Goal: Task Accomplishment & Management: Manage account settings

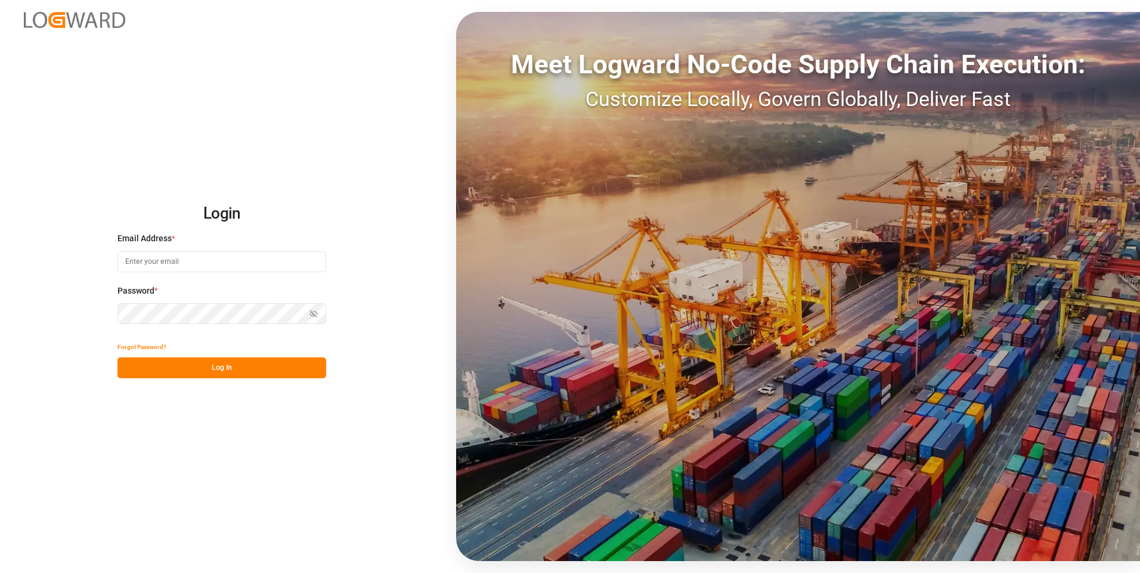
type input "[EMAIL_ADDRESS][DOMAIN_NAME]"
click at [239, 362] on button "Log In" at bounding box center [221, 368] width 209 height 21
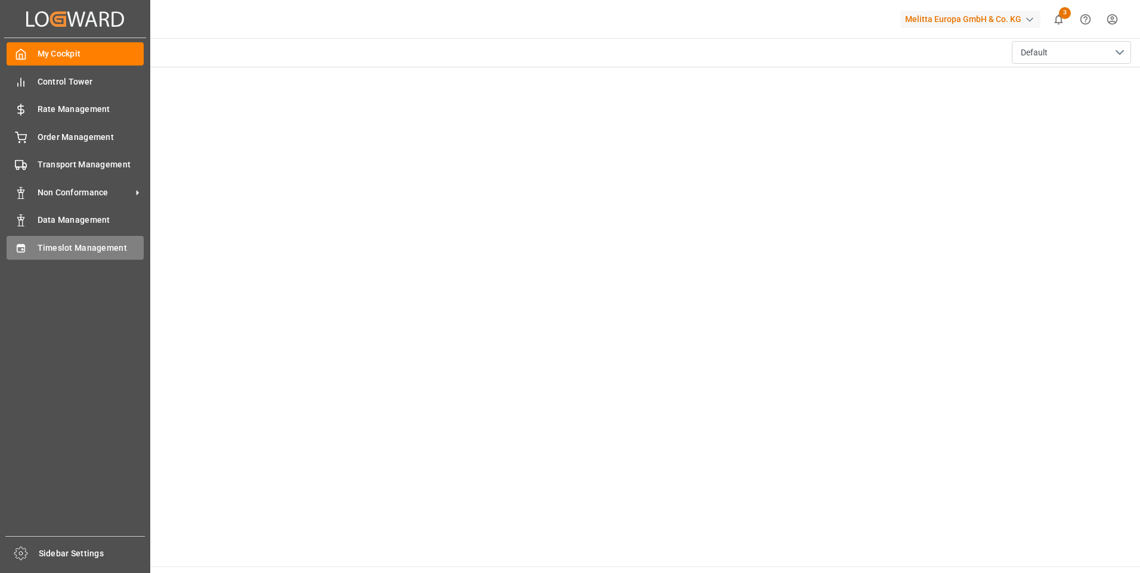
click at [83, 242] on span "Timeslot Management" at bounding box center [91, 248] width 107 height 13
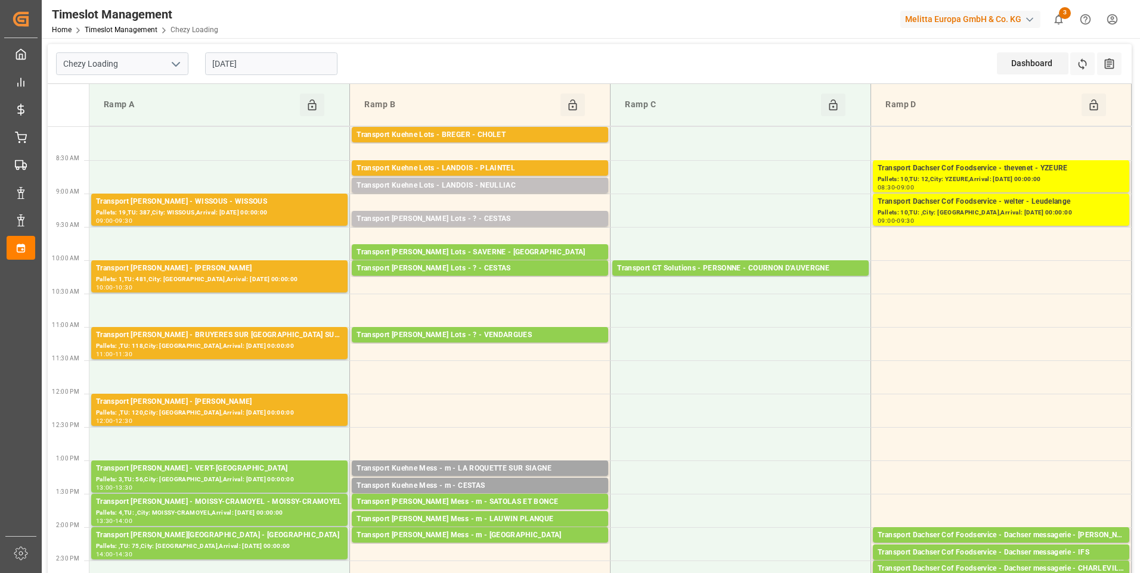
click at [179, 57] on icon "open menu" at bounding box center [176, 64] width 14 height 14
click at [101, 89] on div "Chezy Loading" at bounding box center [122, 90] width 131 height 27
click at [176, 65] on polyline "open menu" at bounding box center [175, 65] width 7 height 4
click at [139, 119] on div "Chezy Unloading" at bounding box center [122, 117] width 131 height 27
type input "Chezy Unloading"
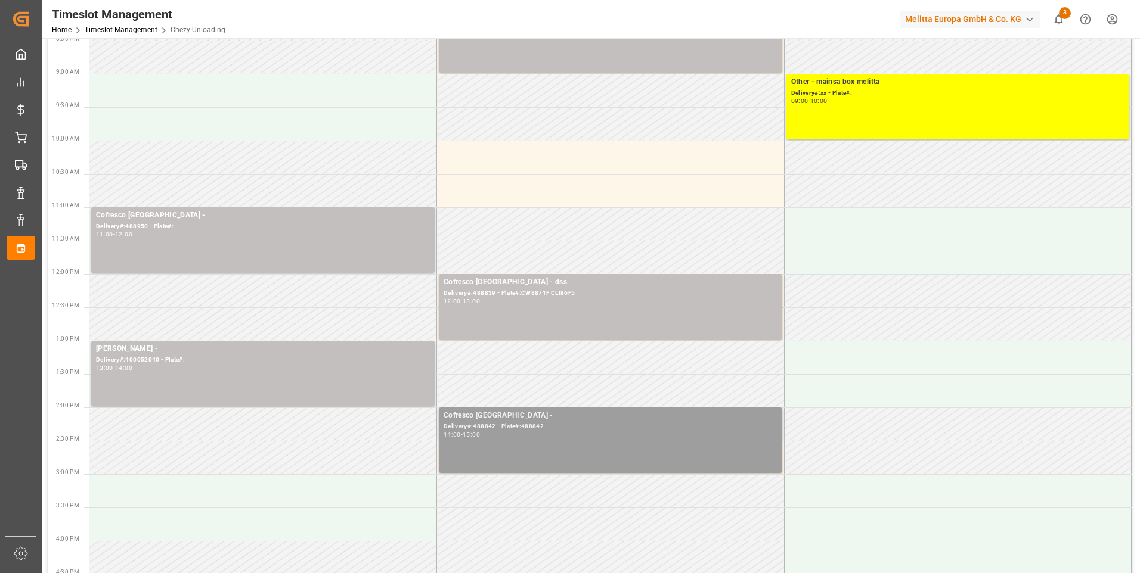
scroll to position [119, 0]
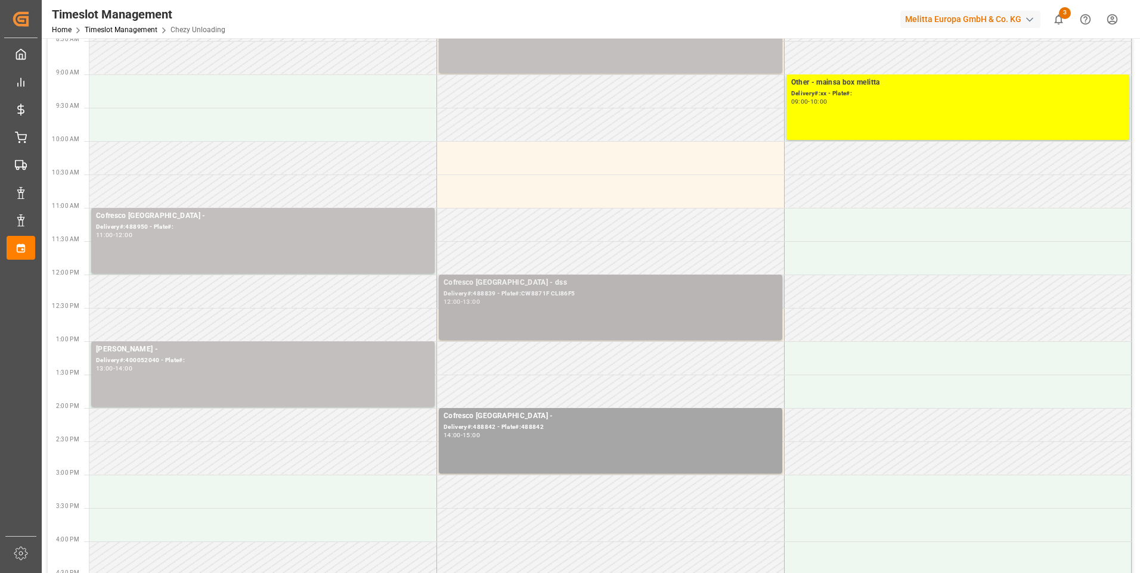
click at [519, 294] on div "Delivery#:488839 - Plate#:CW8871F CLI86F5" at bounding box center [611, 294] width 334 height 10
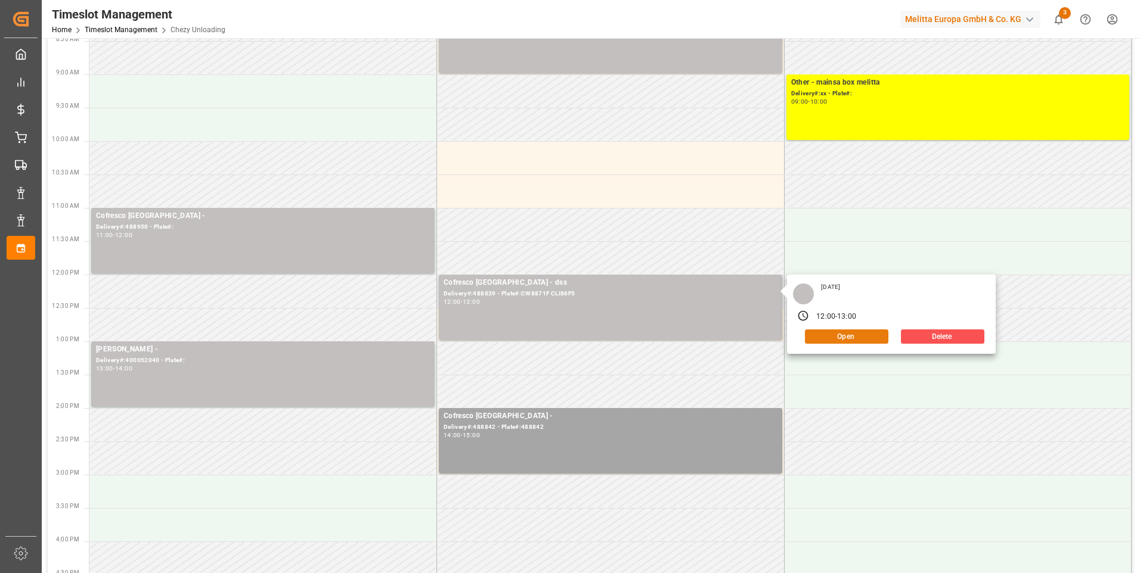
click at [846, 333] on button "Open" at bounding box center [846, 337] width 83 height 14
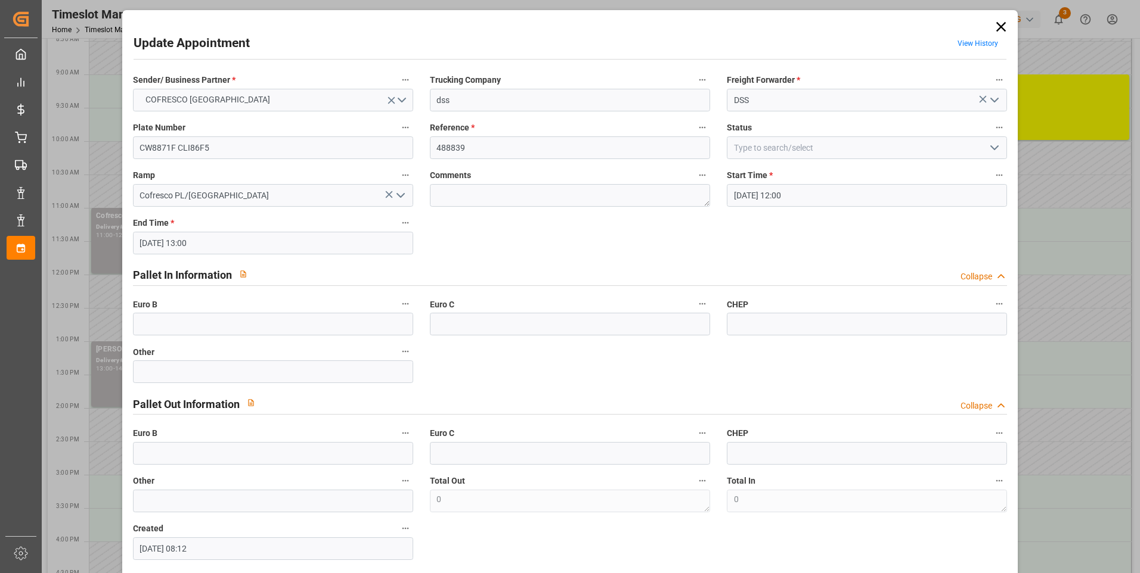
click at [991, 146] on polyline "open menu" at bounding box center [994, 148] width 7 height 4
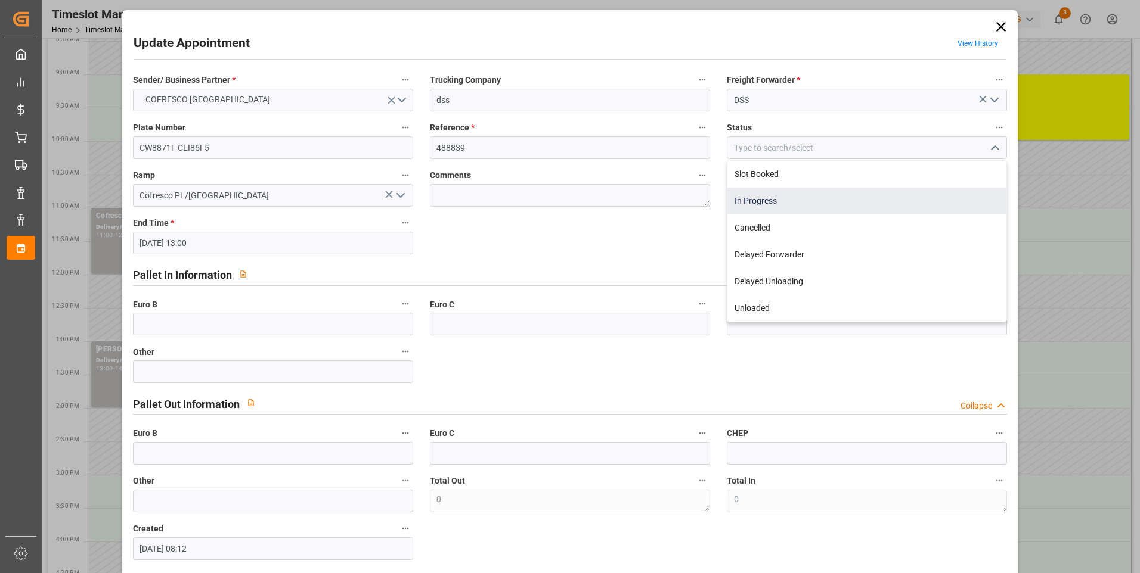
click at [738, 197] on div "In Progress" at bounding box center [866, 201] width 279 height 27
type input "In Progress"
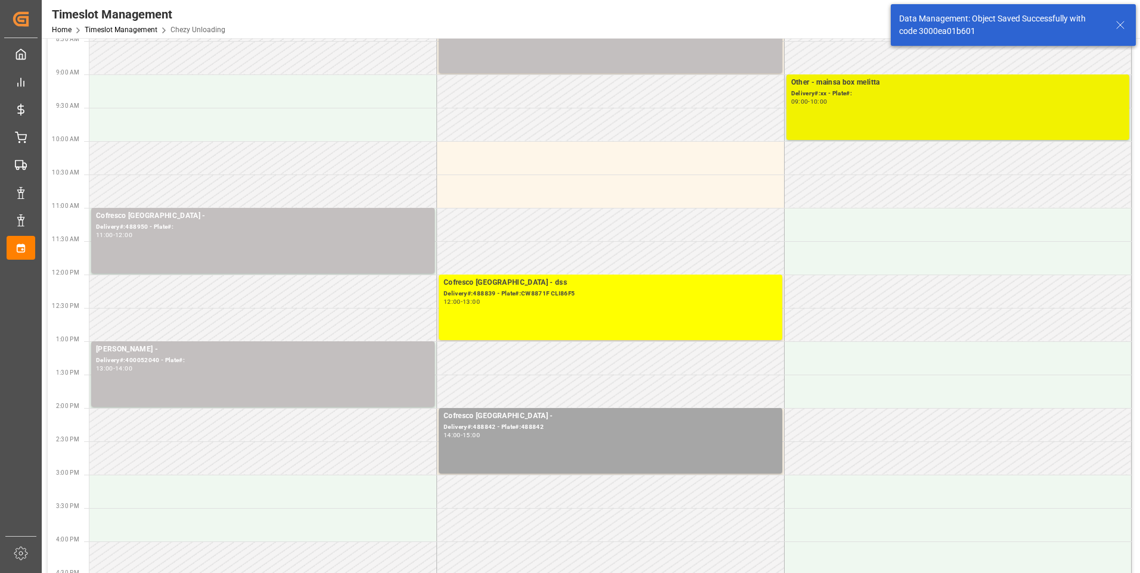
click at [908, 122] on div "Other - mainsa box [PERSON_NAME]#:xx - Plate#: 09:00 - 10:00" at bounding box center [958, 107] width 334 height 61
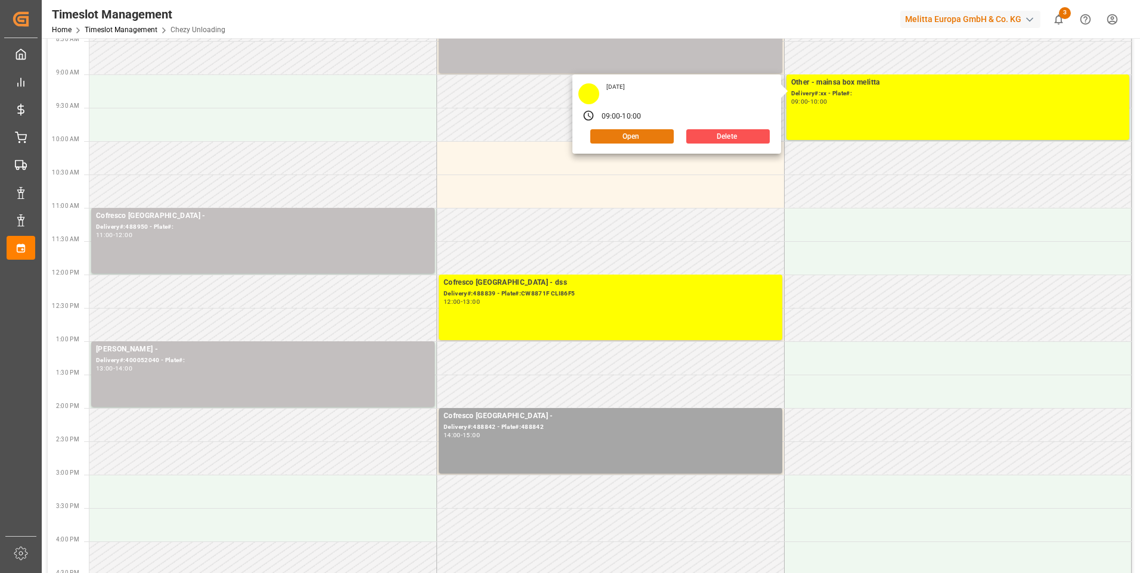
click at [650, 136] on button "Open" at bounding box center [631, 136] width 83 height 14
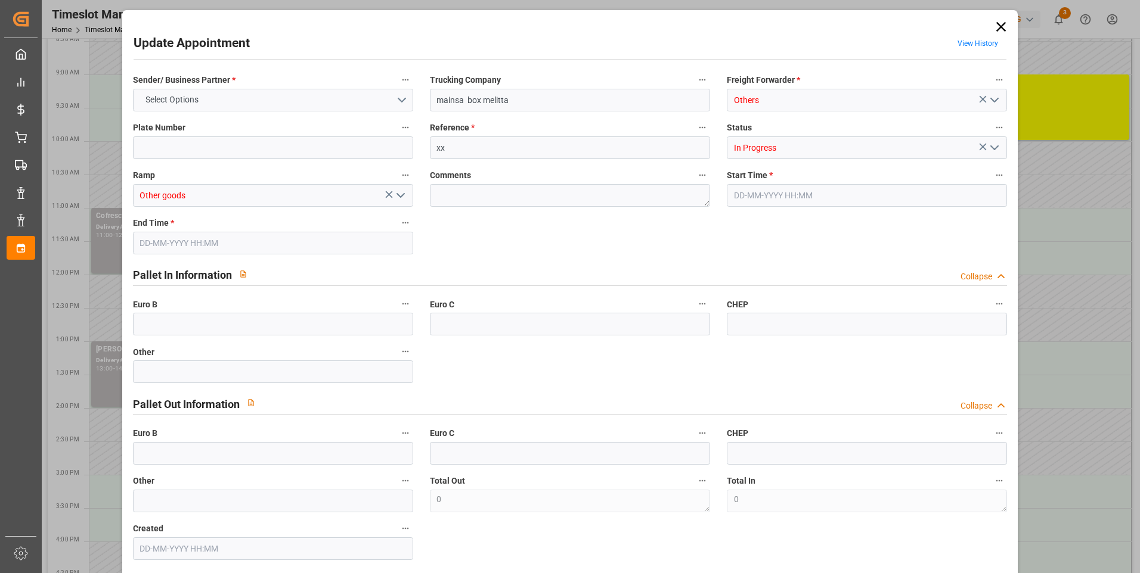
type input "0"
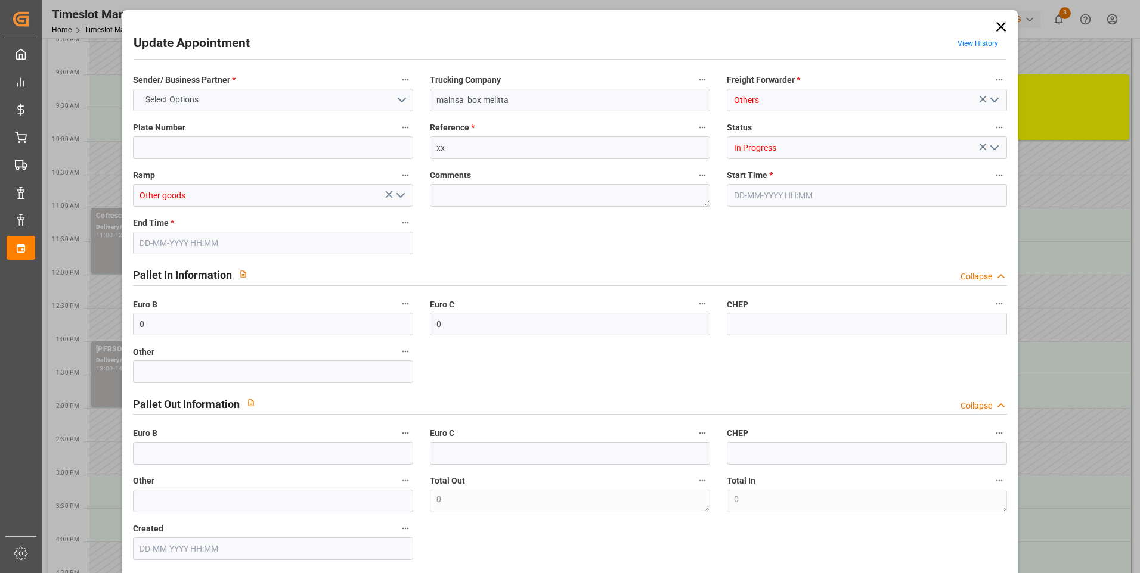
type input "0"
type input "[DATE] 09:00"
type input "[DATE] 10:00"
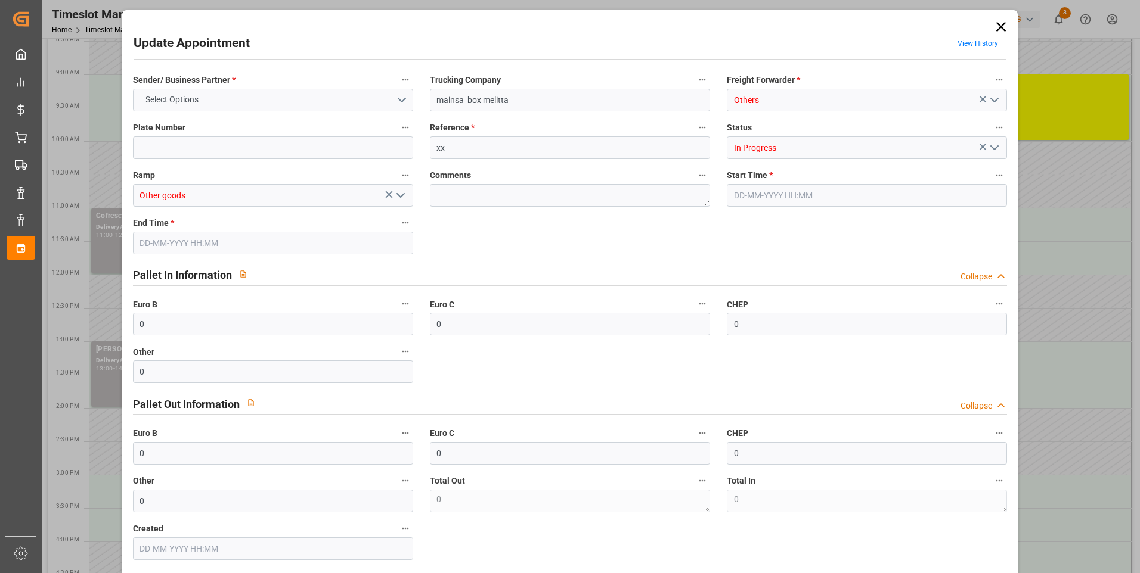
type input "[DATE] 12:33"
click at [993, 147] on icon "open menu" at bounding box center [994, 148] width 14 height 14
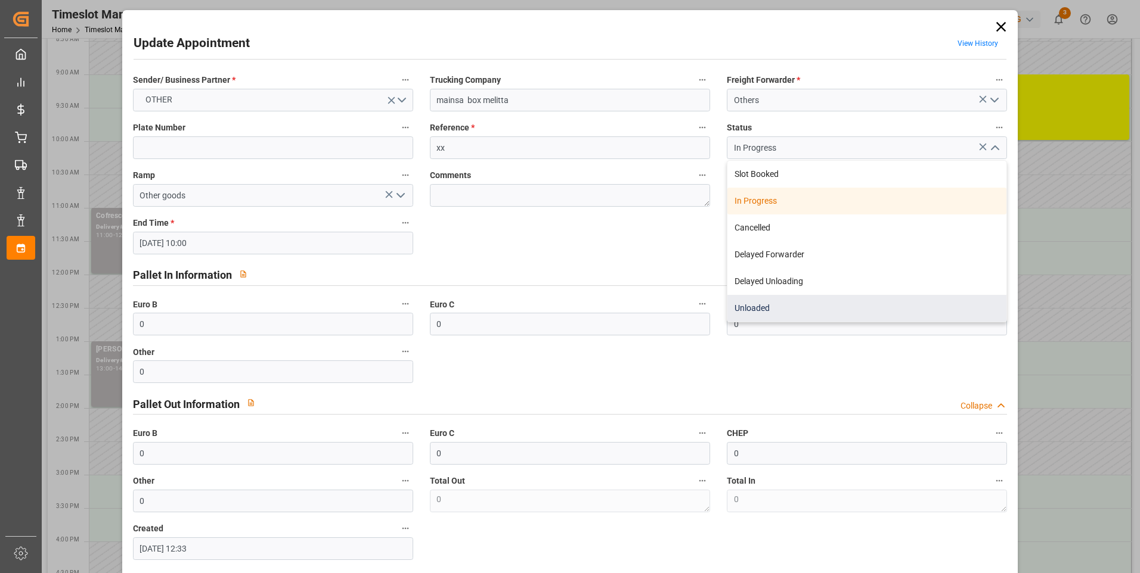
click at [752, 311] on div "Unloaded" at bounding box center [866, 308] width 279 height 27
type input "Unloaded"
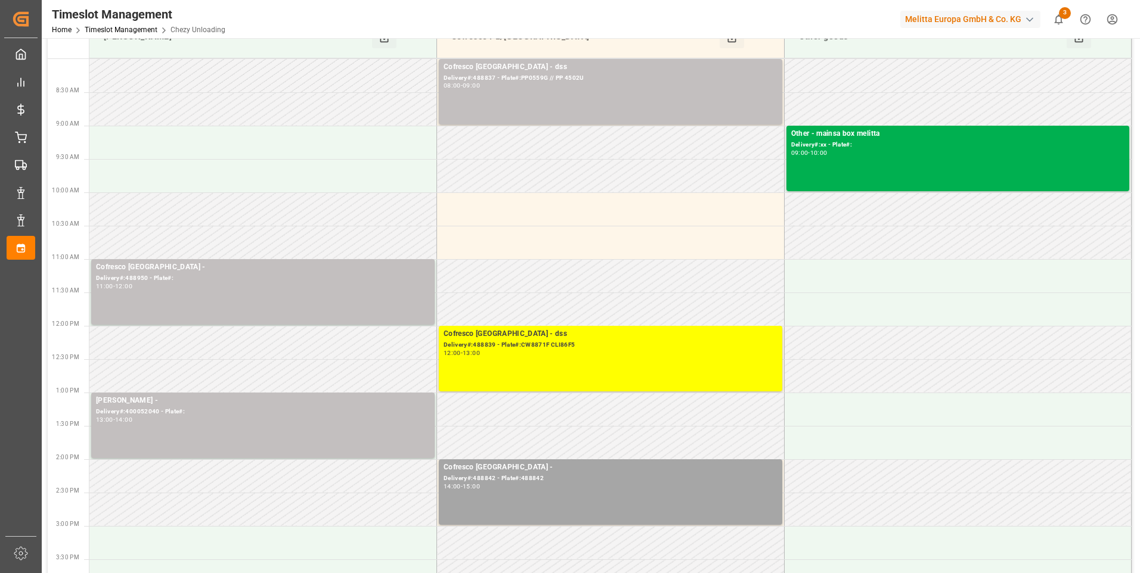
scroll to position [0, 0]
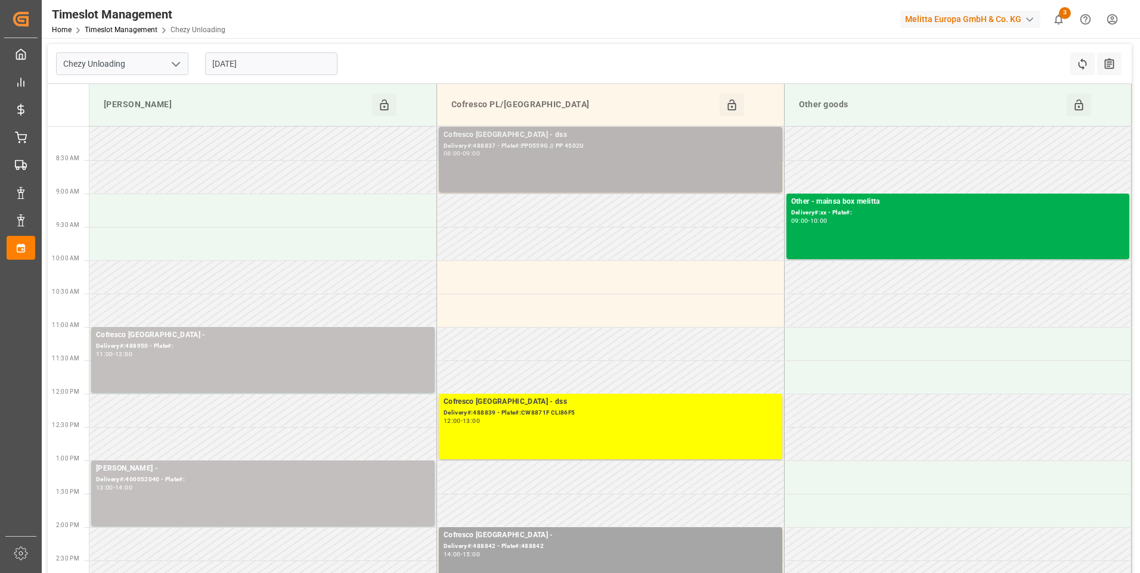
click at [501, 139] on div "Cofresco [GEOGRAPHIC_DATA] - dss" at bounding box center [611, 135] width 334 height 12
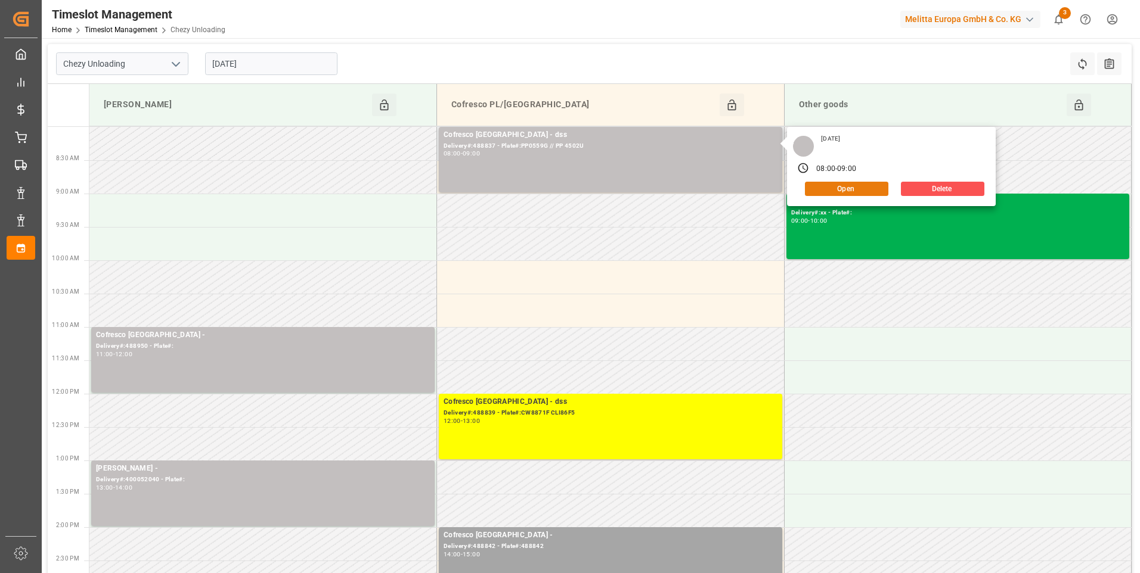
click at [847, 186] on button "Open" at bounding box center [846, 189] width 83 height 14
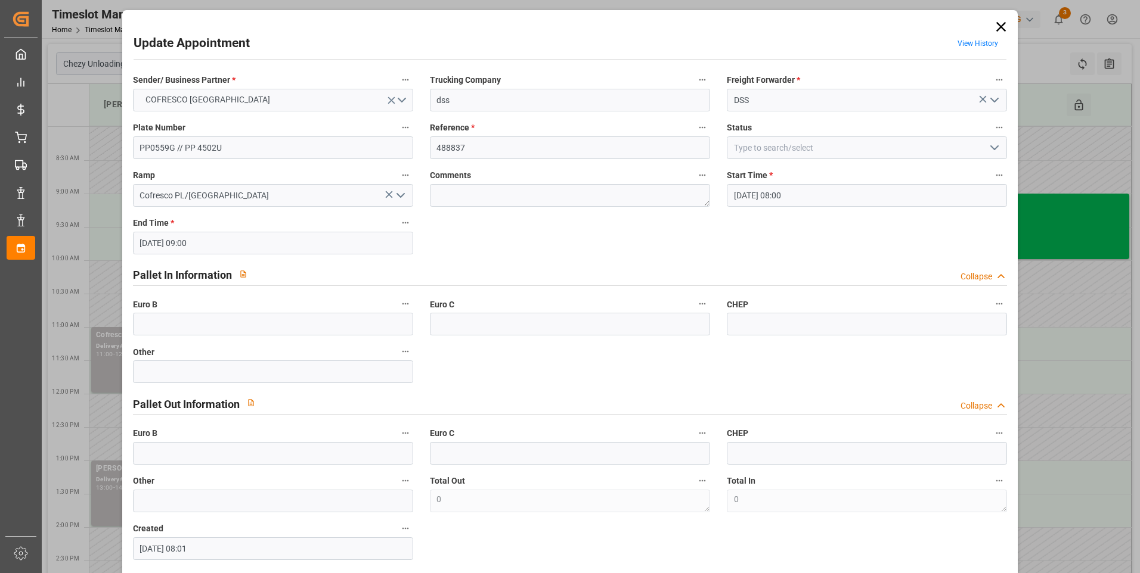
click at [987, 147] on icon "open menu" at bounding box center [994, 148] width 14 height 14
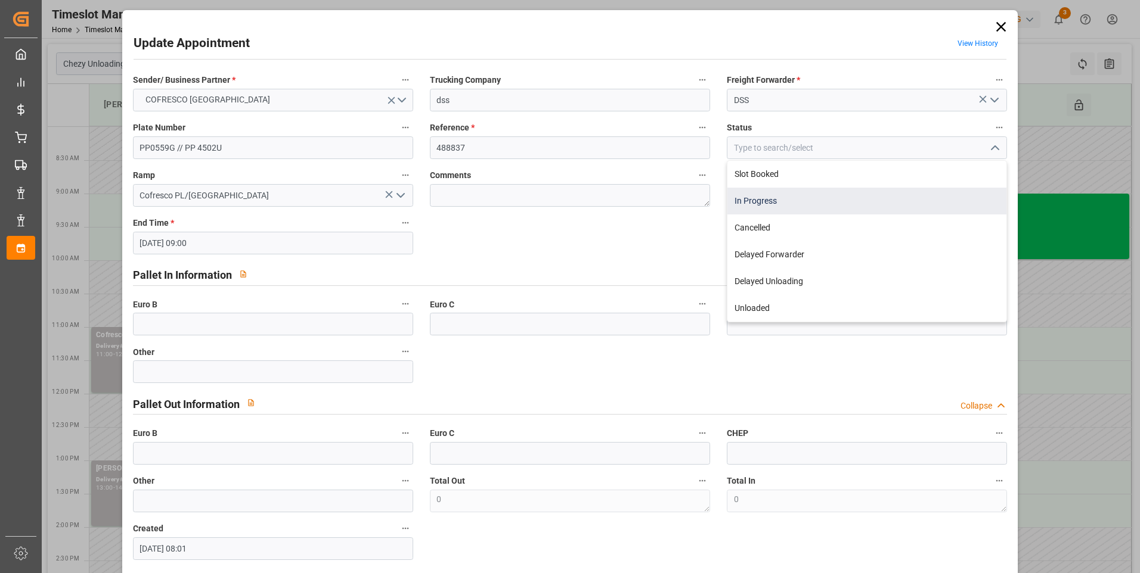
click at [761, 199] on div "In Progress" at bounding box center [866, 201] width 279 height 27
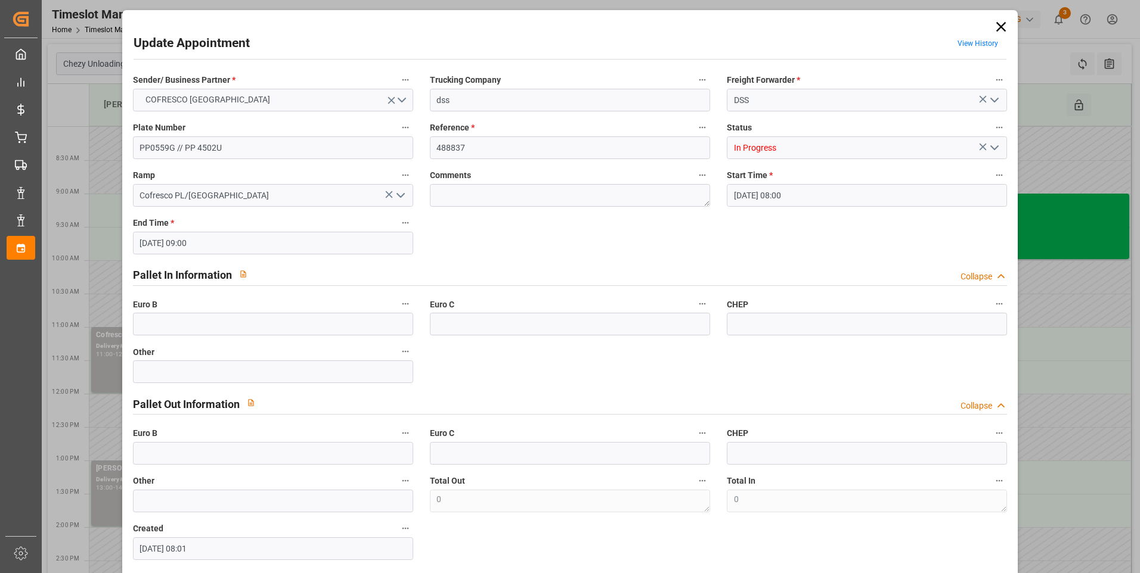
type input "In Progress"
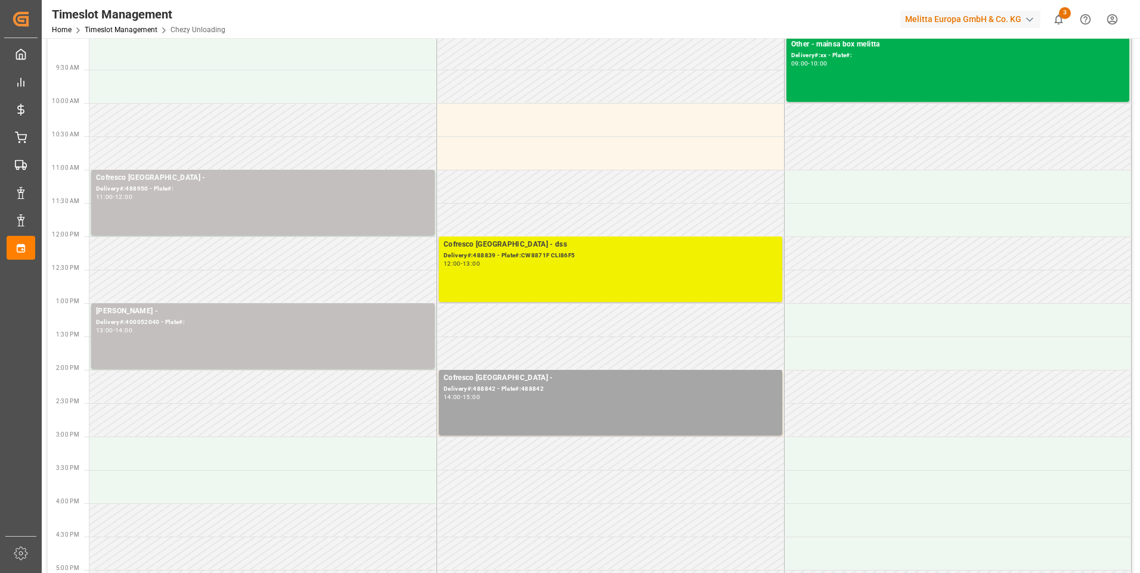
scroll to position [179, 0]
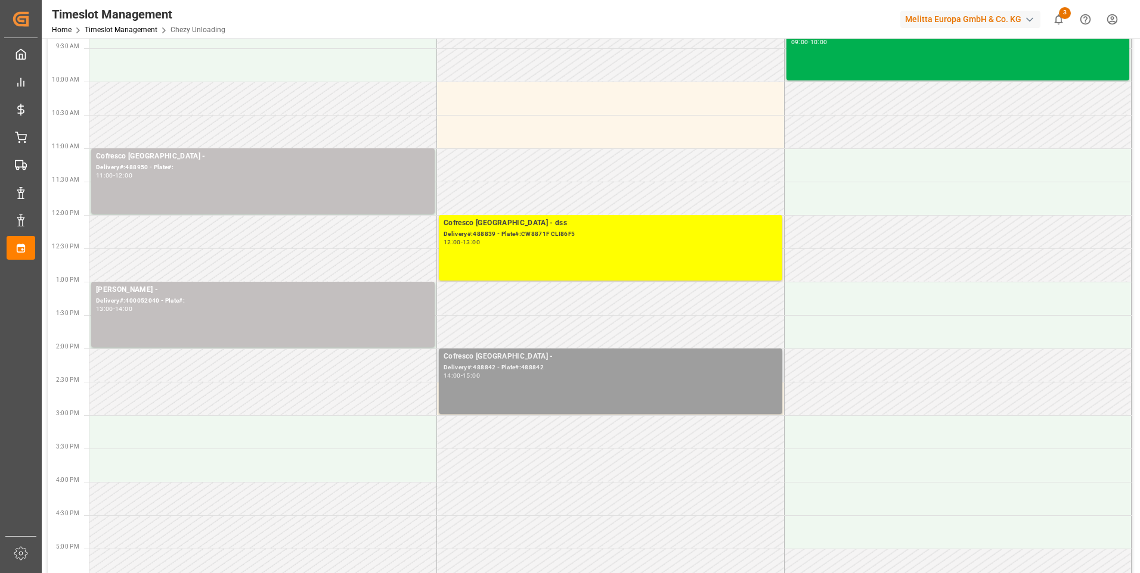
click at [534, 382] on div "Cofresco [GEOGRAPHIC_DATA] - Delivery#:488842 - Plate#:488842 14:00 - 15:00" at bounding box center [611, 381] width 334 height 61
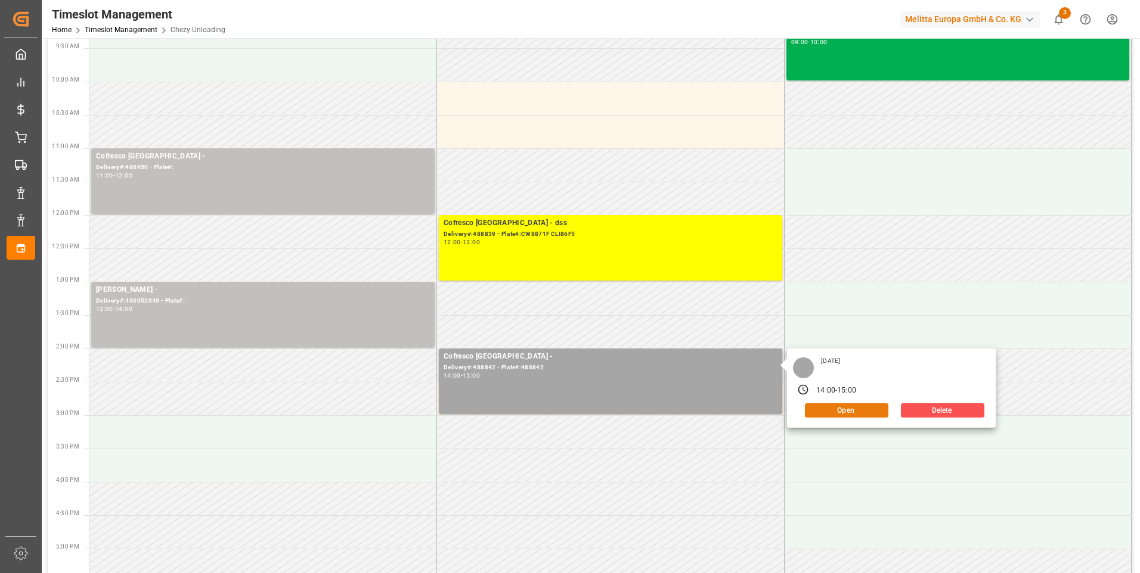
click at [851, 411] on button "Open" at bounding box center [846, 411] width 83 height 14
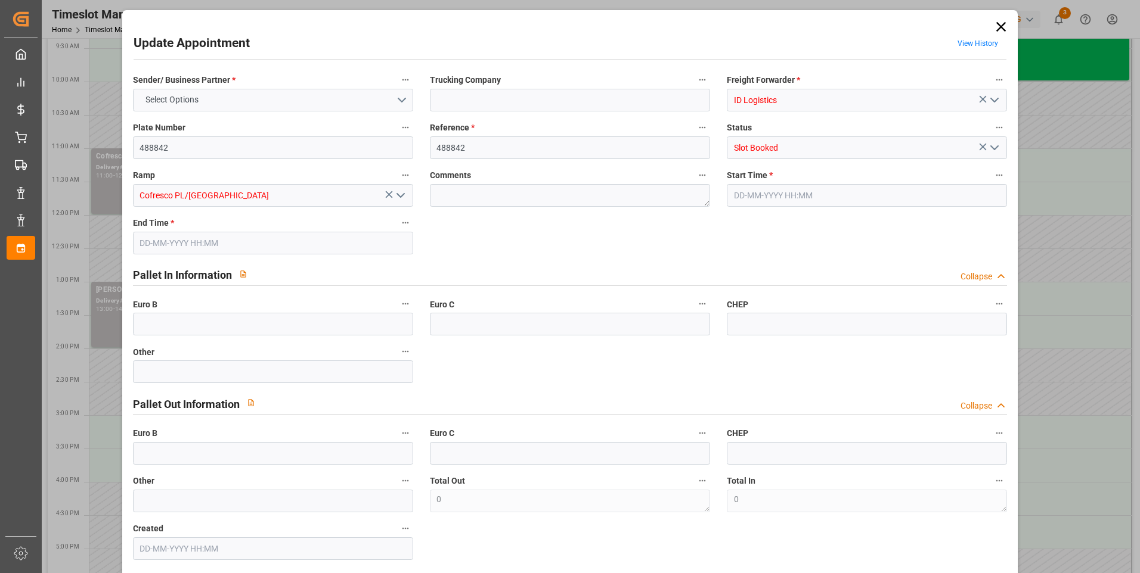
type input "0"
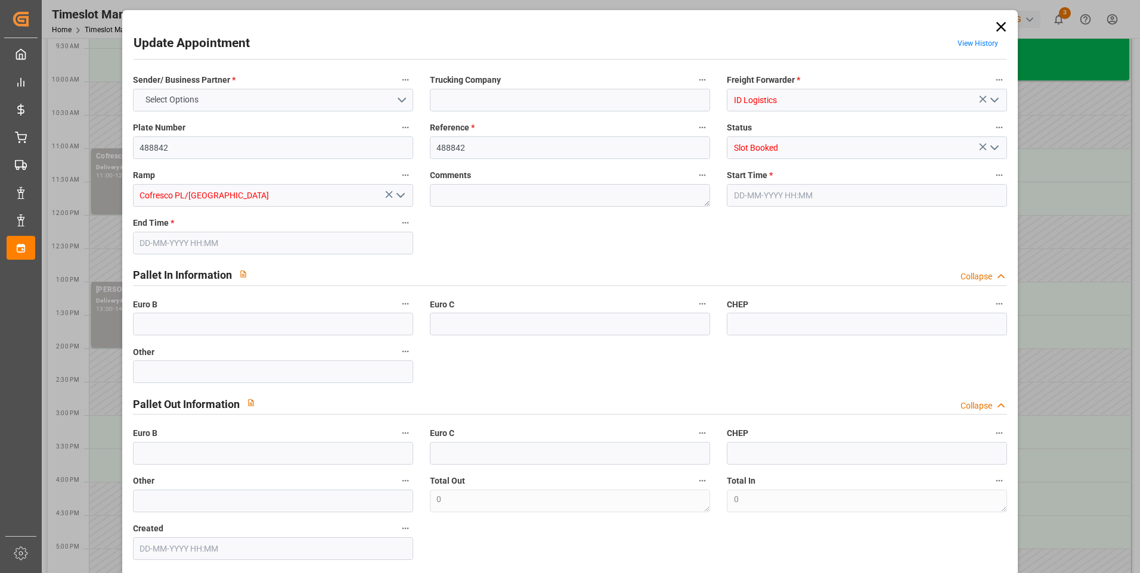
type input "0"
type input "[DATE] 14:00"
type input "[DATE] 15:00"
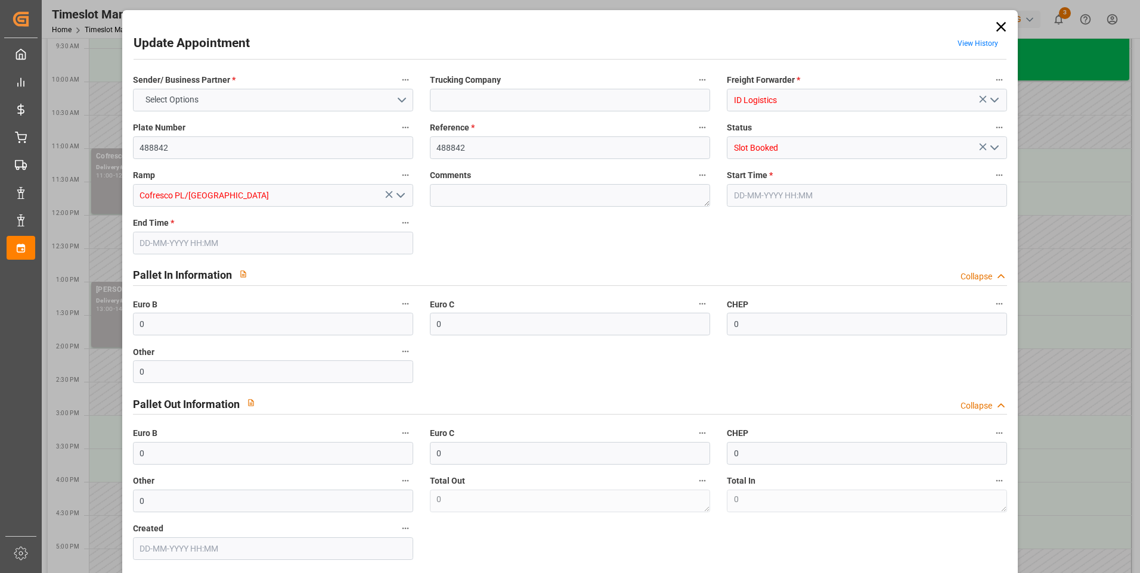
type input "[DATE] 08:20"
click at [991, 146] on icon "open menu" at bounding box center [994, 148] width 14 height 14
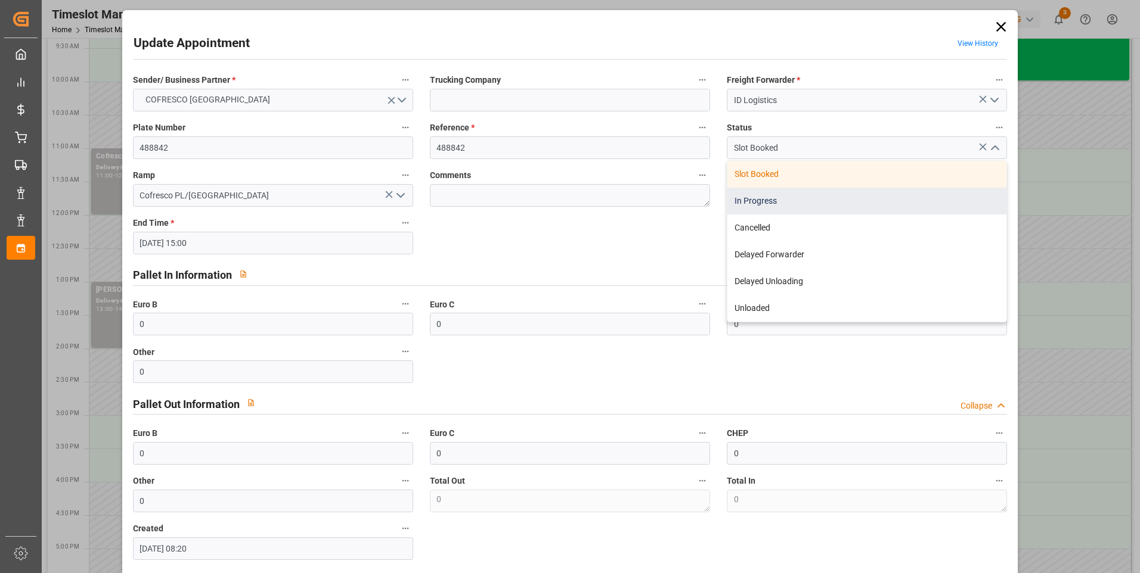
click at [756, 199] on div "In Progress" at bounding box center [866, 201] width 279 height 27
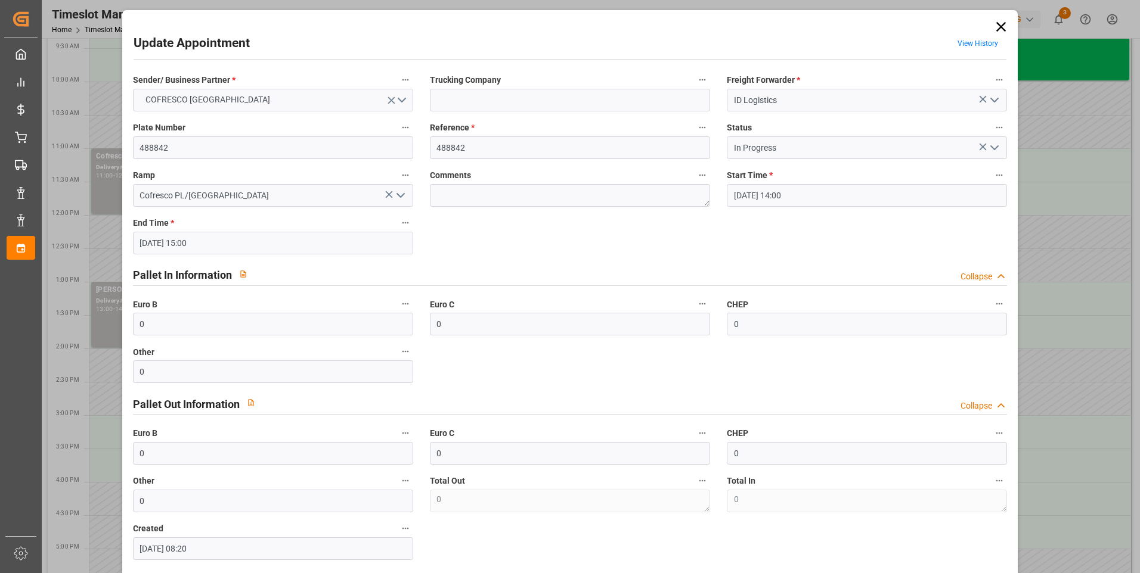
type input "In Progress"
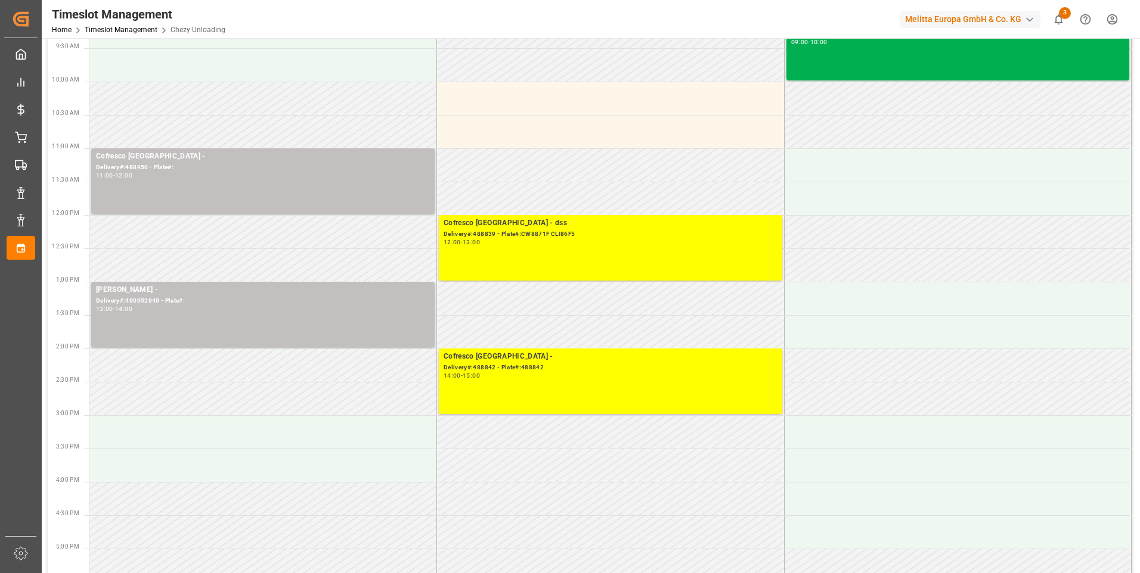
click at [579, 513] on td at bounding box center [611, 498] width 348 height 33
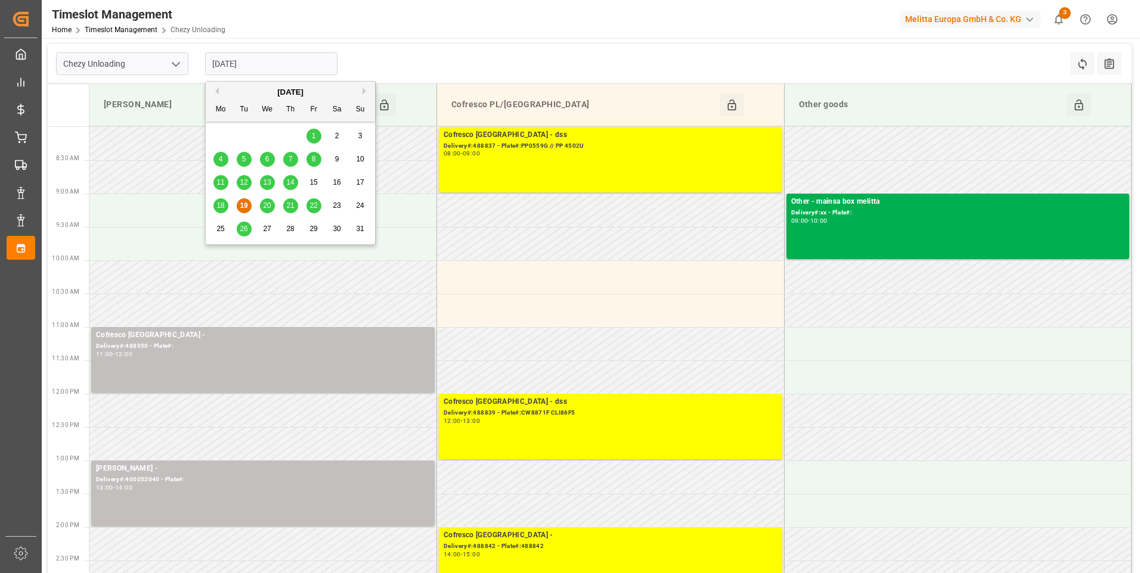
click at [243, 61] on input "[DATE]" at bounding box center [271, 63] width 132 height 23
click at [175, 64] on icon "open menu" at bounding box center [176, 64] width 14 height 14
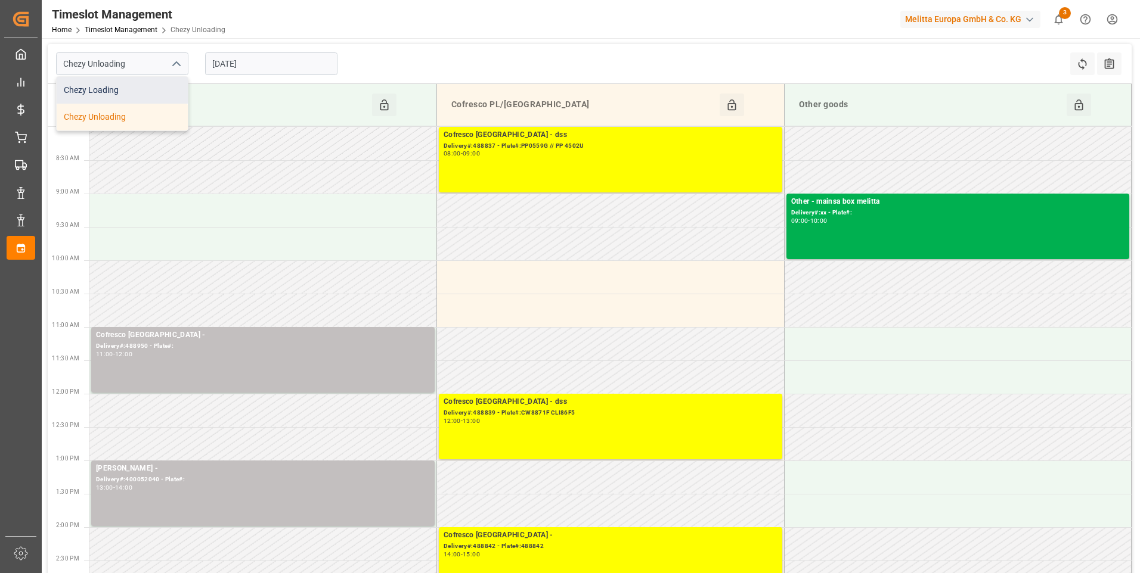
click at [132, 94] on div "Chezy Loading" at bounding box center [122, 90] width 131 height 27
type input "Chezy Loading"
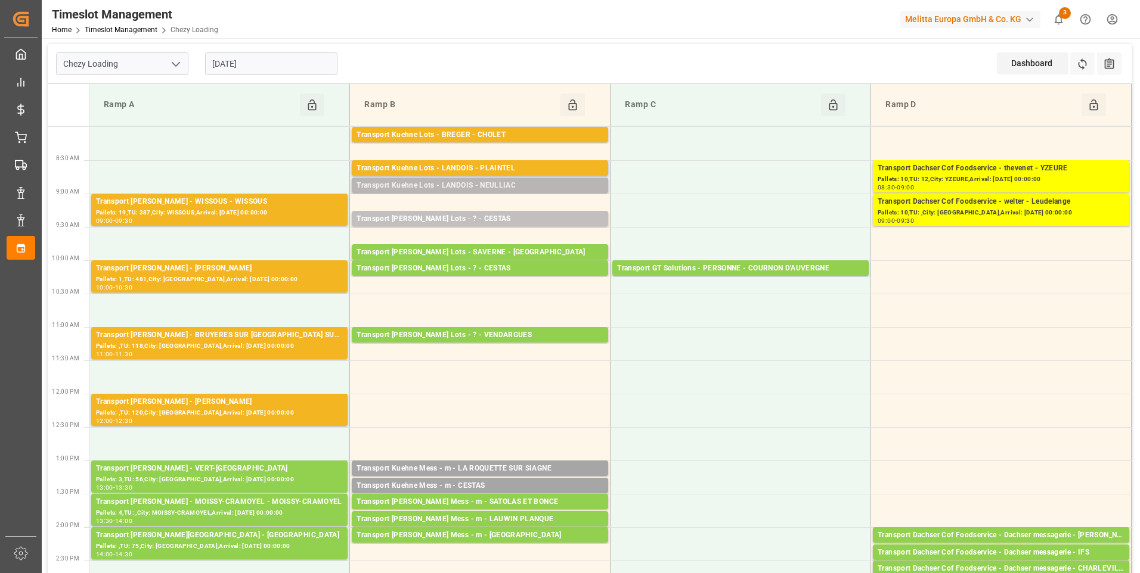
click at [536, 190] on div "Transport Kuehne Lots - LANDOIS - NEULLIAC" at bounding box center [479, 186] width 247 height 12
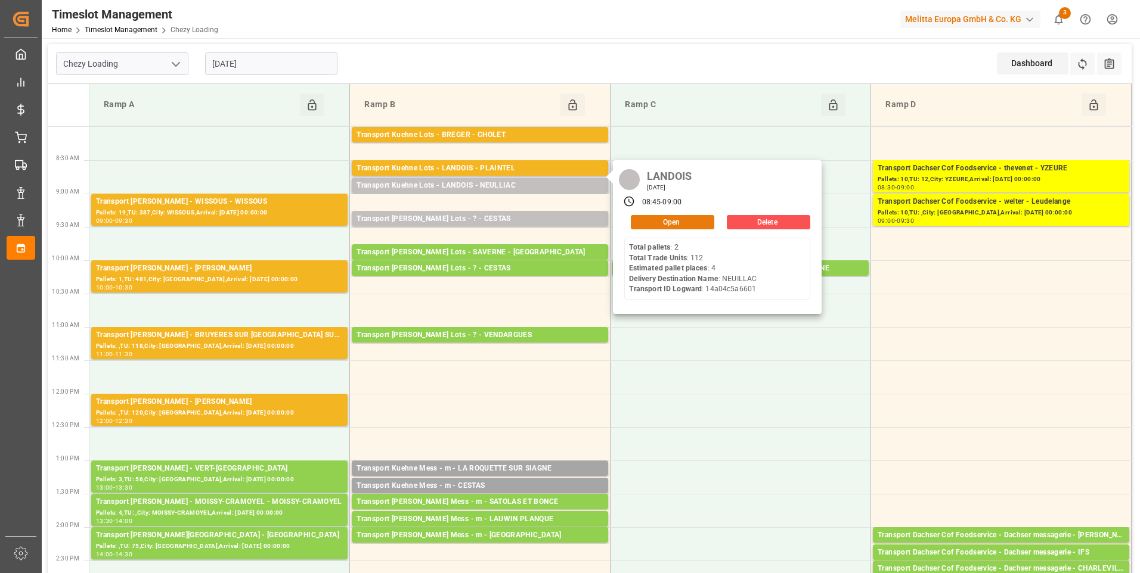
click at [666, 222] on button "Open" at bounding box center [672, 222] width 83 height 14
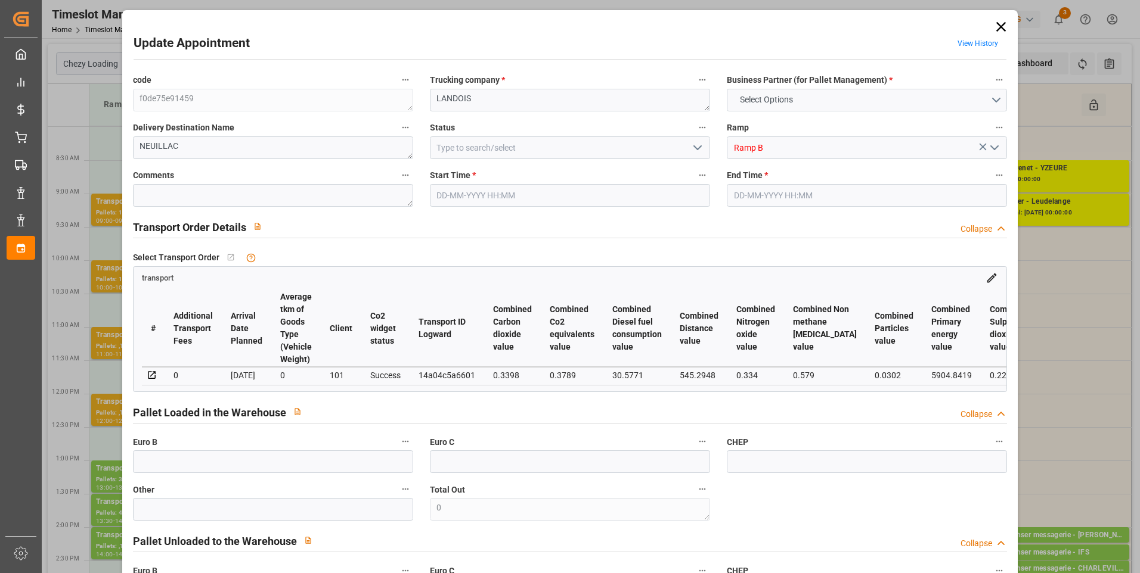
type input "4"
type input "268.52"
type input "0"
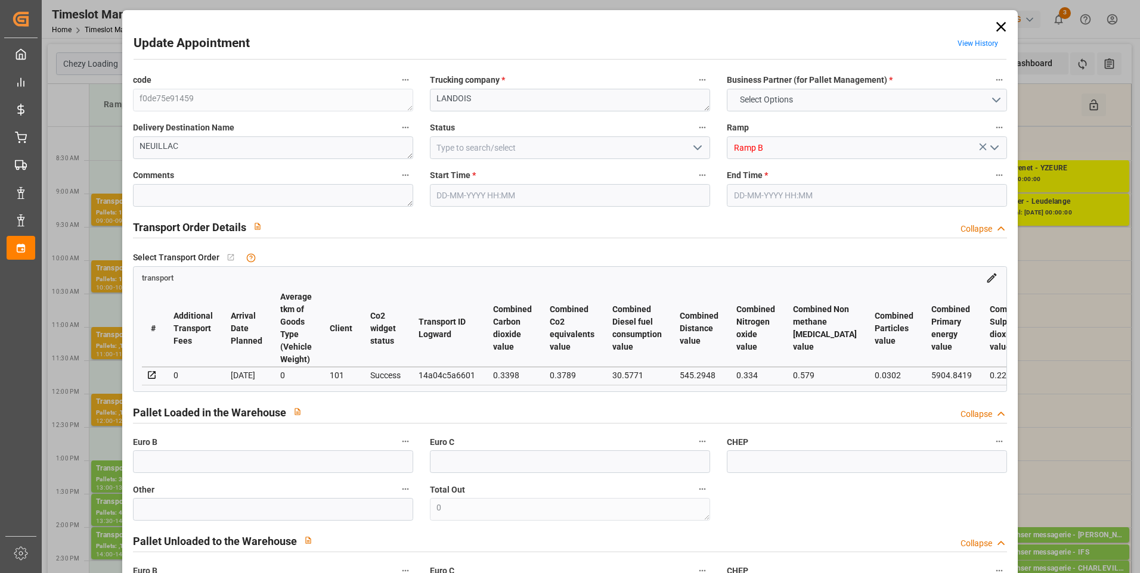
type input "268.52"
type input "0"
type input "944.544"
type input "1399"
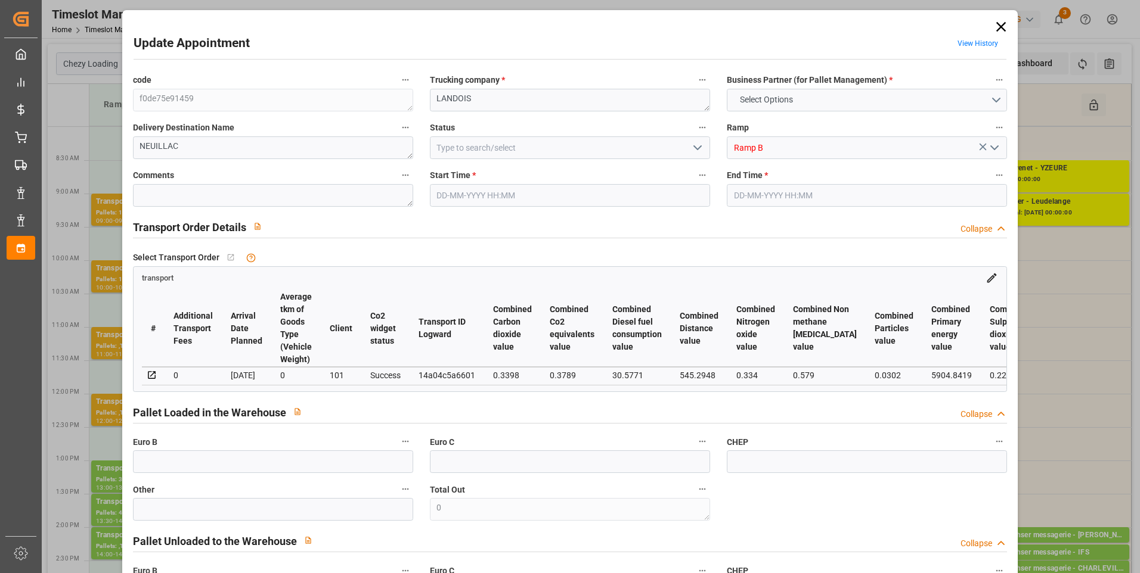
type input "3926.4"
type input "56"
type input "2"
type input "112"
type input "4"
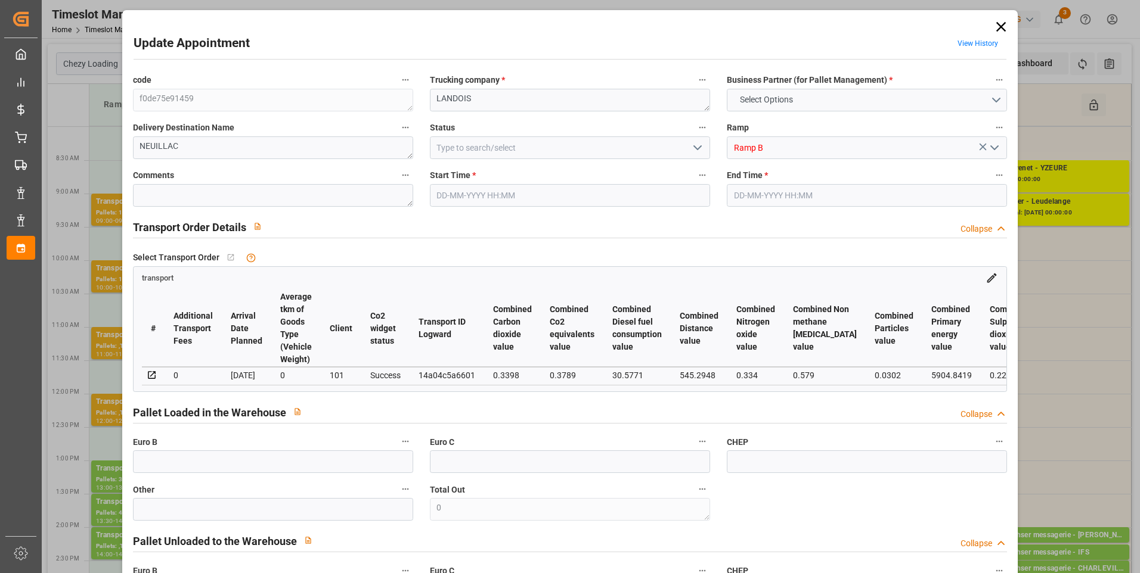
type input "101"
type input "1238.112"
type input "0"
type input "4710.8598"
type input "0"
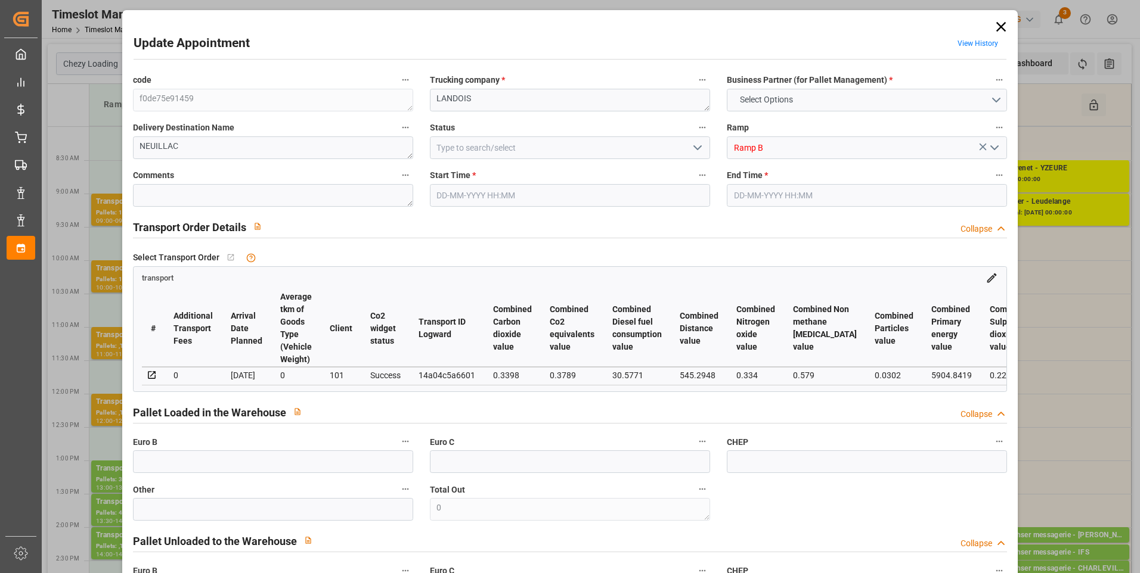
type input "0"
type input "21"
type input "35"
type input "[DATE] 08:45"
type input "[DATE] 09:00"
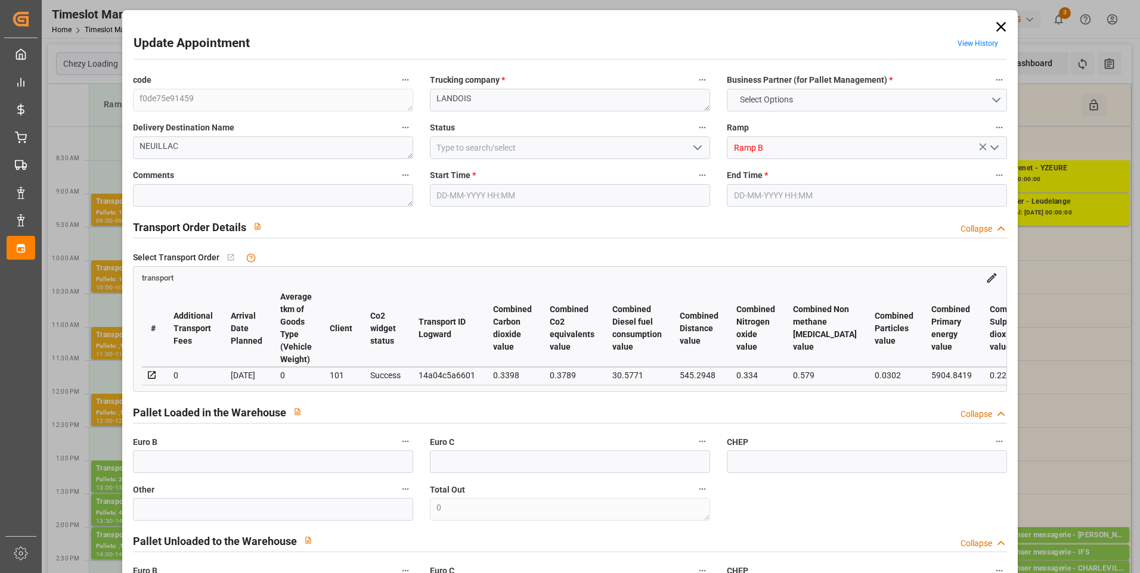
type input "[DATE] 13:48"
type input "[DATE] 11:33"
type input "[DATE]"
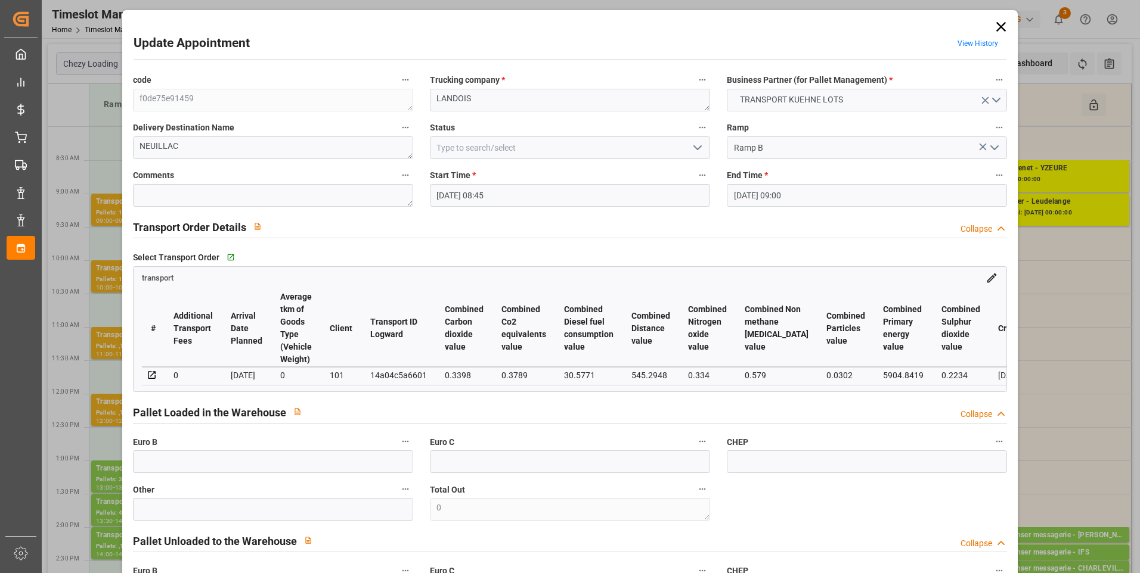
click at [691, 145] on icon "open menu" at bounding box center [697, 148] width 14 height 14
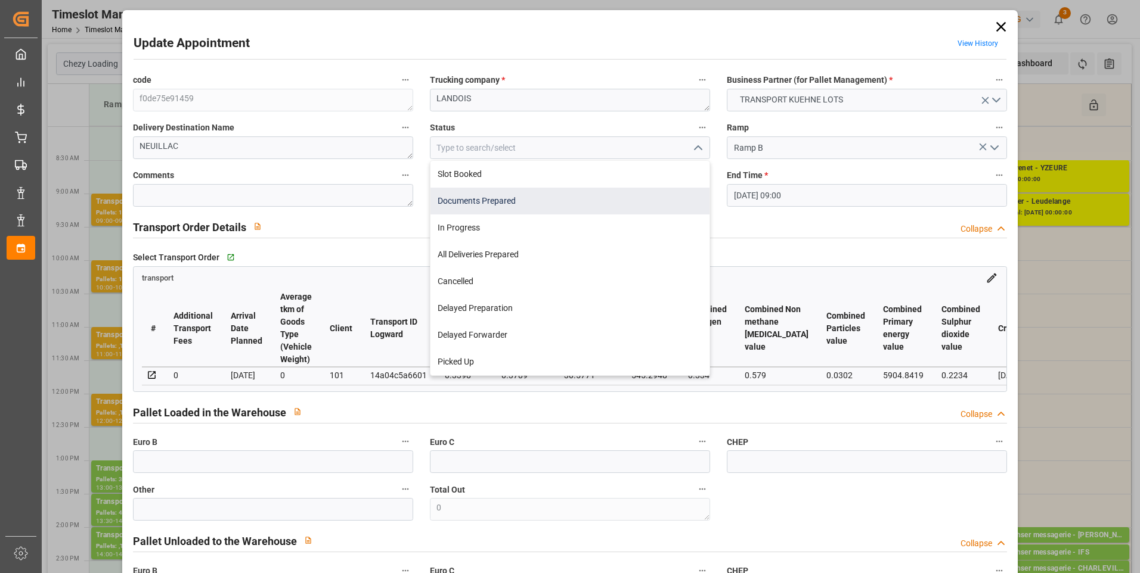
click at [480, 199] on div "Documents Prepared" at bounding box center [569, 201] width 279 height 27
type input "Documents Prepared"
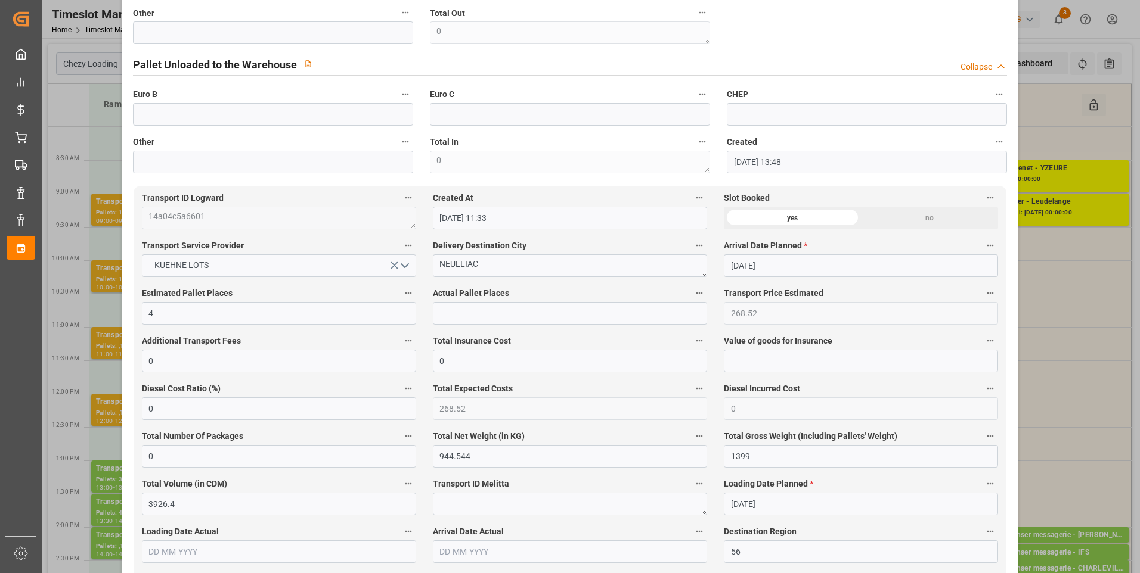
scroll to position [775, 0]
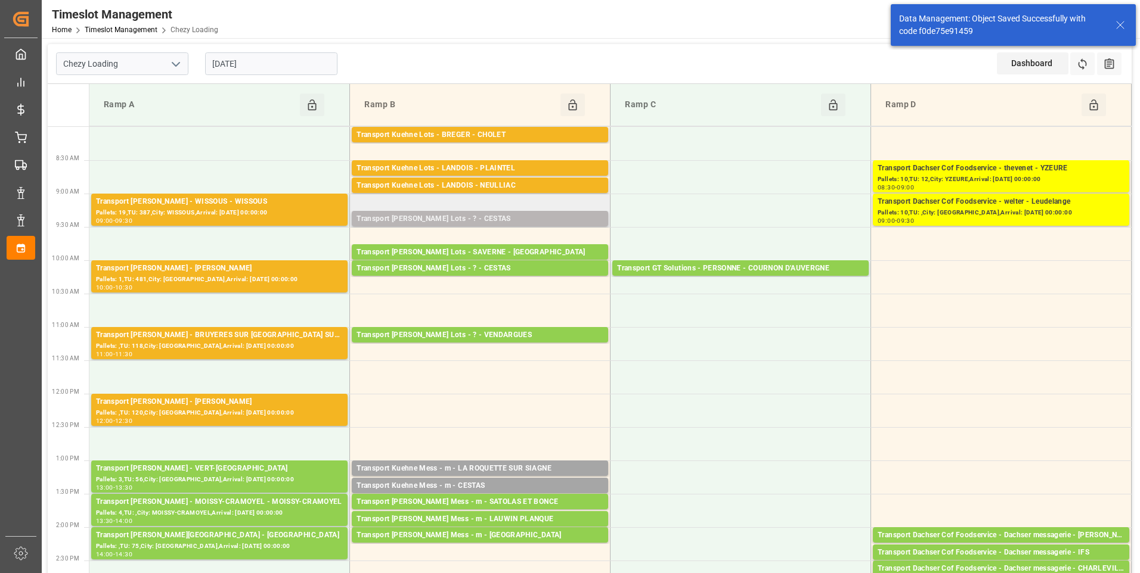
click at [483, 218] on div "Transport [PERSON_NAME] Lots - ? - CESTAS" at bounding box center [479, 219] width 247 height 12
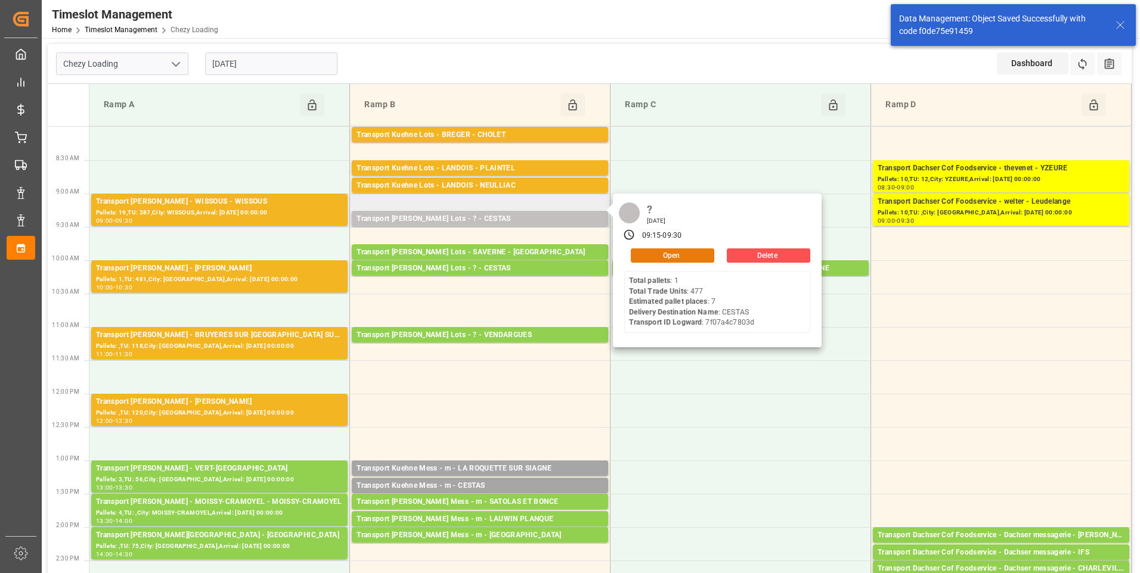
click at [639, 251] on button "Open" at bounding box center [672, 256] width 83 height 14
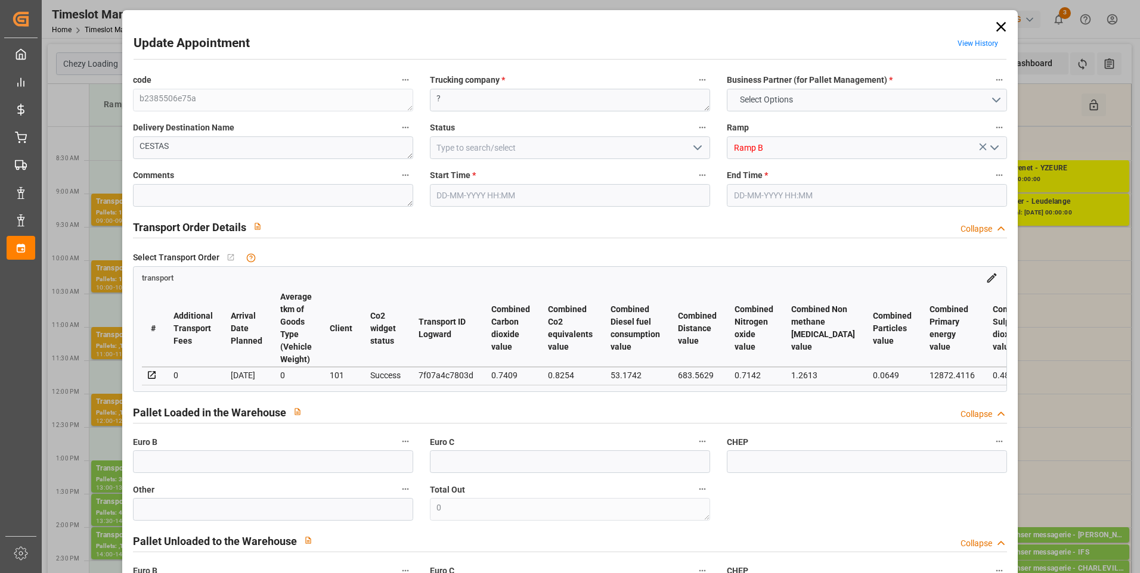
type input "7"
type input "393.84"
type input "0"
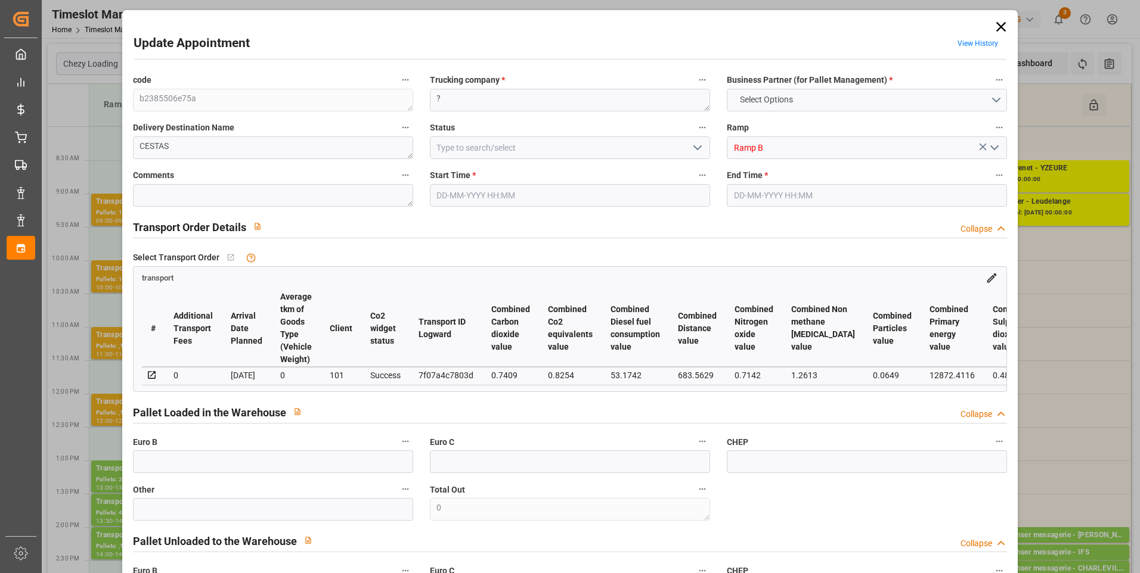
type input "393.84"
type input "0"
type input "1731.212"
type input "2569.926"
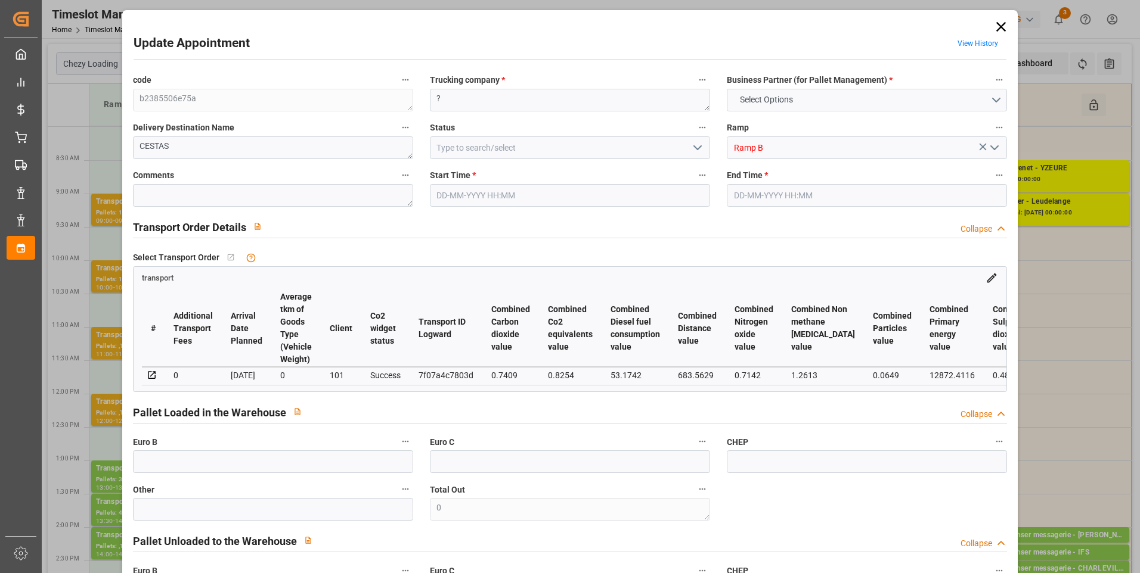
type input "6837.2"
type input "33"
type input "1"
type input "477"
type input "20"
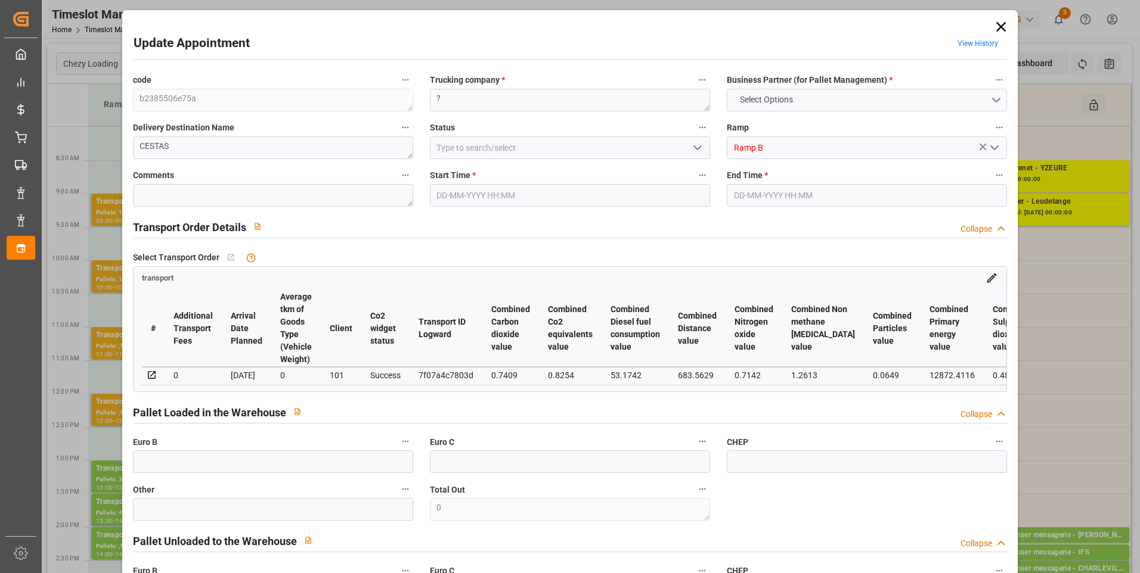
type input "101"
type input "2069.534"
type input "0"
type input "4710.8598"
type input "0"
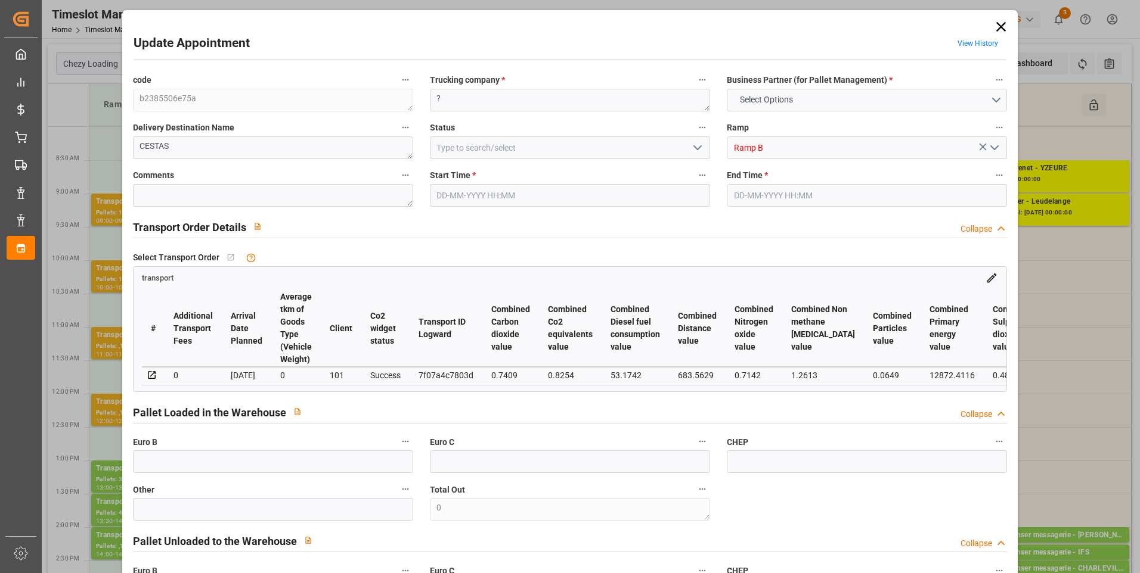
type input "0"
type input "21"
type input "35"
type input "[DATE] 09:15"
type input "[DATE] 09:30"
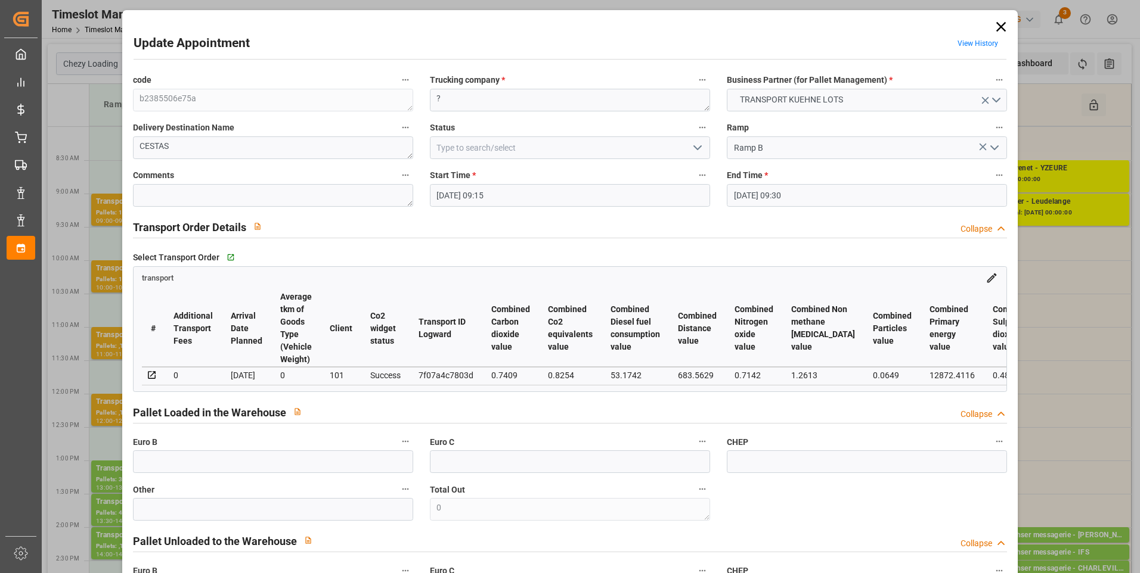
type input "[DATE] 15:37"
type input "[DATE] 11:33"
type input "[DATE]"
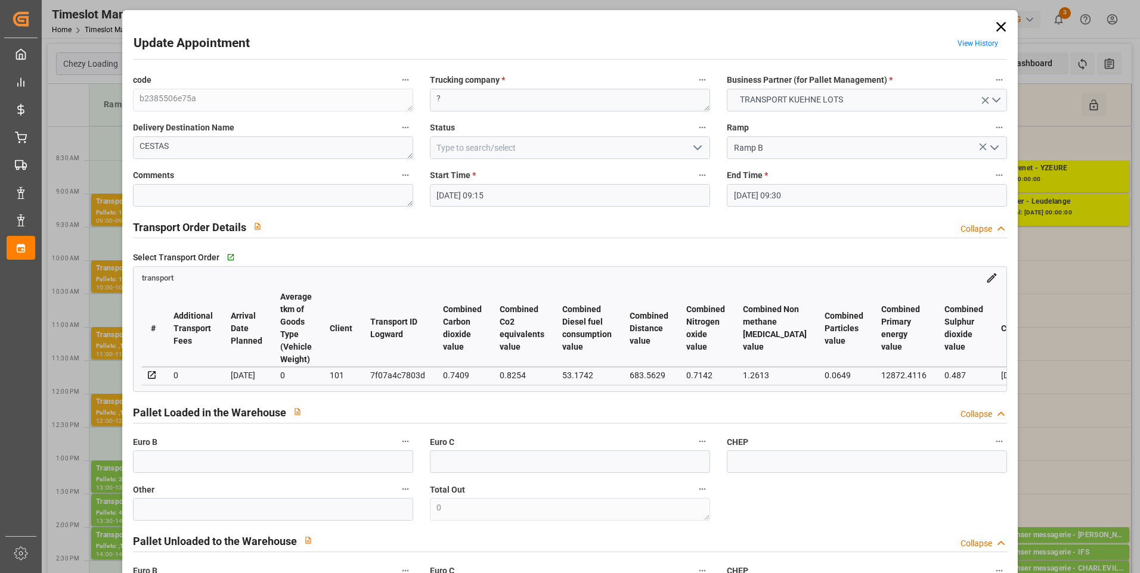
click at [695, 148] on icon "open menu" at bounding box center [697, 148] width 14 height 14
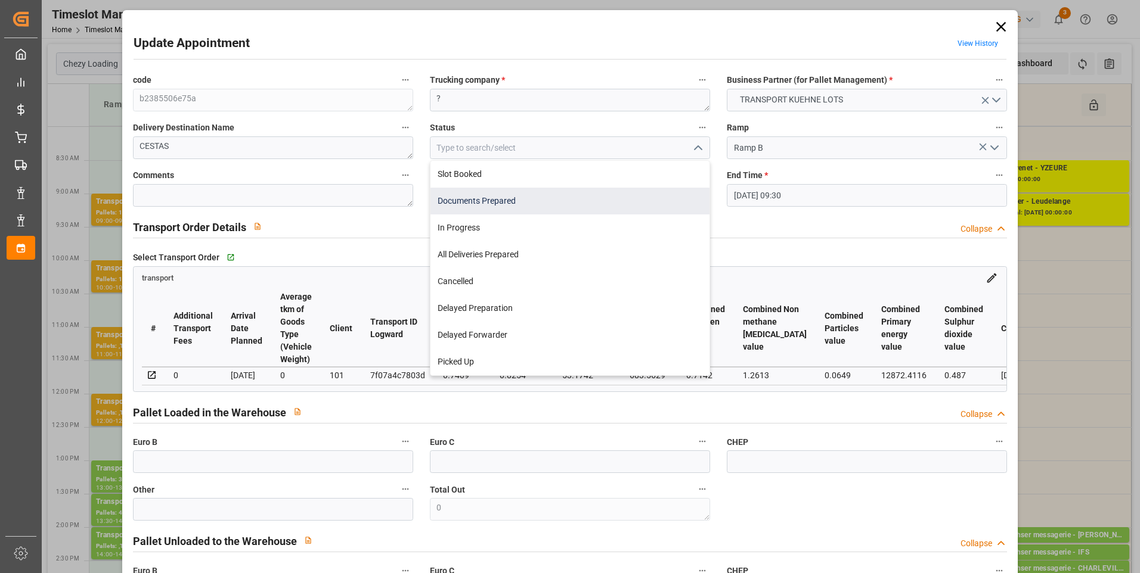
click at [489, 203] on div "Documents Prepared" at bounding box center [569, 201] width 279 height 27
type input "Documents Prepared"
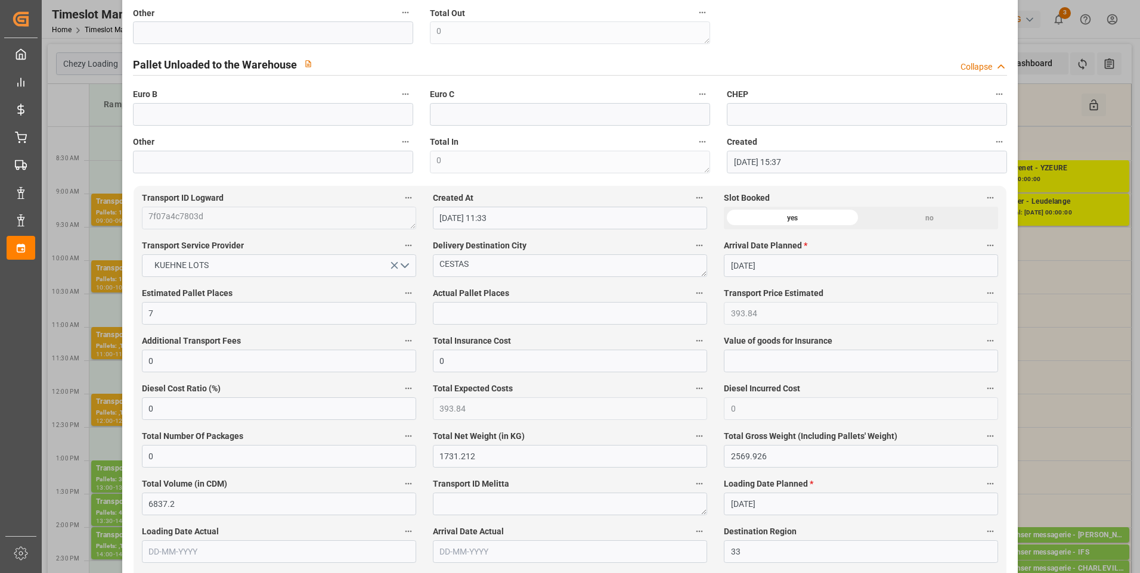
scroll to position [894, 0]
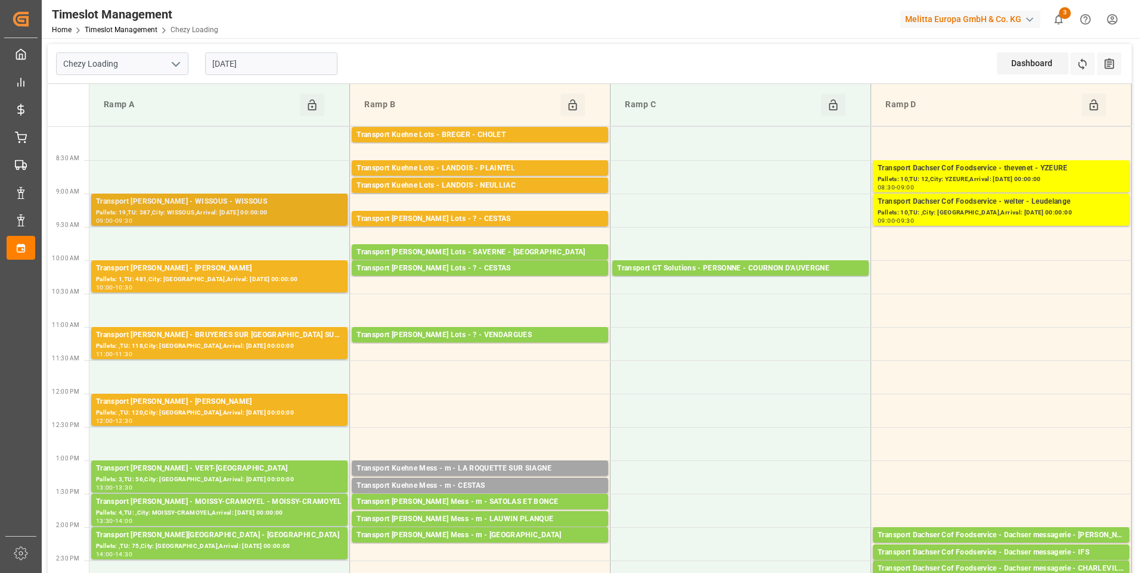
click at [214, 219] on div "09:00 - 09:30" at bounding box center [219, 221] width 247 height 7
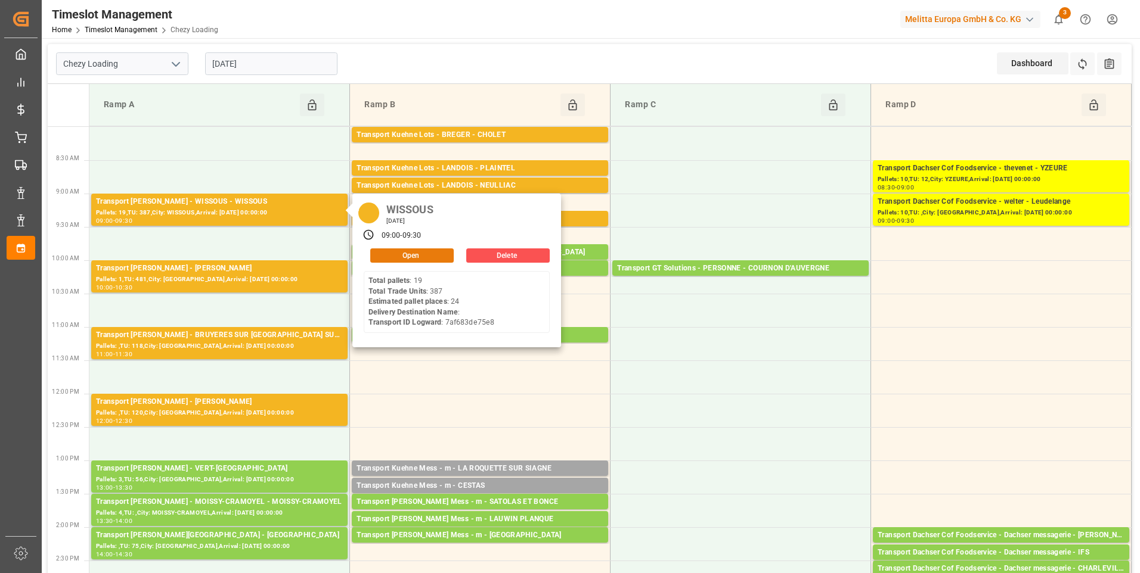
click at [400, 249] on button "Open" at bounding box center [411, 256] width 83 height 14
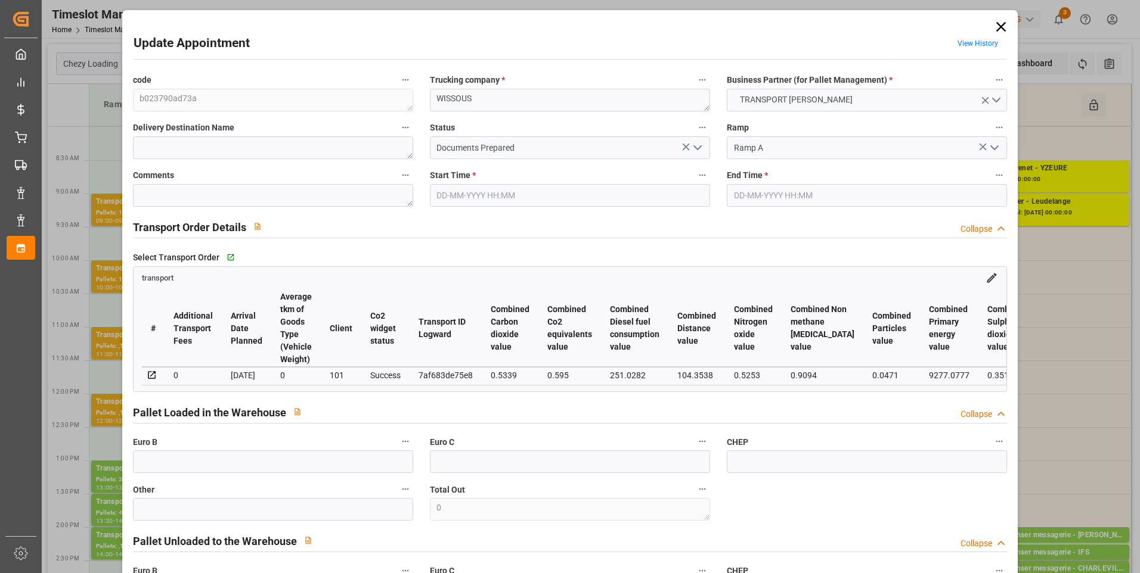
type input "24"
type input "404.94"
type input "0"
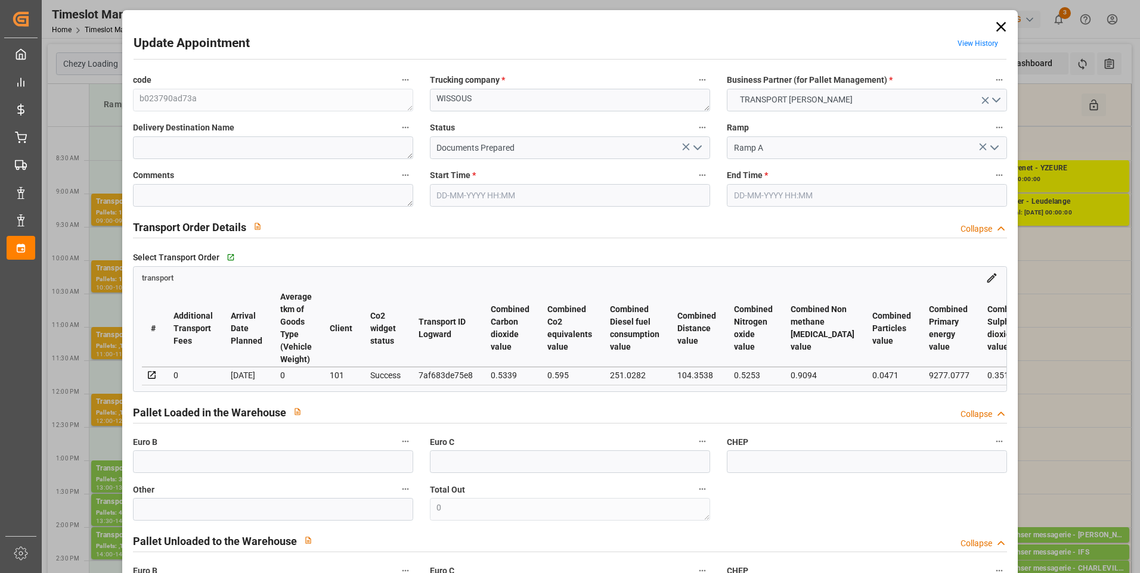
type input "388.5399"
type input "-16.4001"
type input "0"
type input "8993.755"
type input "11035.718"
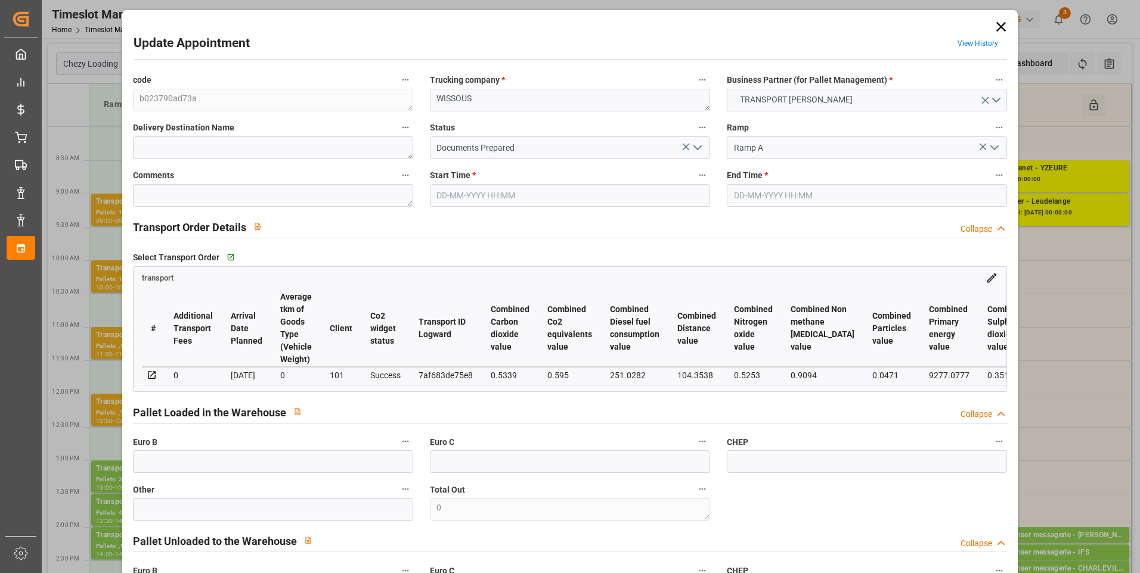
type input "28800.921"
type input "91"
type input "19"
type input "387"
type input "25"
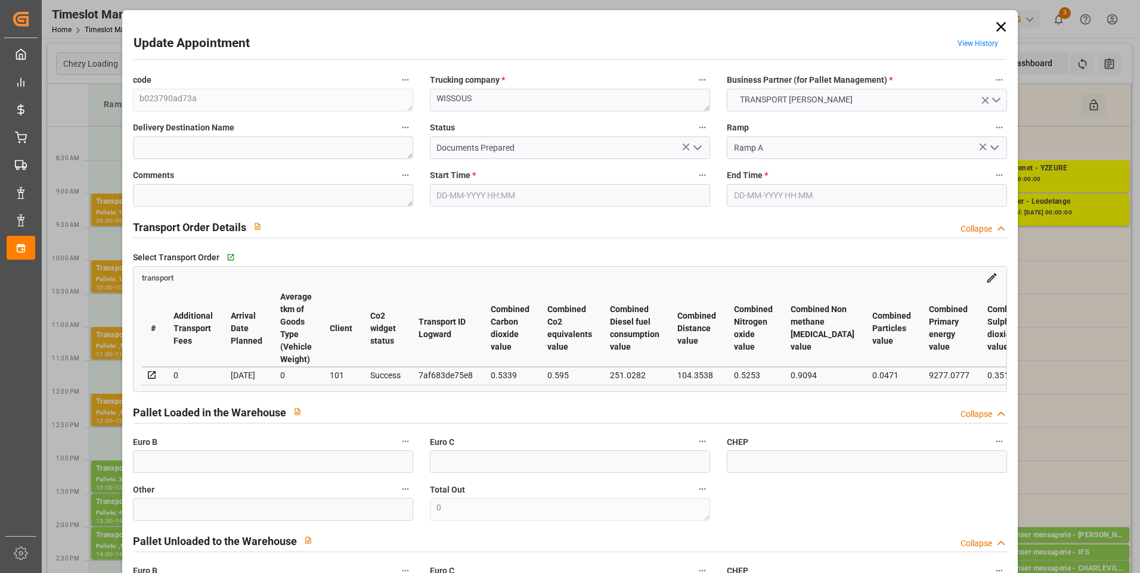
type input "101"
type input "9933.446"
type input "0"
type input "4710.8598"
type input "0"
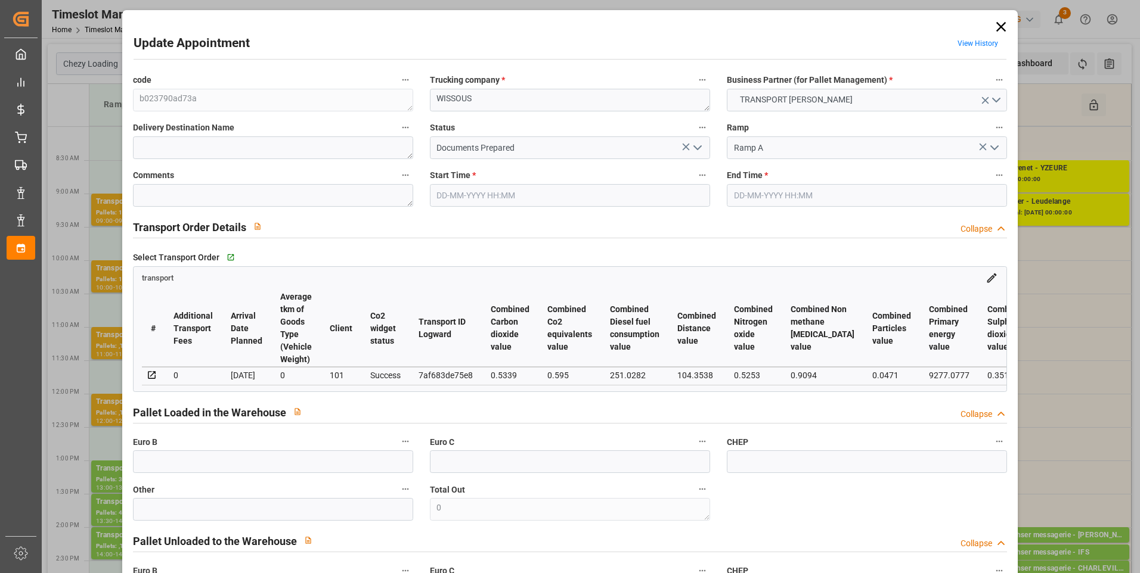
type input "0"
type input "21"
type input "35"
type input "[DATE] 09:00"
type input "[DATE] 09:30"
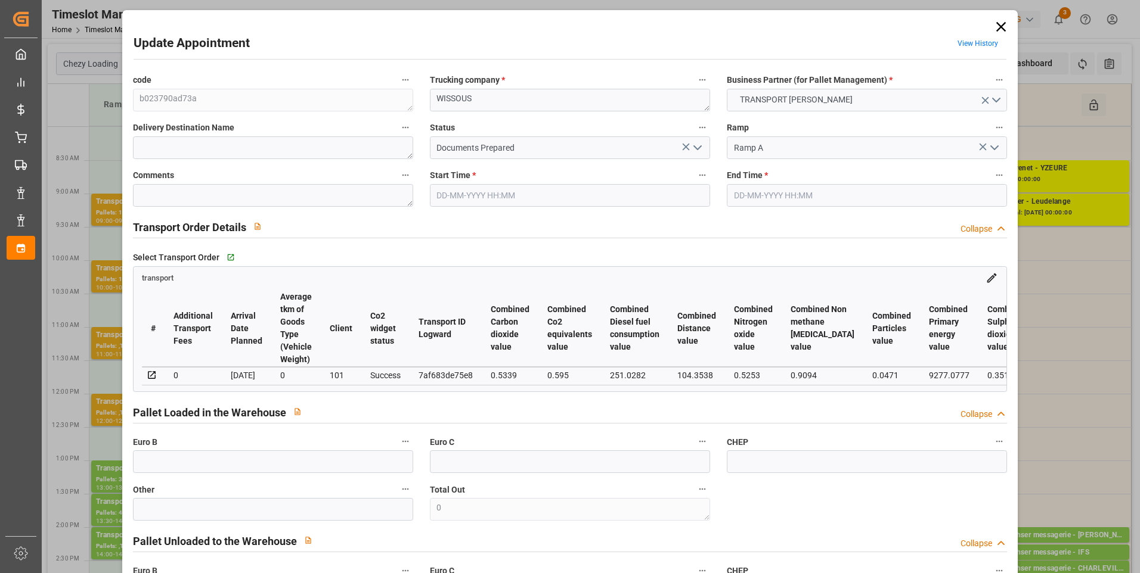
type input "[DATE] 15:22"
type input "[DATE] 12:09"
type input "[DATE]"
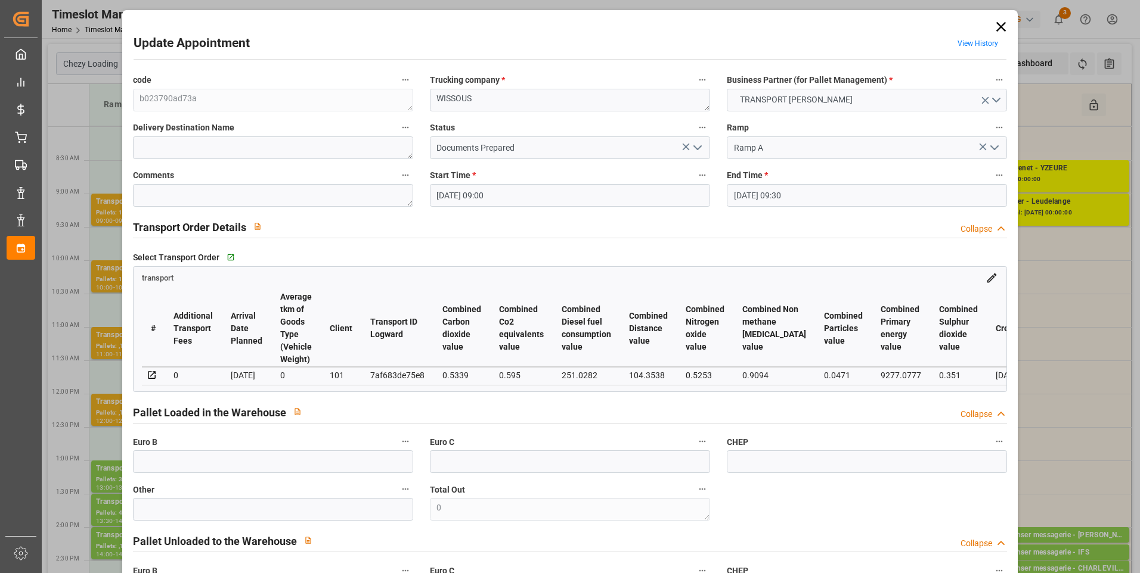
click at [700, 146] on icon "open menu" at bounding box center [697, 148] width 14 height 14
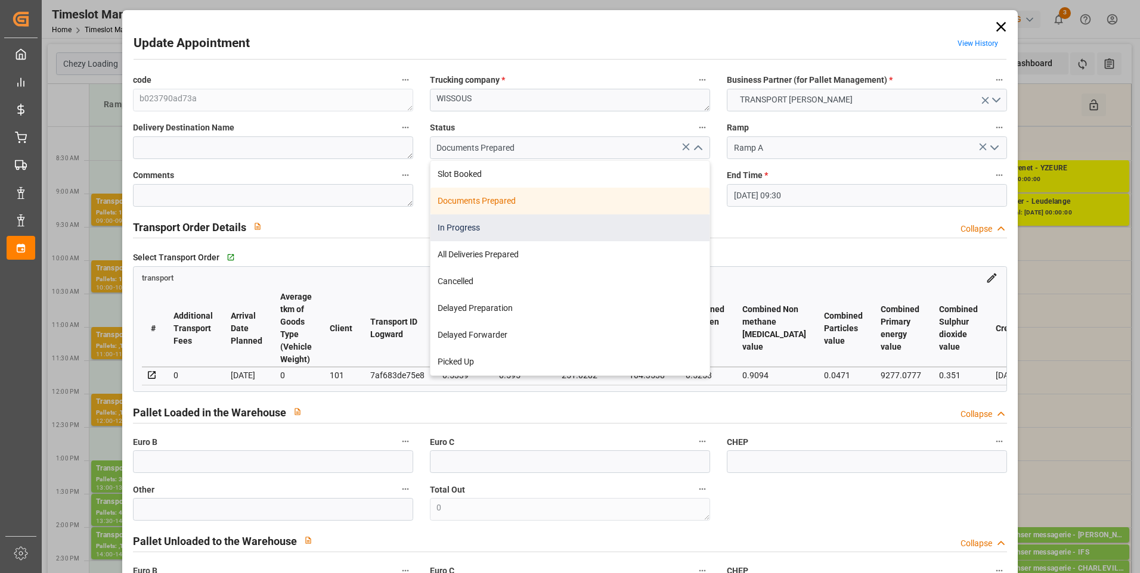
click at [460, 227] on div "In Progress" at bounding box center [569, 228] width 279 height 27
type input "In Progress"
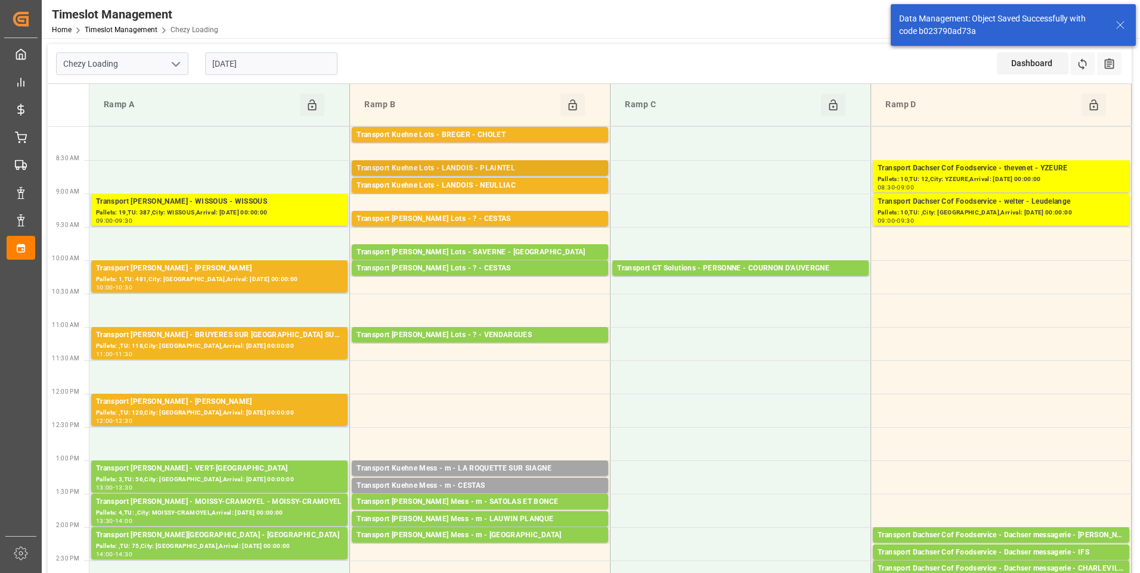
click at [477, 167] on div "Transport Kuehne Lots - LANDOIS - PLAINTEL" at bounding box center [479, 169] width 247 height 12
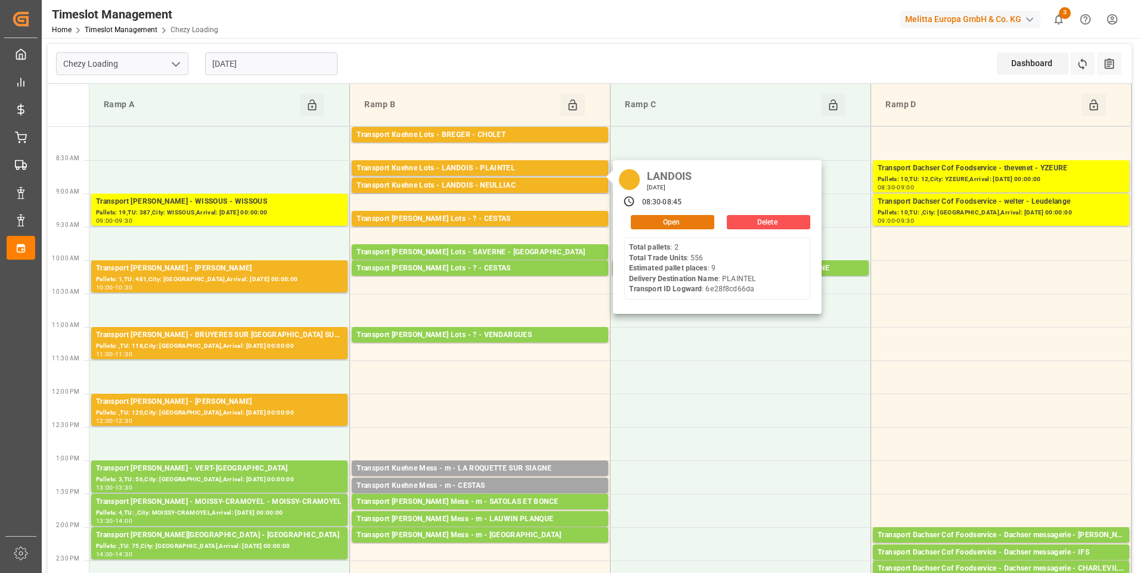
click at [646, 223] on button "Open" at bounding box center [672, 222] width 83 height 14
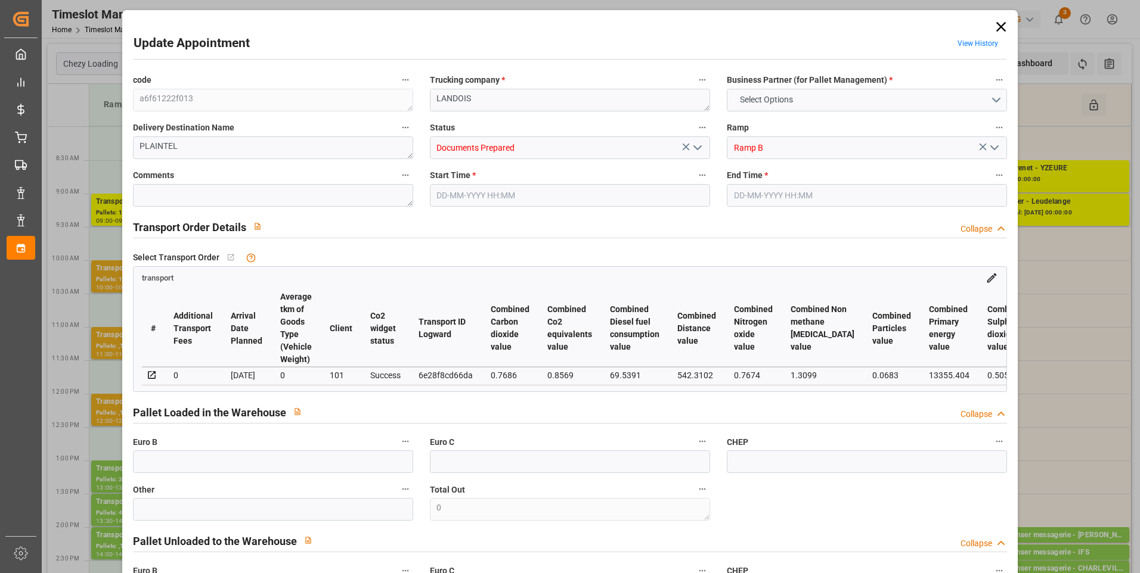
type input "9"
type input "423.56"
type input "0"
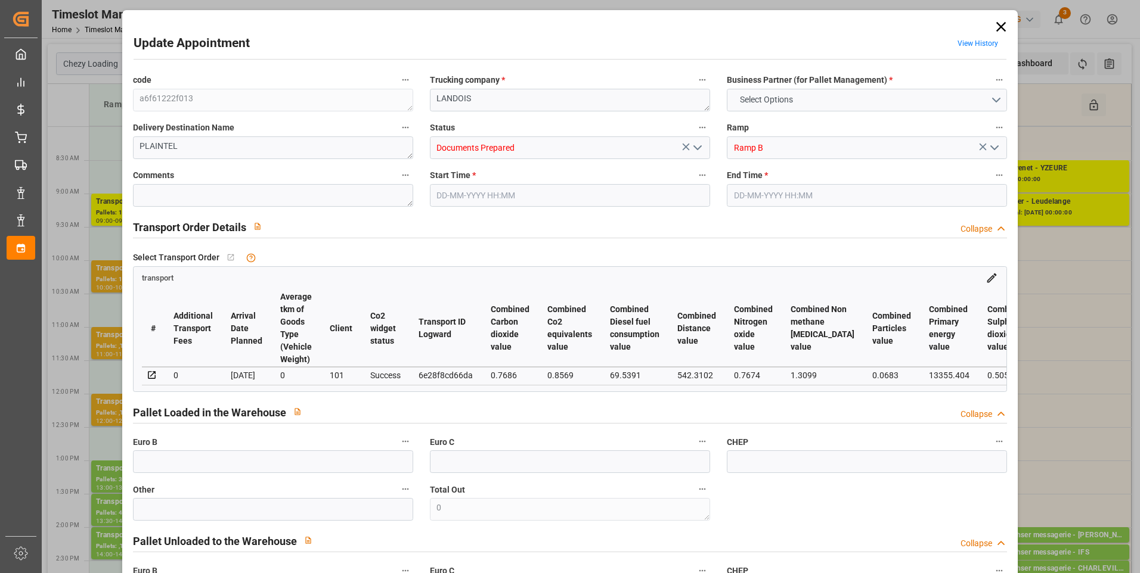
type input "423.56"
type input "0"
type input "2359.968"
type input "3328.632"
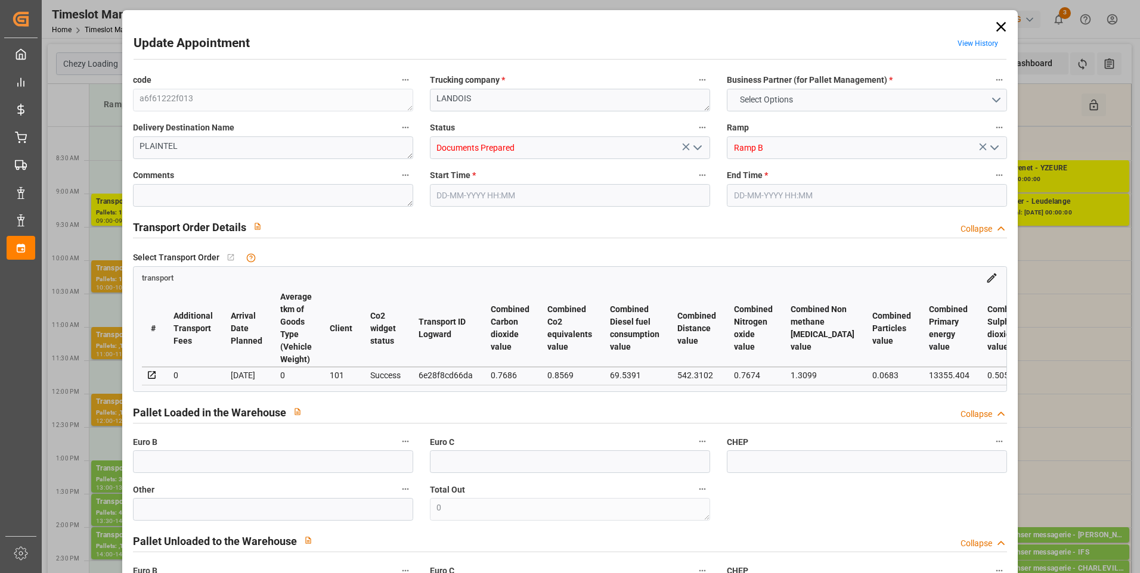
type input "8762.784"
type input "22"
type input "2"
type input "556"
type input "19"
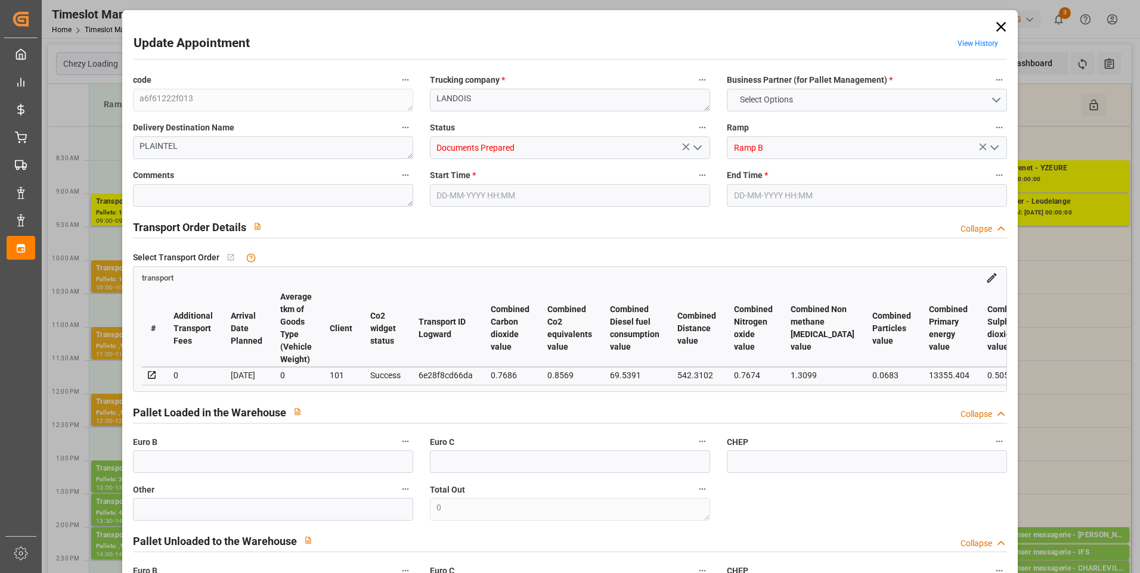
type input "101"
type input "2815.912"
type input "0"
type input "4710.8598"
type input "0"
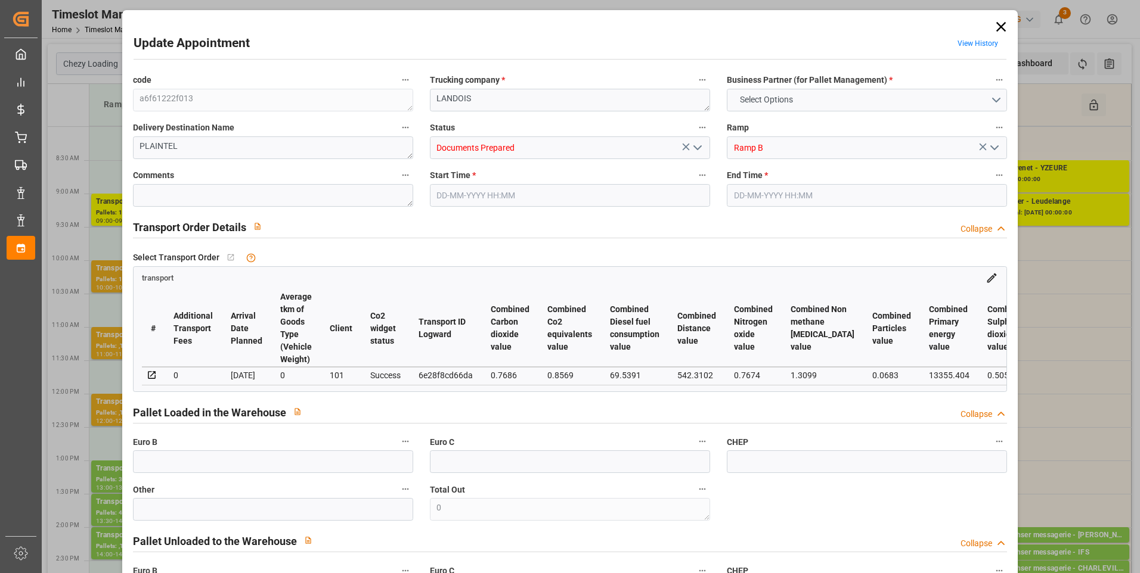
type input "0"
type input "21"
type input "35"
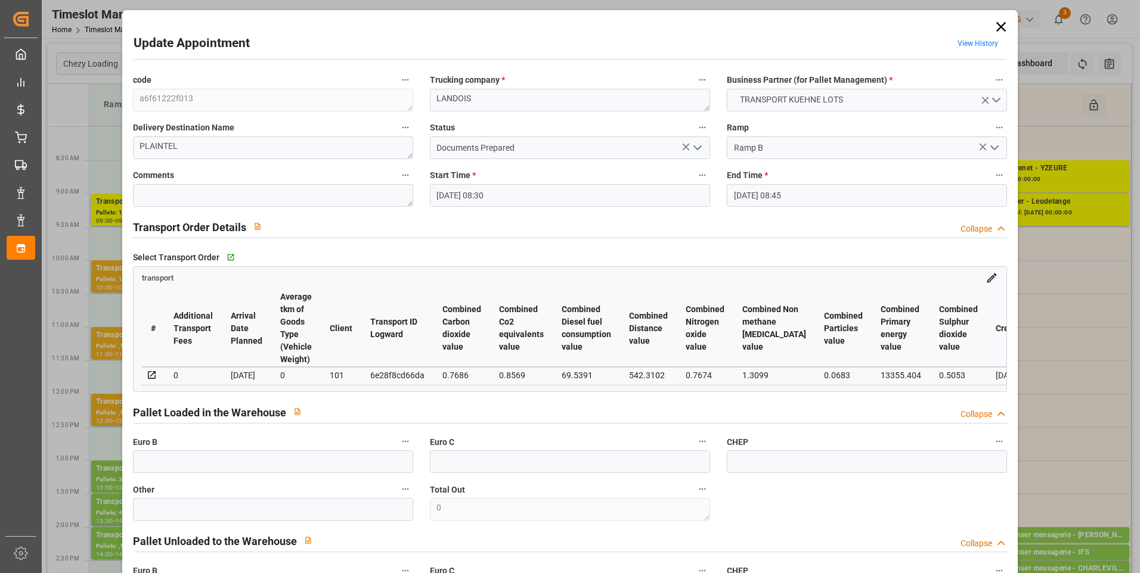
type input "[DATE] 08:30"
type input "[DATE] 08:45"
type input "[DATE] 13:24"
type input "[DATE] 12:20"
type input "[DATE]"
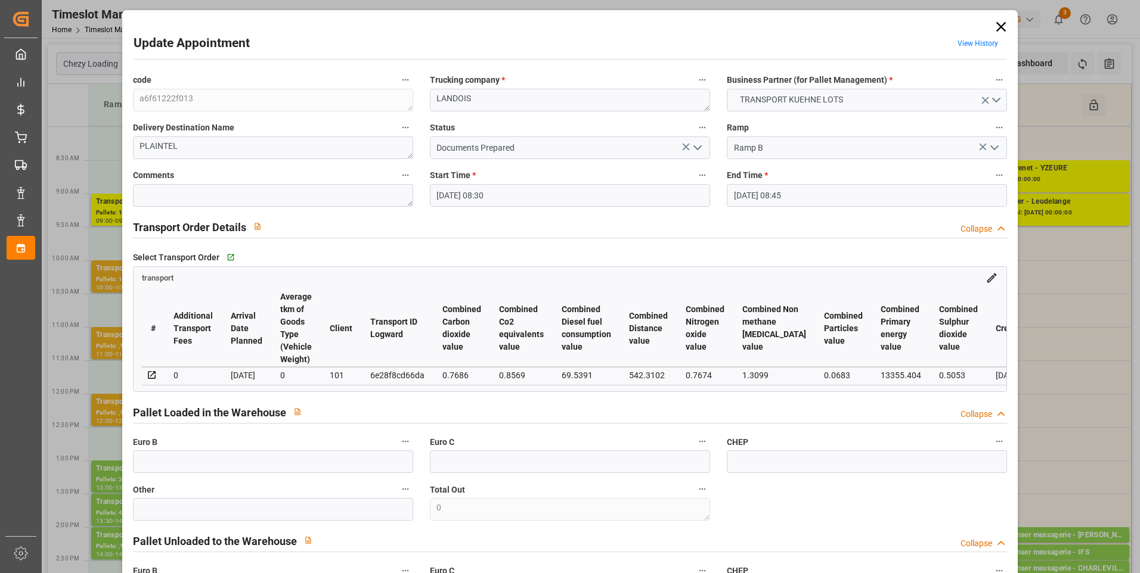
type input "[DATE]"
click at [694, 147] on polyline "open menu" at bounding box center [697, 148] width 7 height 4
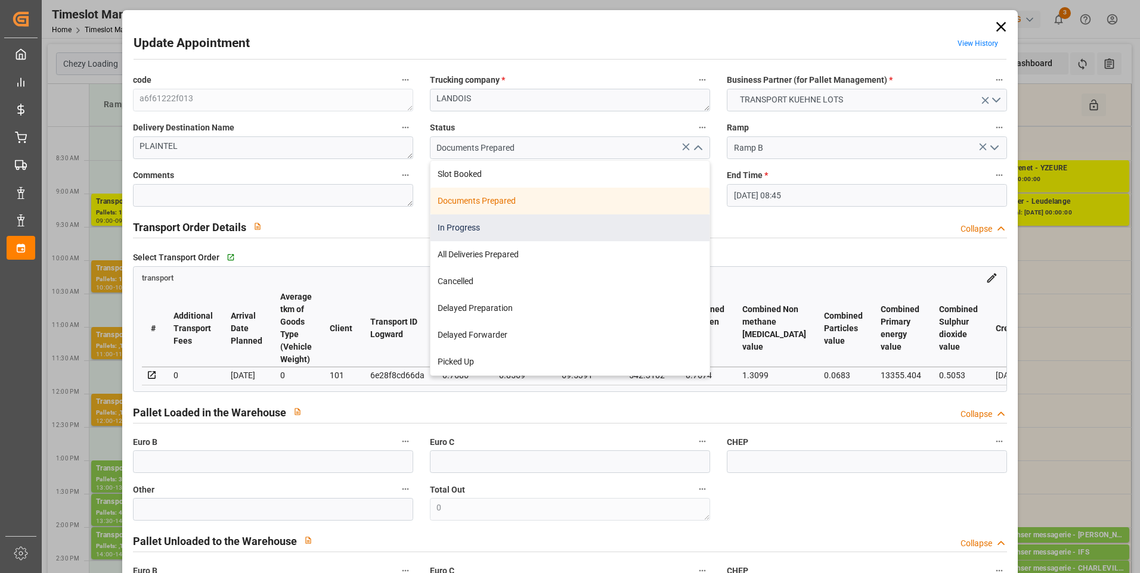
click at [484, 228] on div "In Progress" at bounding box center [569, 228] width 279 height 27
type input "In Progress"
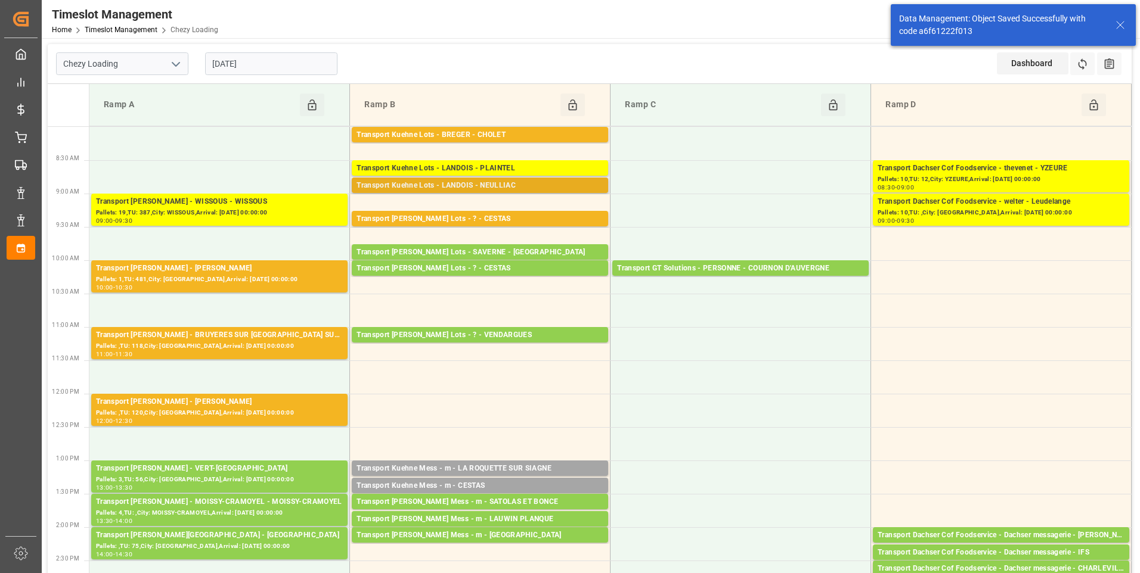
click at [488, 187] on div "Transport Kuehne Lots - LANDOIS - NEULLIAC" at bounding box center [479, 186] width 247 height 12
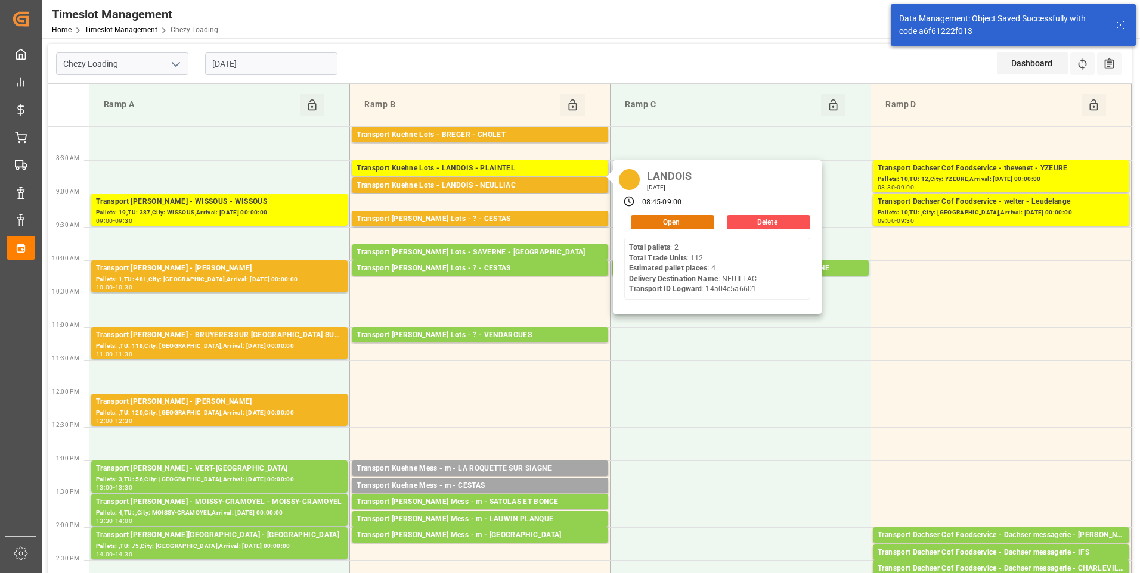
click at [659, 221] on button "Open" at bounding box center [672, 222] width 83 height 14
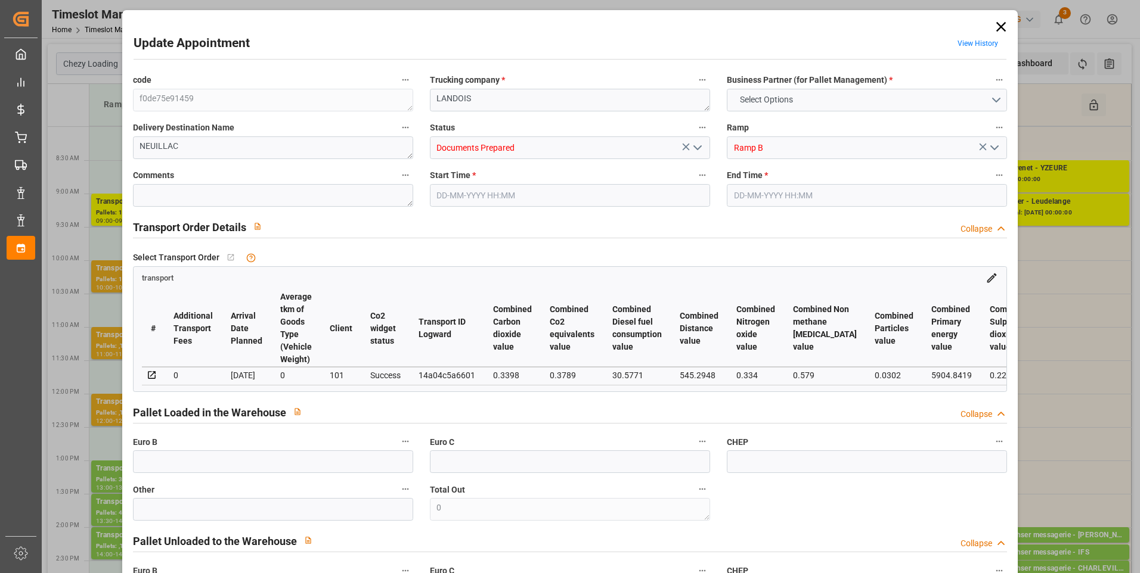
type input "4"
type input "268.52"
type input "0"
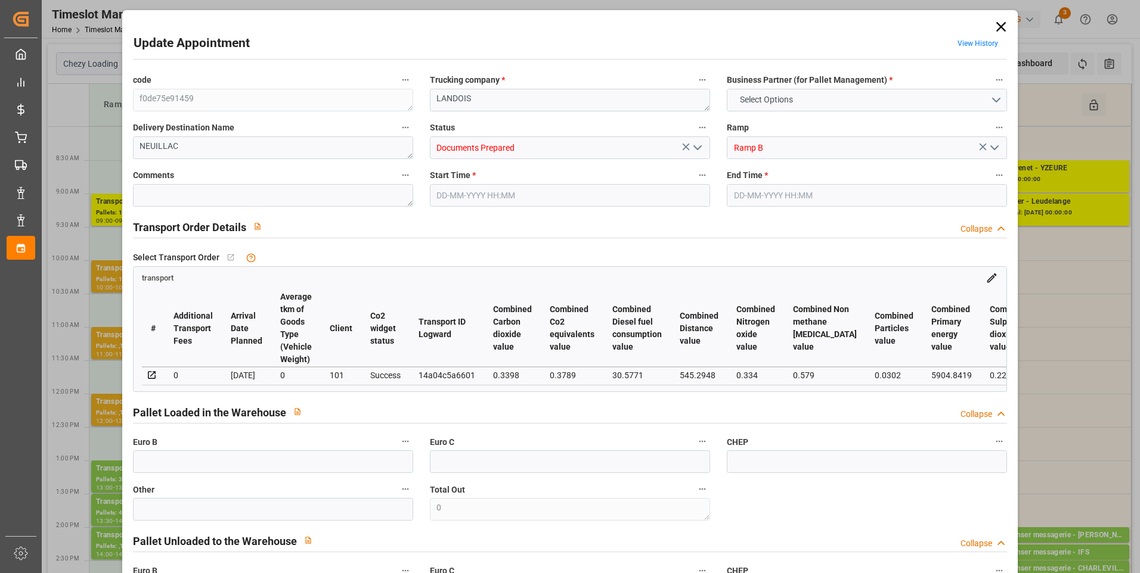
type input "268.52"
type input "0"
type input "944.544"
type input "1399"
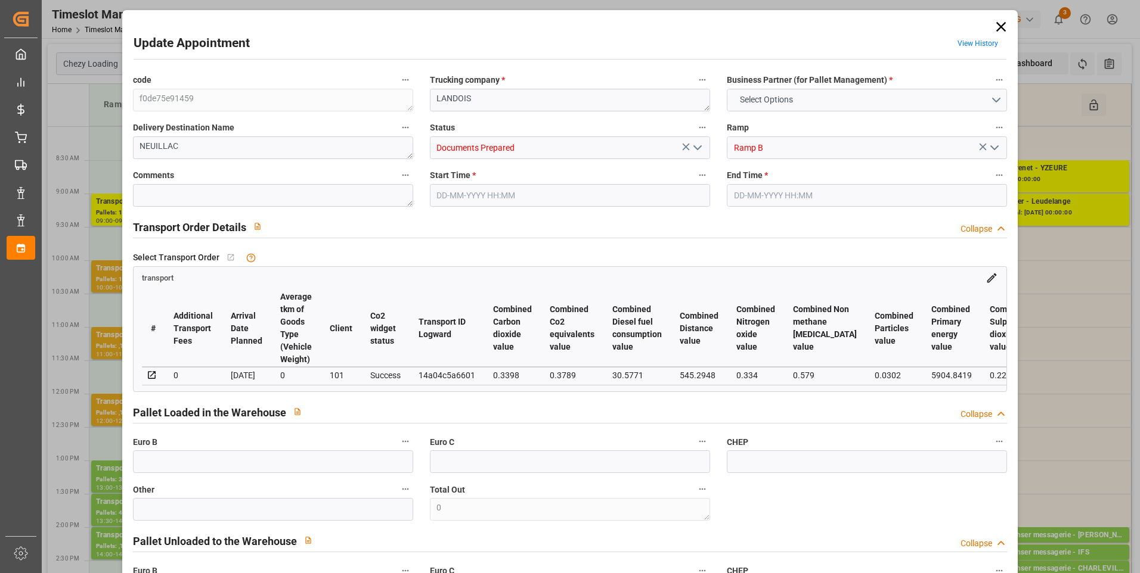
type input "3926.4"
type input "56"
type input "2"
type input "112"
type input "4"
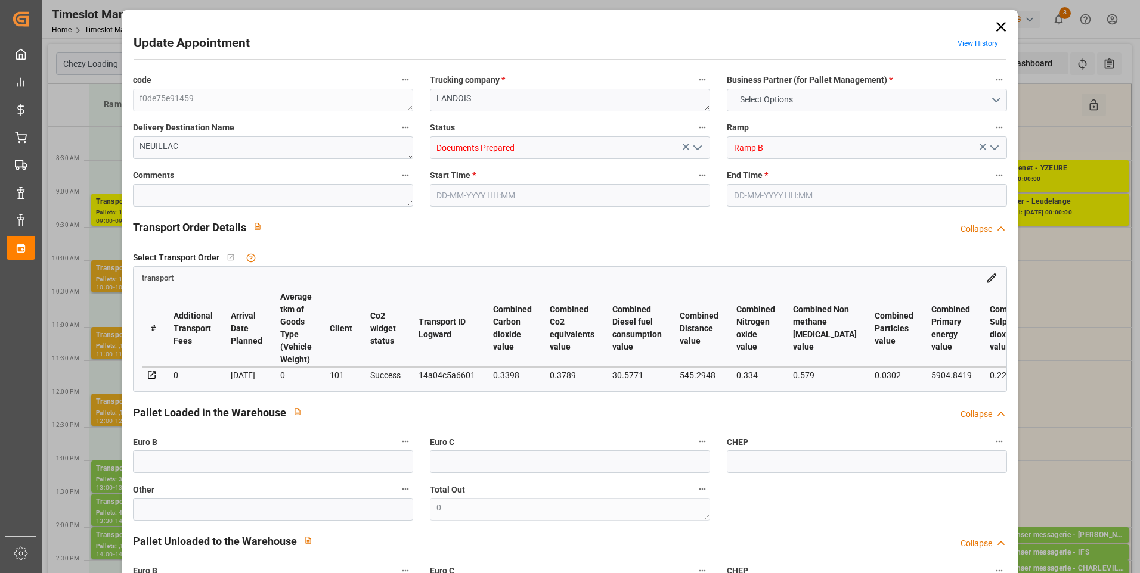
type input "101"
type input "1238.112"
type input "0"
type input "4710.8598"
type input "0"
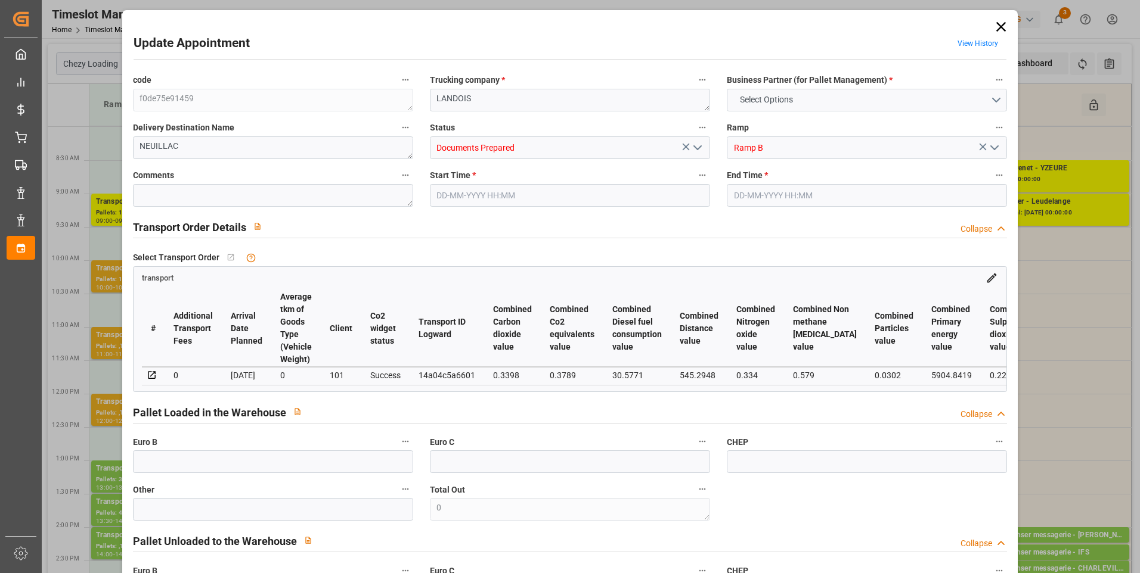
type input "0"
type input "21"
type input "35"
type input "[DATE] 08:45"
type input "[DATE] 09:00"
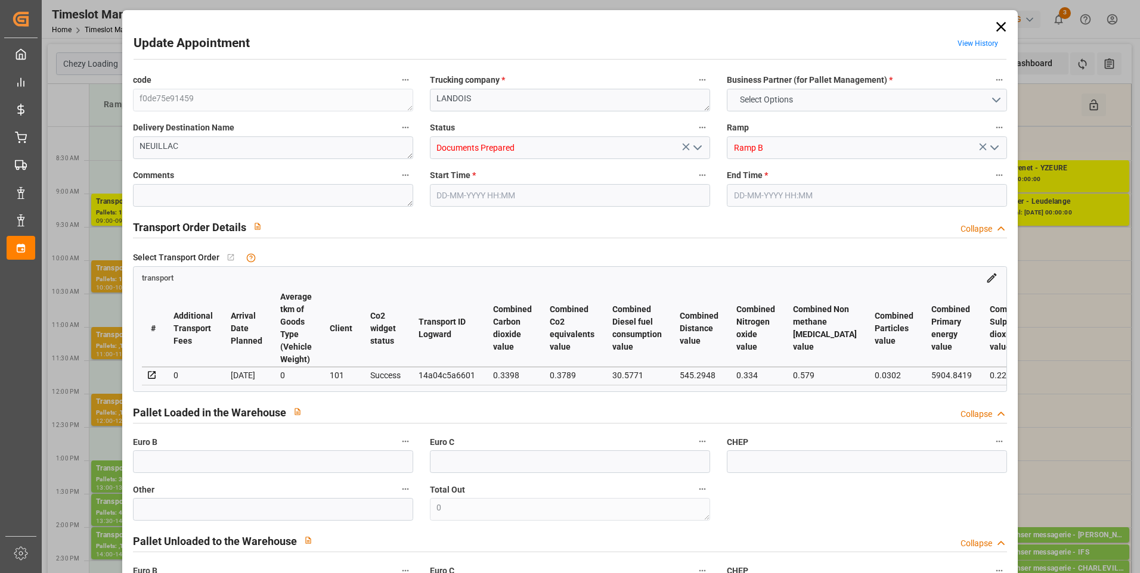
type input "[DATE] 13:48"
type input "[DATE] 11:33"
type input "[DATE]"
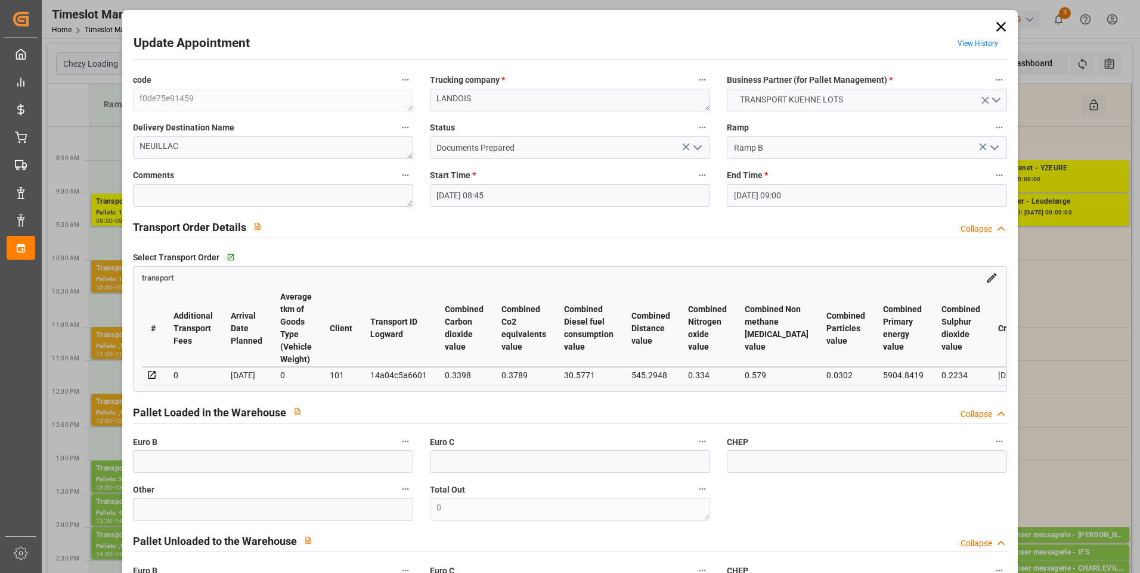
click at [702, 144] on button "open menu" at bounding box center [697, 148] width 18 height 18
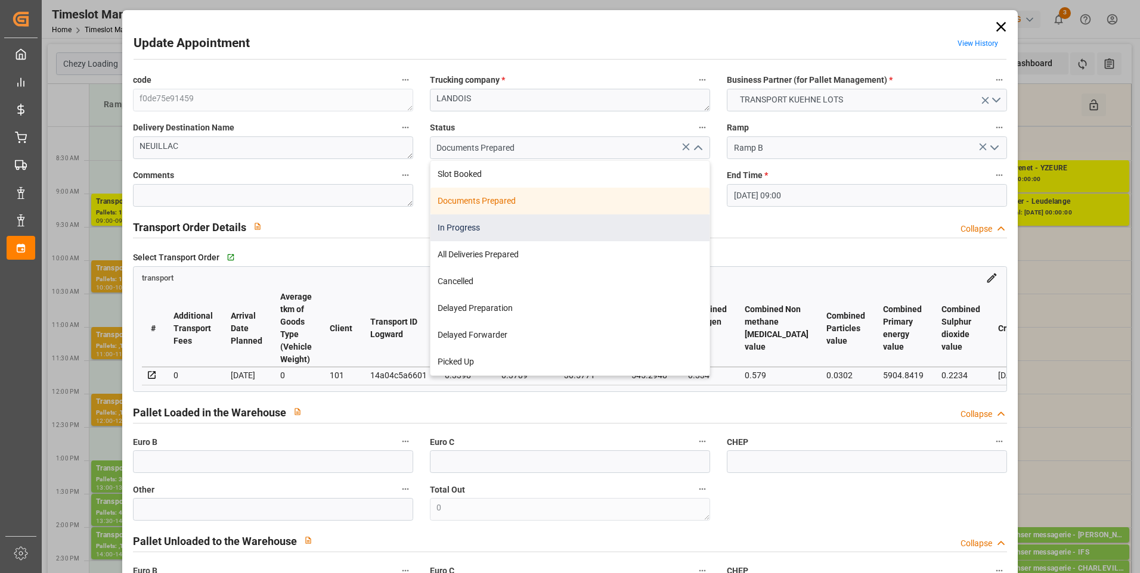
click at [466, 226] on div "In Progress" at bounding box center [569, 228] width 279 height 27
type input "In Progress"
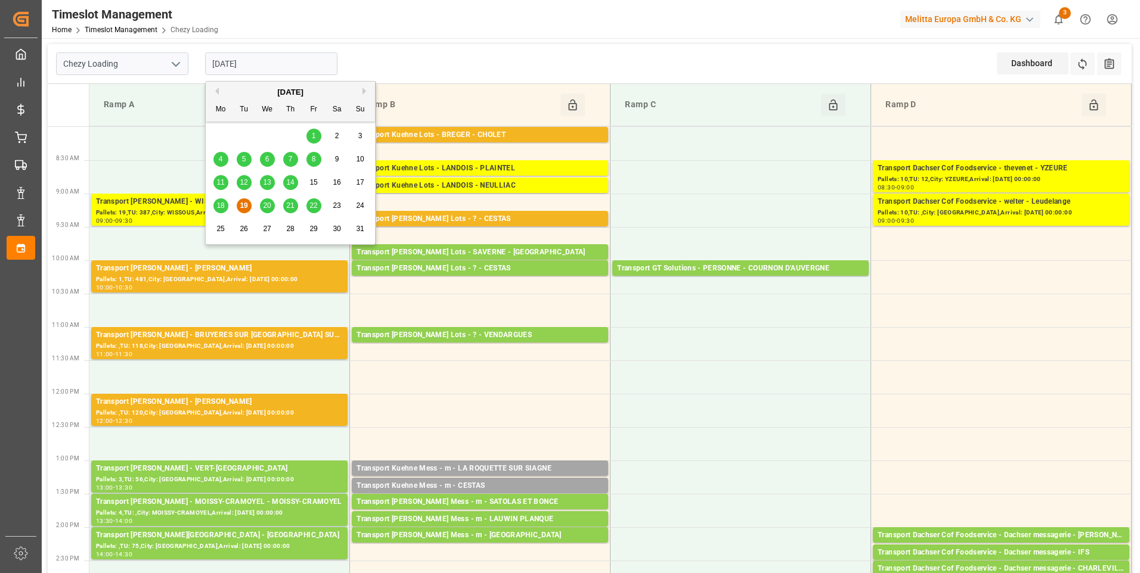
click at [269, 58] on input "[DATE]" at bounding box center [271, 63] width 132 height 23
click at [266, 206] on span "20" at bounding box center [267, 205] width 8 height 8
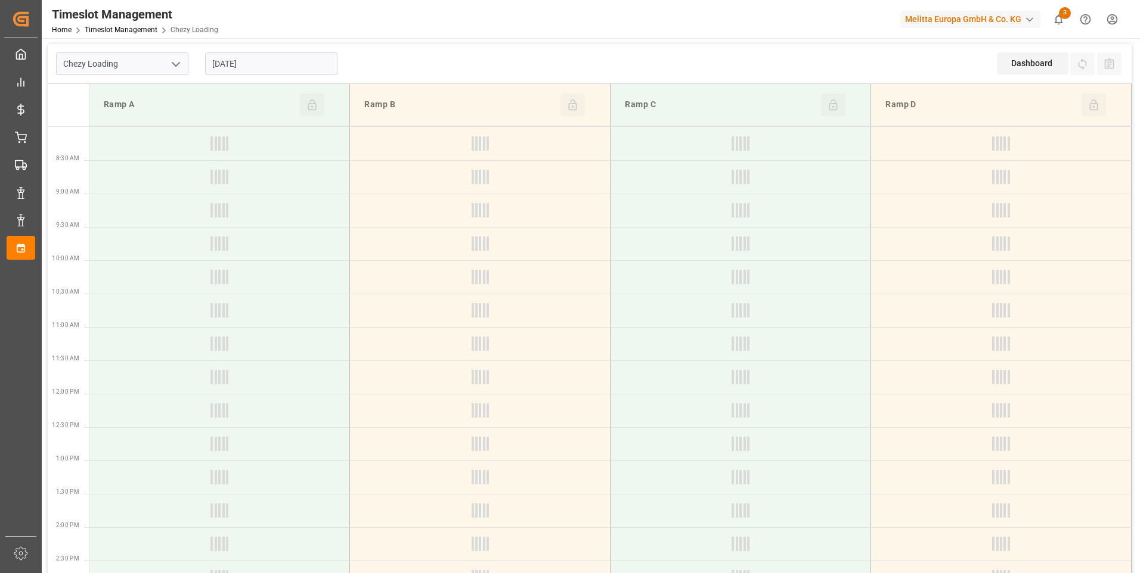
type input "[DATE]"
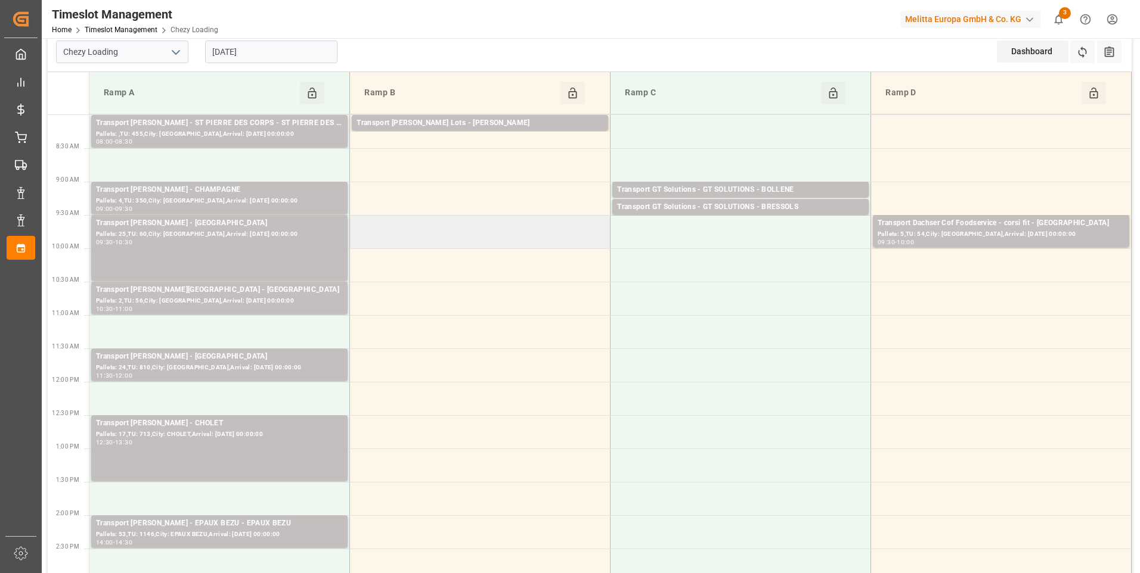
scroll to position [0, 0]
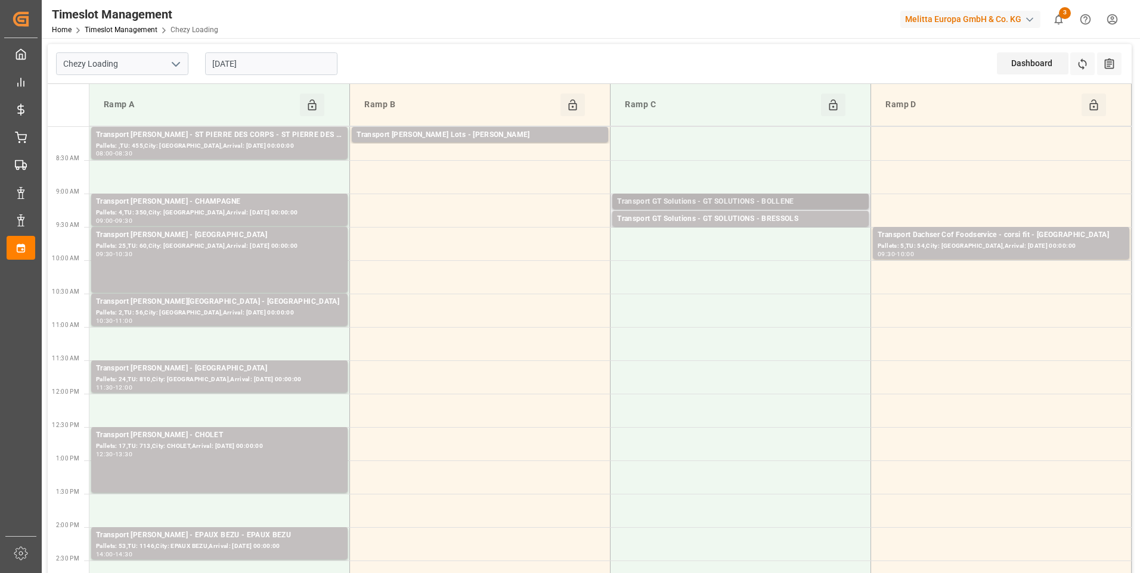
click at [736, 200] on div "Transport GT Solutions - GT SOLUTIONS - BOLLENE" at bounding box center [740, 202] width 247 height 12
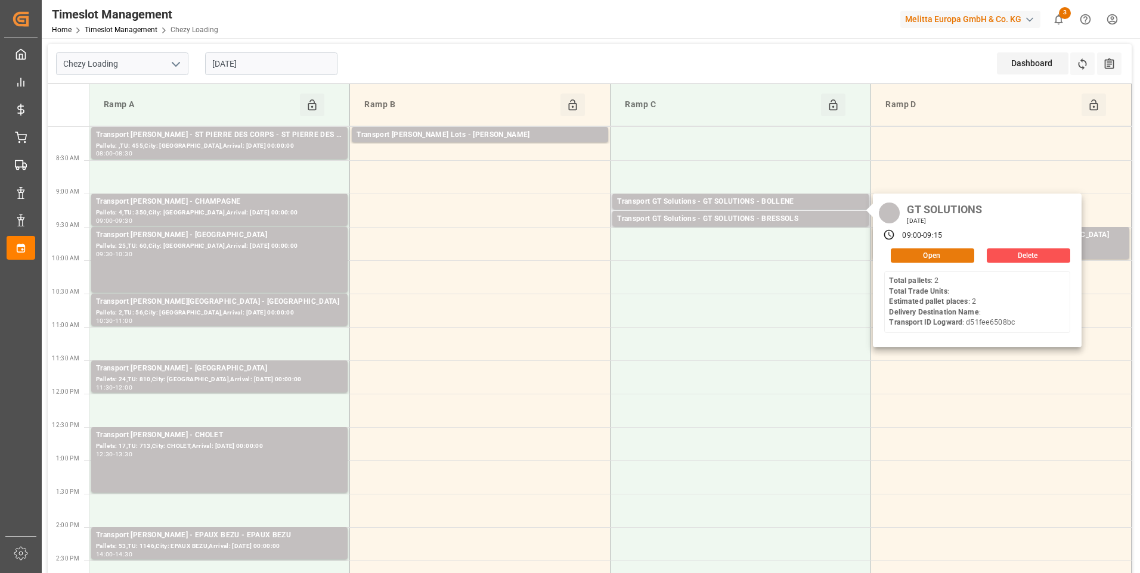
click at [938, 249] on button "Open" at bounding box center [932, 256] width 83 height 14
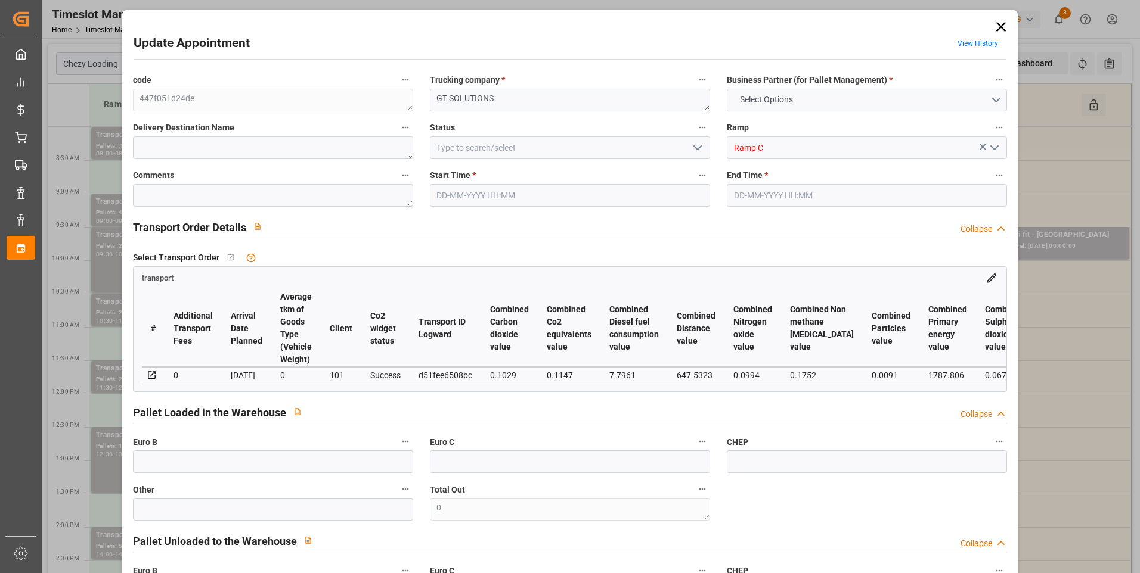
type input "2"
type input "149.5"
type input "0"
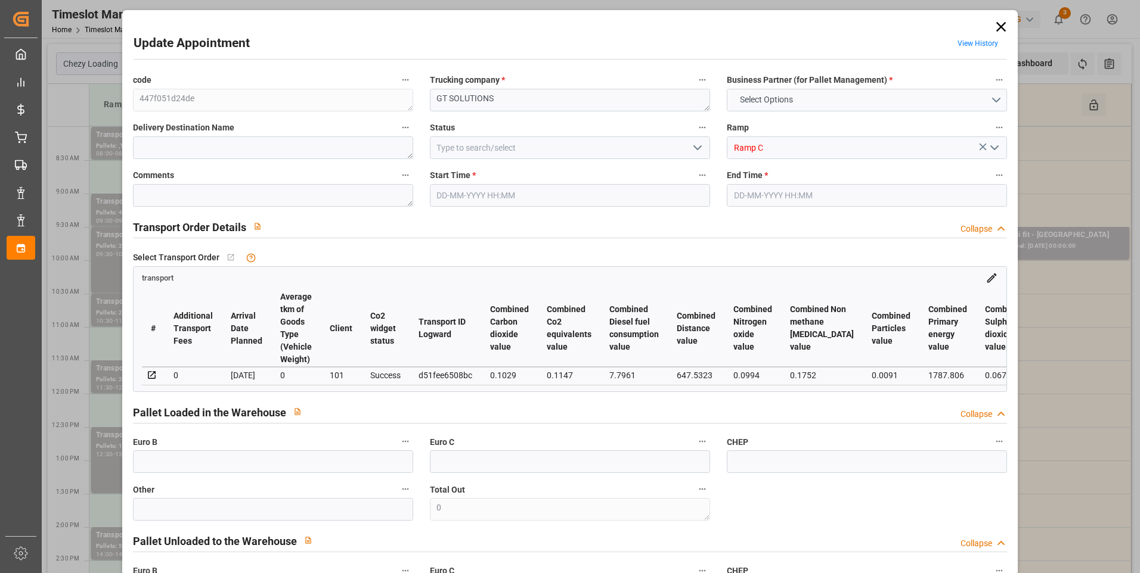
type input "143.4452"
type input "-6.0548"
type input "0"
type input "251.1"
type input "380"
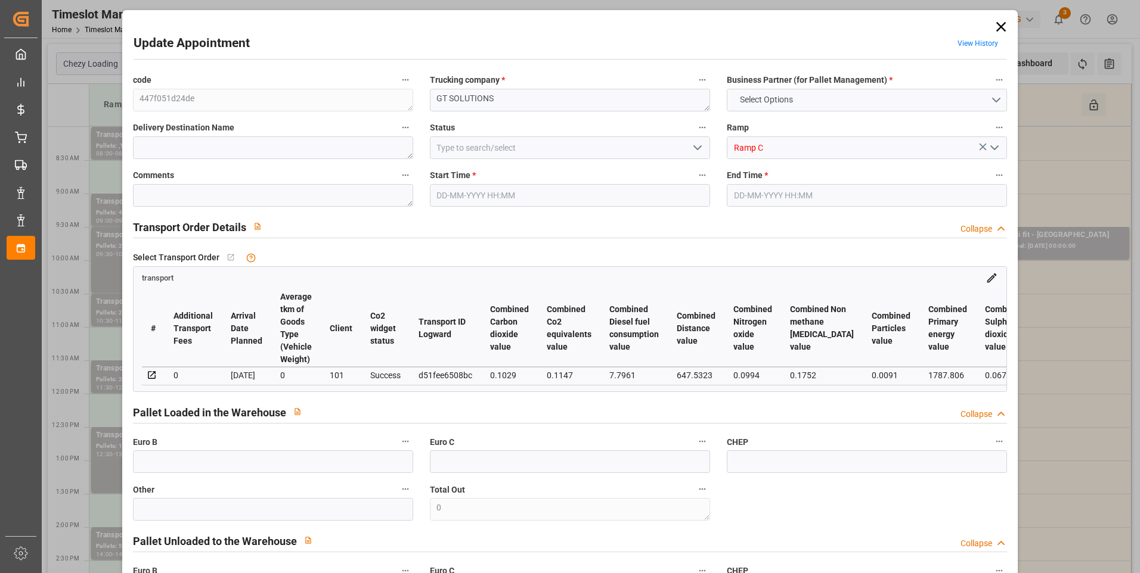
type input "2790"
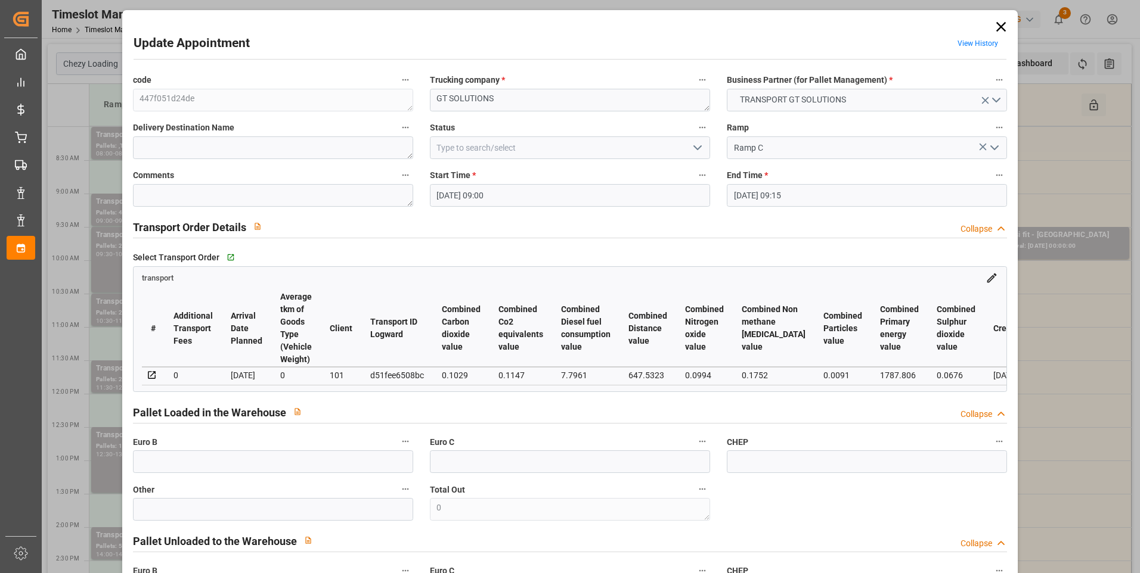
click at [696, 147] on icon "open menu" at bounding box center [697, 148] width 14 height 14
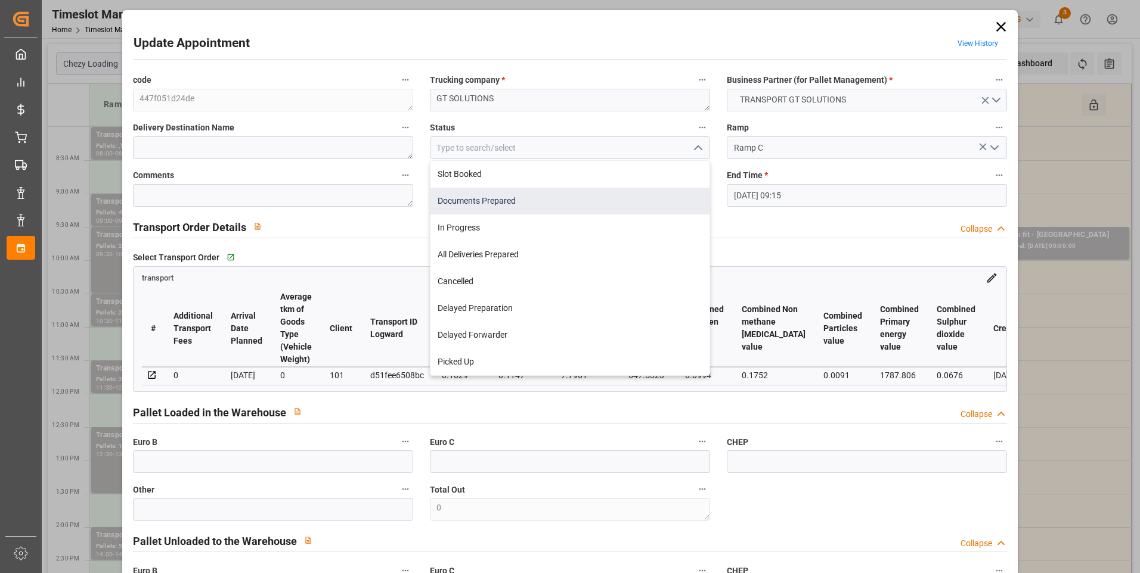
click at [491, 204] on div "Documents Prepared" at bounding box center [569, 201] width 279 height 27
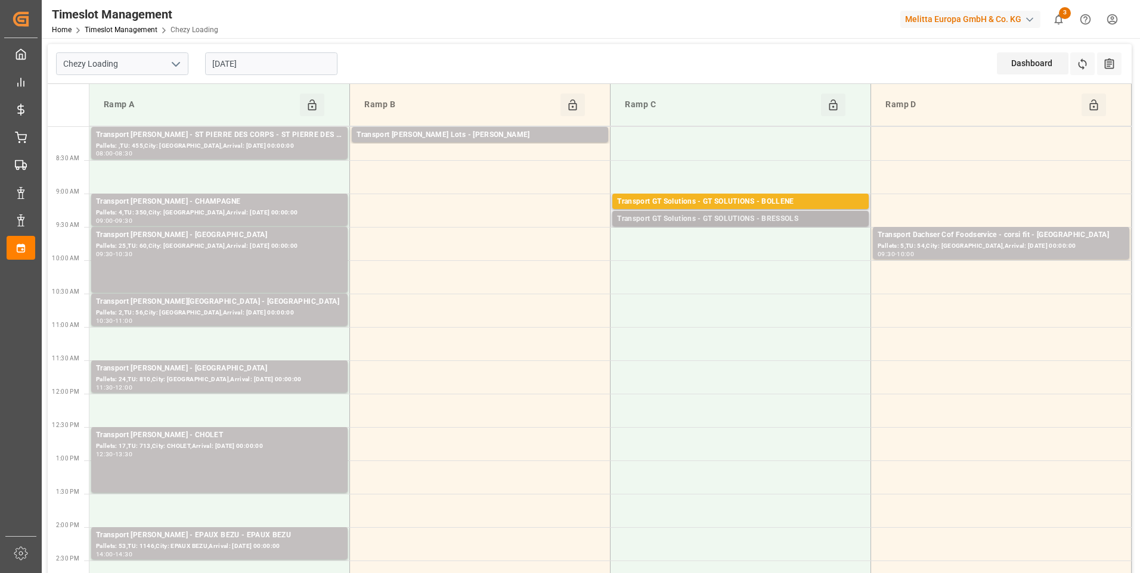
click at [762, 216] on div "Transport GT Solutions - GT SOLUTIONS - BRESSOLS" at bounding box center [740, 219] width 247 height 12
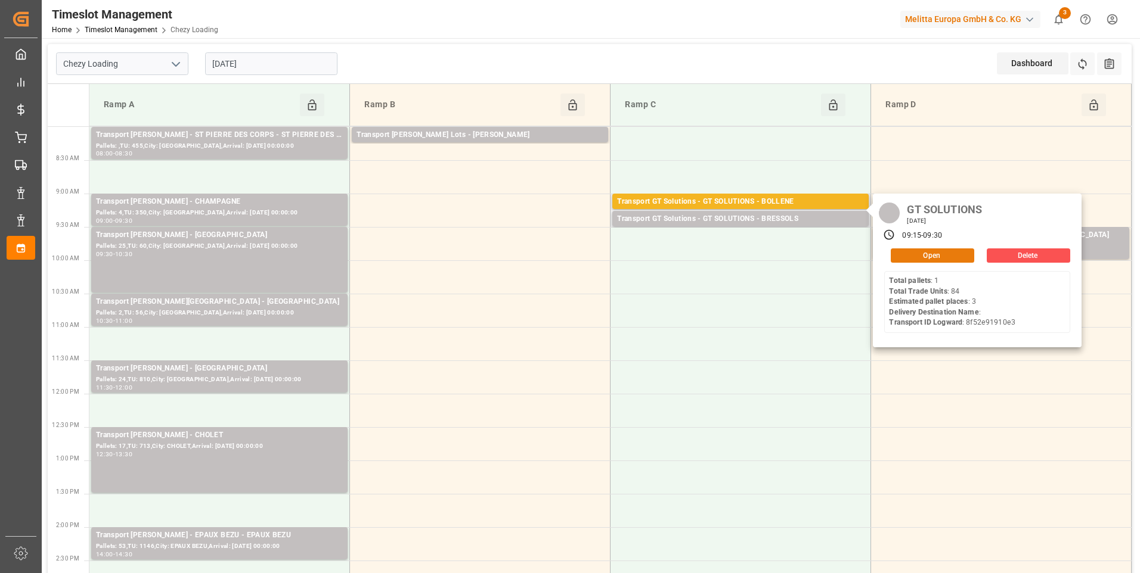
click at [919, 257] on button "Open" at bounding box center [932, 256] width 83 height 14
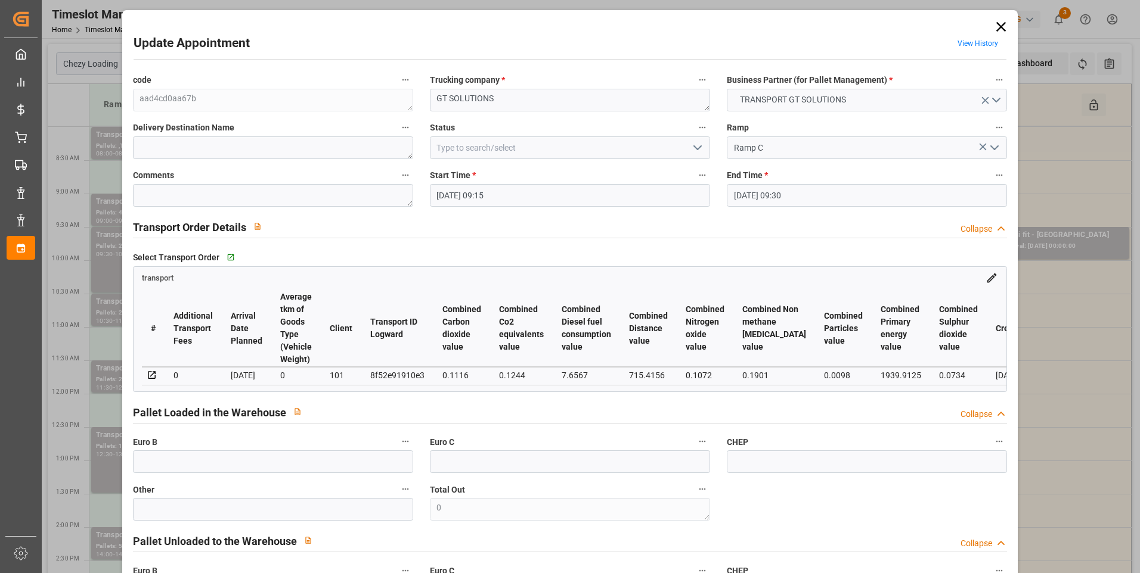
click at [692, 145] on icon "open menu" at bounding box center [697, 148] width 14 height 14
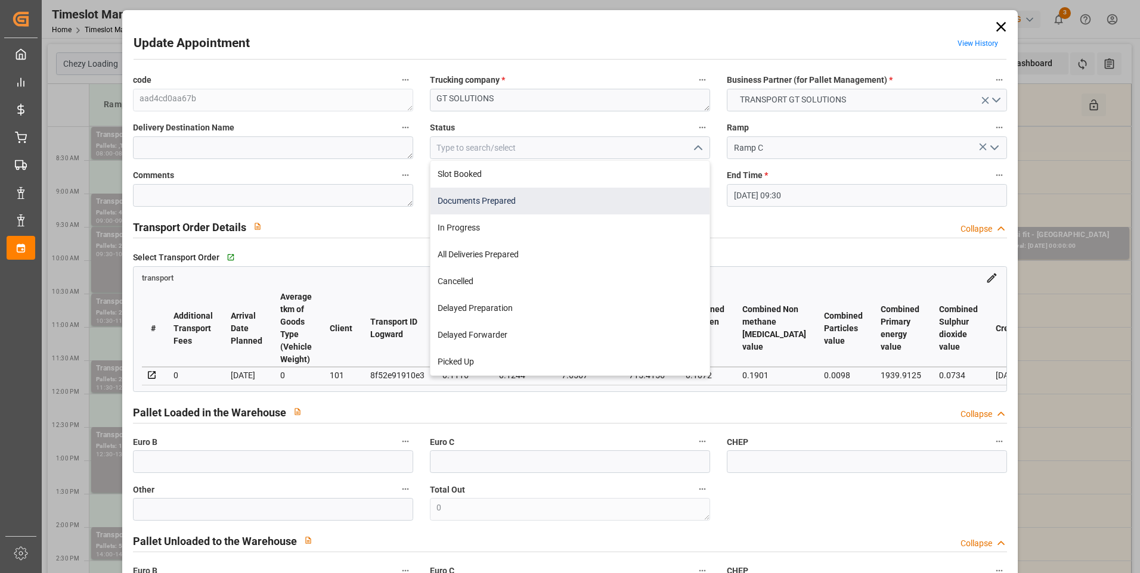
click at [460, 203] on div "Documents Prepared" at bounding box center [569, 201] width 279 height 27
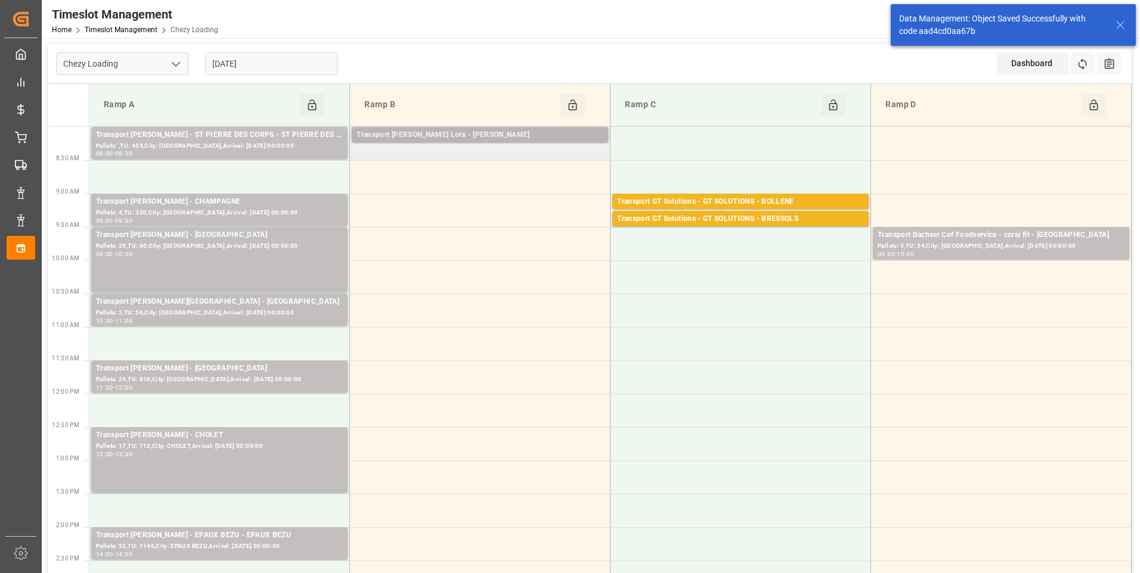
click at [492, 132] on div "Transport [PERSON_NAME] Lots - [PERSON_NAME]" at bounding box center [479, 135] width 247 height 12
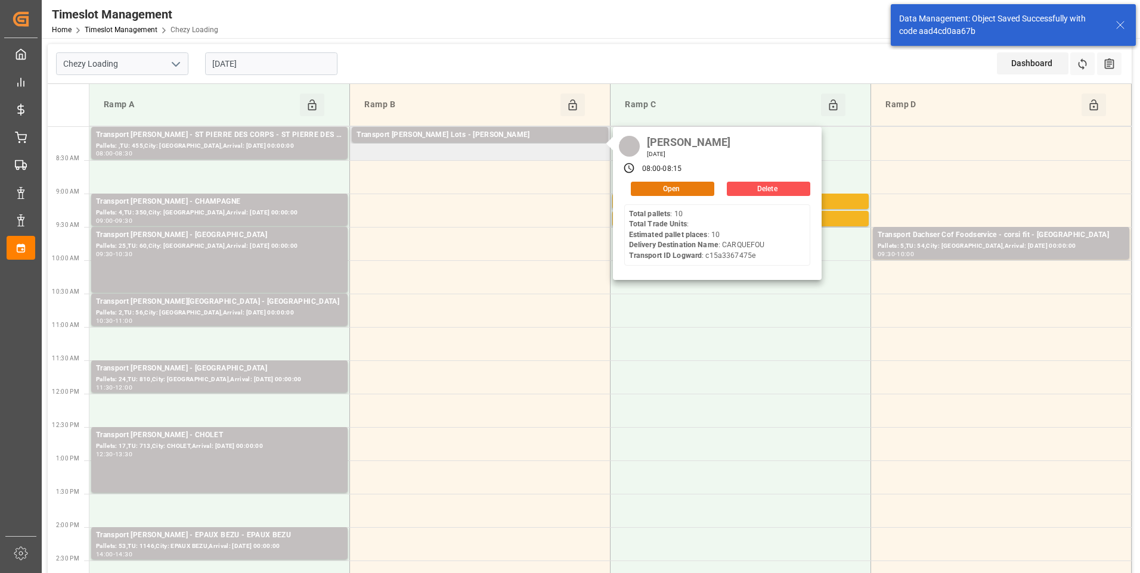
click at [662, 188] on button "Open" at bounding box center [672, 189] width 83 height 14
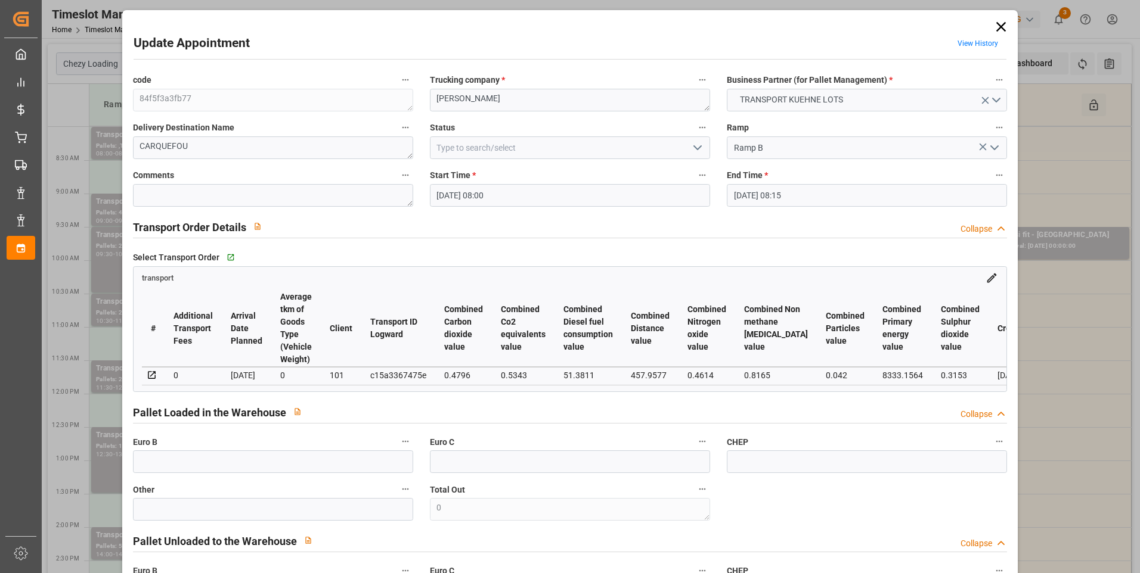
click at [694, 146] on icon "open menu" at bounding box center [697, 148] width 14 height 14
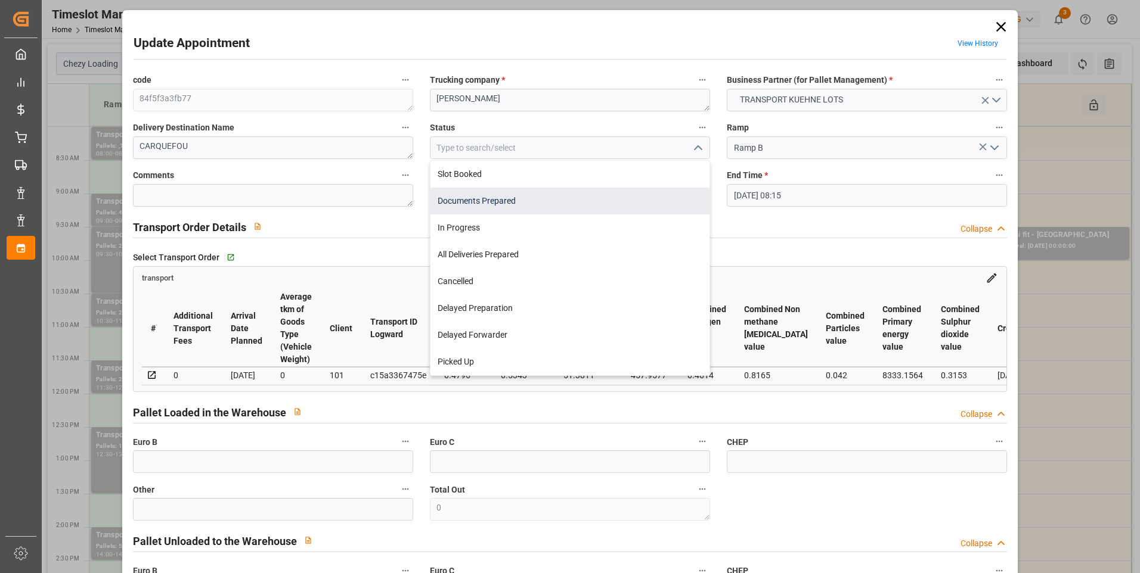
click at [479, 209] on div "Documents Prepared" at bounding box center [569, 201] width 279 height 27
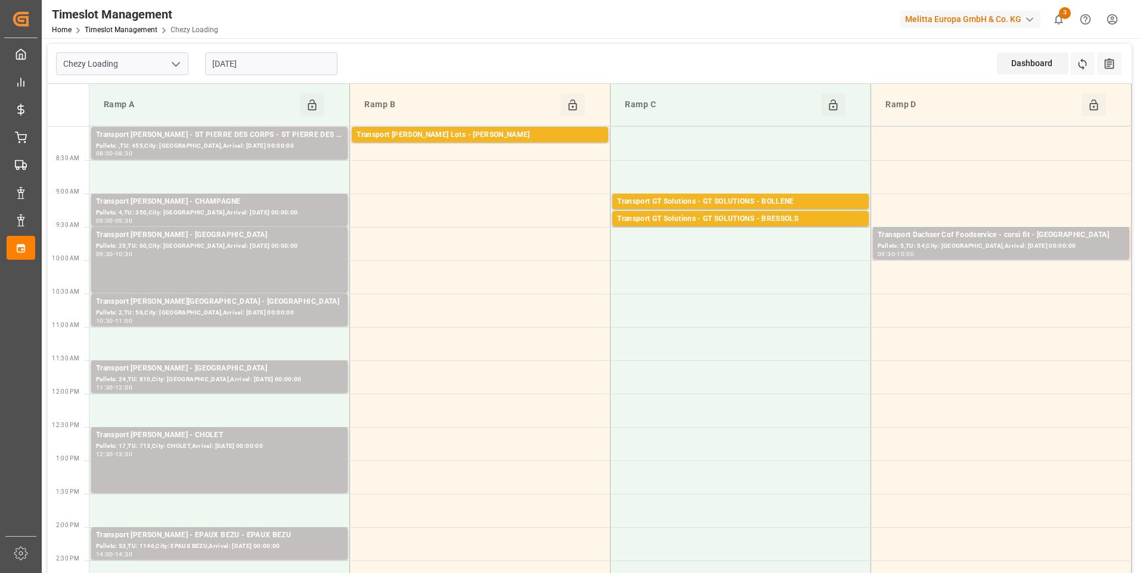
click at [238, 64] on input "[DATE]" at bounding box center [271, 63] width 132 height 23
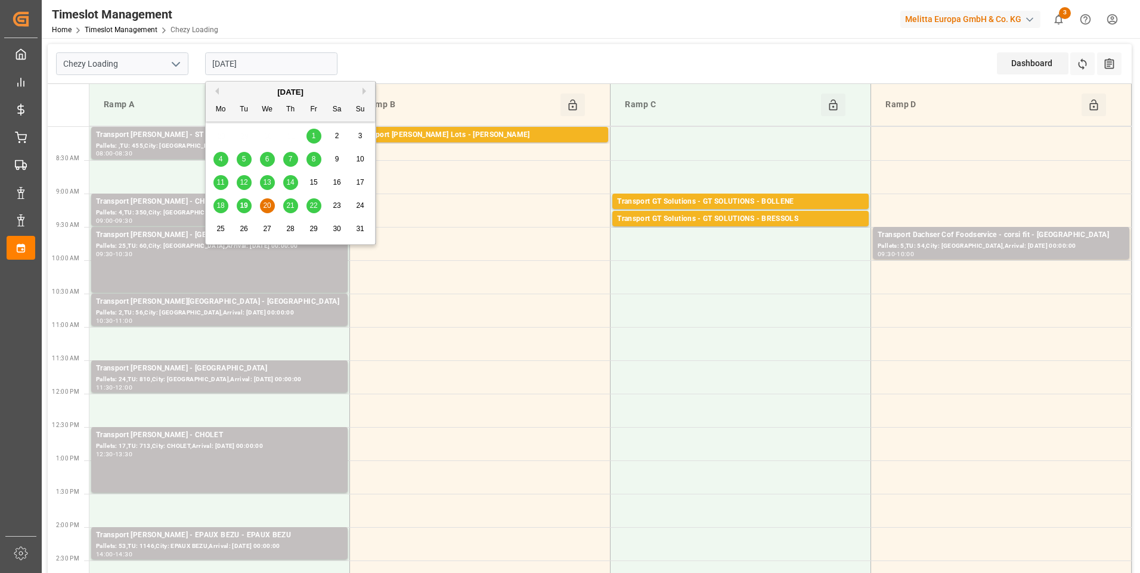
click at [290, 208] on span "21" at bounding box center [290, 205] width 8 height 8
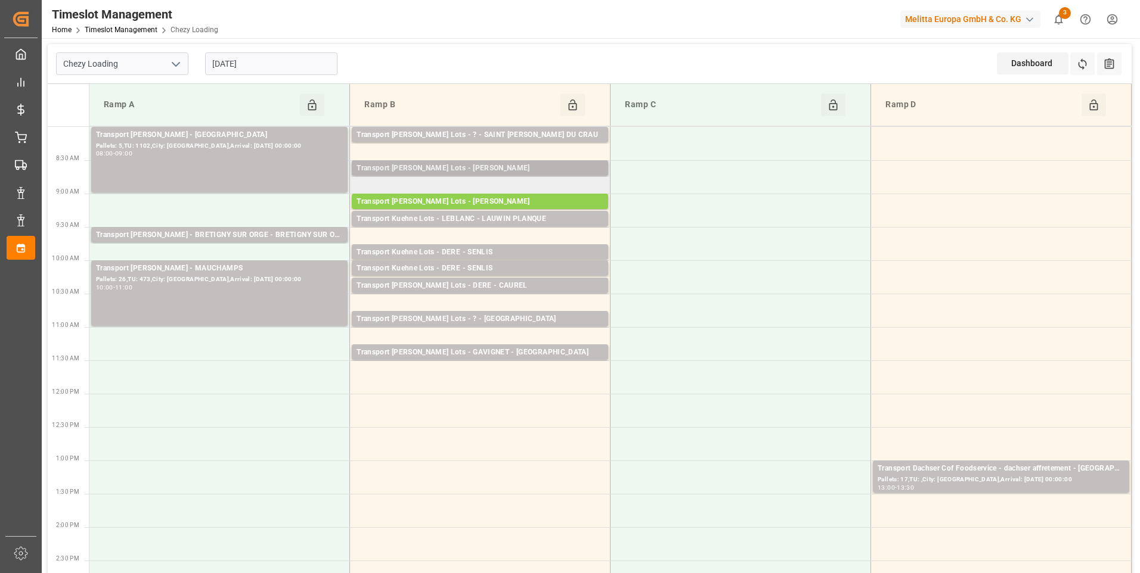
click at [488, 164] on div "Transport [PERSON_NAME] Lots - [PERSON_NAME]" at bounding box center [479, 169] width 247 height 12
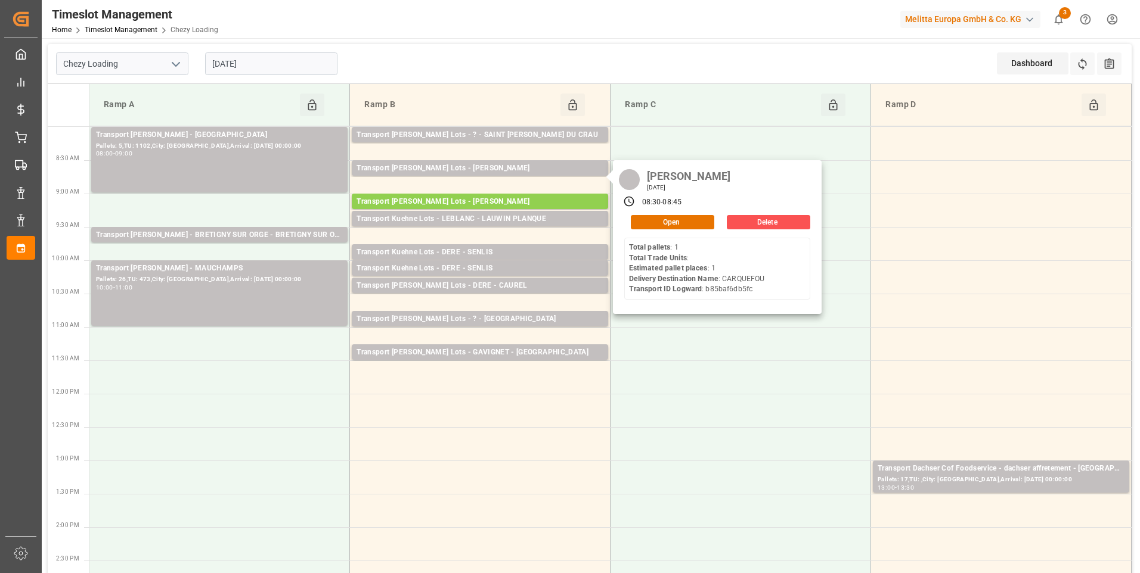
click at [284, 58] on input "[DATE]" at bounding box center [271, 63] width 132 height 23
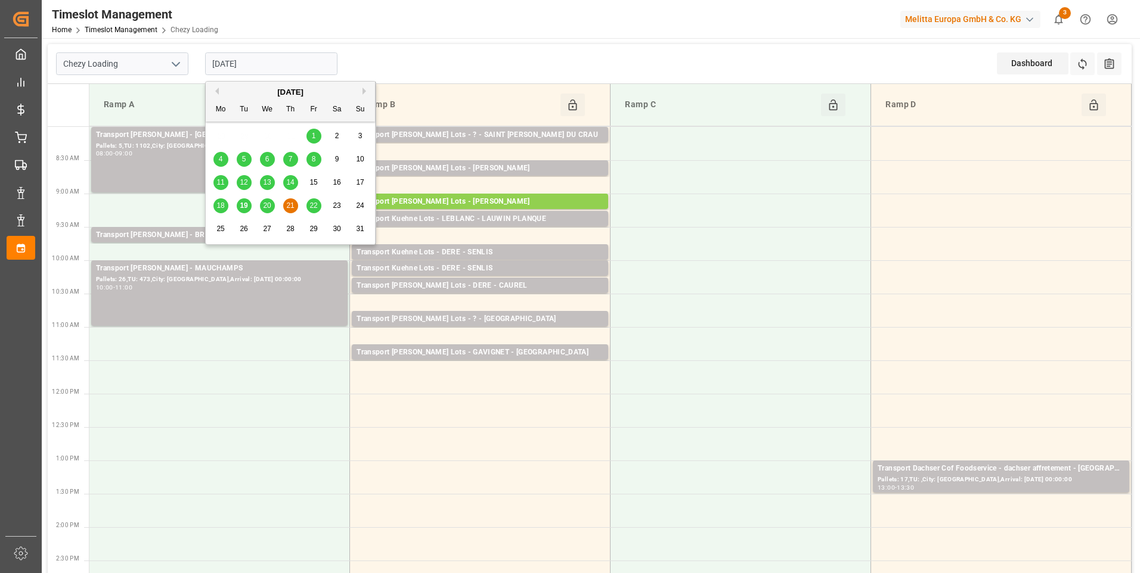
click at [268, 203] on span "20" at bounding box center [267, 205] width 8 height 8
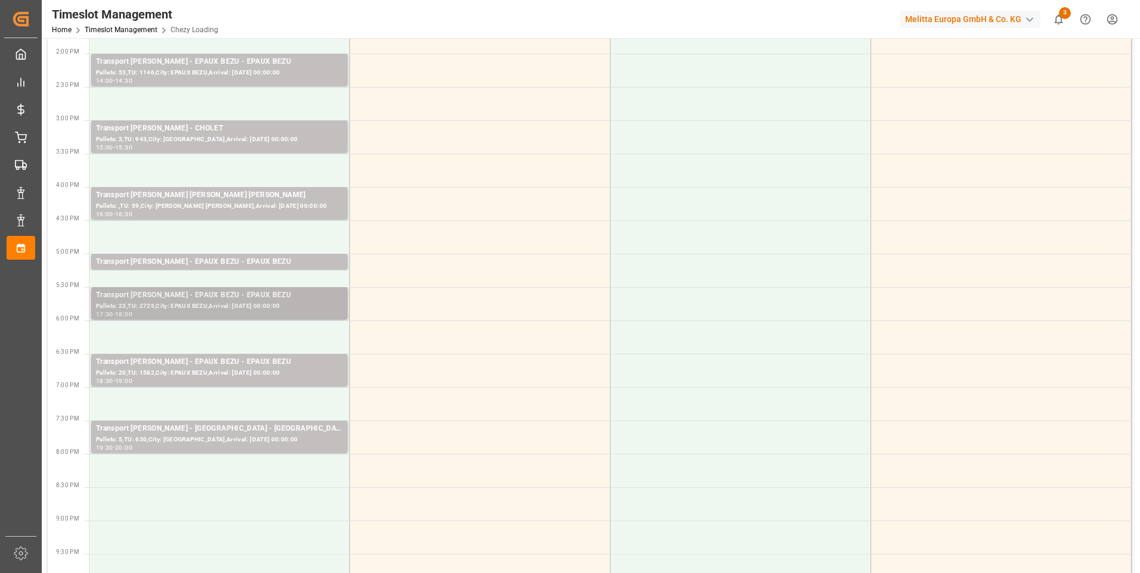
scroll to position [477, 0]
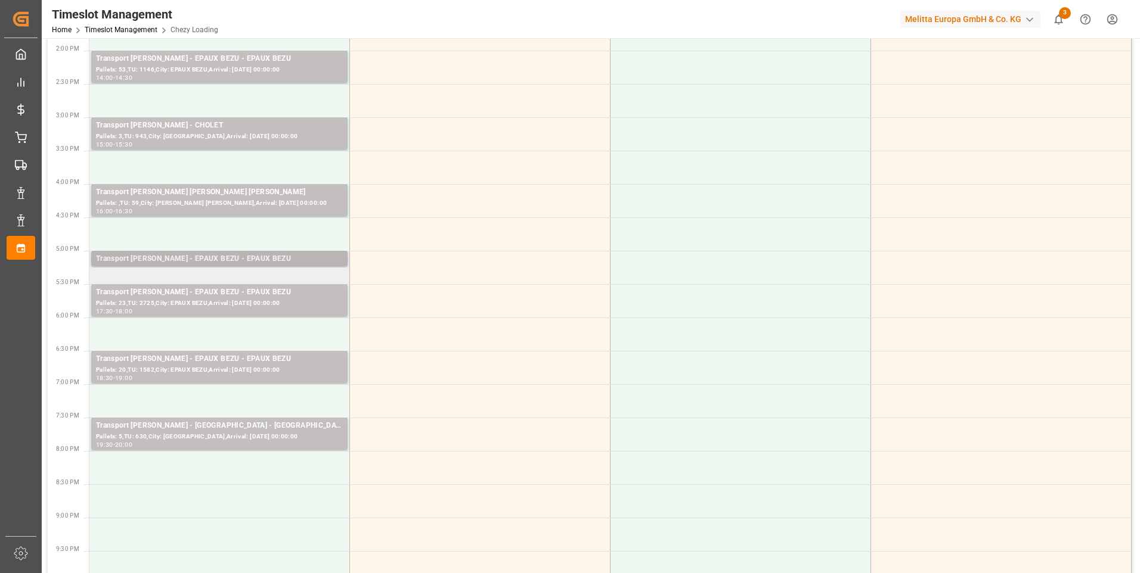
click at [205, 258] on div "Transport [PERSON_NAME] - EPAUX BEZU - EPAUX BEZU" at bounding box center [219, 259] width 247 height 12
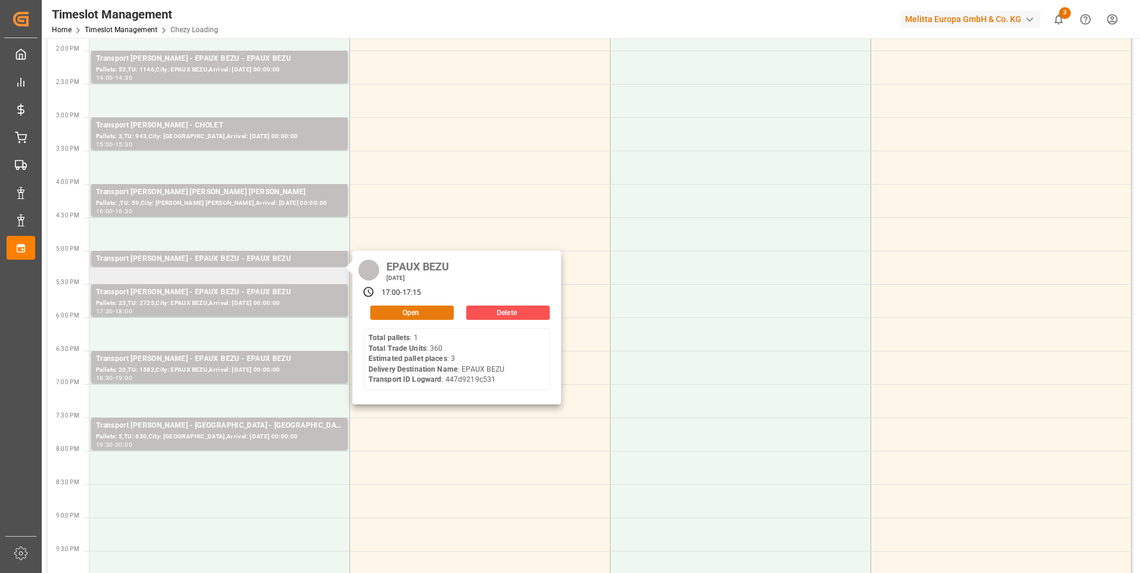
click at [398, 311] on button "Open" at bounding box center [411, 313] width 83 height 14
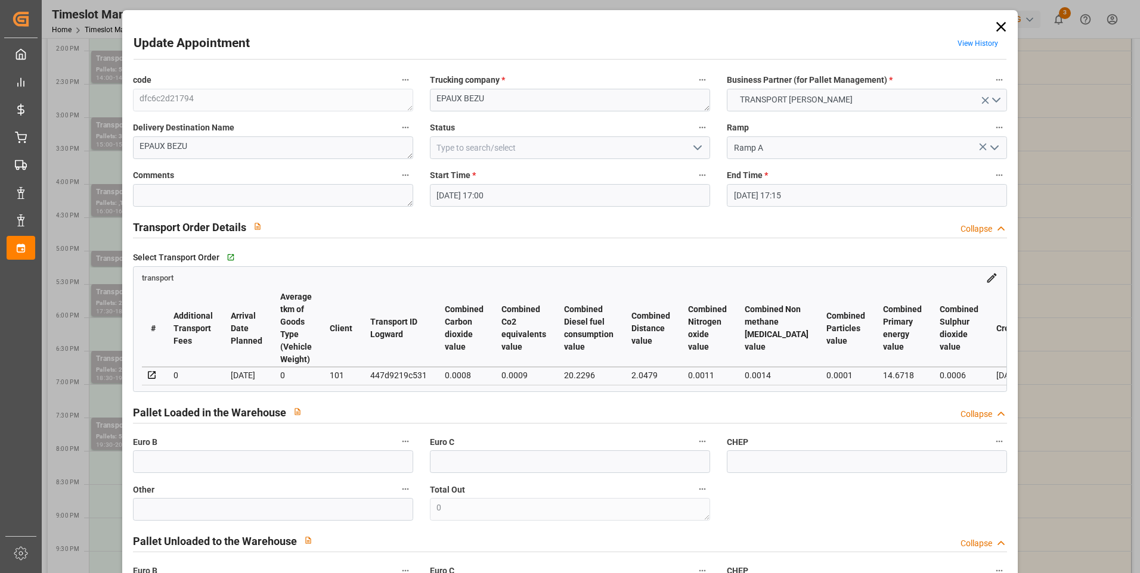
click at [693, 152] on icon "open menu" at bounding box center [697, 148] width 14 height 14
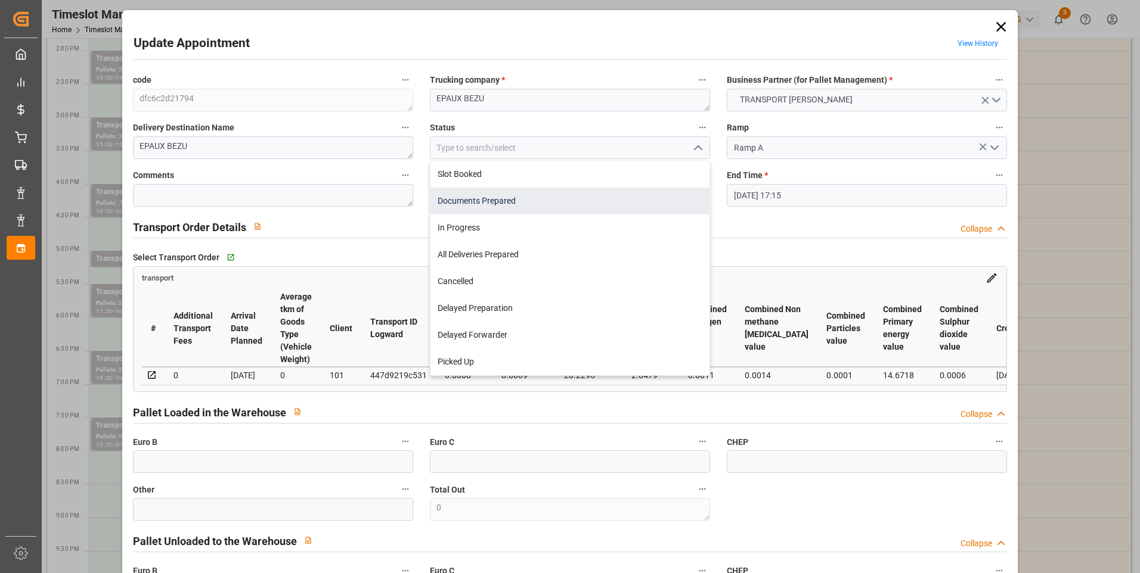
click at [465, 206] on div "Documents Prepared" at bounding box center [569, 201] width 279 height 27
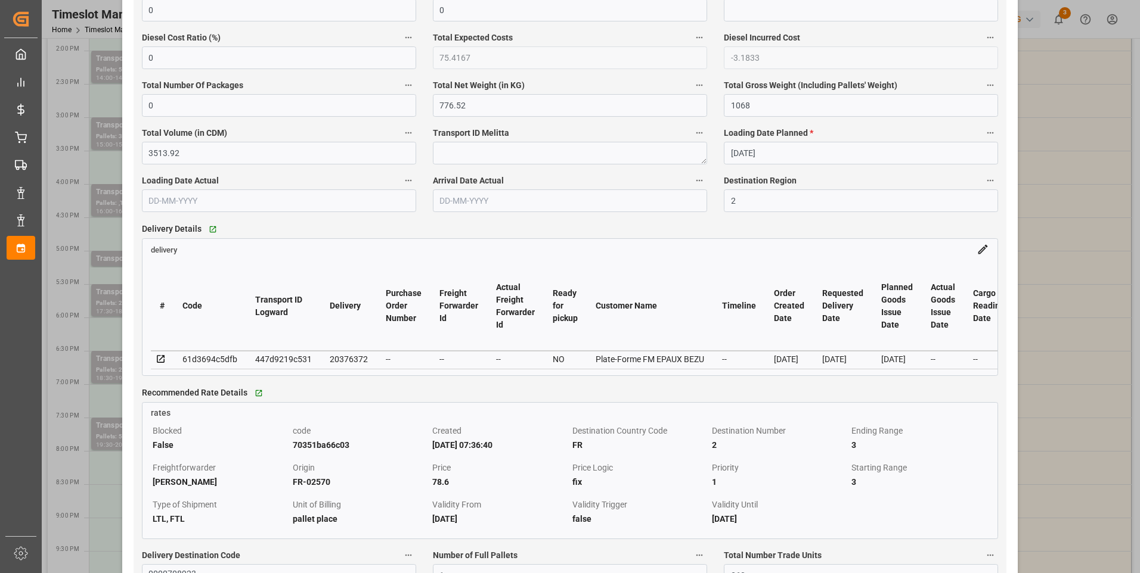
scroll to position [835, 0]
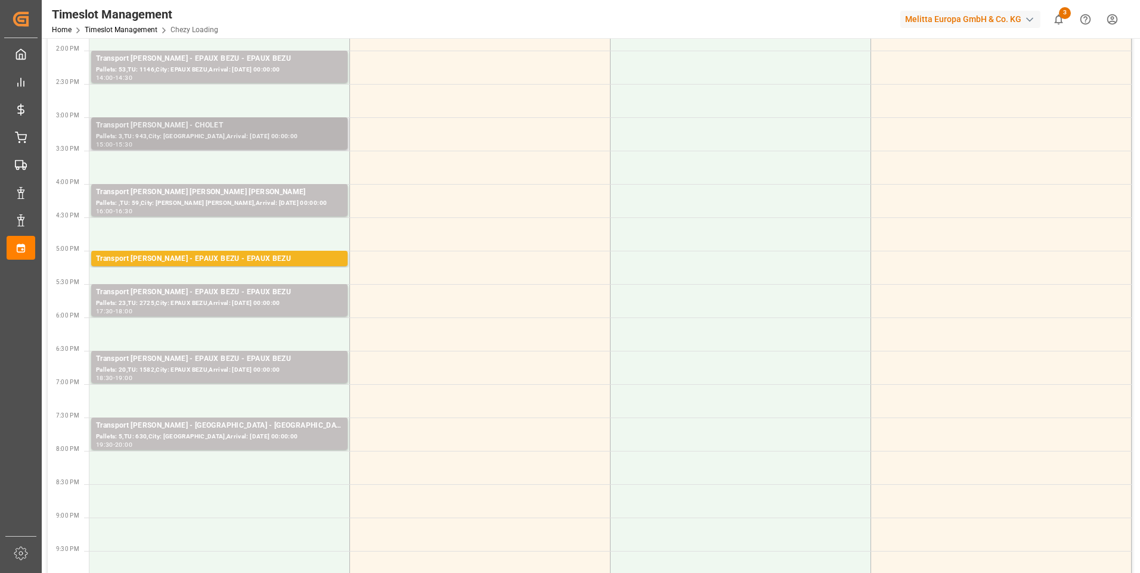
click at [209, 134] on div "Pallets: 3,TU: 943,City: [GEOGRAPHIC_DATA],Arrival: [DATE] 00:00:00" at bounding box center [219, 137] width 247 height 10
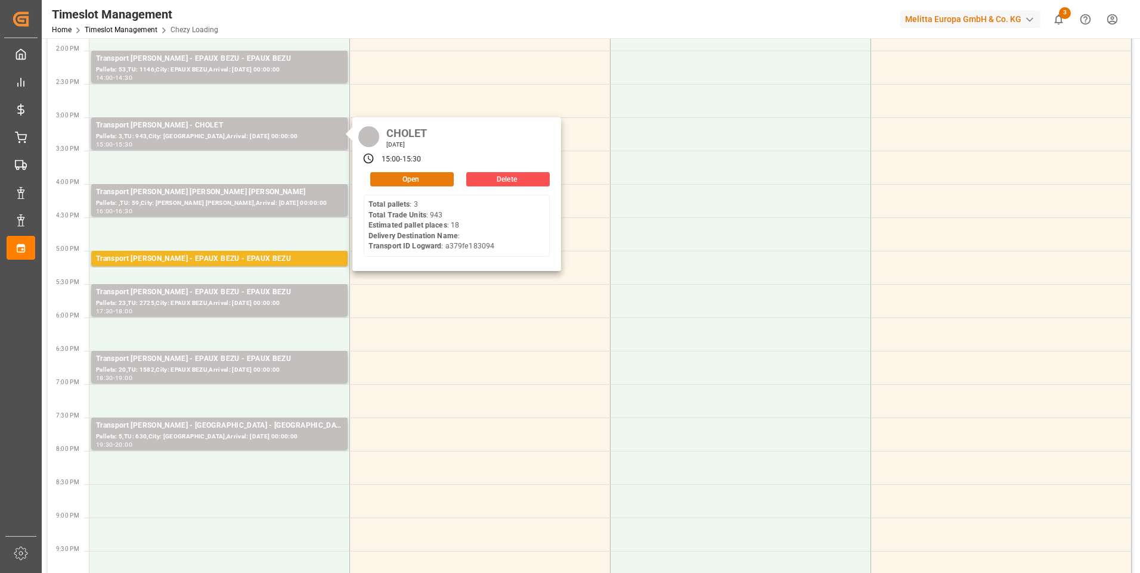
click at [426, 180] on button "Open" at bounding box center [411, 179] width 83 height 14
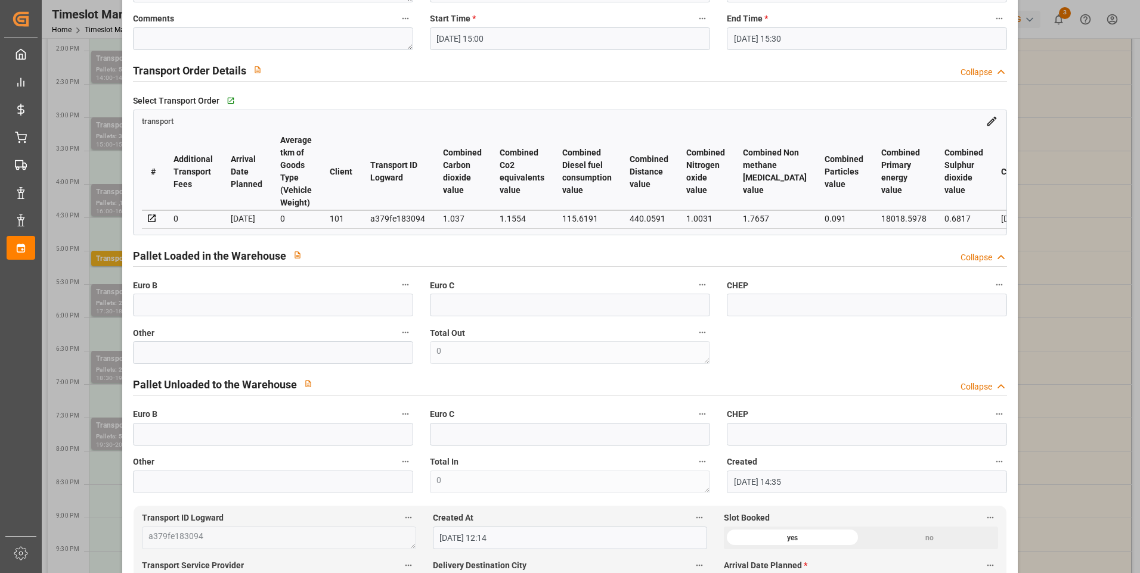
scroll to position [0, 0]
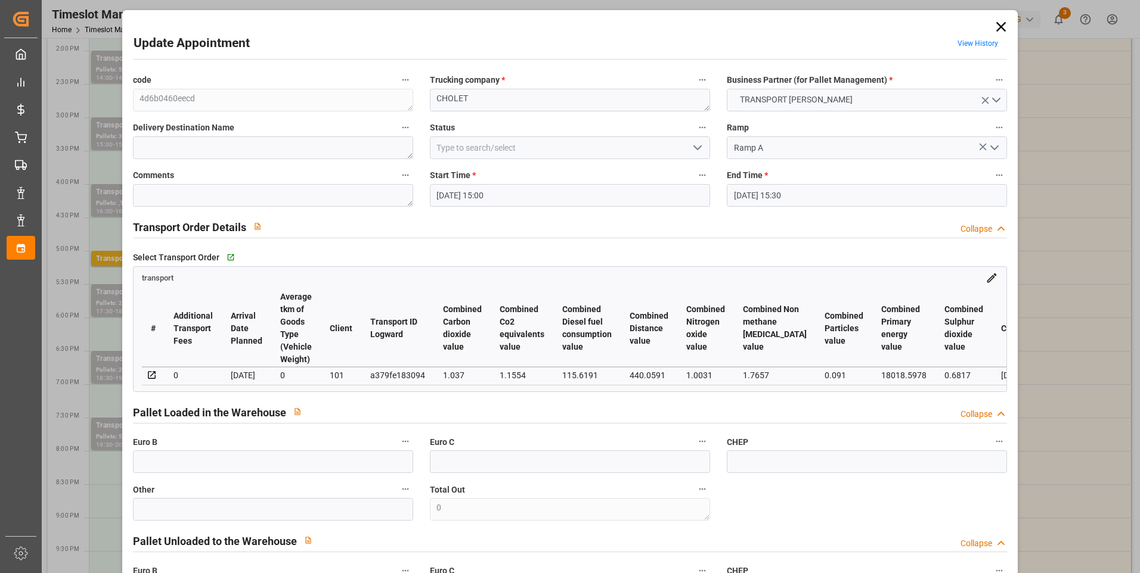
click at [690, 142] on icon "open menu" at bounding box center [697, 148] width 14 height 14
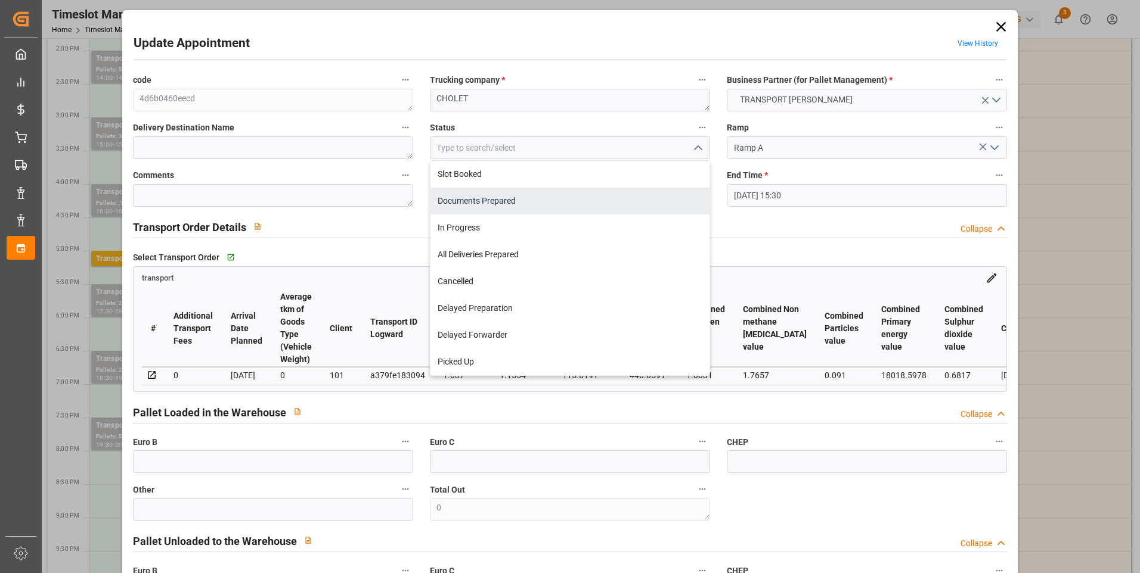
click at [501, 203] on div "Documents Prepared" at bounding box center [569, 201] width 279 height 27
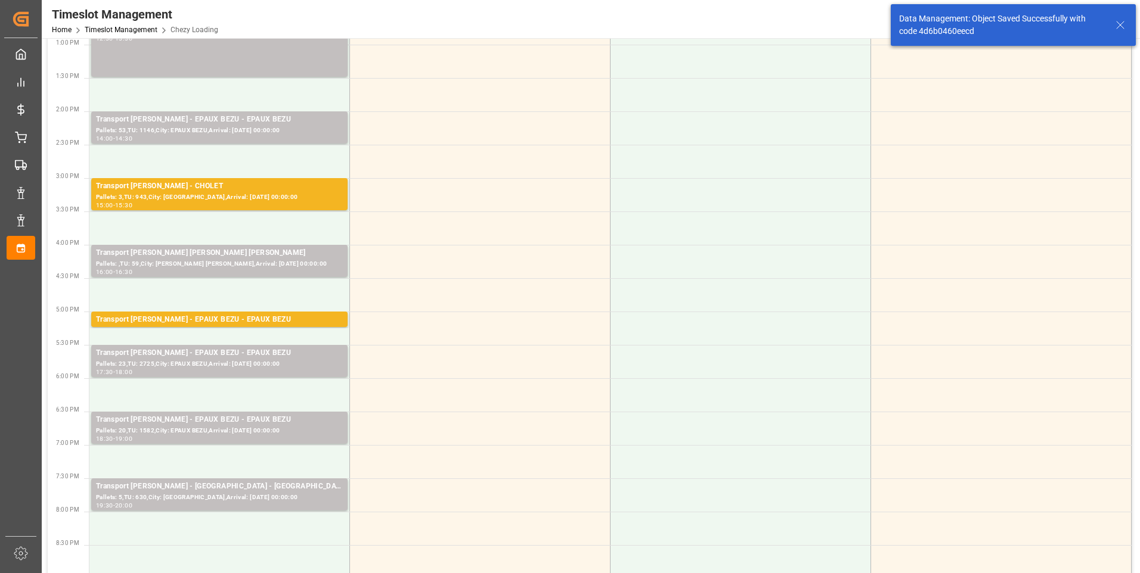
scroll to position [238, 0]
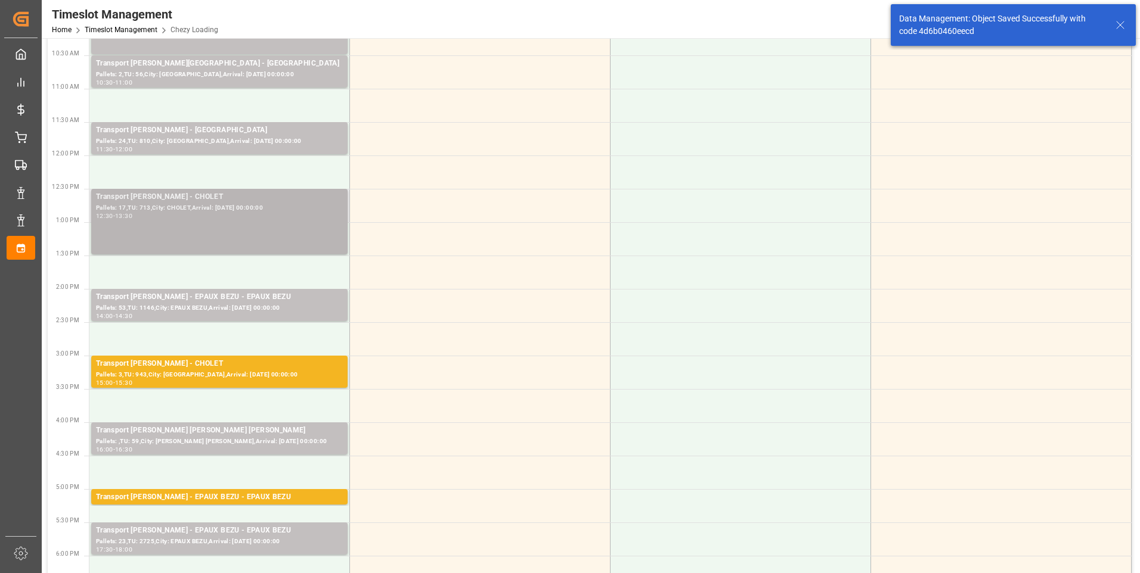
click at [234, 211] on div "Pallets: 17,TU: 713,City: CHOLET,Arrival: [DATE] 00:00:00" at bounding box center [219, 208] width 247 height 10
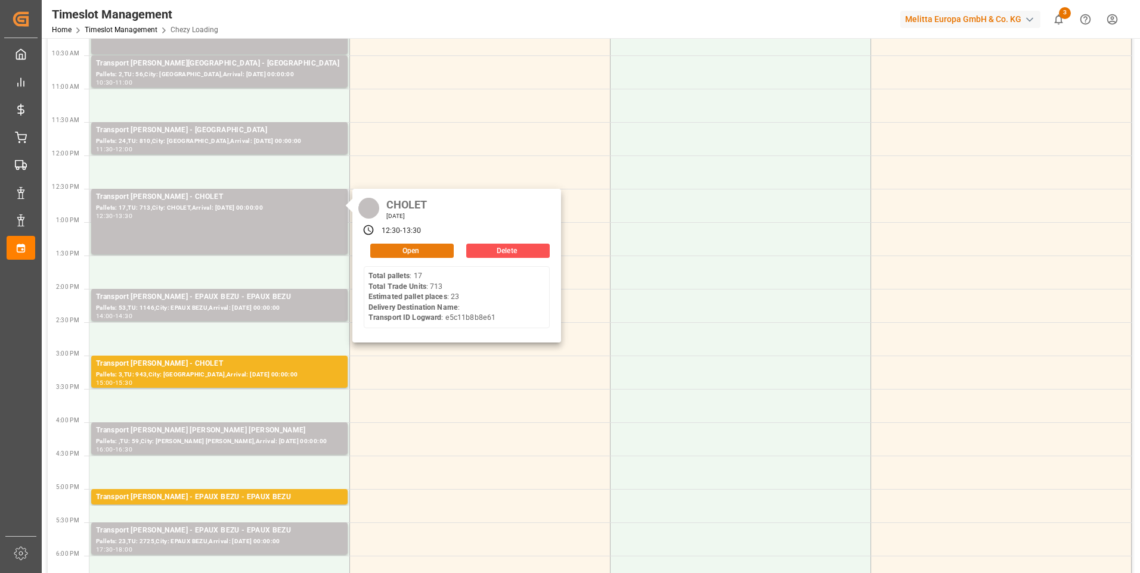
click at [423, 244] on button "Open" at bounding box center [411, 251] width 83 height 14
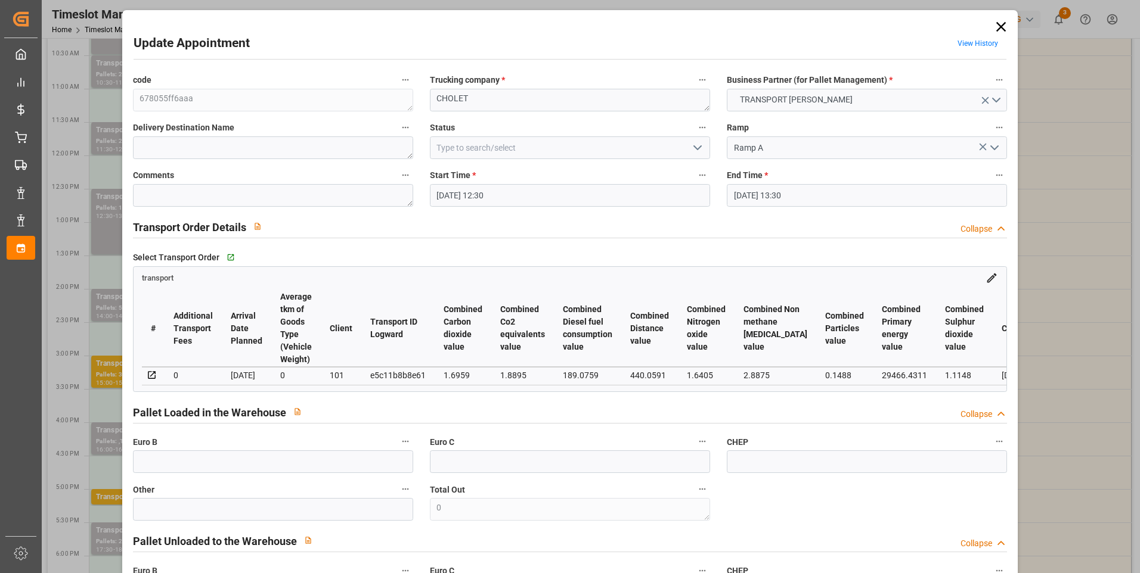
click at [694, 147] on icon "open menu" at bounding box center [697, 148] width 14 height 14
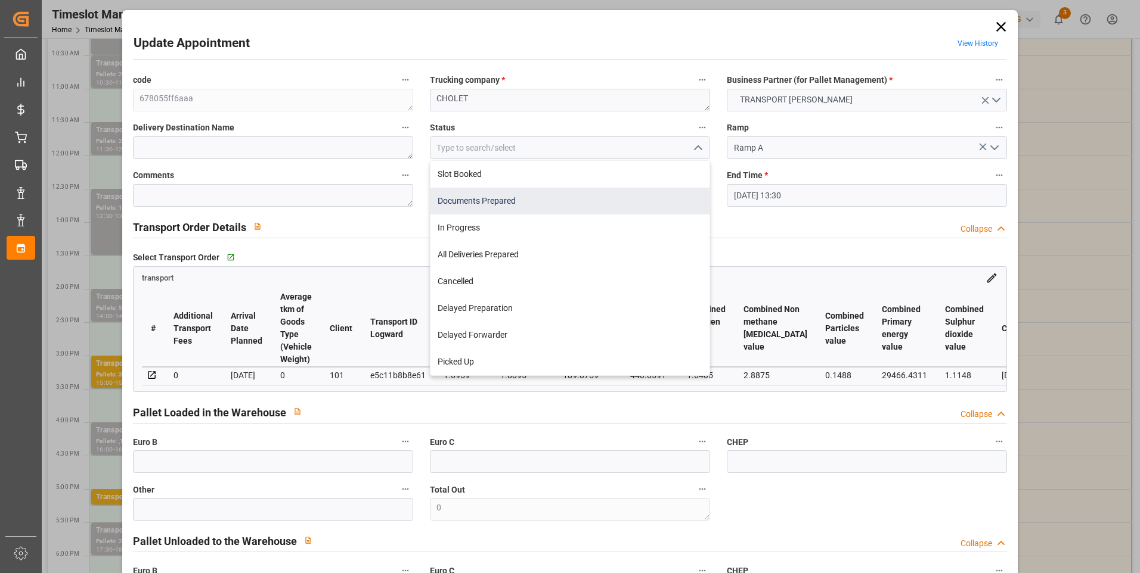
click at [451, 200] on div "Documents Prepared" at bounding box center [569, 201] width 279 height 27
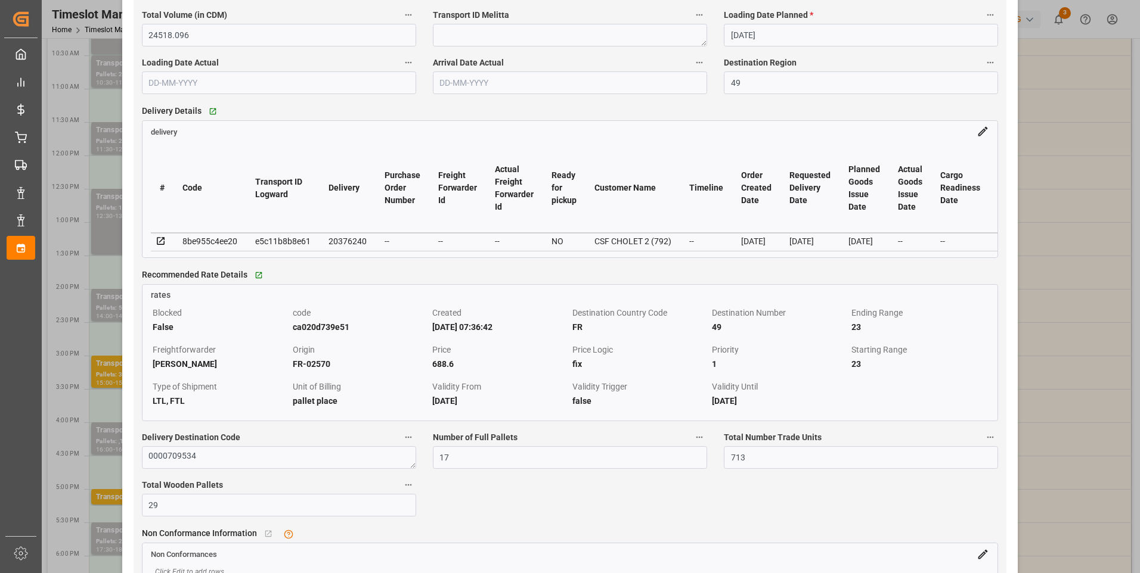
scroll to position [954, 0]
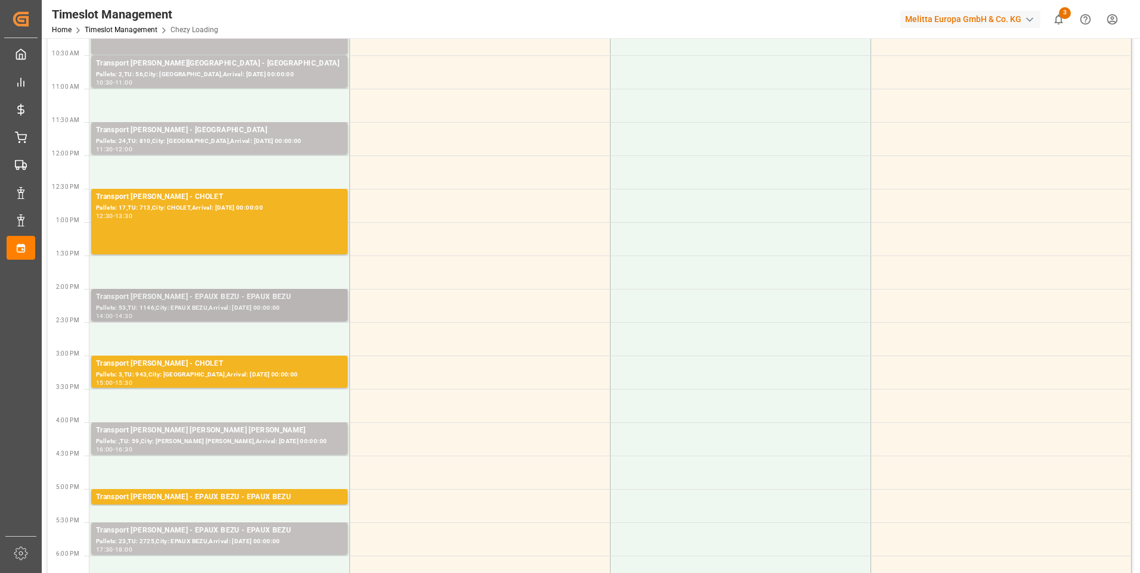
click at [249, 309] on div "Pallets: 53,TU: 1146,City: EPAUX BEZU,Arrival: [DATE] 00:00:00" at bounding box center [219, 308] width 247 height 10
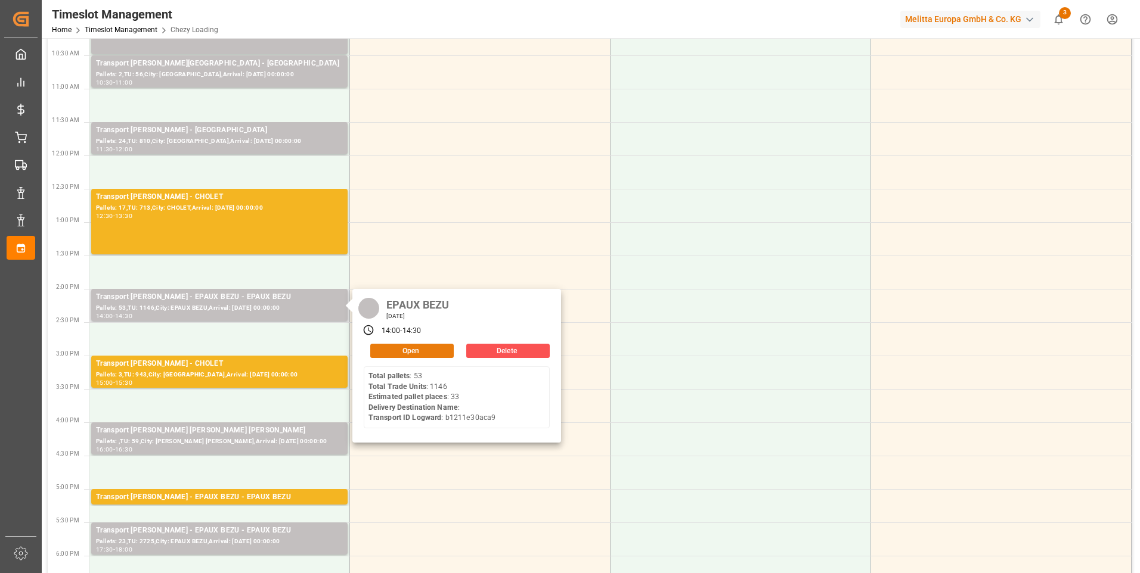
click at [415, 349] on button "Open" at bounding box center [411, 351] width 83 height 14
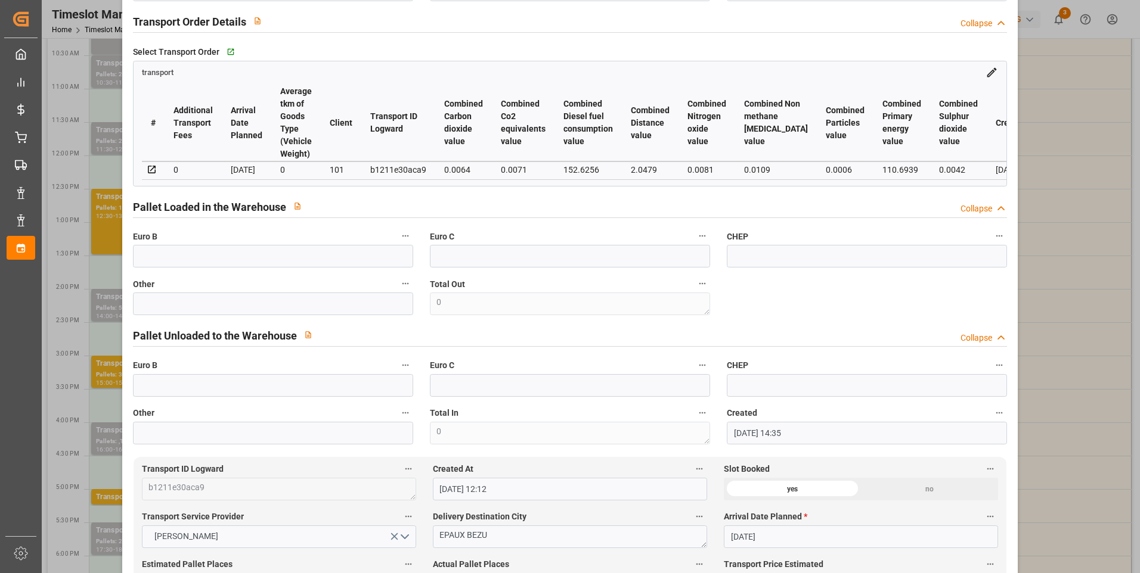
scroll to position [0, 0]
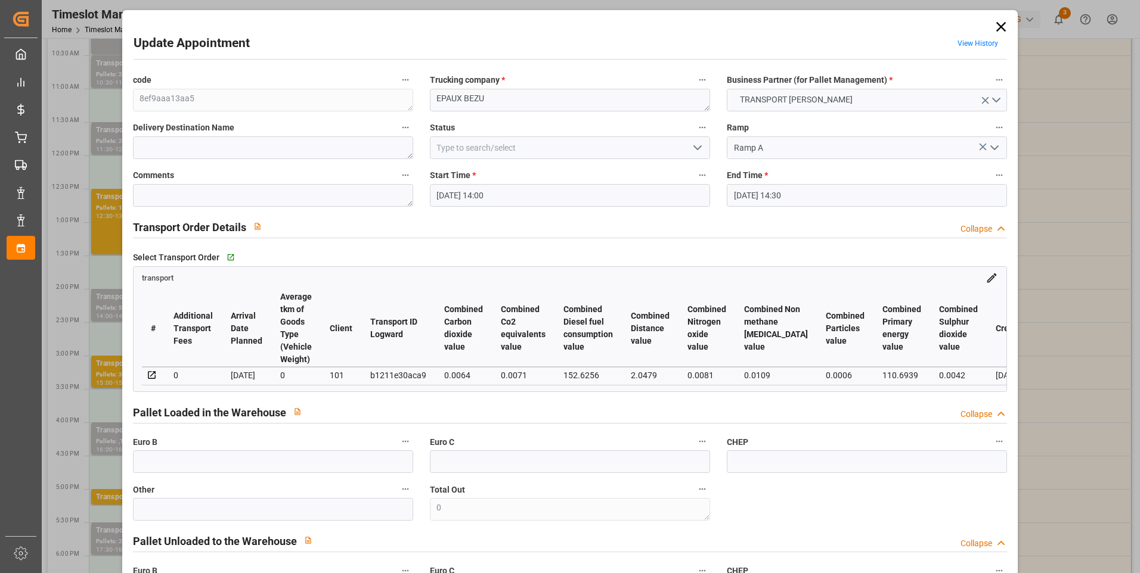
click at [697, 144] on icon "open menu" at bounding box center [697, 148] width 14 height 14
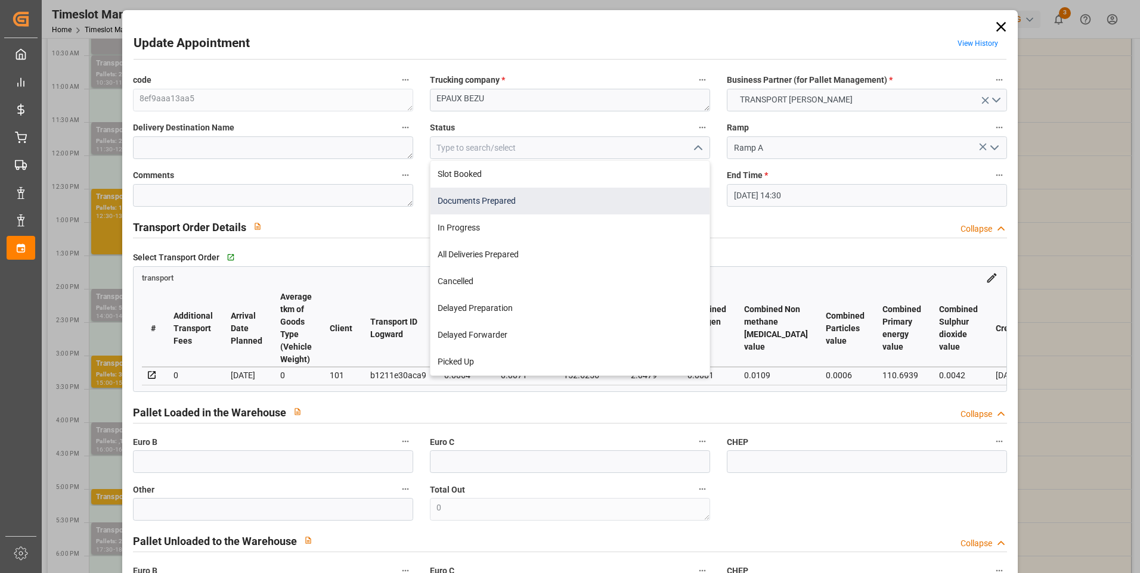
click at [458, 199] on div "Documents Prepared" at bounding box center [569, 201] width 279 height 27
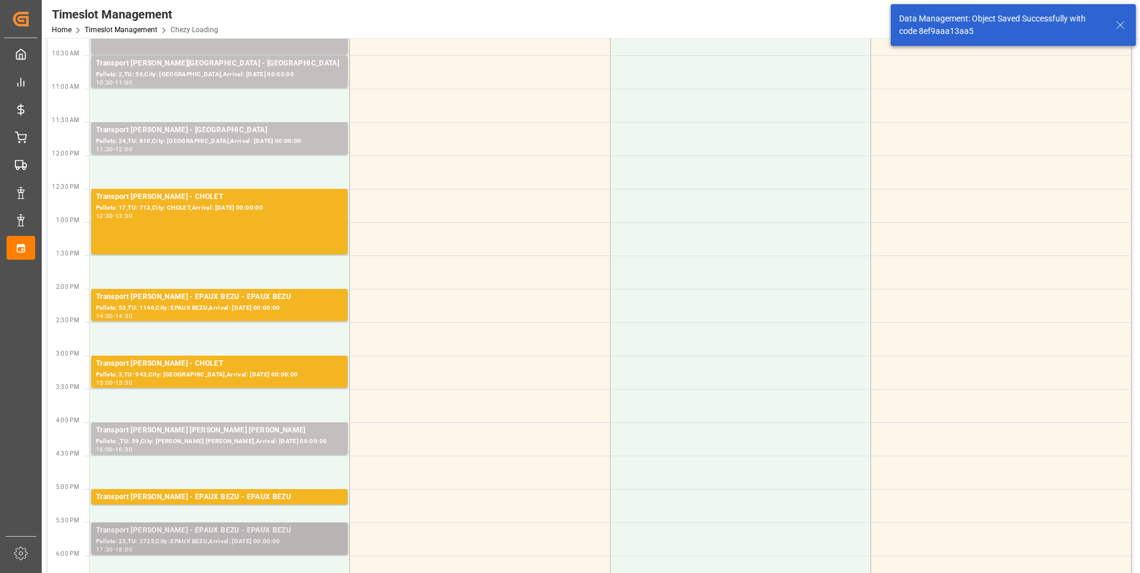
click at [256, 537] on div "Pallets: 23,TU: 2725,City: EPAUX BEZU,Arrival: [DATE] 00:00:00" at bounding box center [219, 542] width 247 height 10
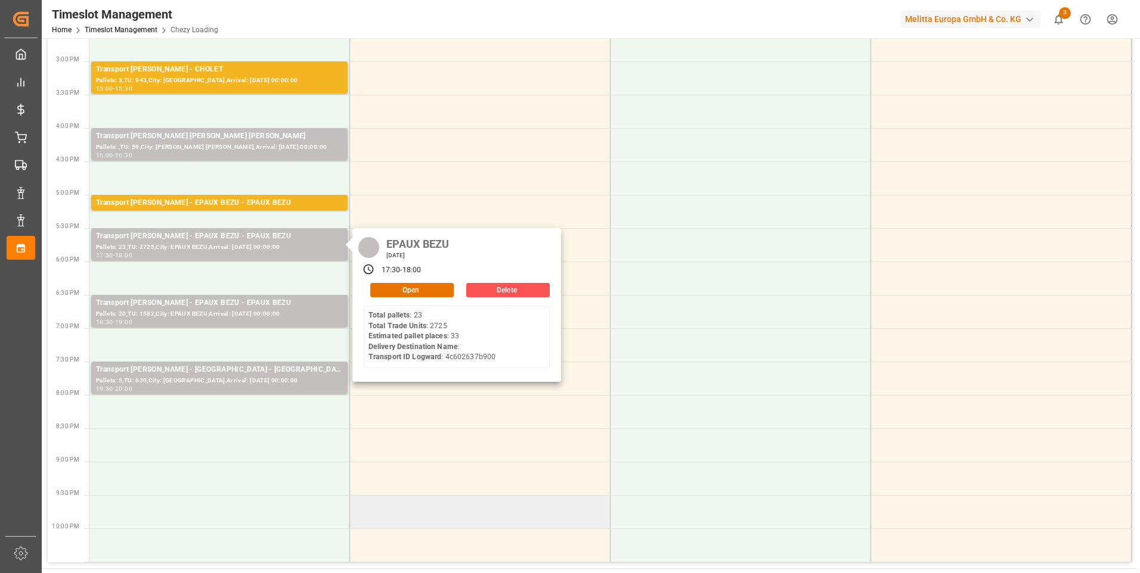
scroll to position [596, 0]
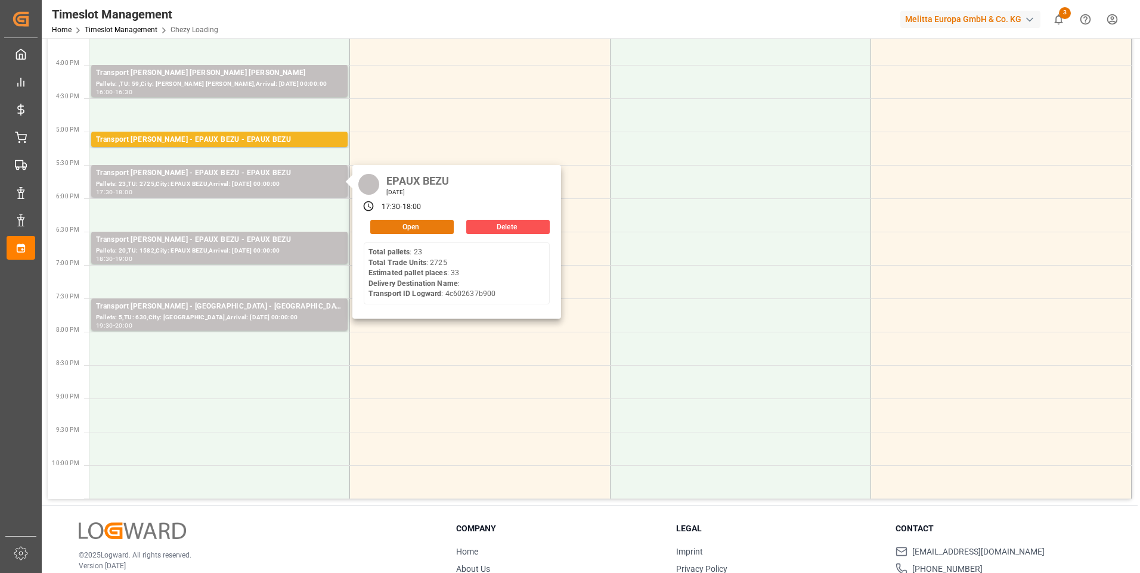
click at [399, 224] on button "Open" at bounding box center [411, 227] width 83 height 14
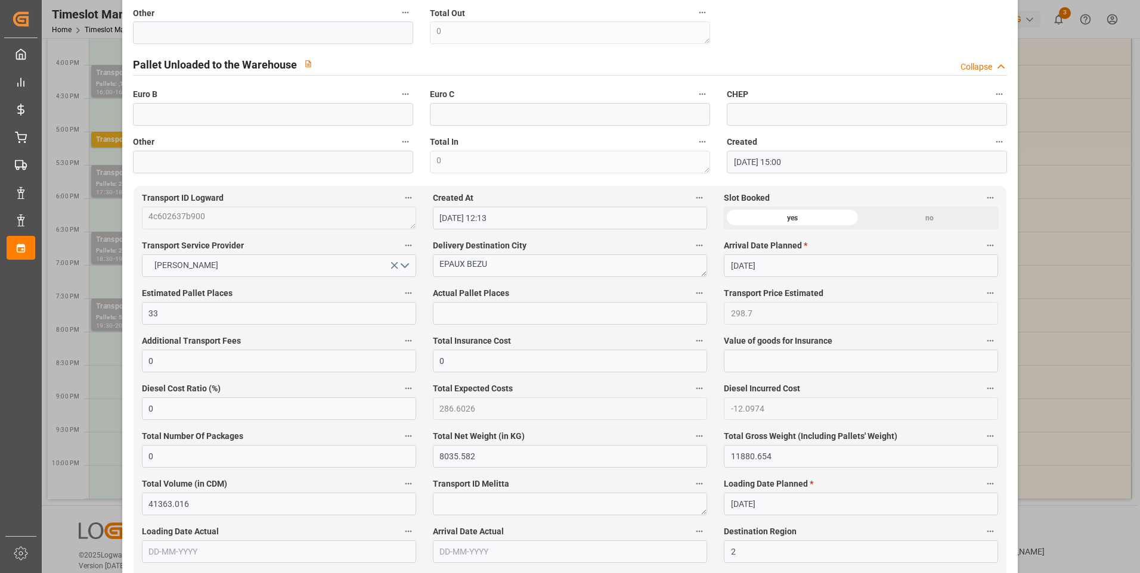
scroll to position [0, 0]
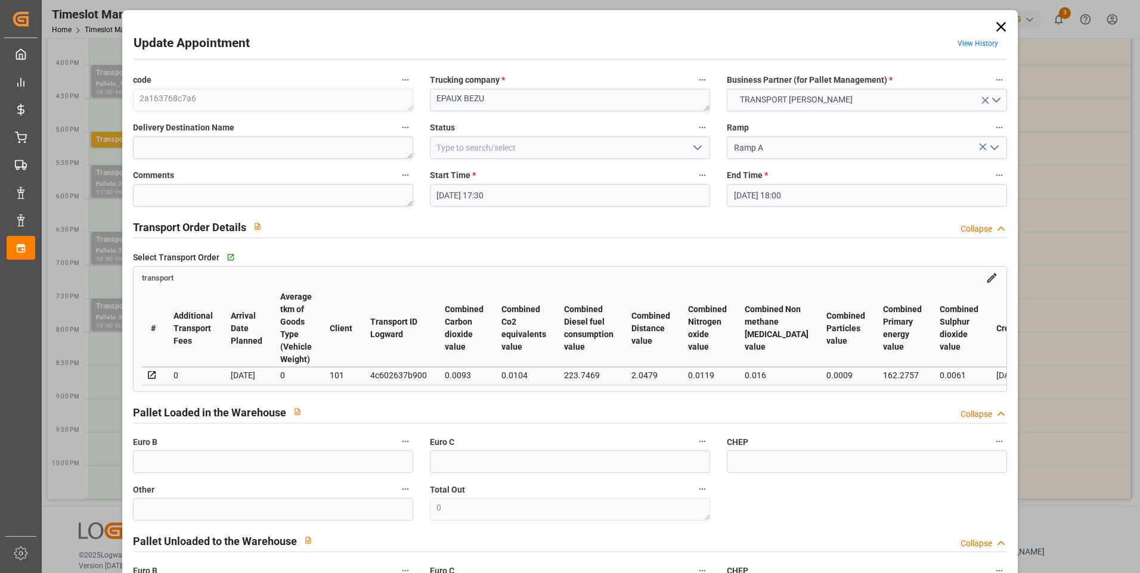
click at [695, 144] on icon "open menu" at bounding box center [697, 148] width 14 height 14
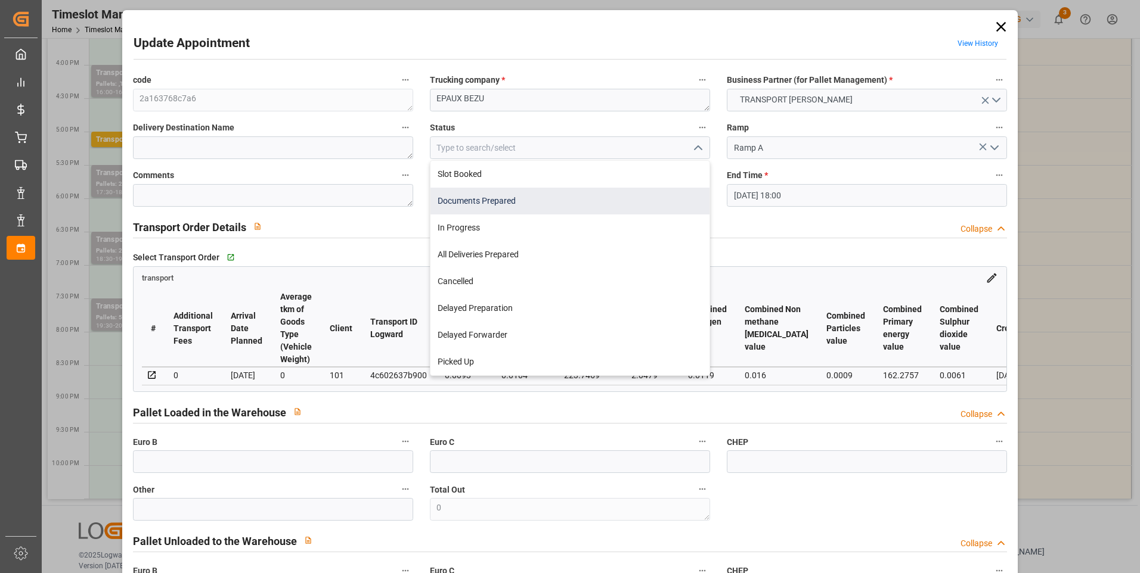
click at [465, 204] on div "Documents Prepared" at bounding box center [569, 201] width 279 height 27
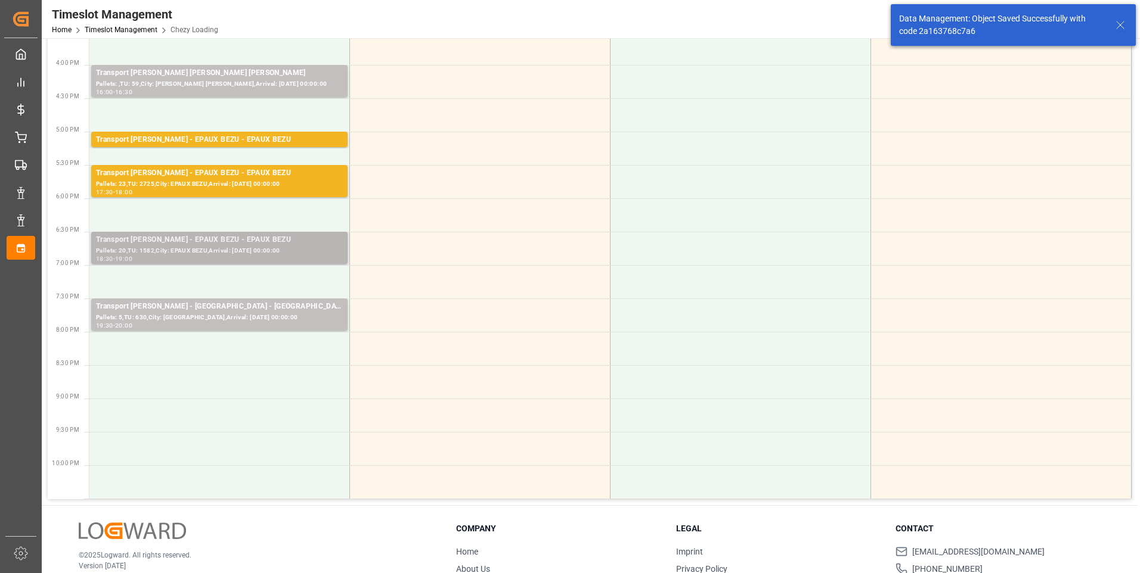
click at [259, 235] on div "Transport [PERSON_NAME] - EPAUX BEZU - EPAUX BEZU" at bounding box center [219, 240] width 247 height 12
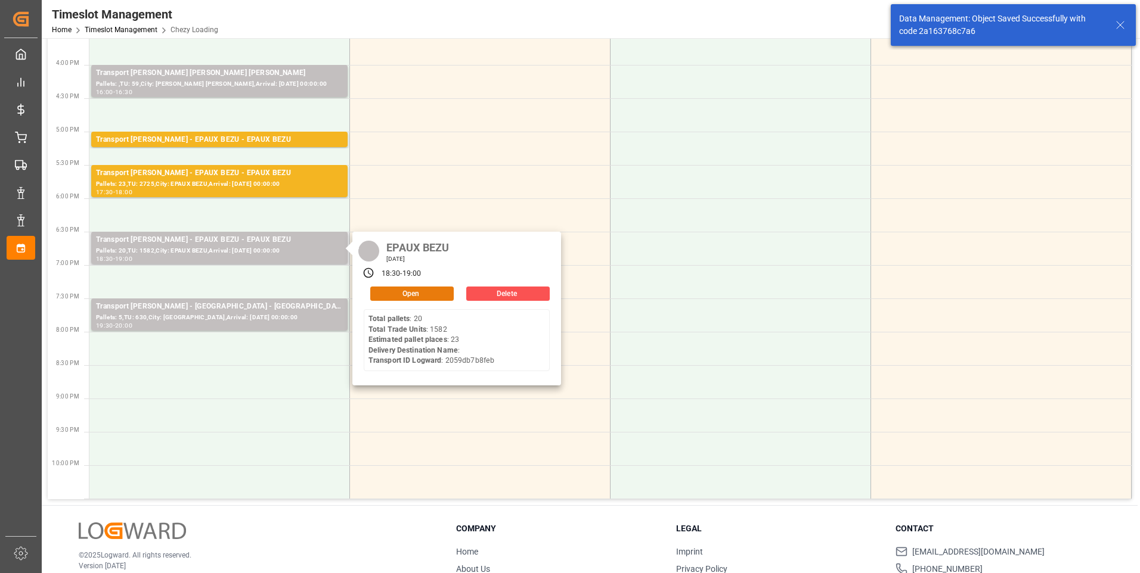
click at [404, 290] on button "Open" at bounding box center [411, 294] width 83 height 14
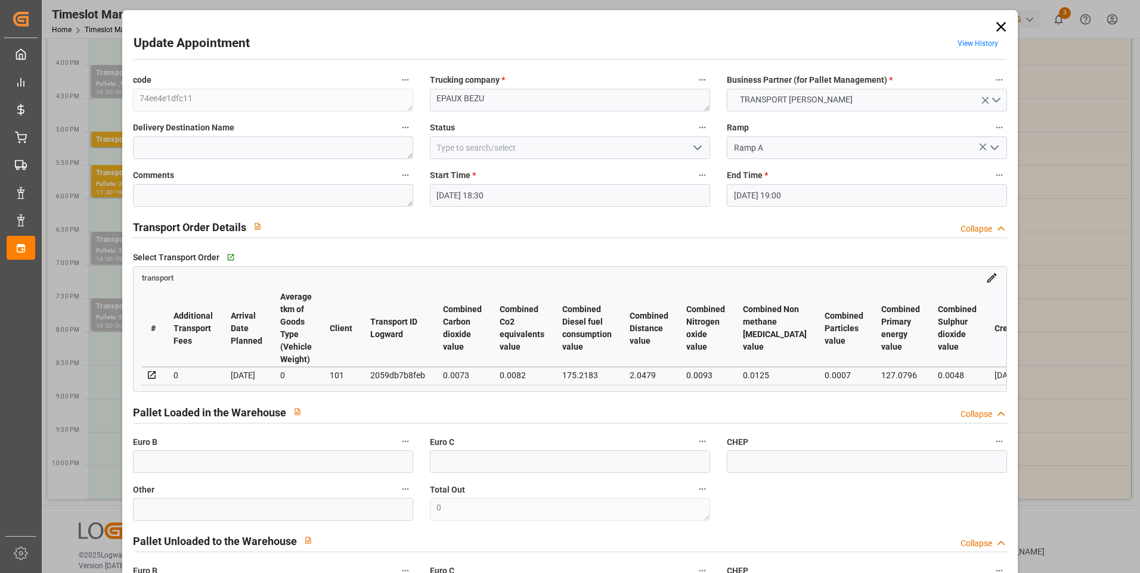
click at [699, 142] on icon "open menu" at bounding box center [697, 148] width 14 height 14
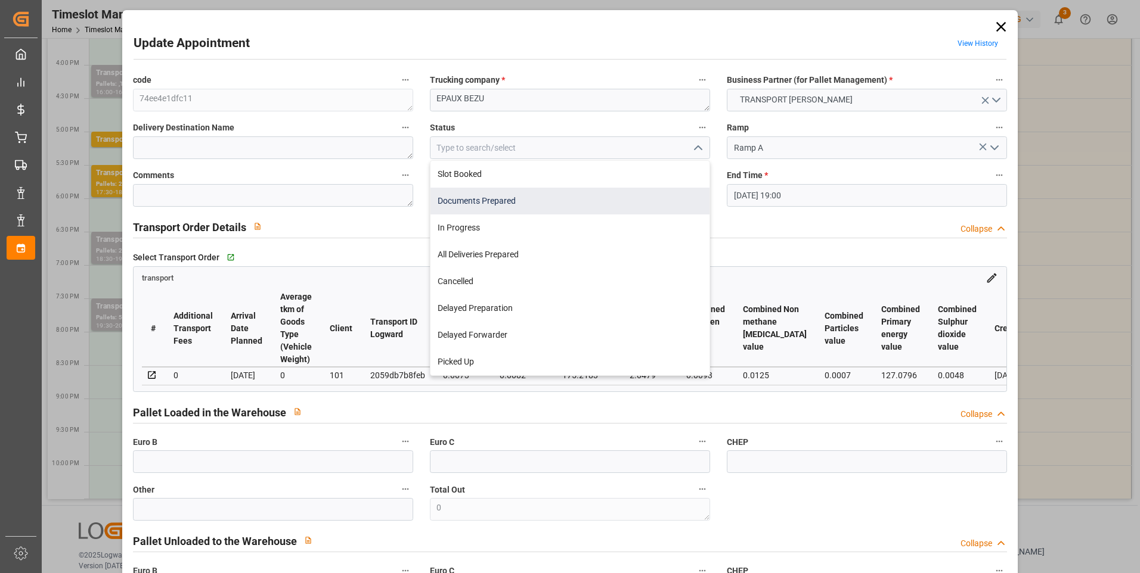
click at [463, 200] on div "Documents Prepared" at bounding box center [569, 201] width 279 height 27
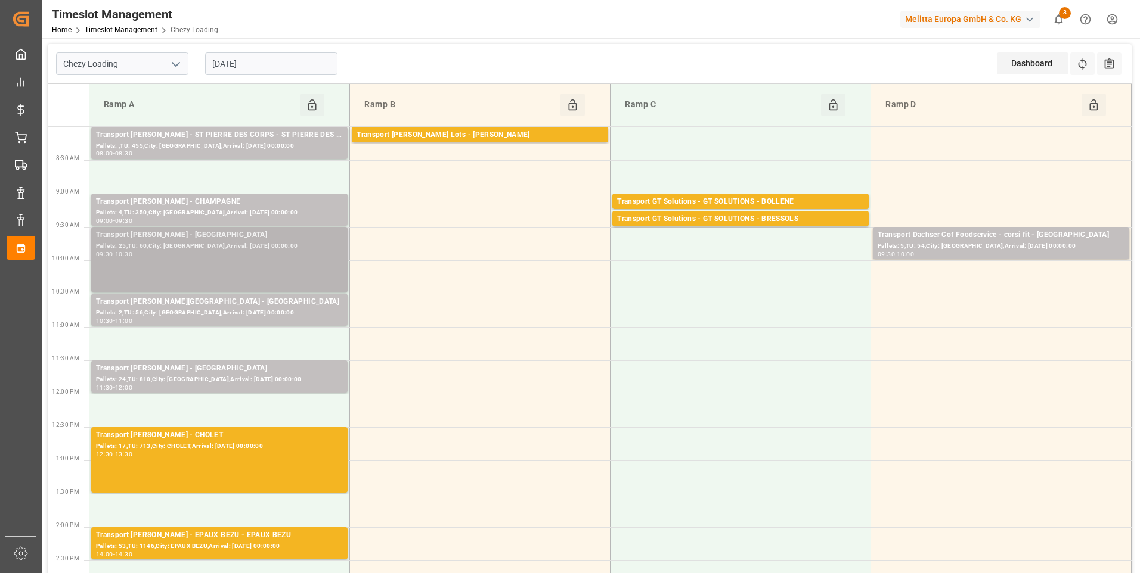
click at [238, 249] on div "Pallets: 25,TU: 60,City: [GEOGRAPHIC_DATA],Arrival: [DATE] 00:00:00" at bounding box center [219, 246] width 247 height 10
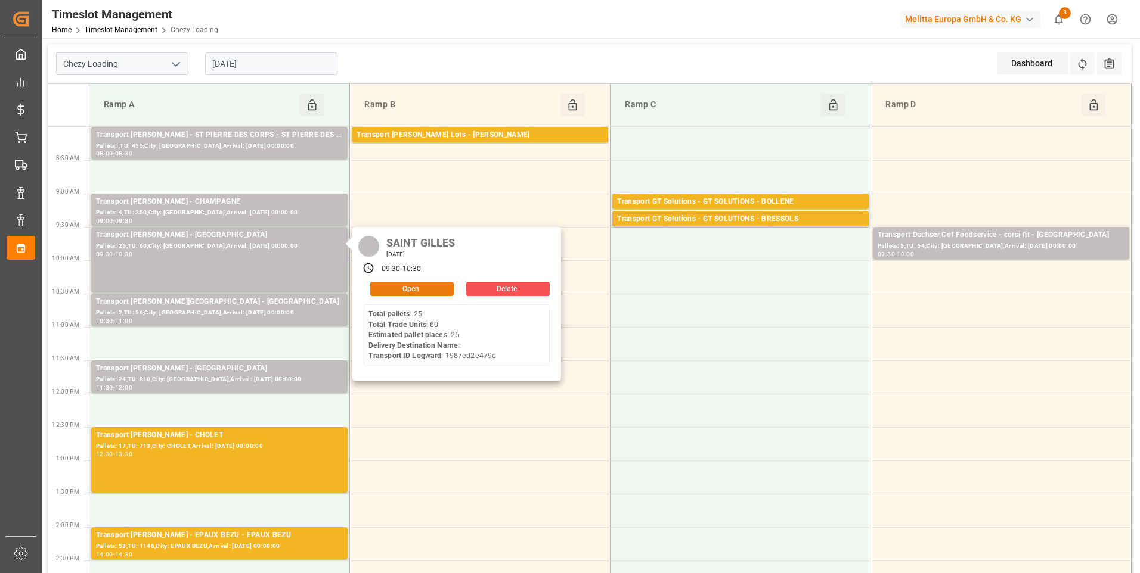
click at [410, 286] on button "Open" at bounding box center [411, 289] width 83 height 14
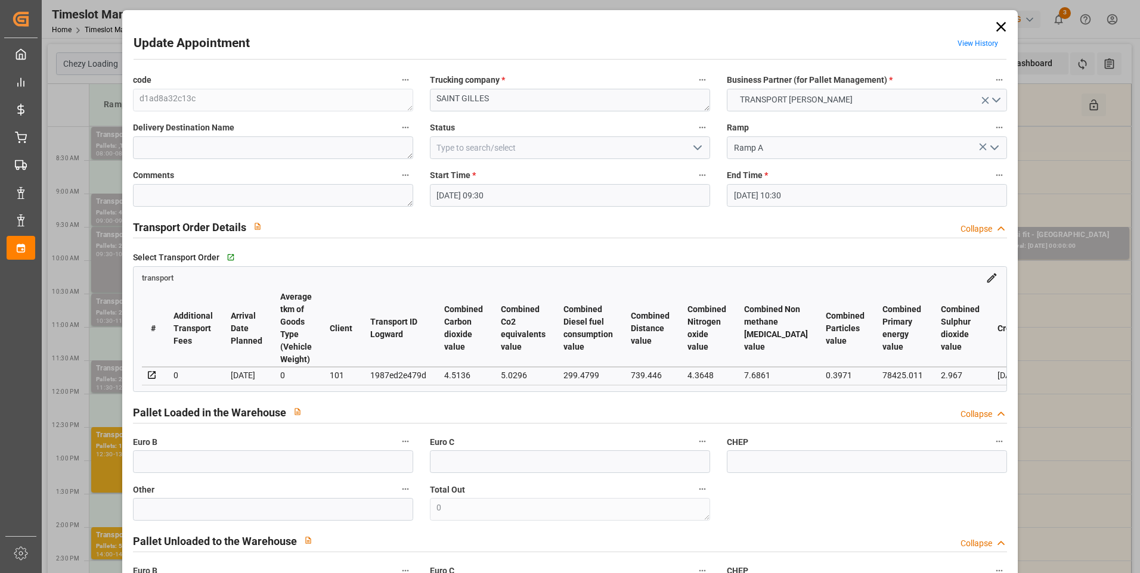
click at [544, 190] on input "[DATE] 09:30" at bounding box center [570, 195] width 280 height 23
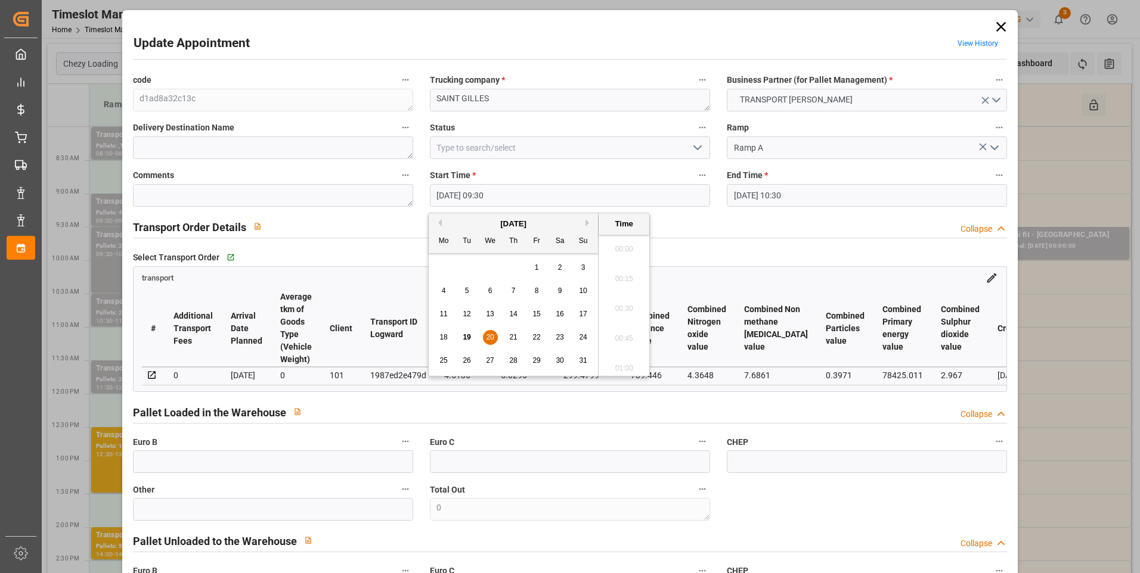
scroll to position [1077, 0]
click at [544, 190] on input "[DATE] 09:30" at bounding box center [570, 195] width 280 height 23
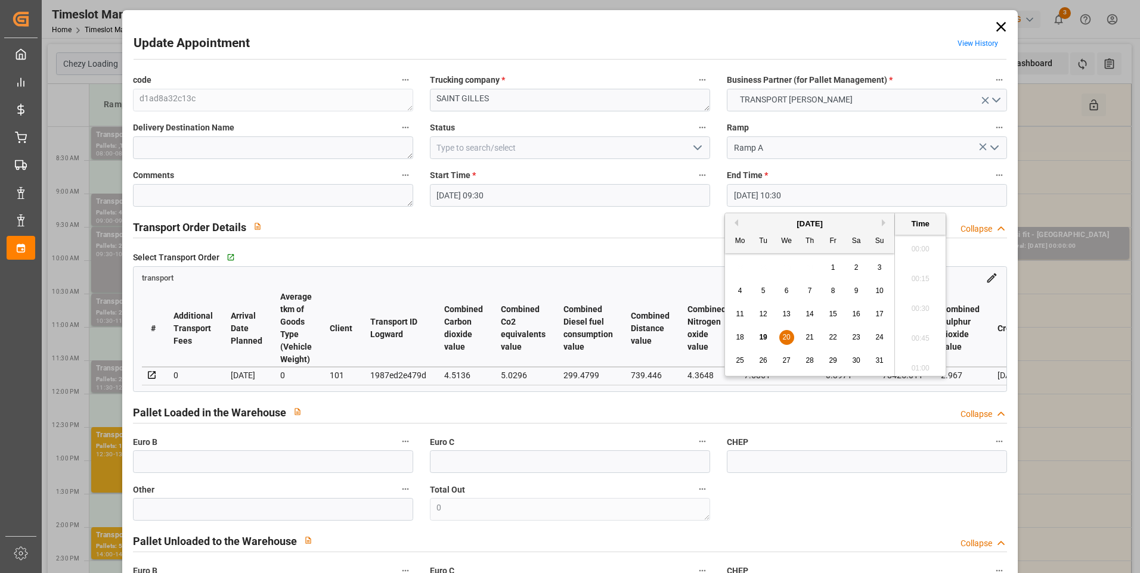
click at [855, 190] on input "[DATE] 10:30" at bounding box center [867, 195] width 280 height 23
click at [786, 342] on div "20" at bounding box center [786, 338] width 15 height 14
click at [920, 240] on li "10:00" at bounding box center [920, 246] width 51 height 30
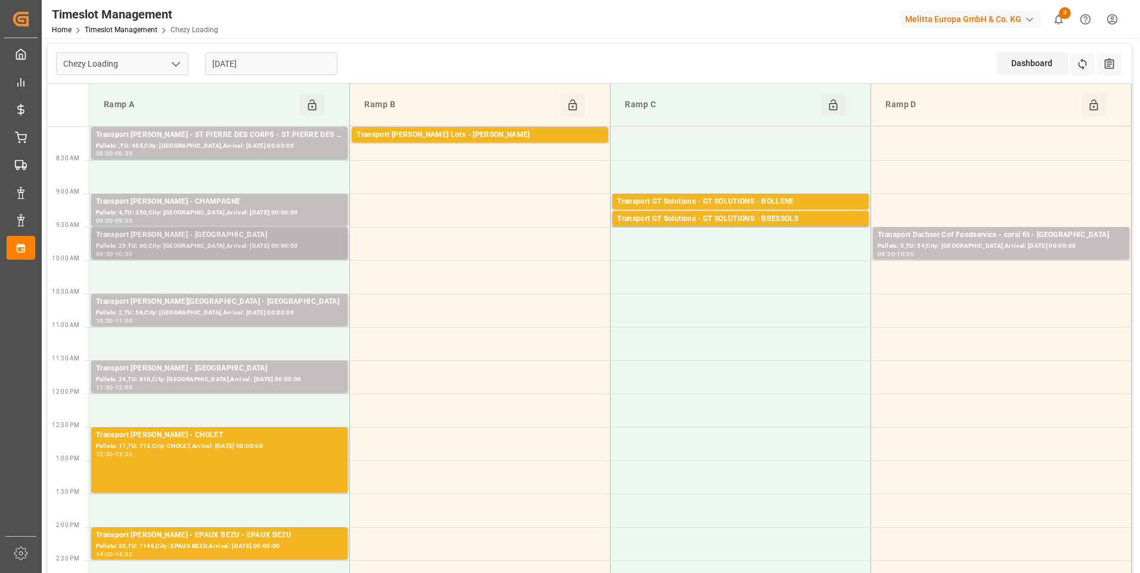
click at [240, 237] on div "Transport [PERSON_NAME] - [GEOGRAPHIC_DATA]" at bounding box center [219, 236] width 247 height 12
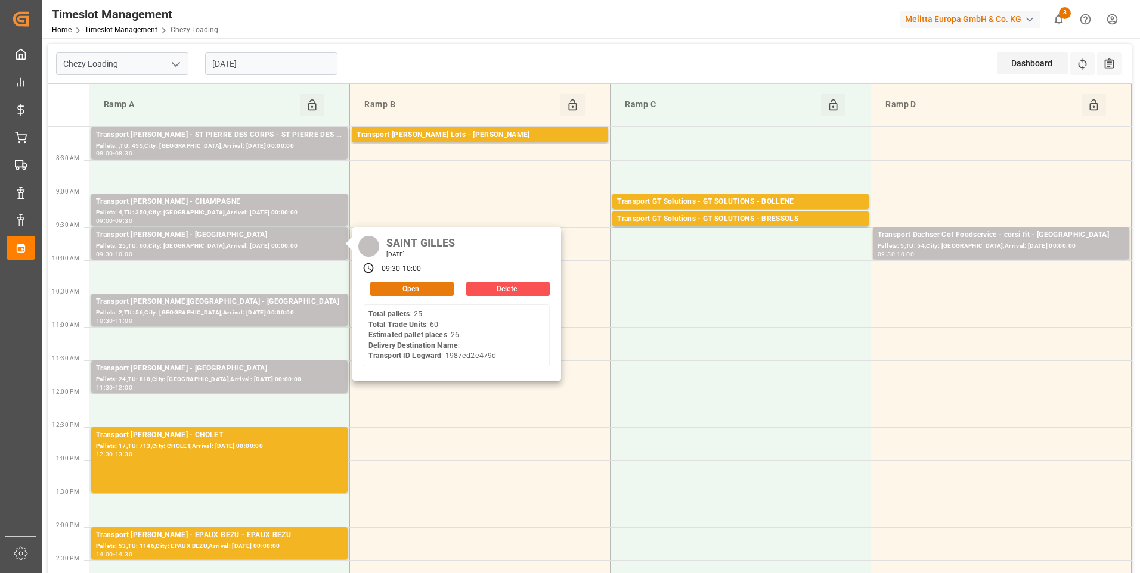
click at [388, 290] on button "Open" at bounding box center [411, 289] width 83 height 14
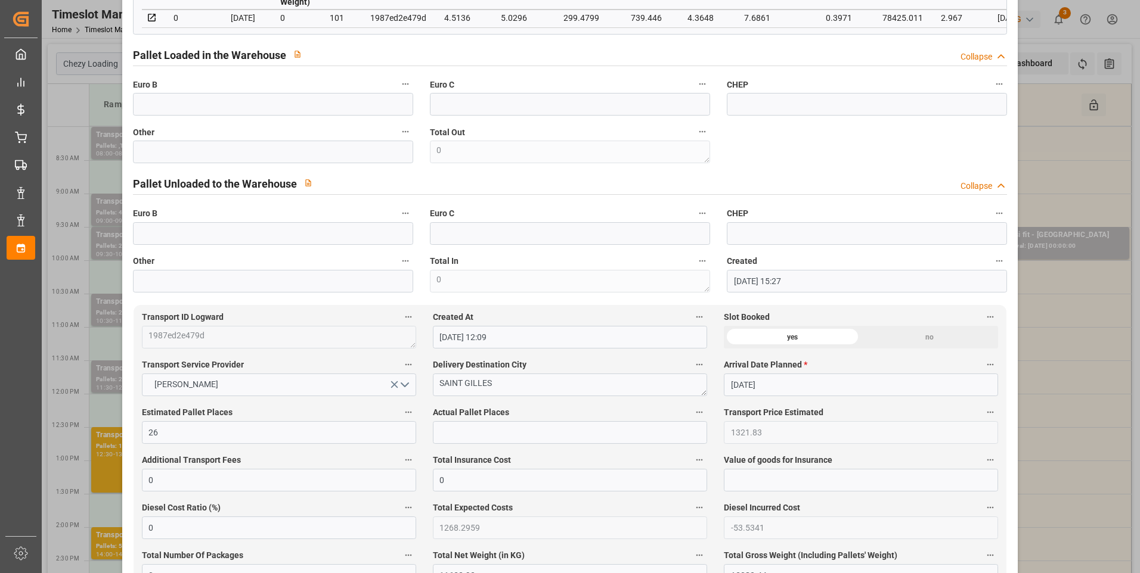
scroll to position [0, 0]
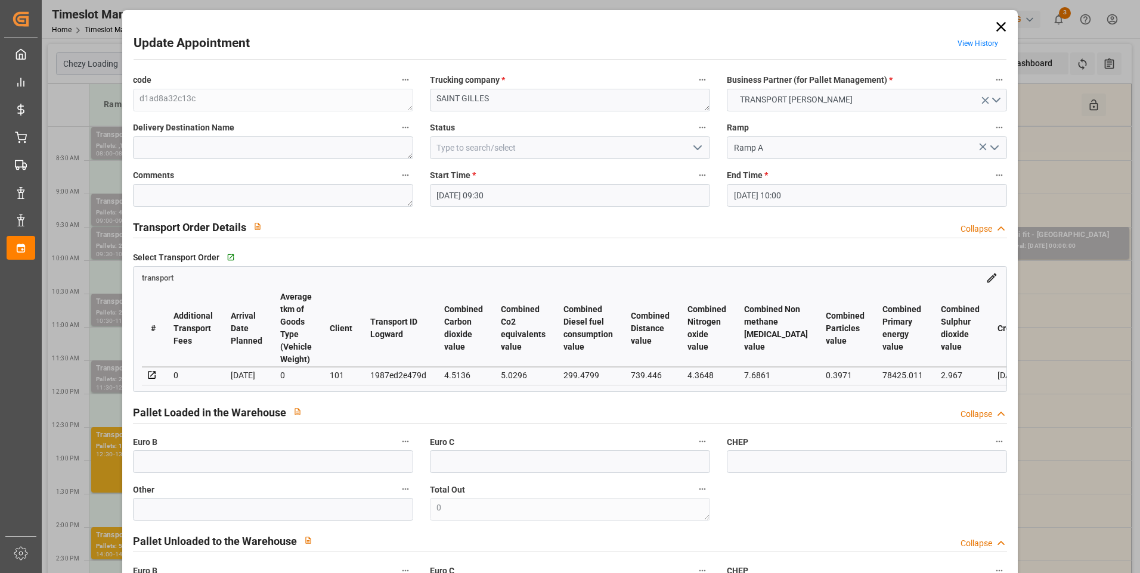
click at [692, 148] on icon "open menu" at bounding box center [697, 148] width 14 height 14
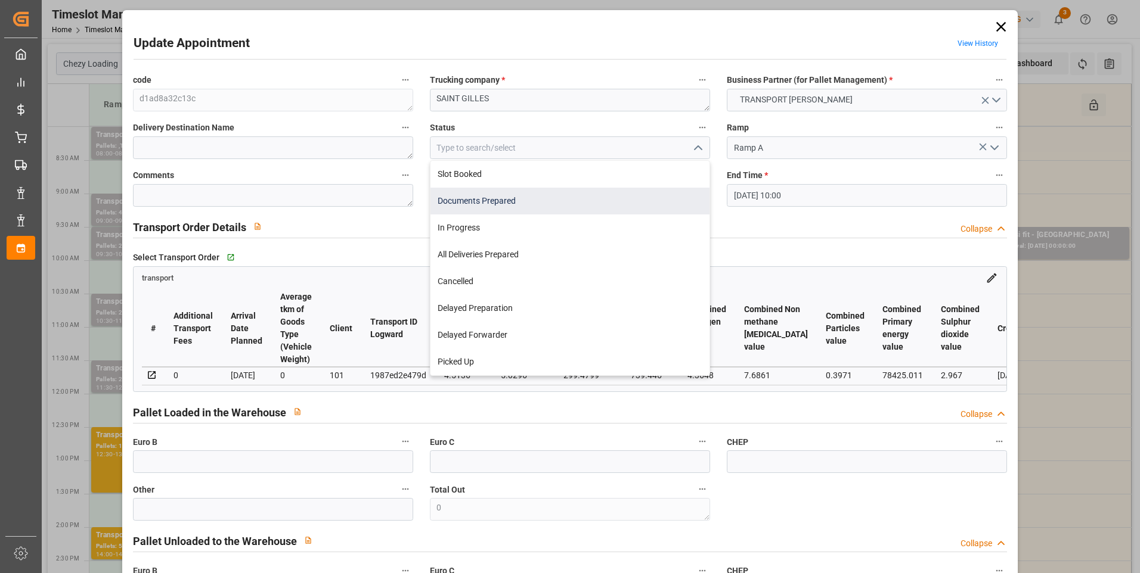
click at [485, 196] on div "Documents Prepared" at bounding box center [569, 201] width 279 height 27
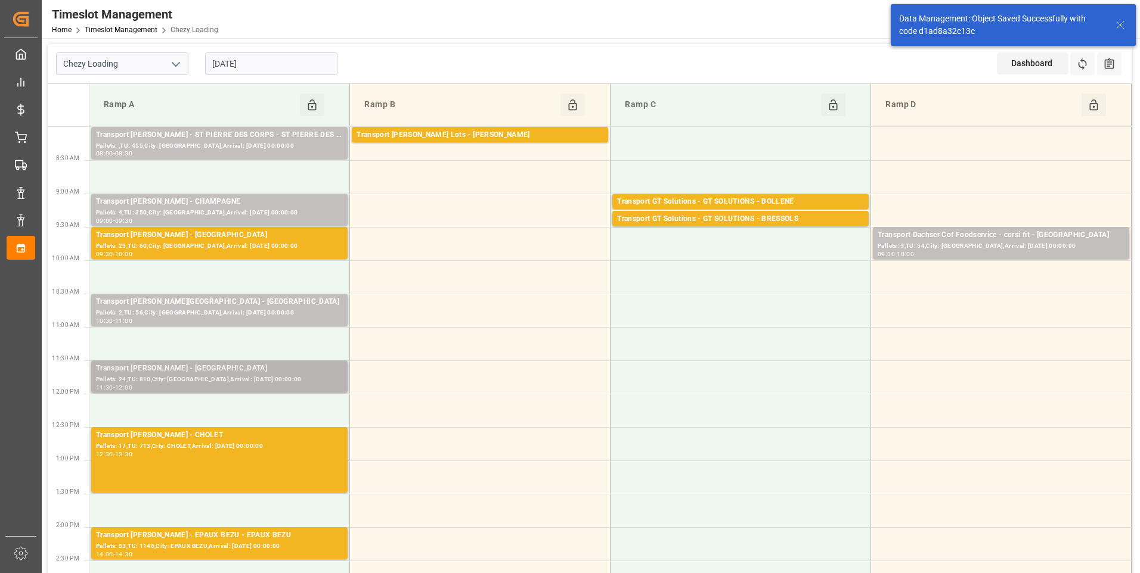
click at [250, 369] on div "Transport [PERSON_NAME] - [GEOGRAPHIC_DATA]" at bounding box center [219, 369] width 247 height 12
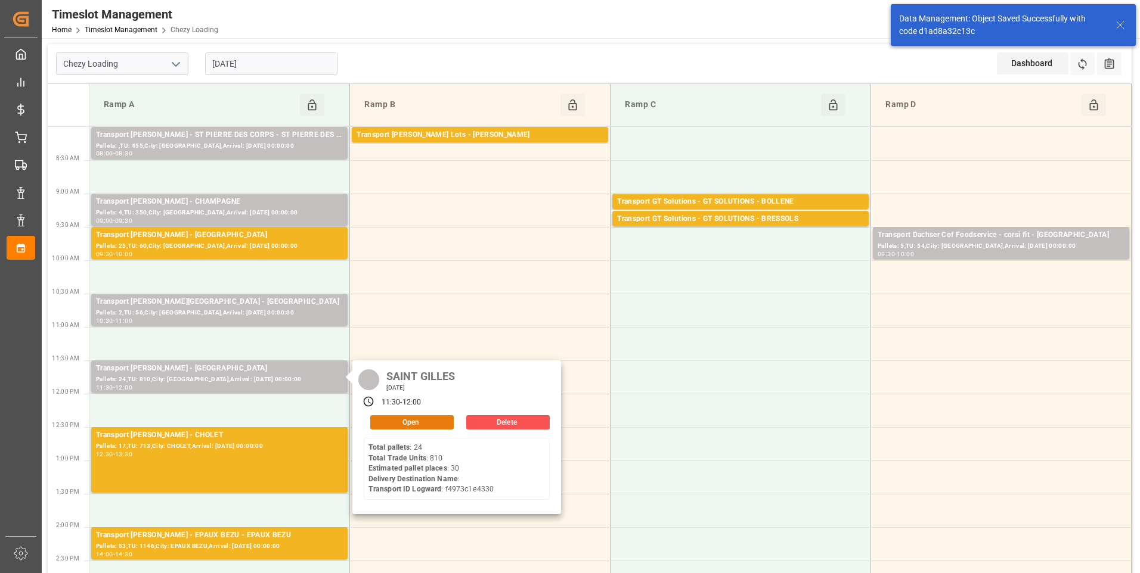
click at [407, 421] on button "Open" at bounding box center [411, 422] width 83 height 14
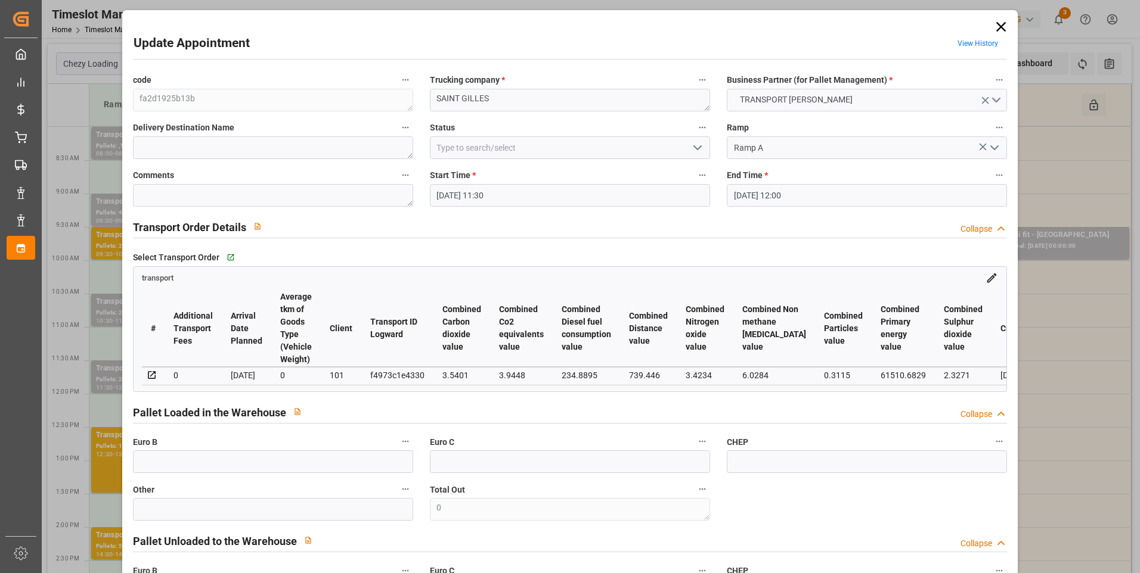
click at [696, 149] on polyline "open menu" at bounding box center [697, 148] width 7 height 4
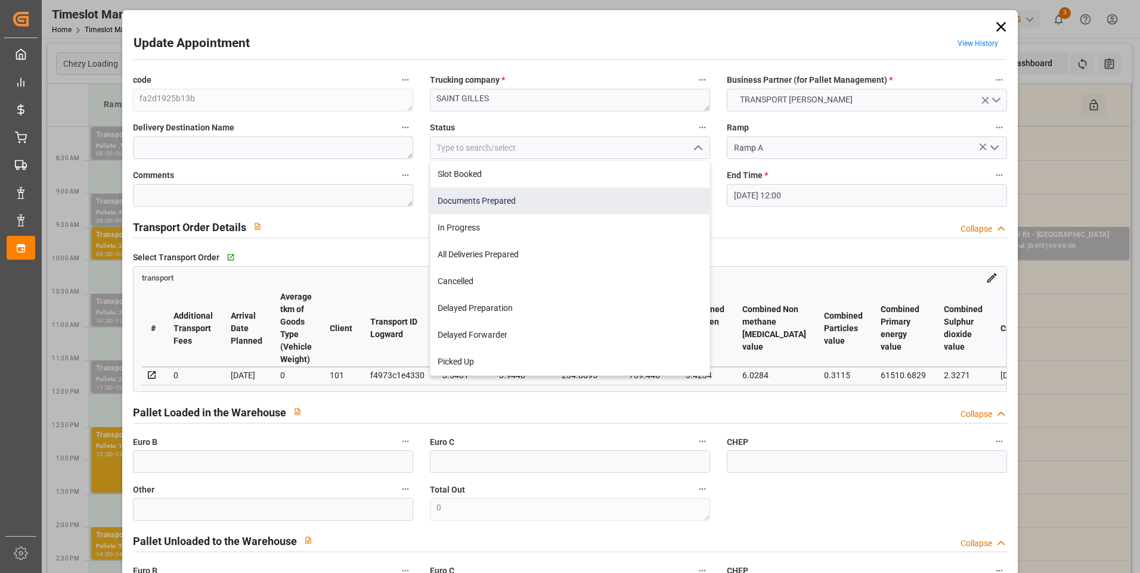
click at [479, 197] on div "Documents Prepared" at bounding box center [569, 201] width 279 height 27
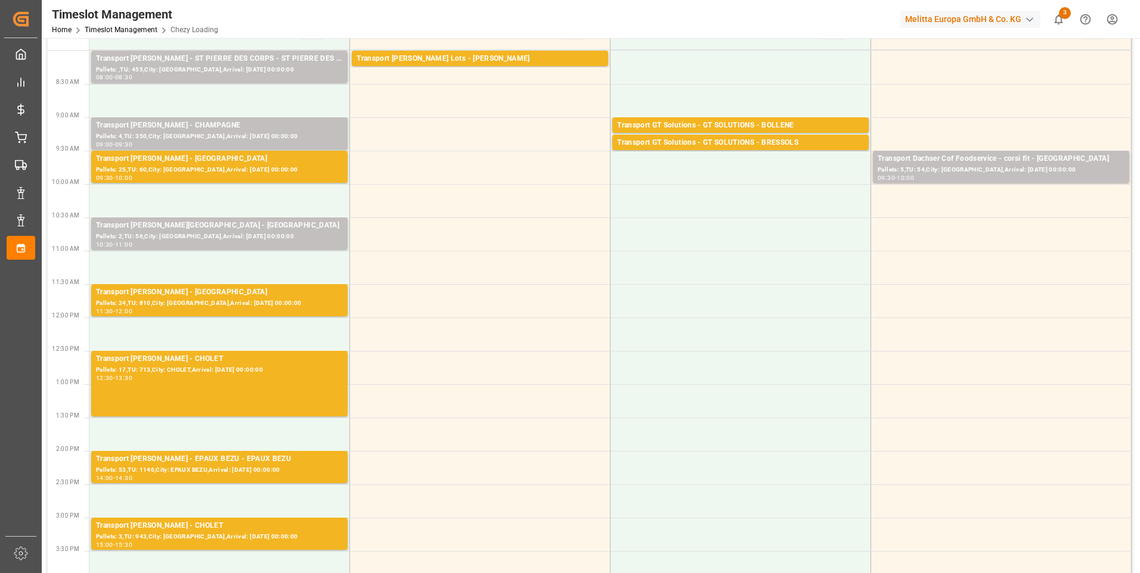
scroll to position [477, 0]
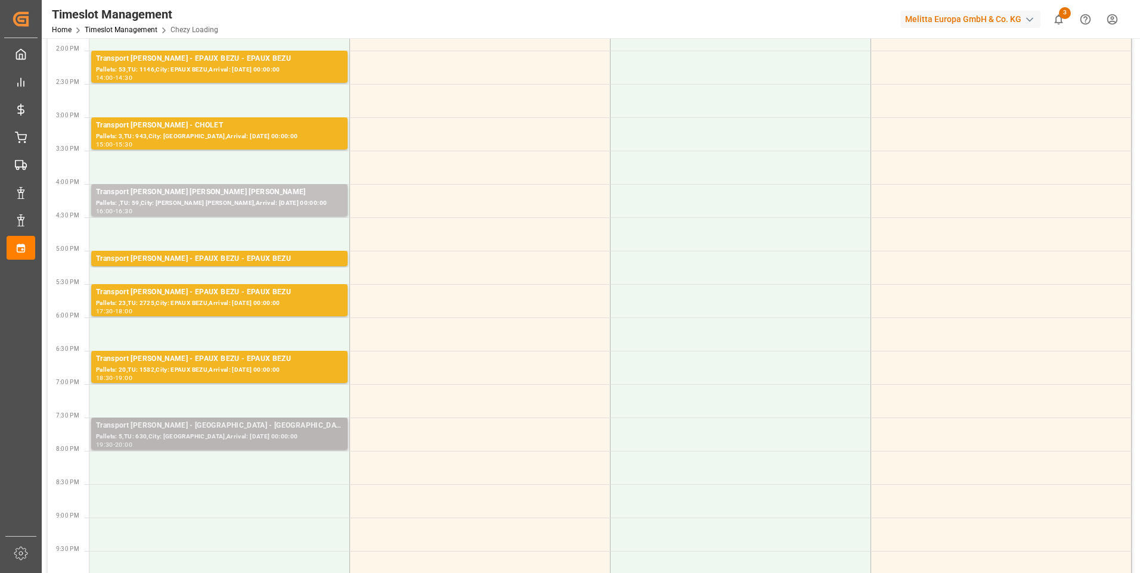
click at [277, 436] on div "Pallets: 5,TU: 630,City: [GEOGRAPHIC_DATA],Arrival: [DATE] 00:00:00" at bounding box center [219, 437] width 247 height 10
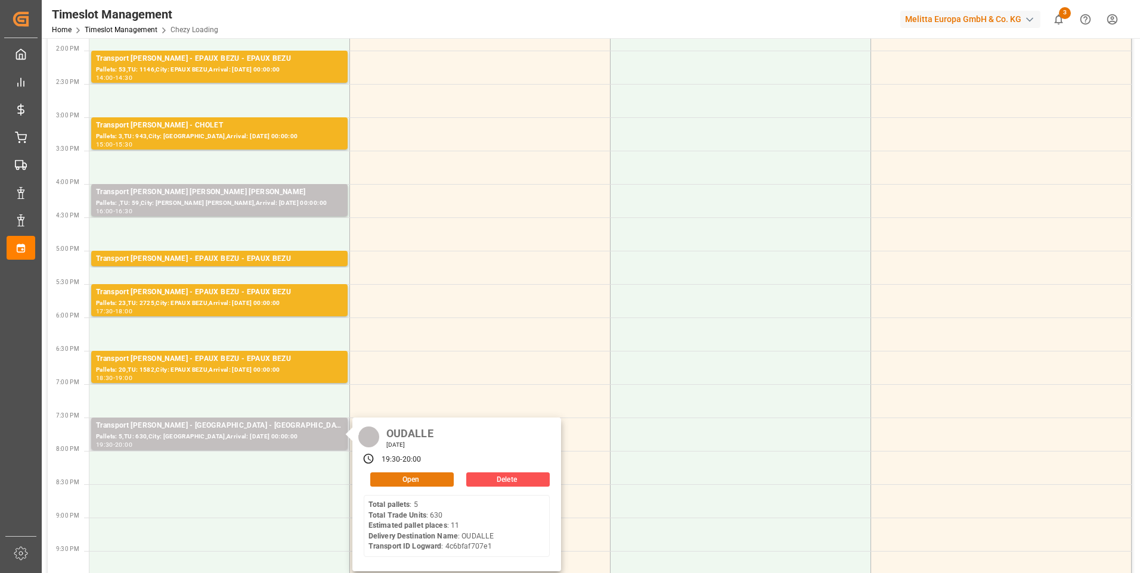
click at [429, 478] on button "Open" at bounding box center [411, 480] width 83 height 14
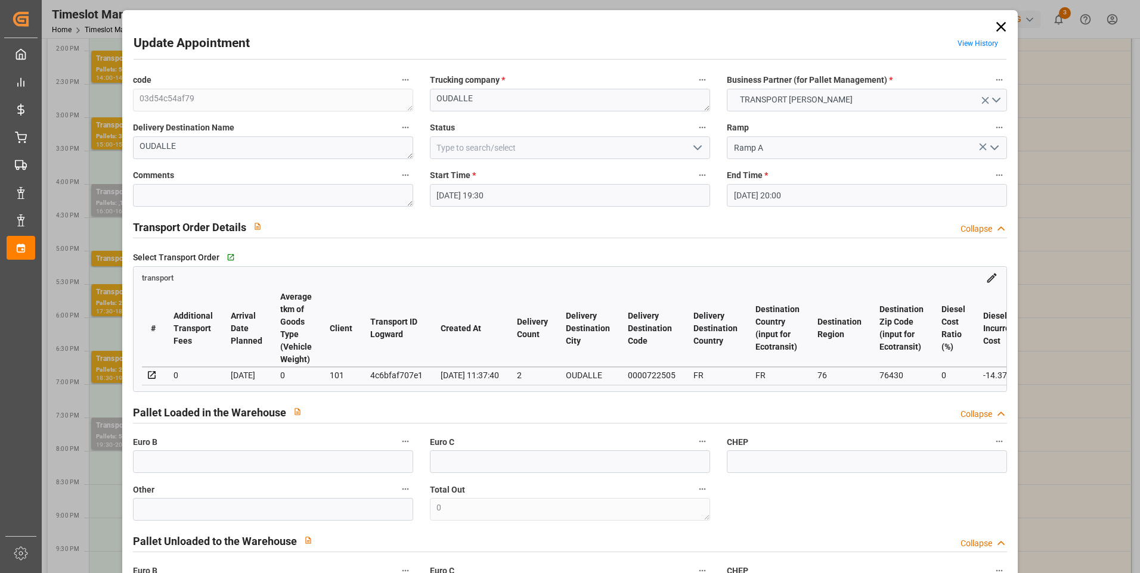
click at [695, 145] on icon "open menu" at bounding box center [697, 148] width 14 height 14
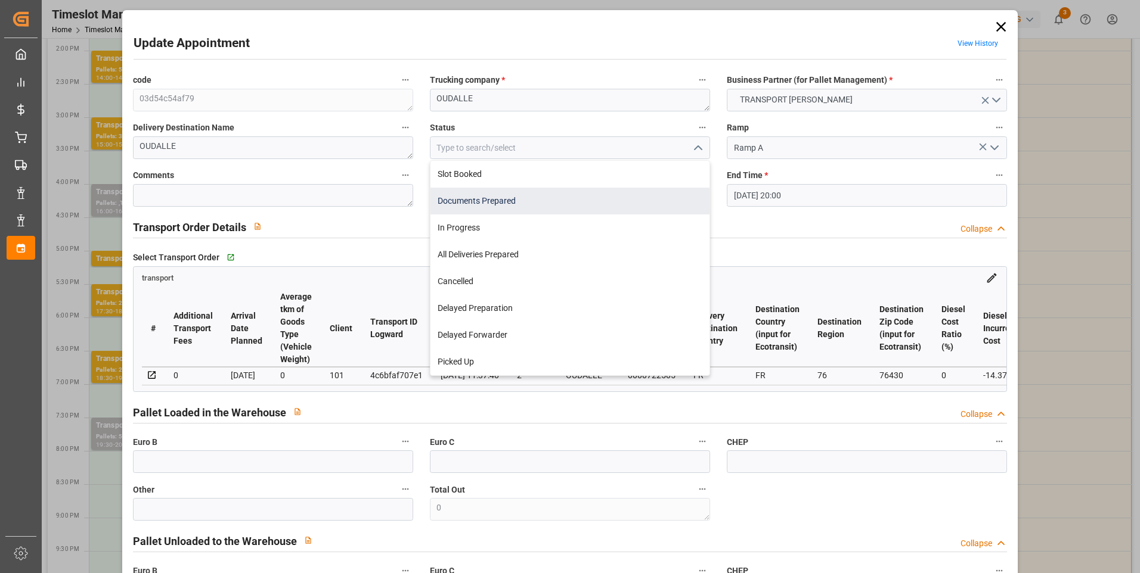
click at [458, 197] on div "Documents Prepared" at bounding box center [569, 201] width 279 height 27
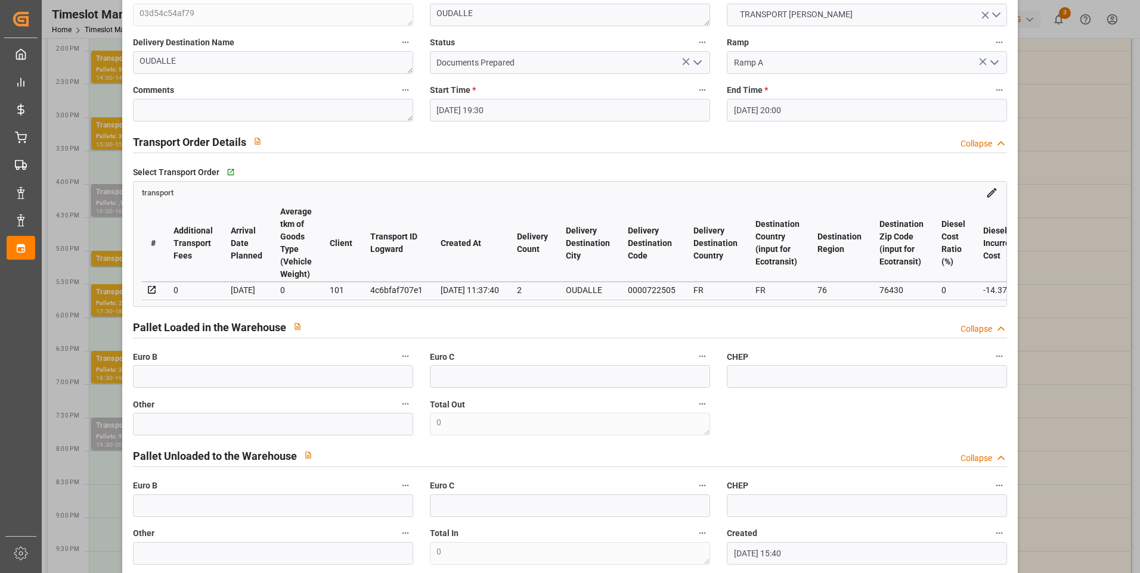
scroll to position [0, 0]
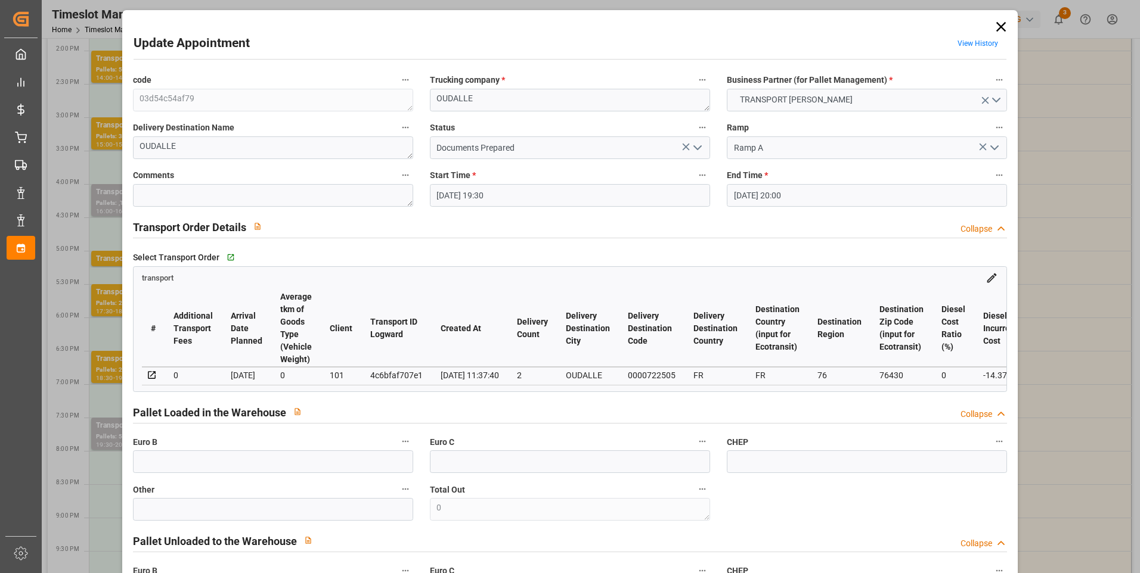
click at [997, 26] on icon at bounding box center [1001, 27] width 10 height 10
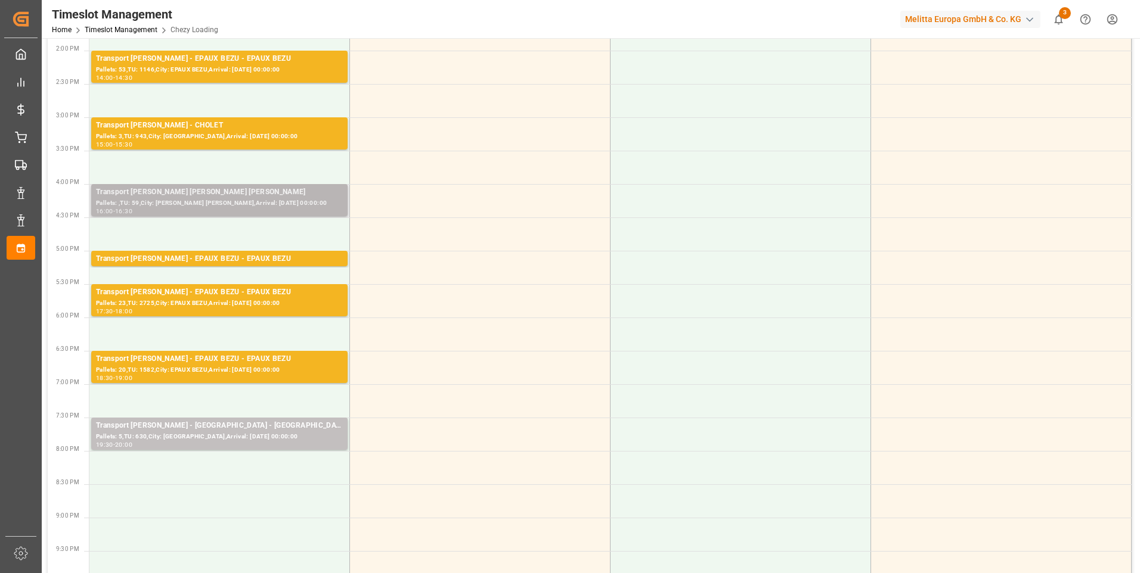
click at [222, 200] on div "Pallets: ,TU: 59,City: [PERSON_NAME] [PERSON_NAME],Arrival: [DATE] 00:00:00" at bounding box center [219, 204] width 247 height 10
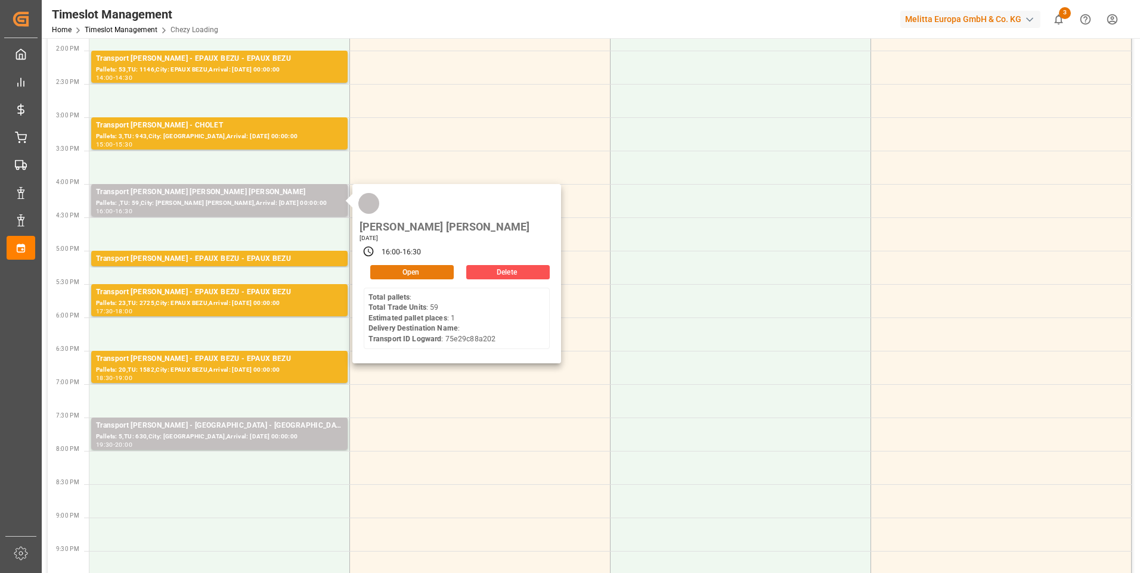
click at [411, 265] on button "Open" at bounding box center [411, 272] width 83 height 14
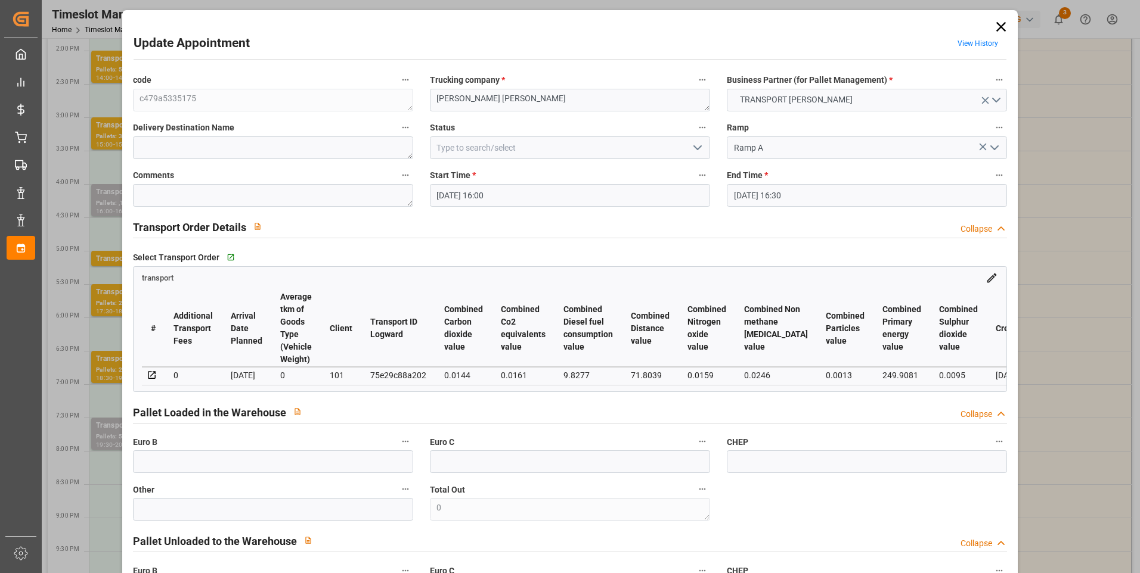
click at [694, 146] on icon "open menu" at bounding box center [697, 148] width 14 height 14
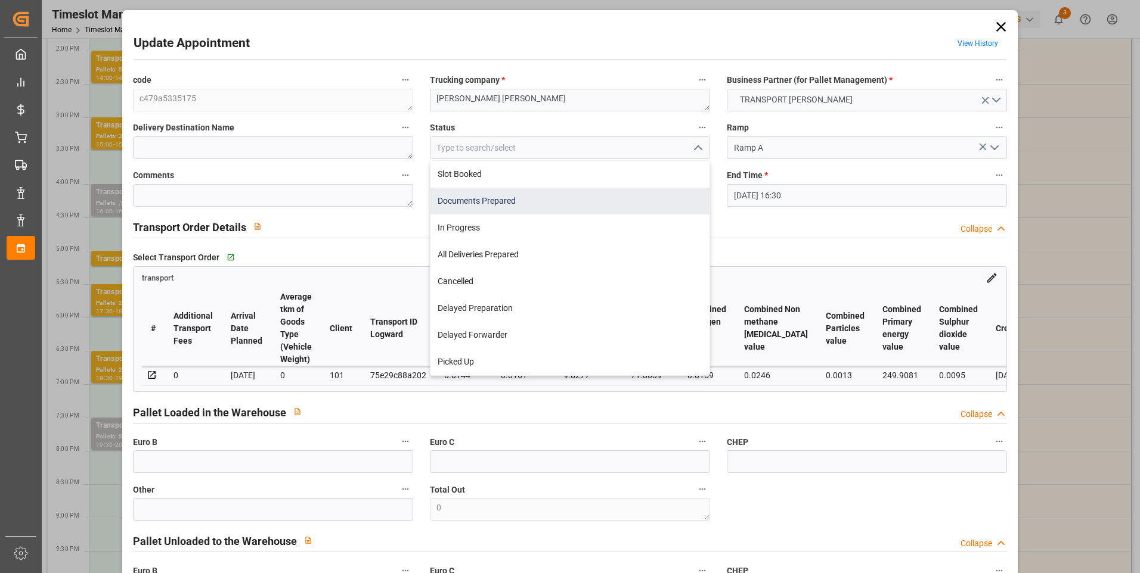
click at [473, 198] on div "Documents Prepared" at bounding box center [569, 201] width 279 height 27
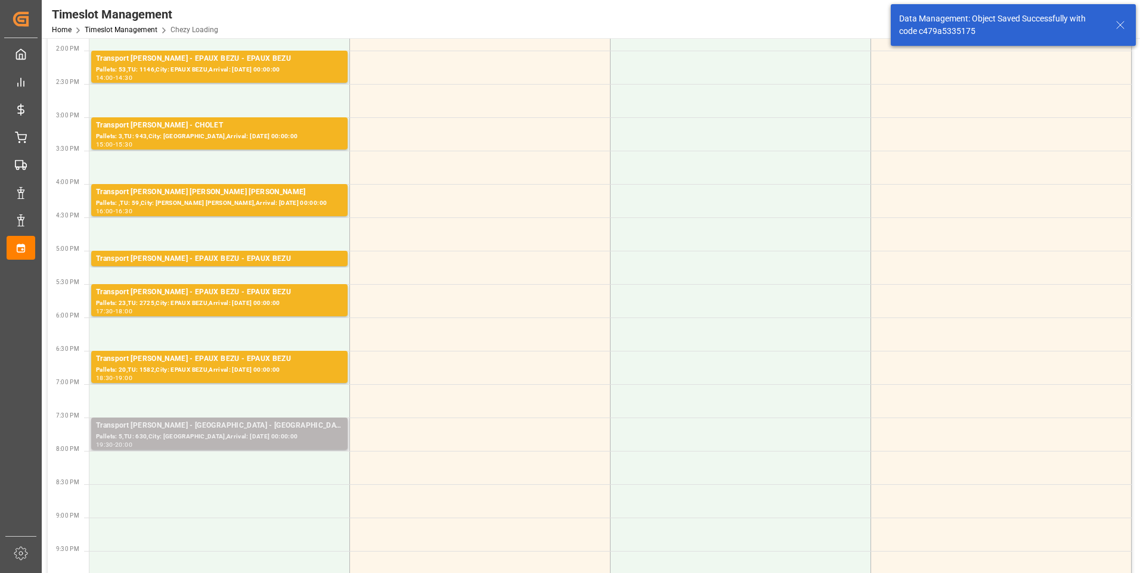
click at [228, 432] on div "Pallets: 5,TU: 630,City: [GEOGRAPHIC_DATA],Arrival: [DATE] 00:00:00" at bounding box center [219, 437] width 247 height 10
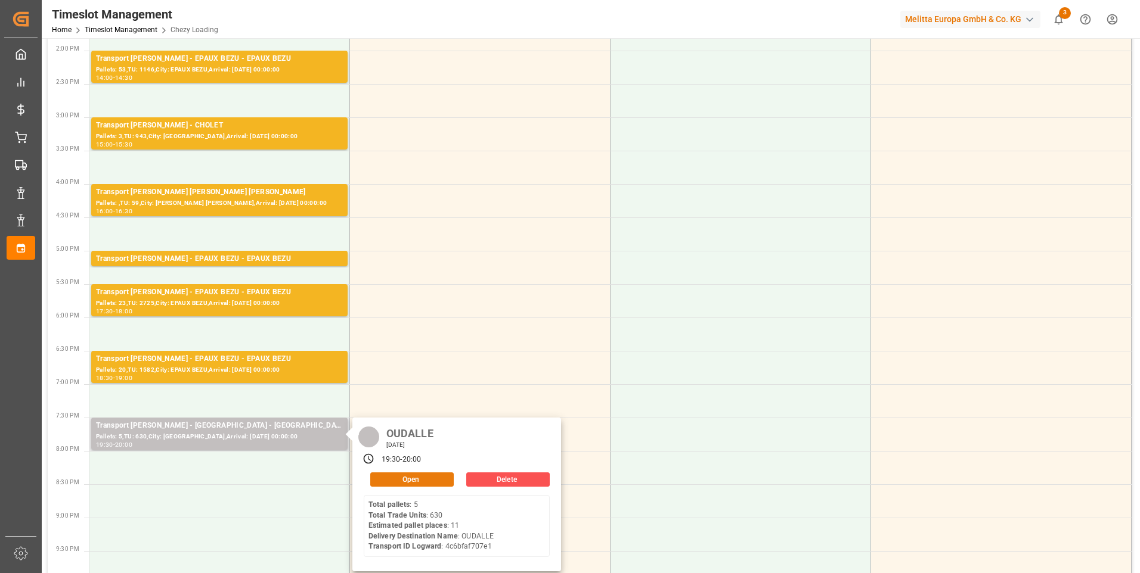
click at [398, 476] on button "Open" at bounding box center [411, 480] width 83 height 14
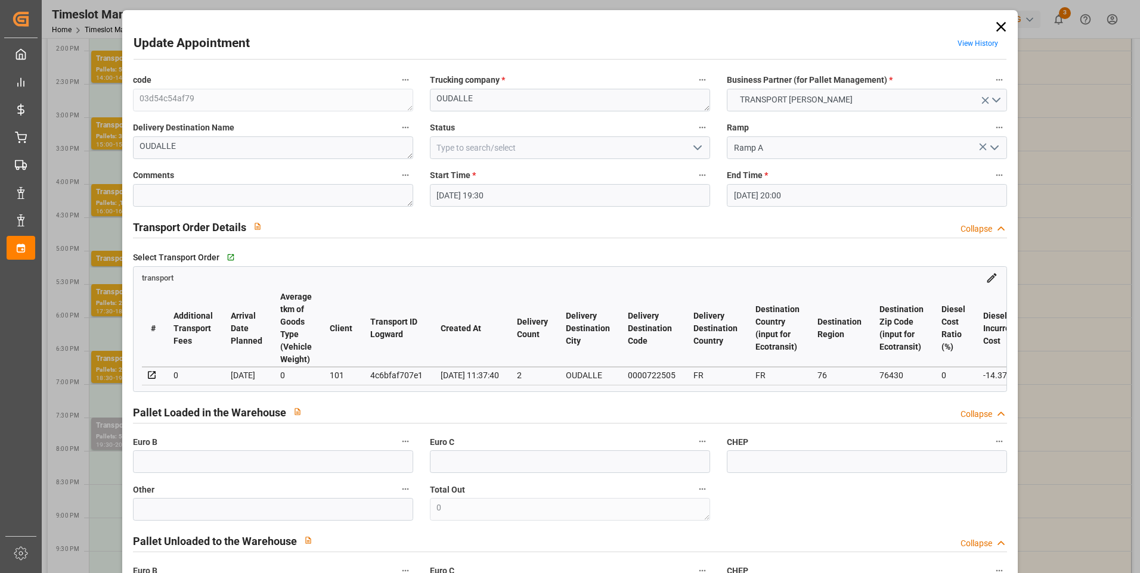
click at [699, 149] on icon "open menu" at bounding box center [697, 148] width 14 height 14
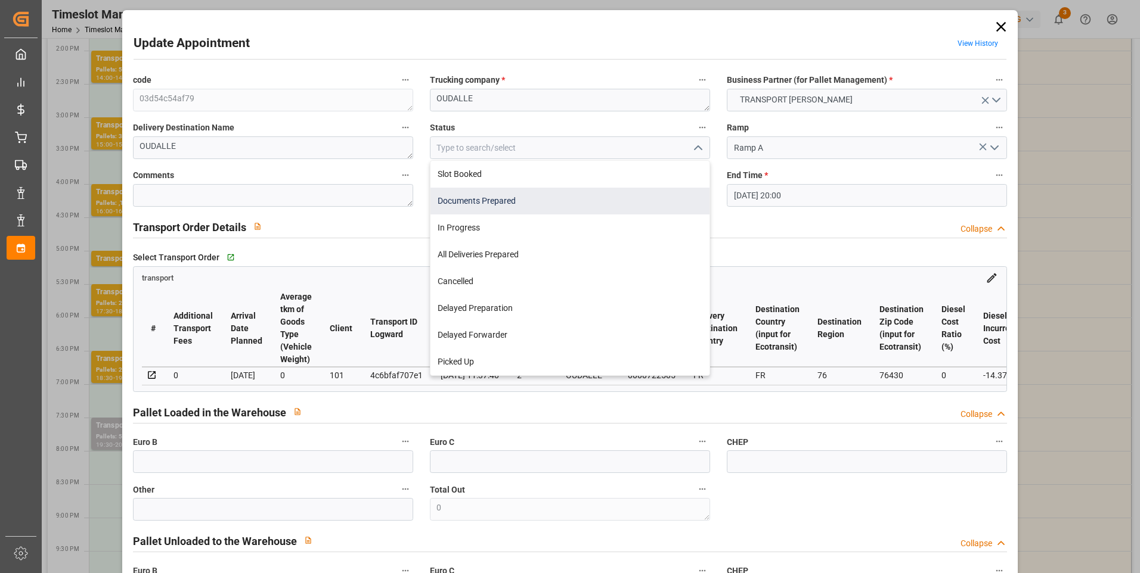
click at [448, 196] on div "Documents Prepared" at bounding box center [569, 201] width 279 height 27
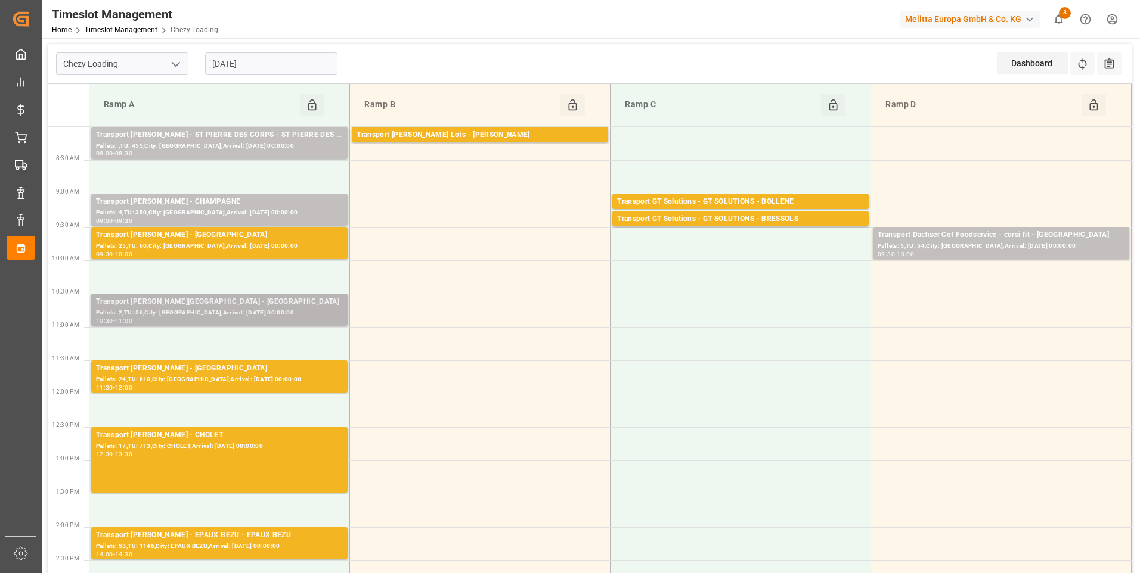
click at [193, 306] on div "Transport [PERSON_NAME][GEOGRAPHIC_DATA] - [GEOGRAPHIC_DATA]" at bounding box center [219, 302] width 247 height 12
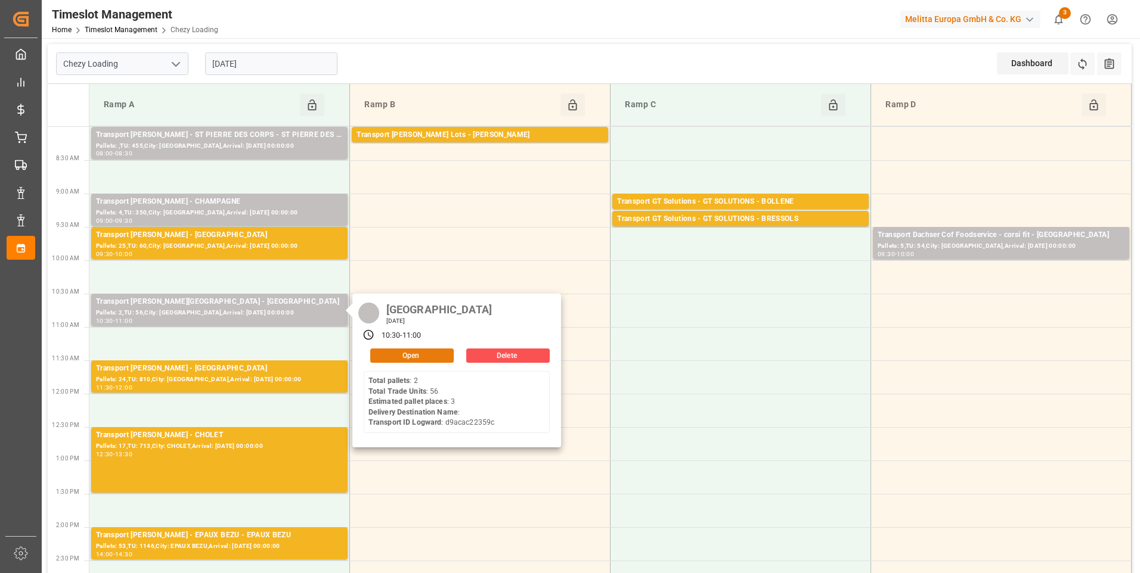
click at [384, 354] on button "Open" at bounding box center [411, 356] width 83 height 14
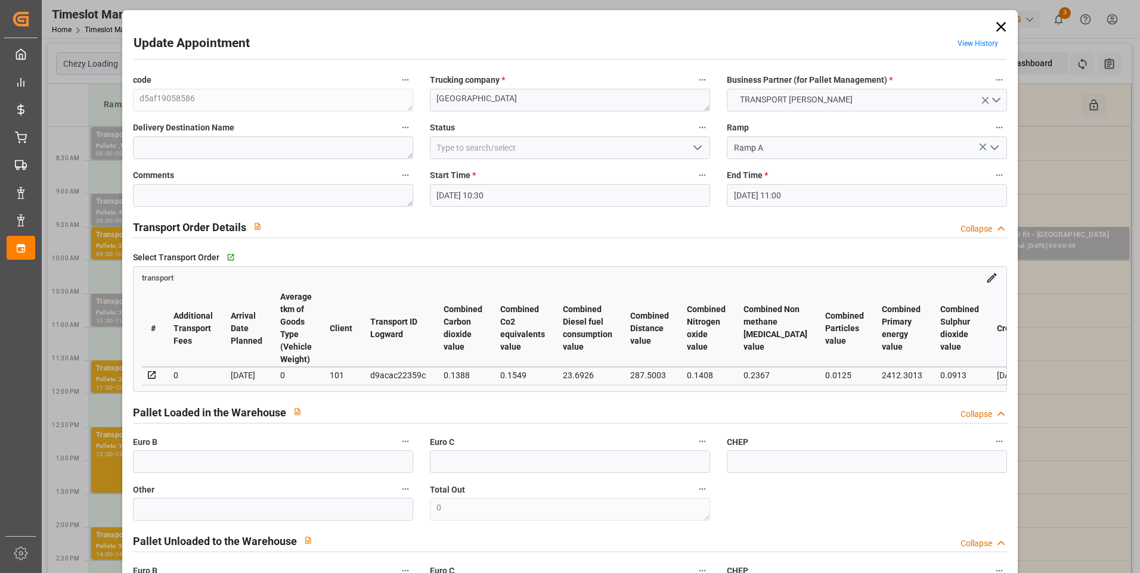
click at [698, 148] on icon "open menu" at bounding box center [697, 148] width 14 height 14
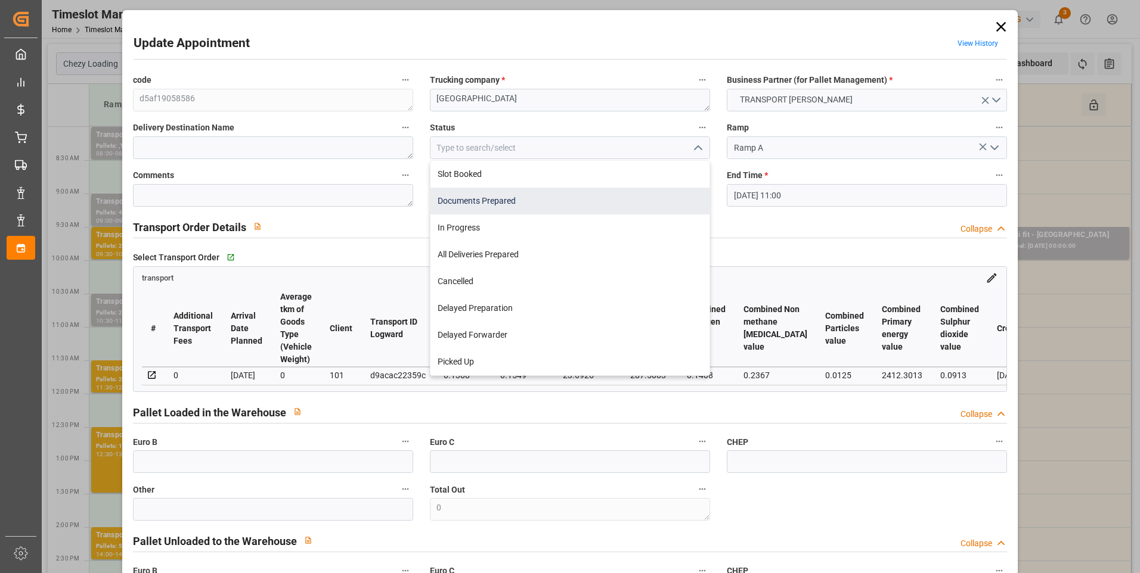
click at [541, 200] on div "Documents Prepared" at bounding box center [569, 201] width 279 height 27
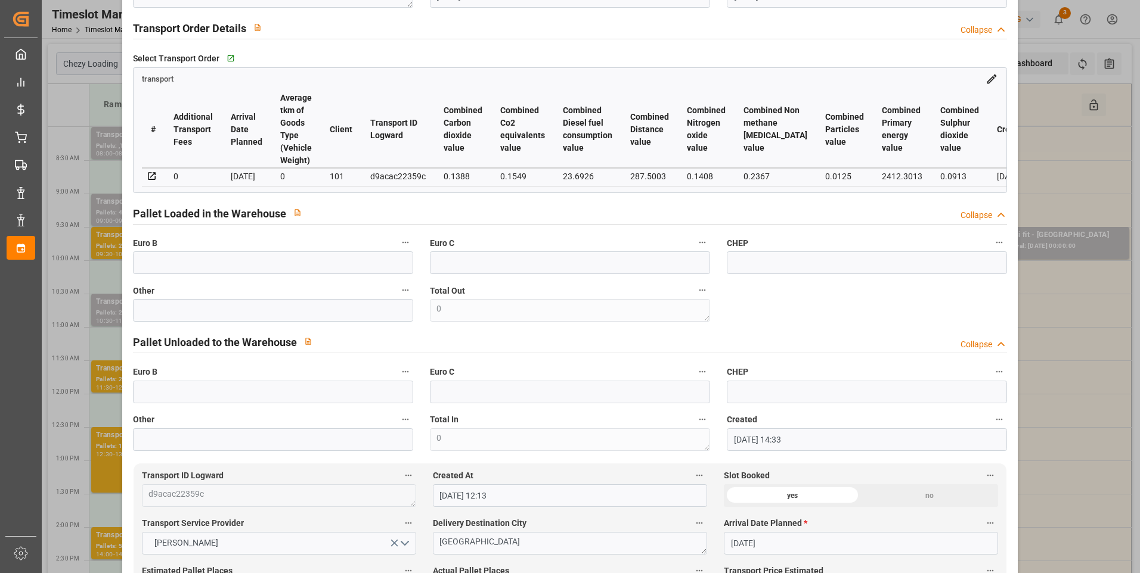
scroll to position [656, 0]
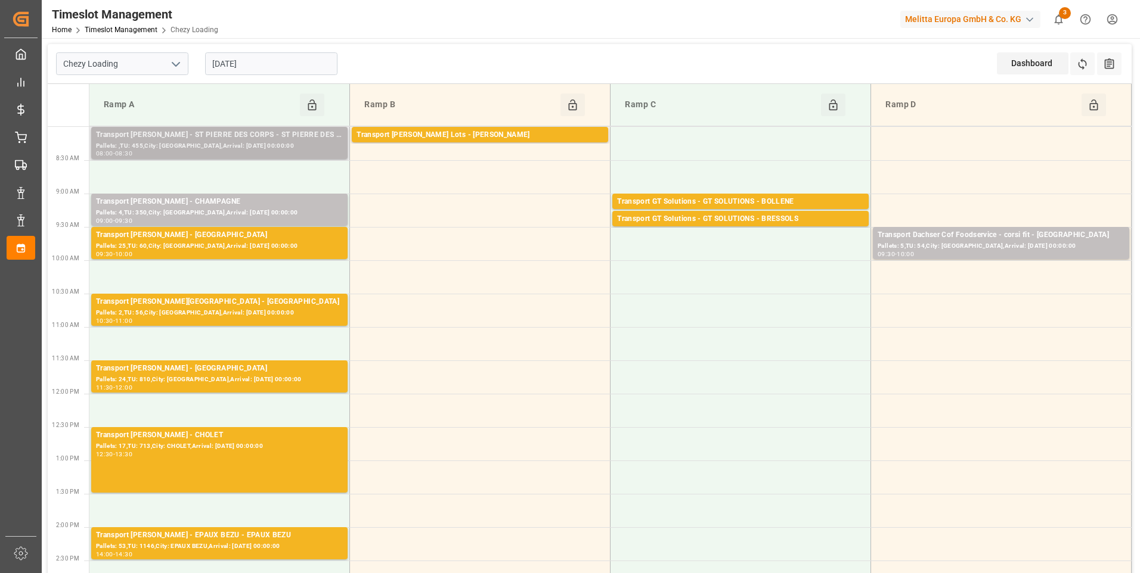
click at [261, 137] on div "Transport [PERSON_NAME] - ST PIERRE DES CORPS - ST PIERRE DES CORPS" at bounding box center [219, 135] width 247 height 12
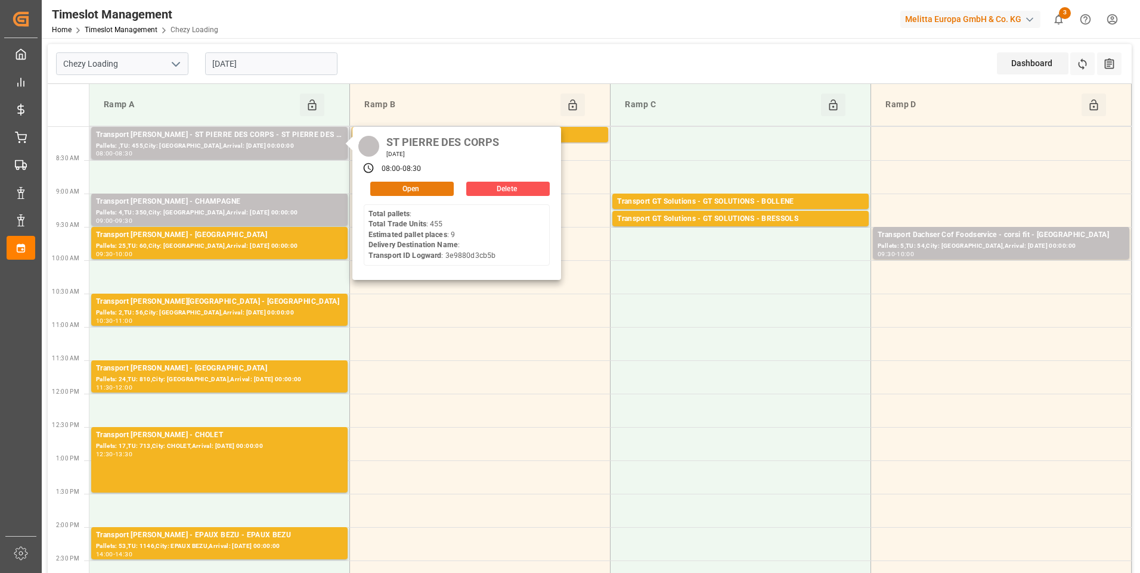
click at [397, 187] on button "Open" at bounding box center [411, 189] width 83 height 14
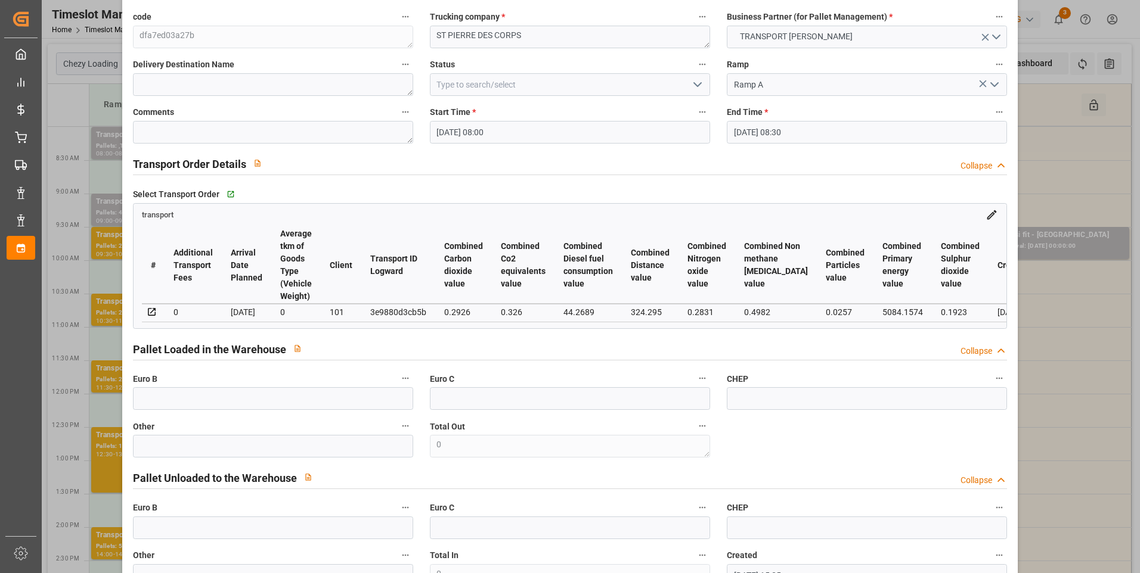
scroll to position [60, 0]
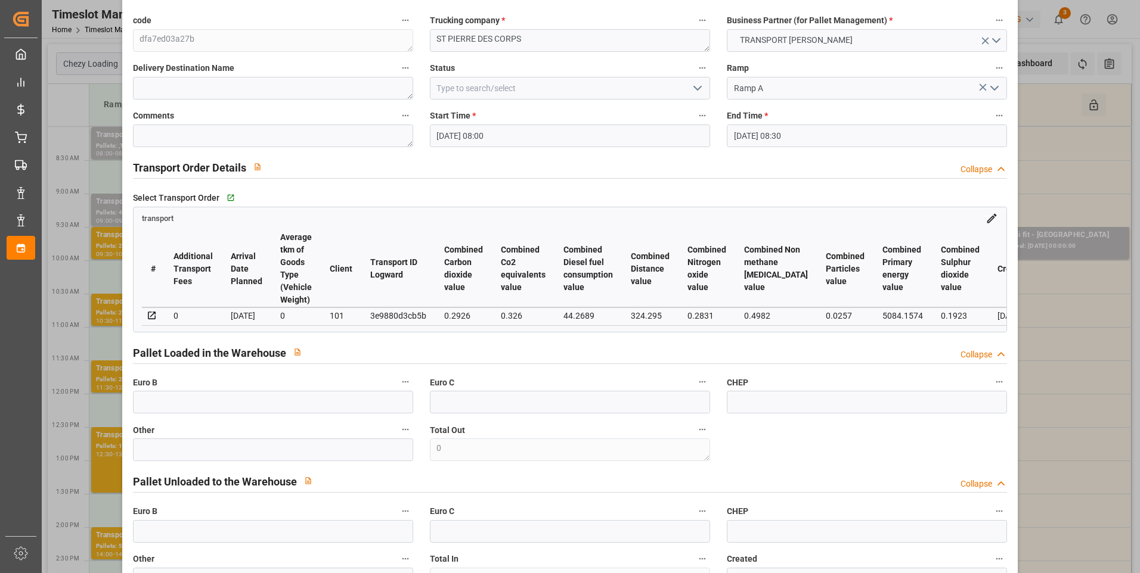
click at [694, 85] on icon "open menu" at bounding box center [697, 88] width 14 height 14
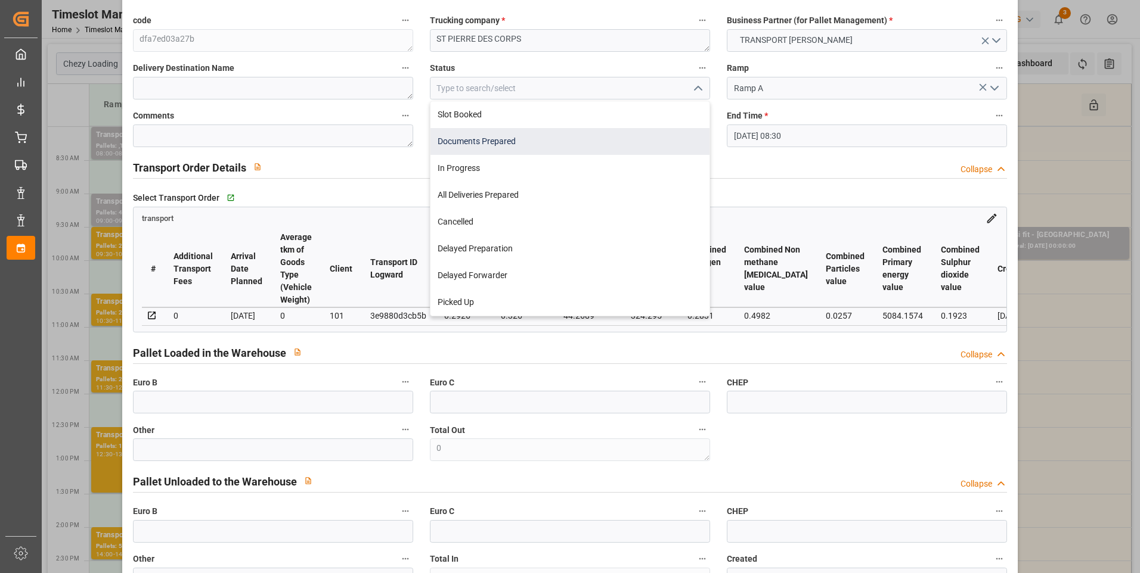
click at [454, 138] on div "Documents Prepared" at bounding box center [569, 141] width 279 height 27
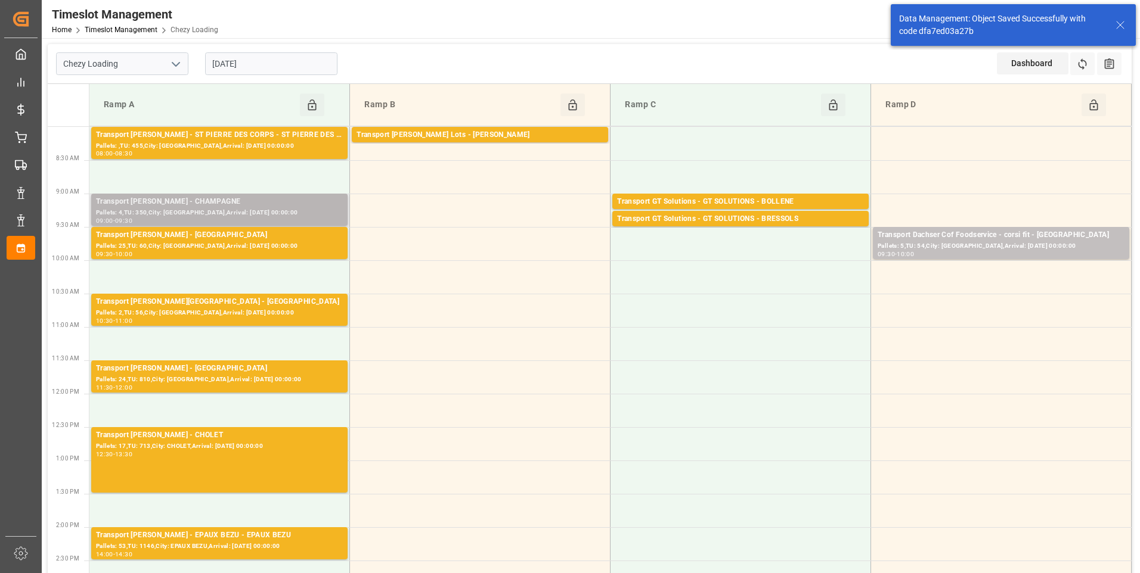
click at [248, 201] on div "Transport [PERSON_NAME] - CHAMPAGNE" at bounding box center [219, 202] width 247 height 12
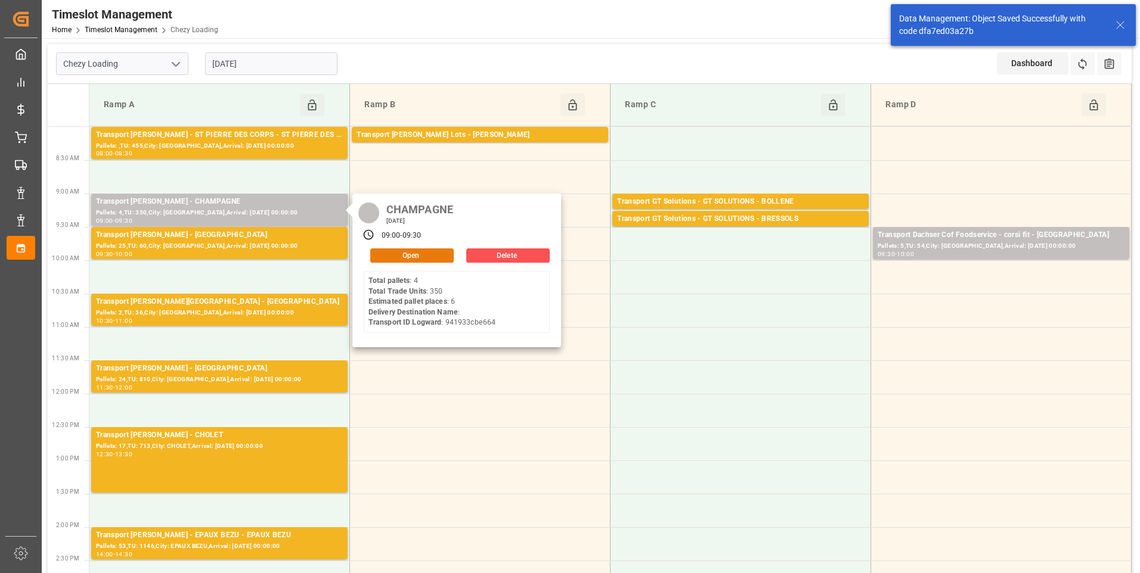
click at [407, 253] on button "Open" at bounding box center [411, 256] width 83 height 14
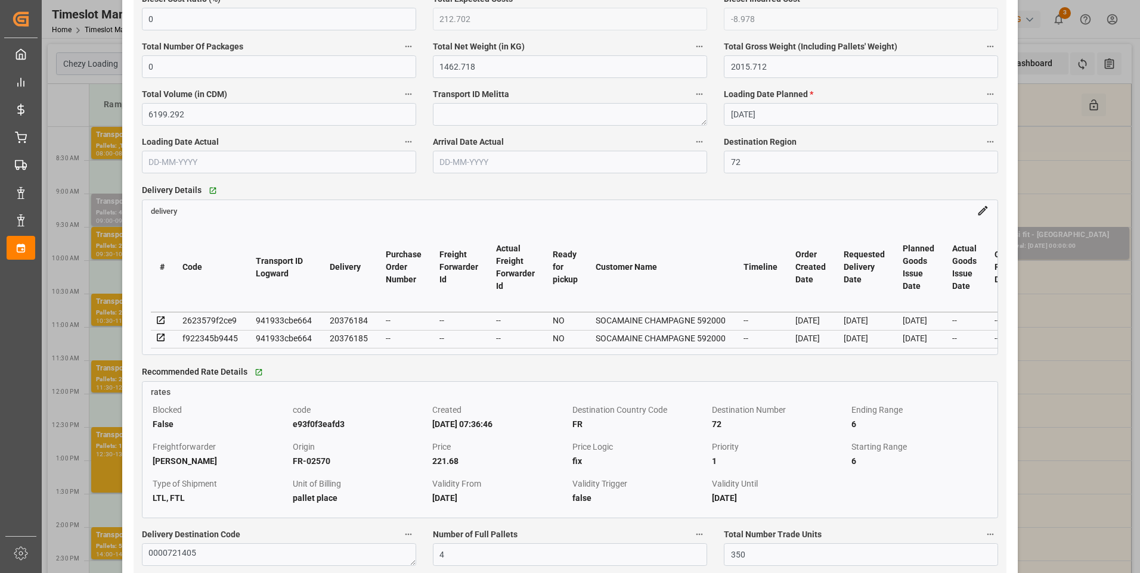
scroll to position [894, 0]
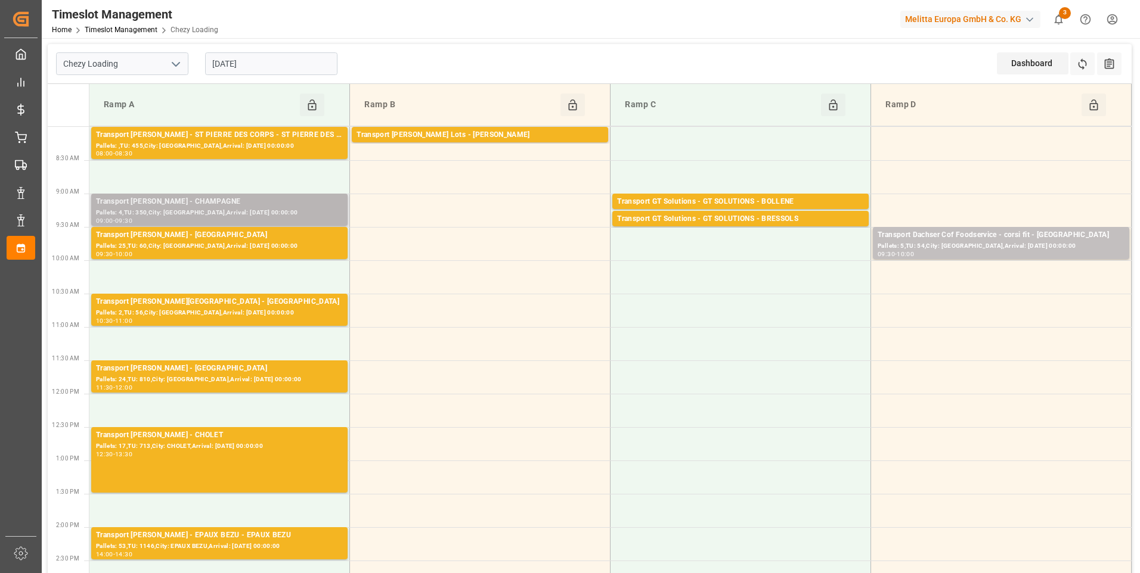
click at [259, 201] on div "Transport [PERSON_NAME] - CHAMPAGNE" at bounding box center [219, 202] width 247 height 12
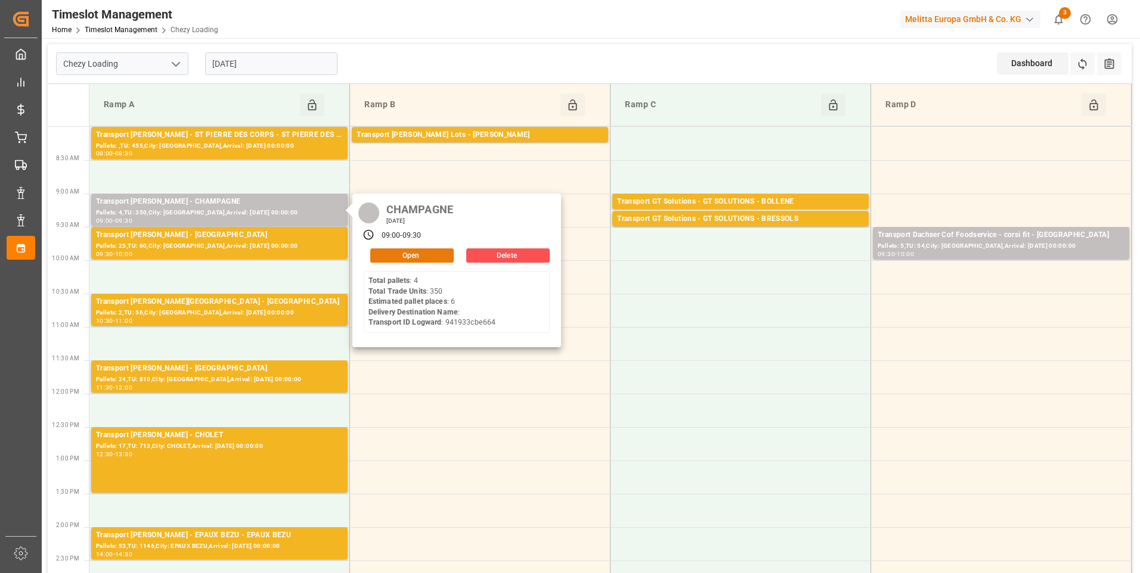
click at [403, 252] on button "Open" at bounding box center [411, 256] width 83 height 14
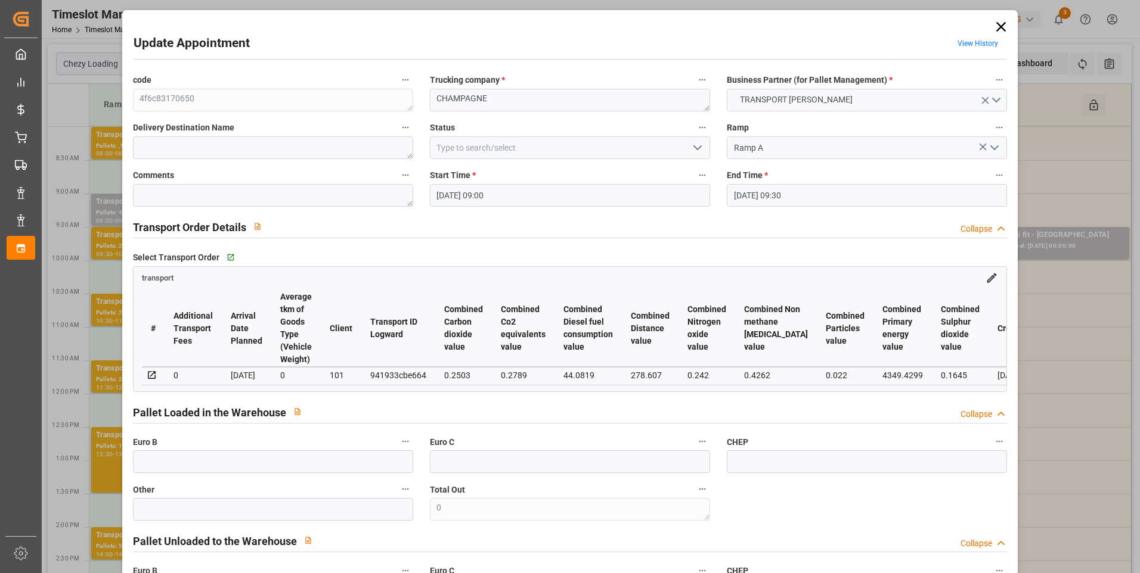
click at [697, 143] on icon "open menu" at bounding box center [697, 148] width 14 height 14
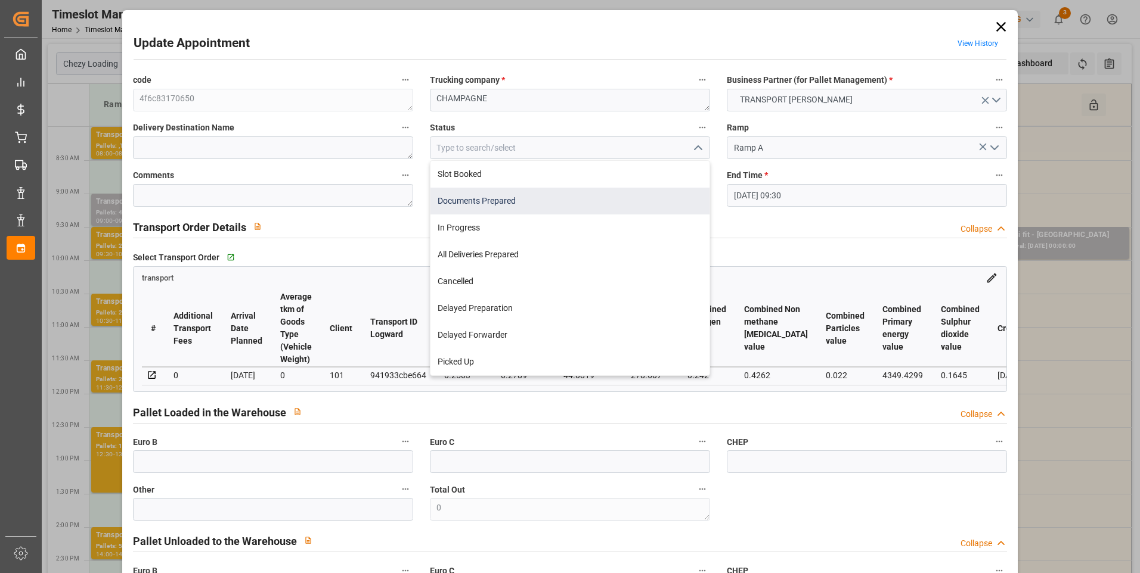
click at [474, 196] on div "Documents Prepared" at bounding box center [569, 201] width 279 height 27
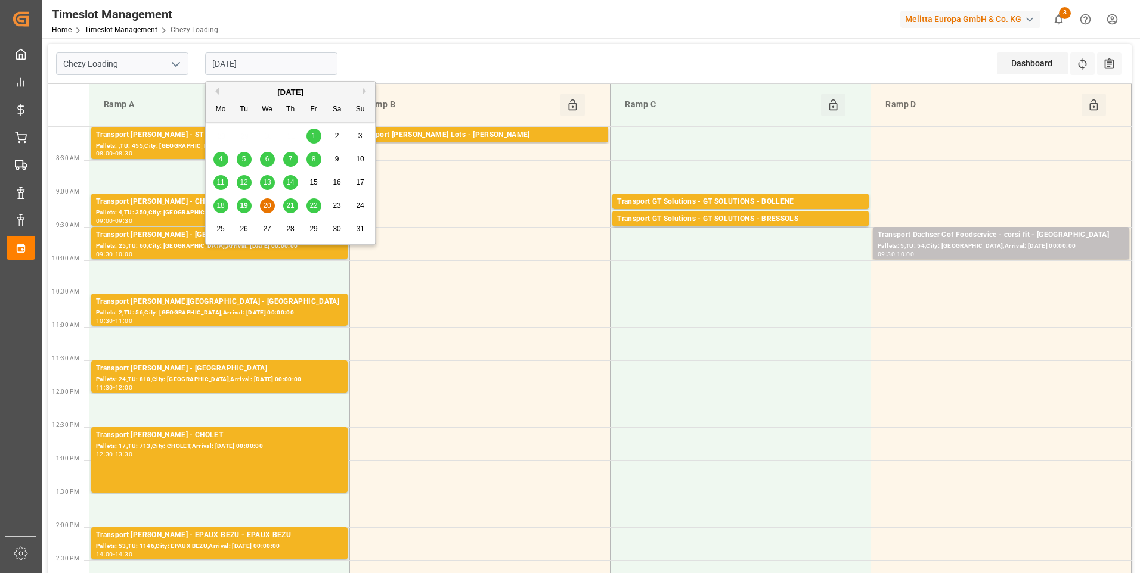
click at [287, 63] on input "[DATE]" at bounding box center [271, 63] width 132 height 23
click at [244, 206] on span "19" at bounding box center [244, 205] width 8 height 8
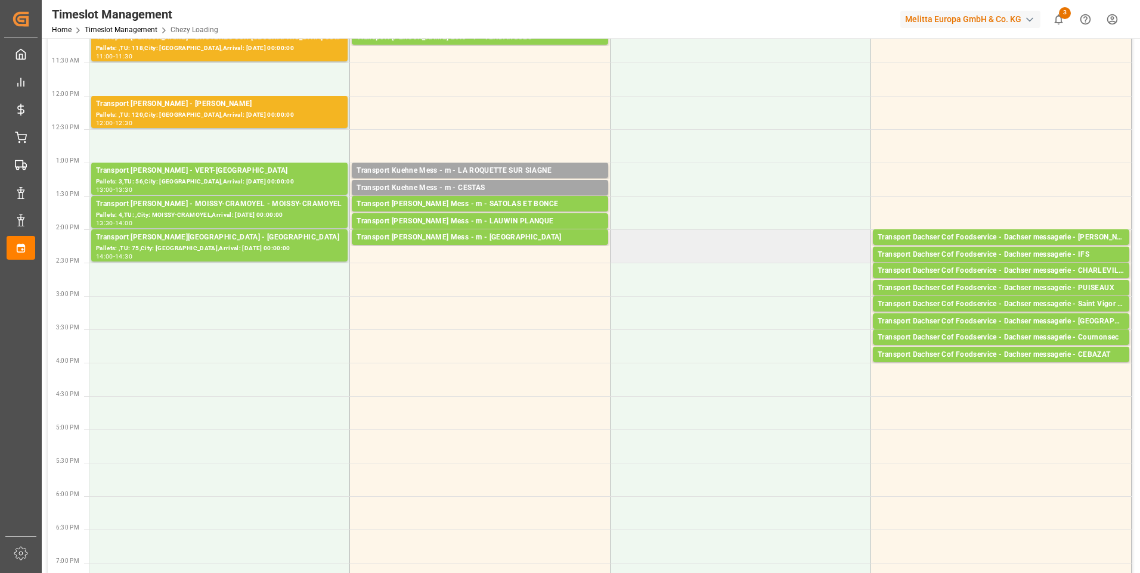
scroll to position [0, 0]
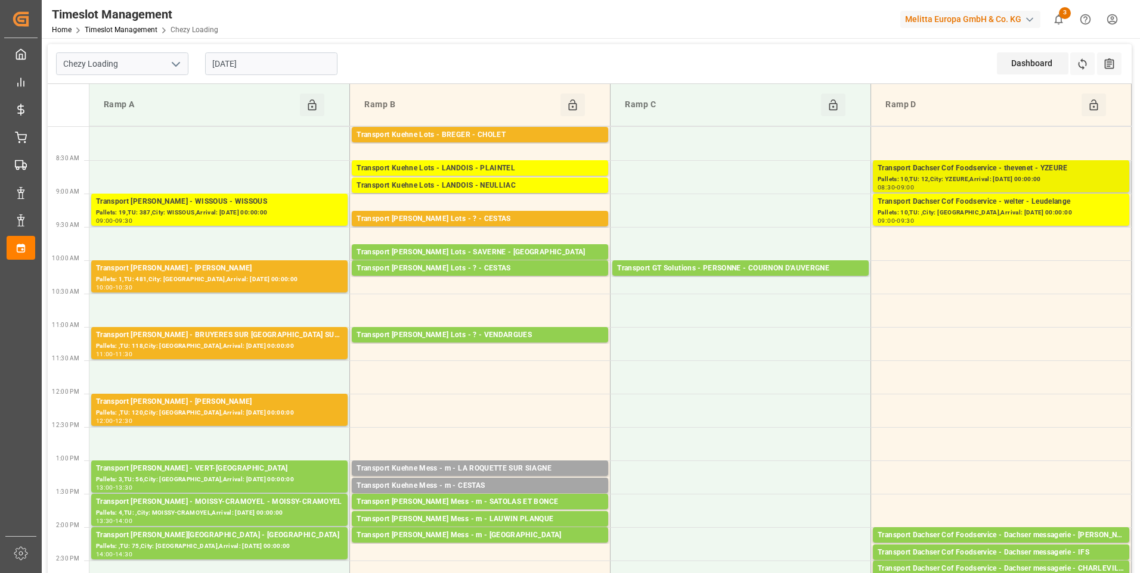
click at [972, 175] on div "Pallets: 10,TU: 12,City: YZEURE,Arrival: [DATE] 00:00:00" at bounding box center [1000, 180] width 247 height 10
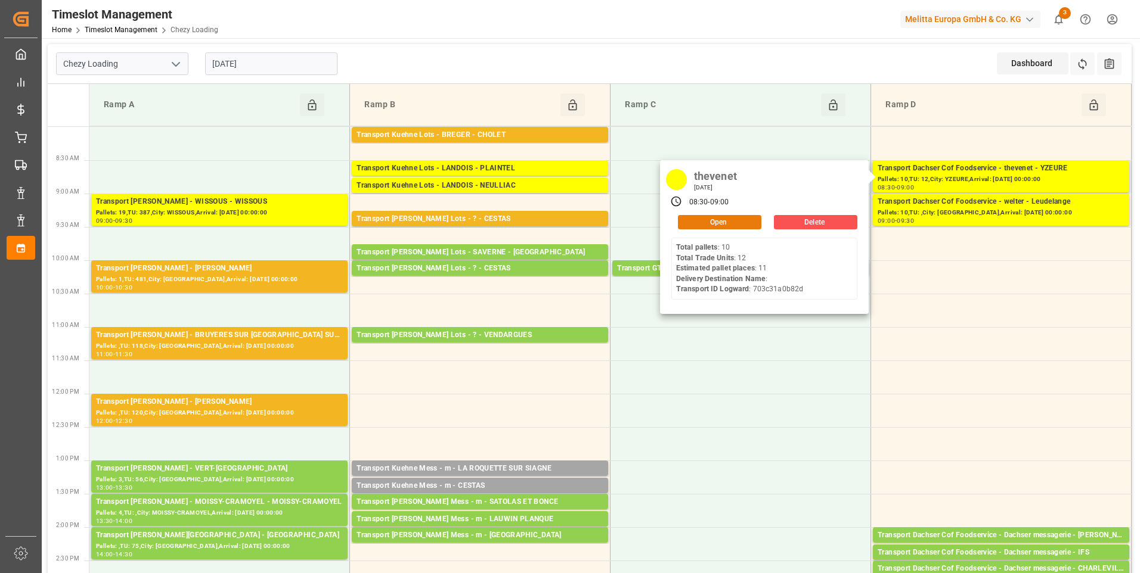
click at [724, 222] on button "Open" at bounding box center [719, 222] width 83 height 14
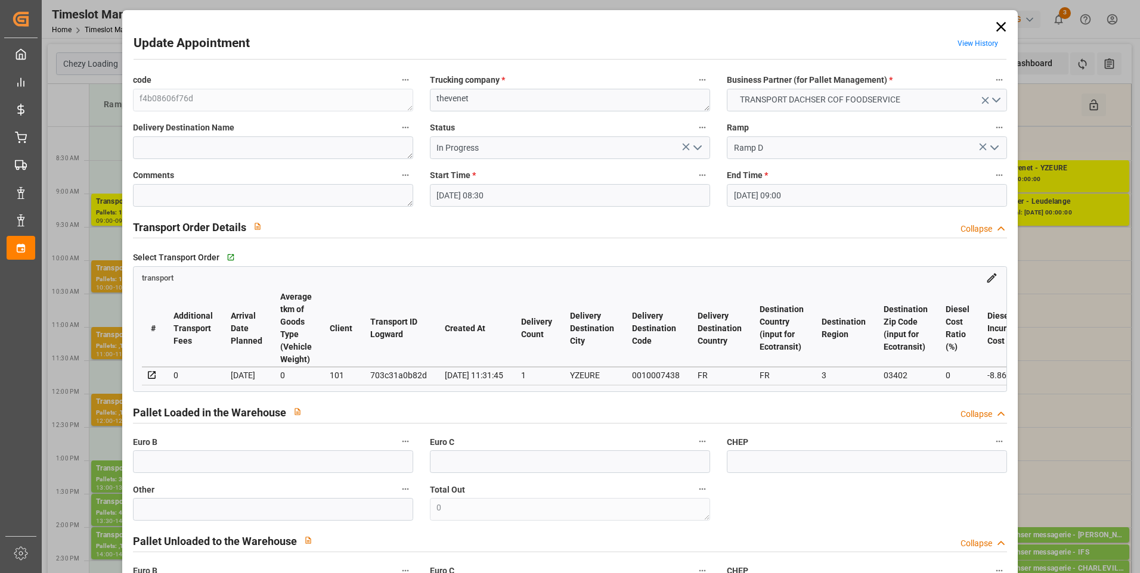
click at [698, 142] on icon "open menu" at bounding box center [697, 148] width 14 height 14
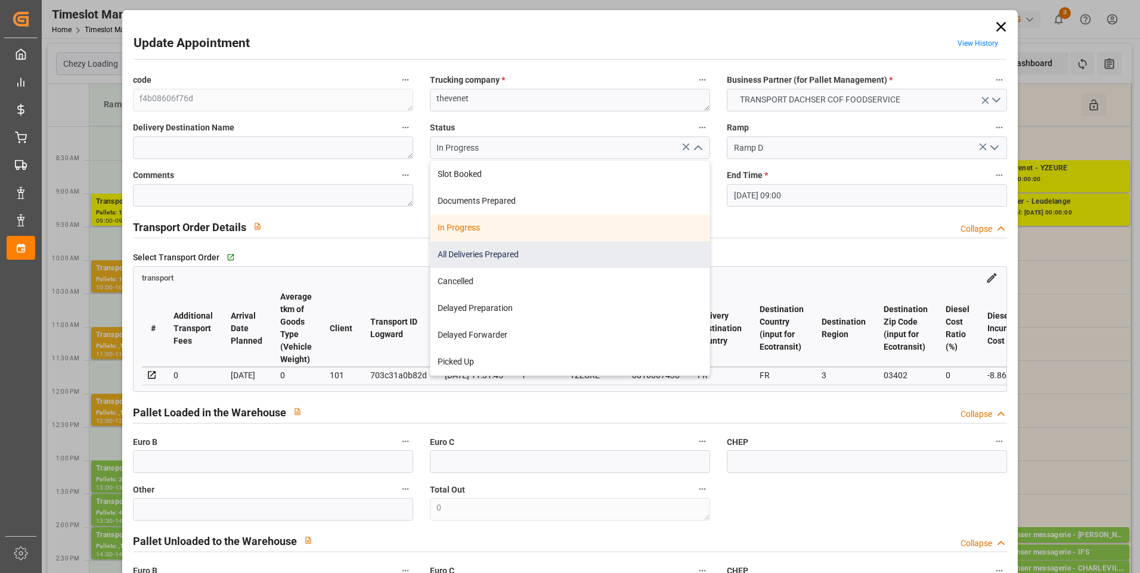
click at [487, 255] on div "All Deliveries Prepared" at bounding box center [569, 254] width 279 height 27
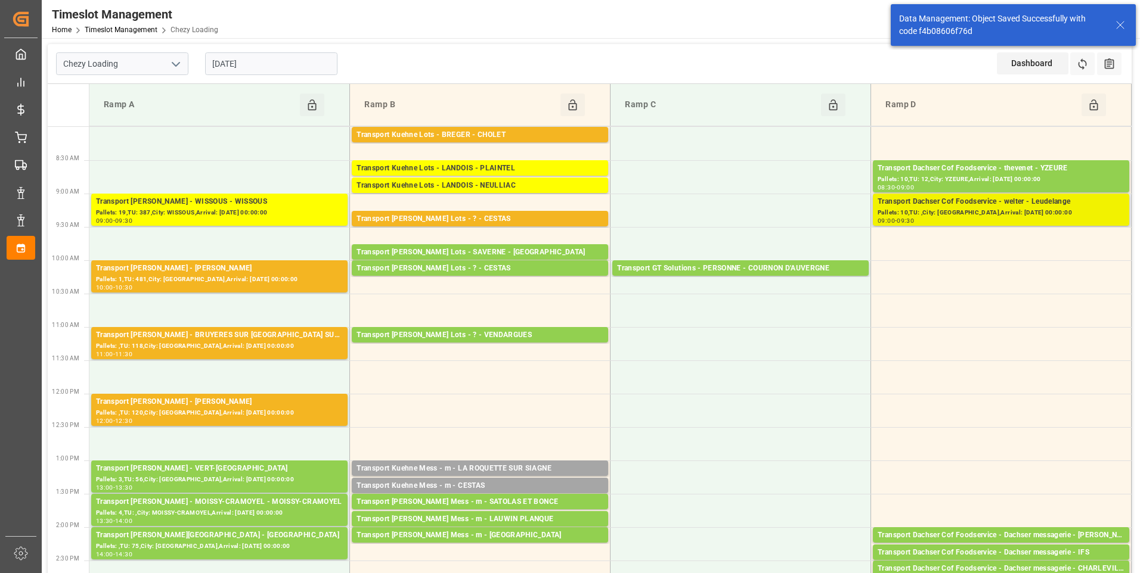
click at [1027, 208] on div "Pallets: 10,TU: ,City: [GEOGRAPHIC_DATA],Arrival: [DATE] 00:00:00" at bounding box center [1000, 213] width 247 height 10
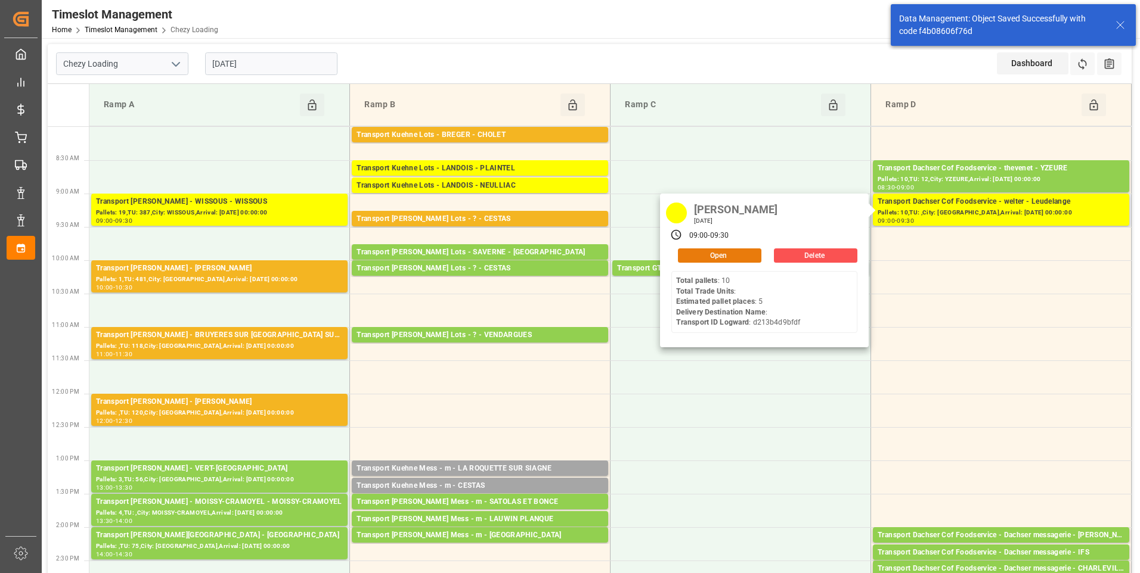
click at [736, 250] on button "Open" at bounding box center [719, 256] width 83 height 14
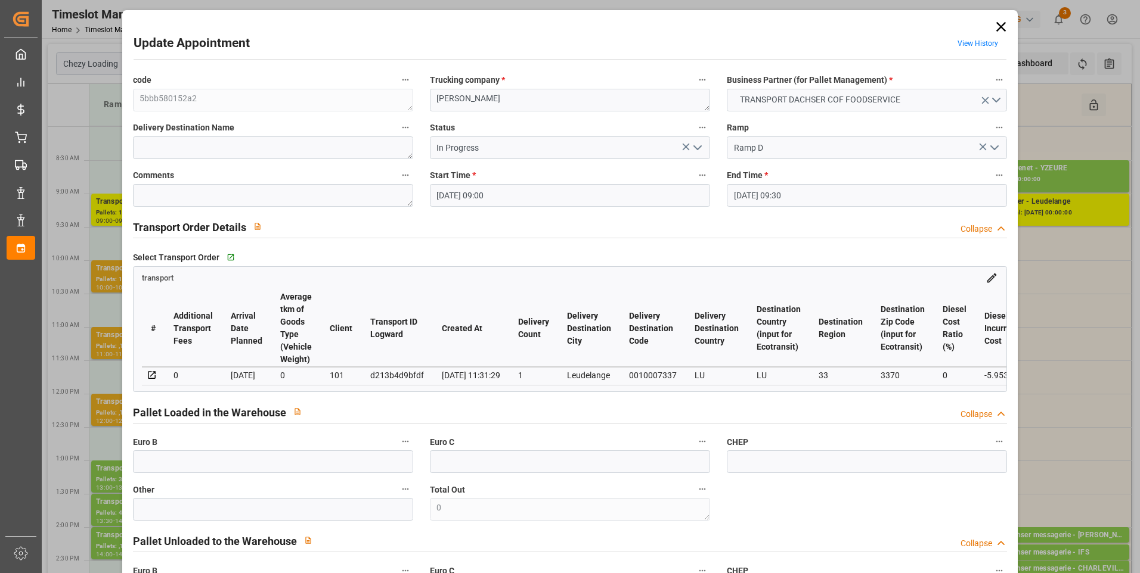
click at [694, 140] on button "open menu" at bounding box center [697, 148] width 18 height 18
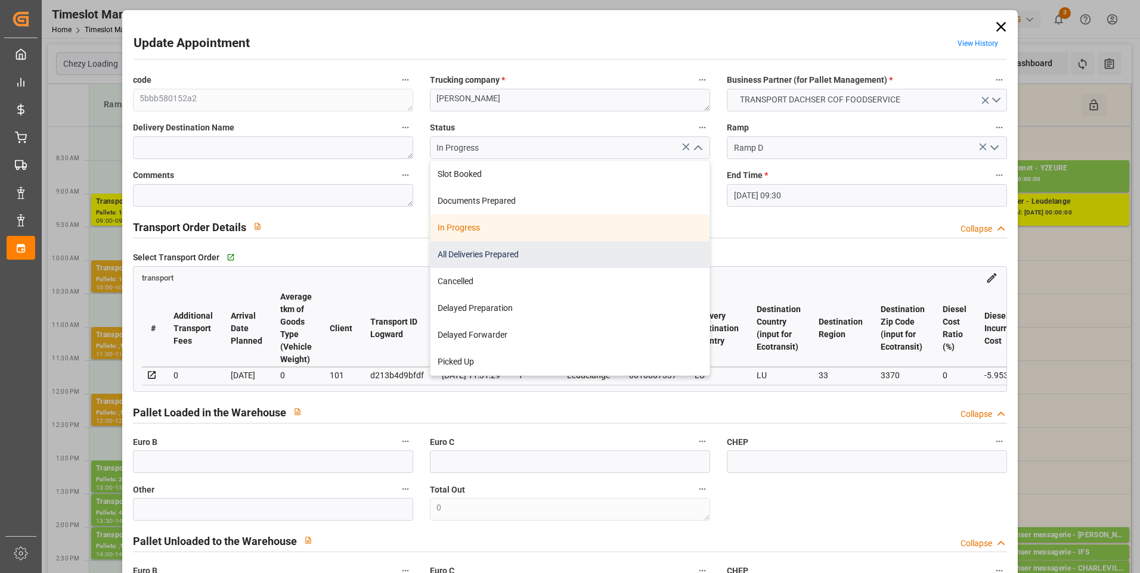
click at [463, 248] on div "All Deliveries Prepared" at bounding box center [569, 254] width 279 height 27
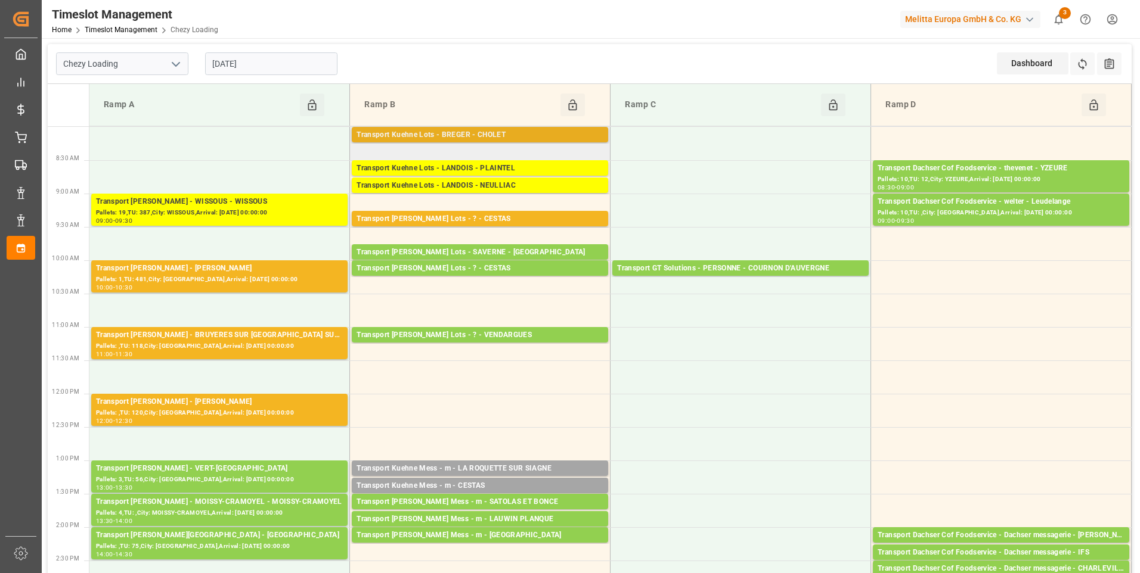
click at [513, 137] on div "Transport Kuehne Lots - BREGER - CHOLET" at bounding box center [479, 135] width 247 height 12
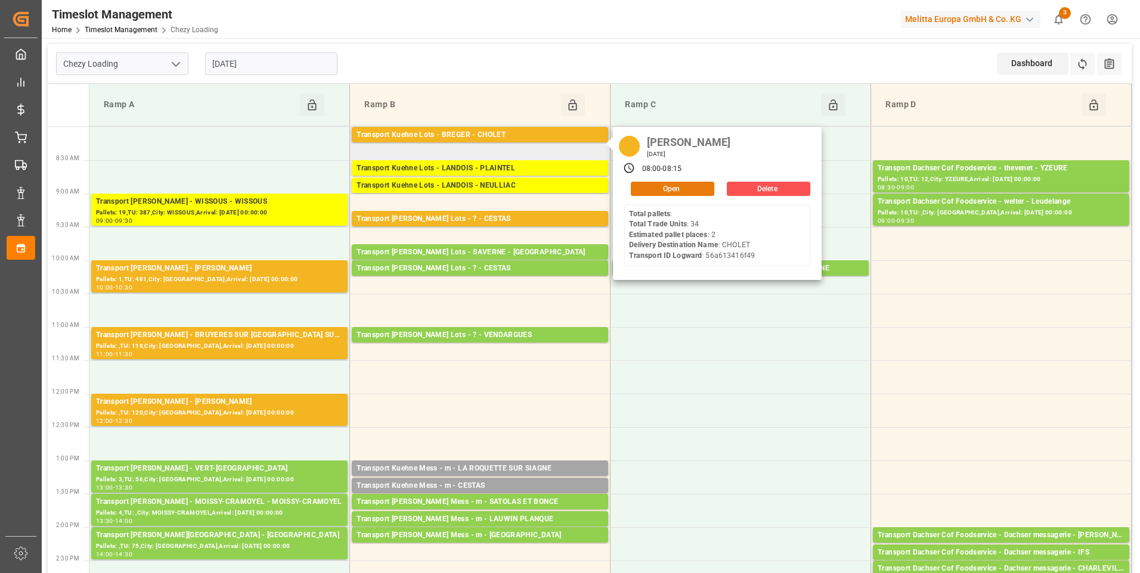
click at [656, 192] on button "Open" at bounding box center [672, 189] width 83 height 14
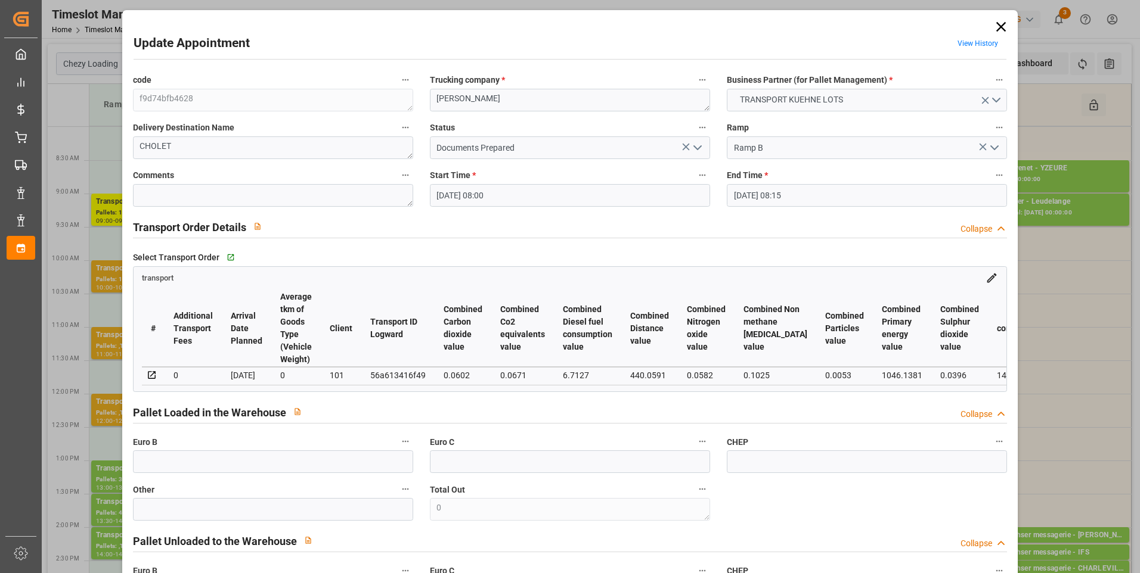
click at [696, 148] on polyline "open menu" at bounding box center [697, 148] width 7 height 4
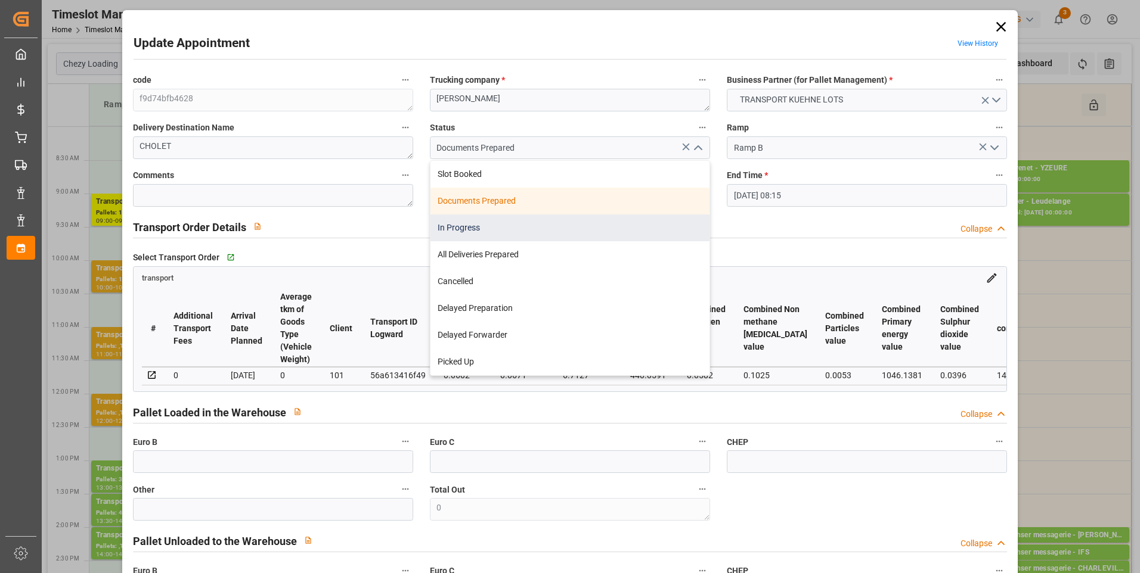
click at [485, 222] on div "In Progress" at bounding box center [569, 228] width 279 height 27
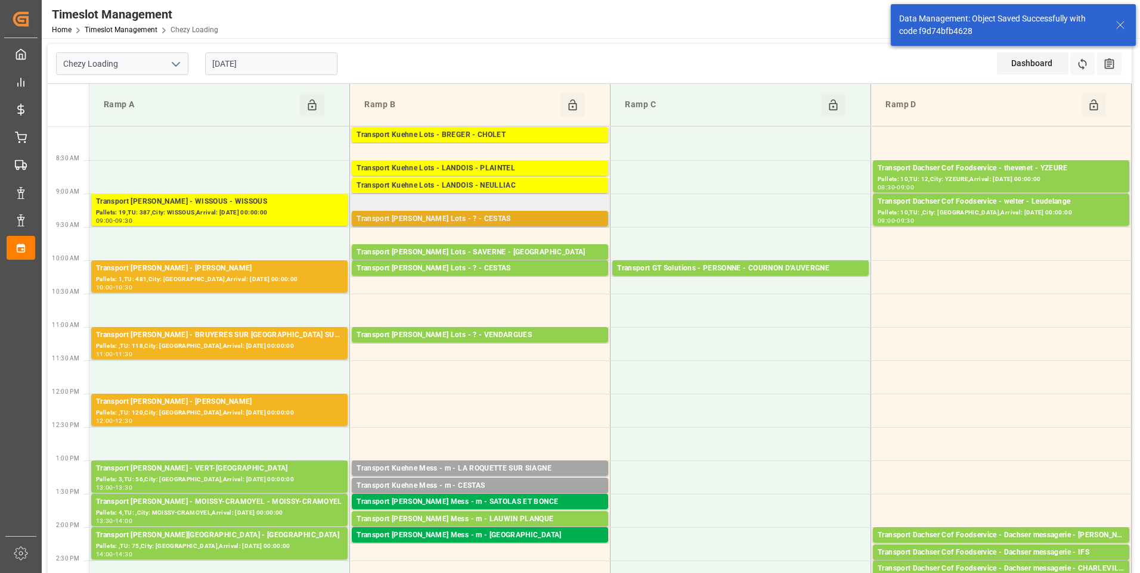
click at [480, 224] on div "Transport [PERSON_NAME] Lots - ? - CESTAS" at bounding box center [479, 219] width 247 height 12
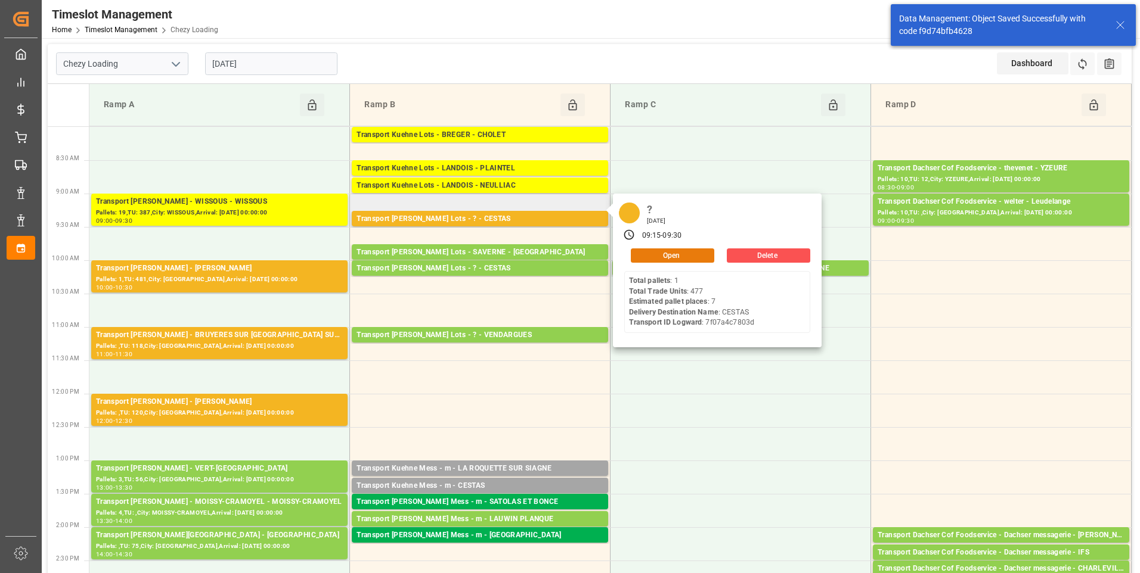
click at [650, 253] on button "Open" at bounding box center [672, 256] width 83 height 14
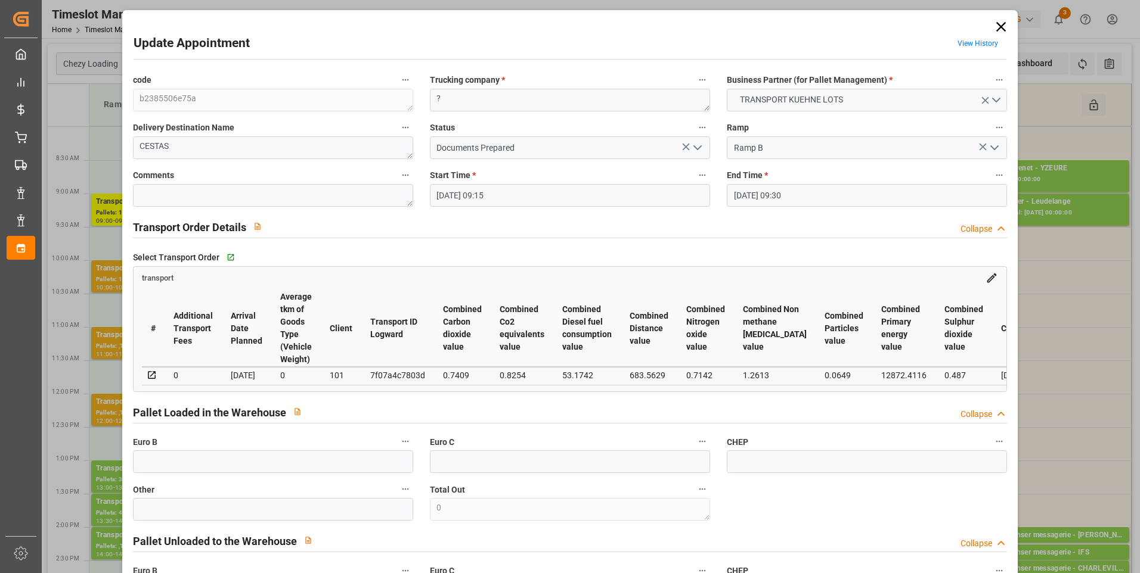
click at [696, 147] on icon "open menu" at bounding box center [697, 148] width 14 height 14
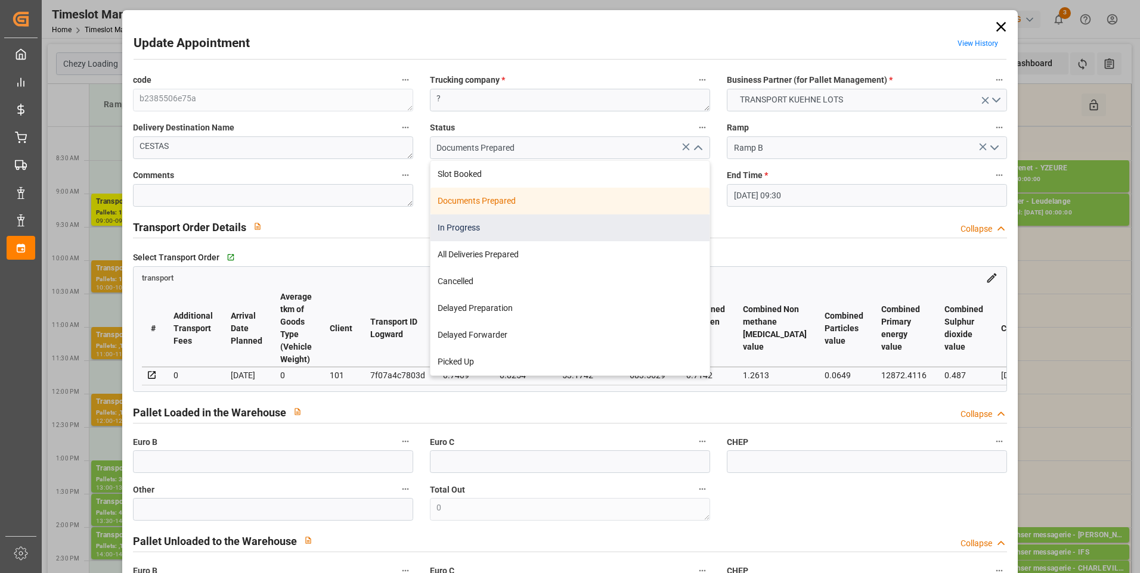
click at [454, 228] on div "In Progress" at bounding box center [569, 228] width 279 height 27
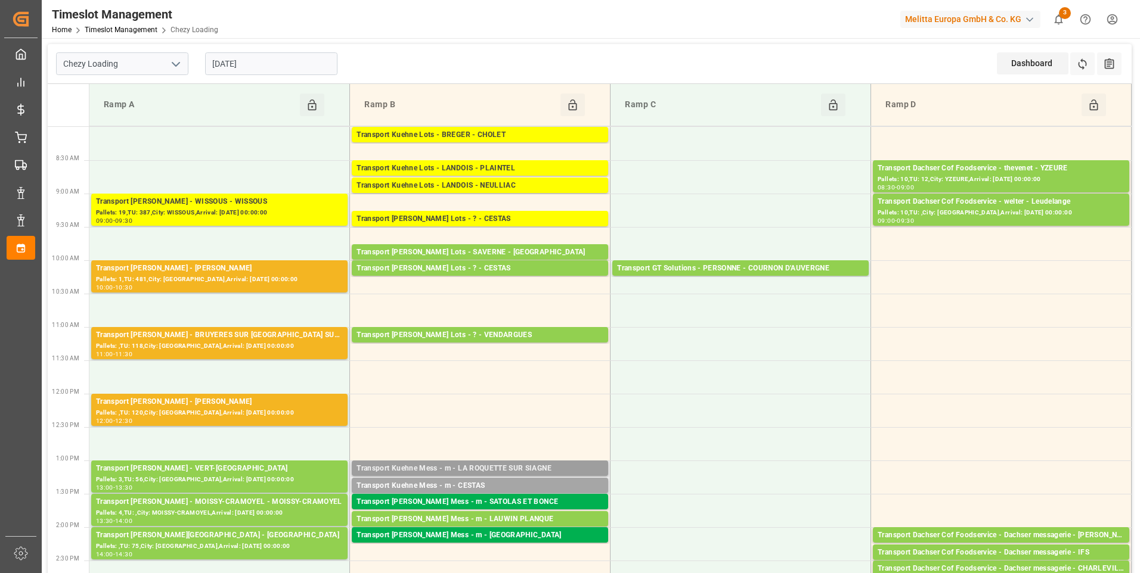
click at [482, 465] on div "Transport Kuehne Mess - m - LA ROQUETTE SUR SIAGNE" at bounding box center [479, 469] width 247 height 12
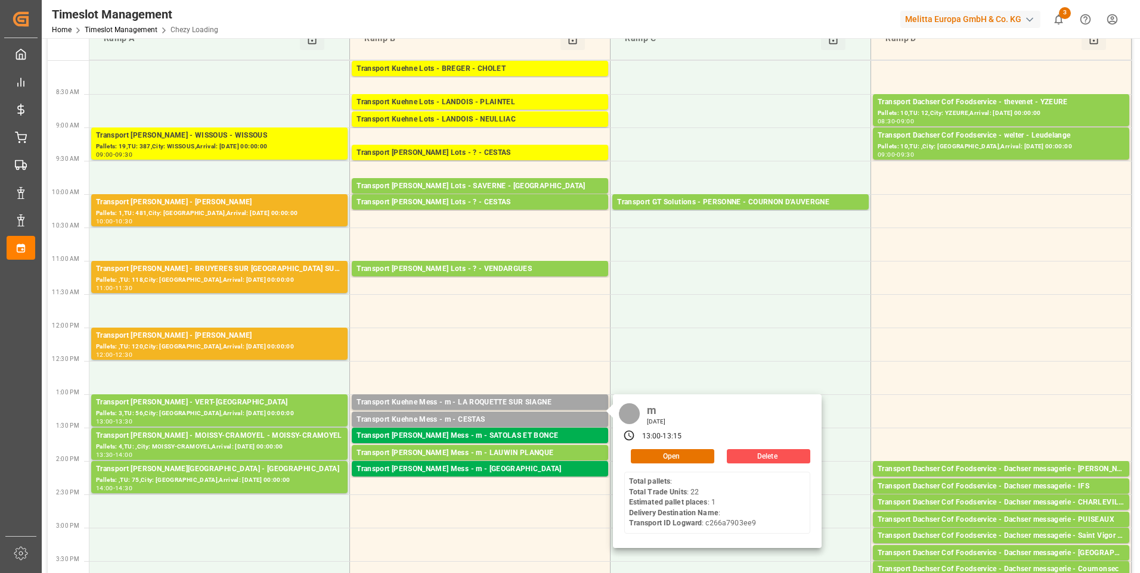
scroll to position [60, 0]
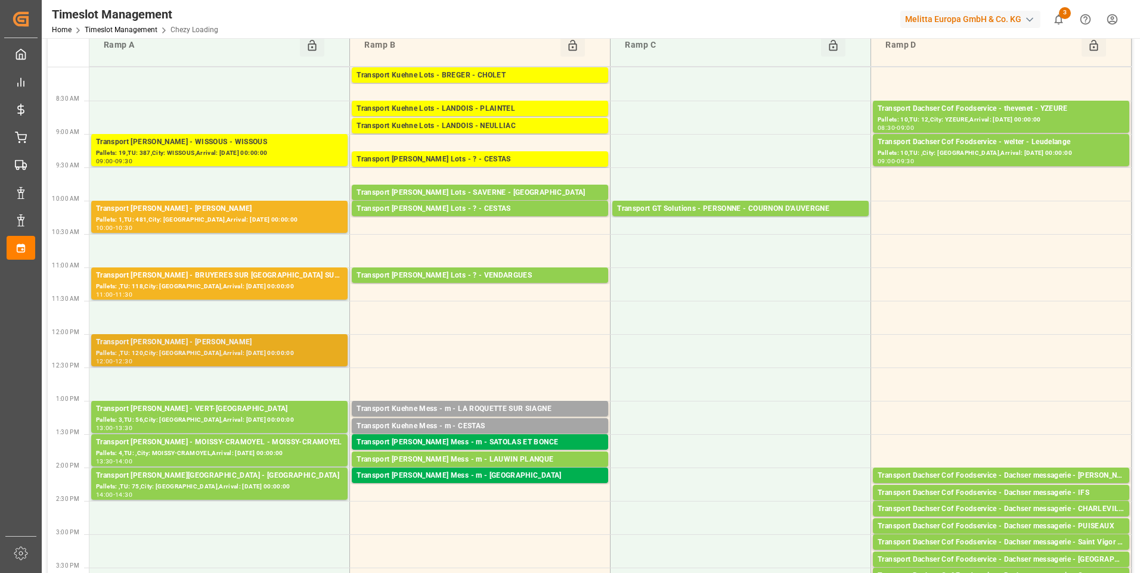
click at [255, 354] on div "Pallets: ,TU: 120,City: [GEOGRAPHIC_DATA],Arrival: [DATE] 00:00:00" at bounding box center [219, 354] width 247 height 10
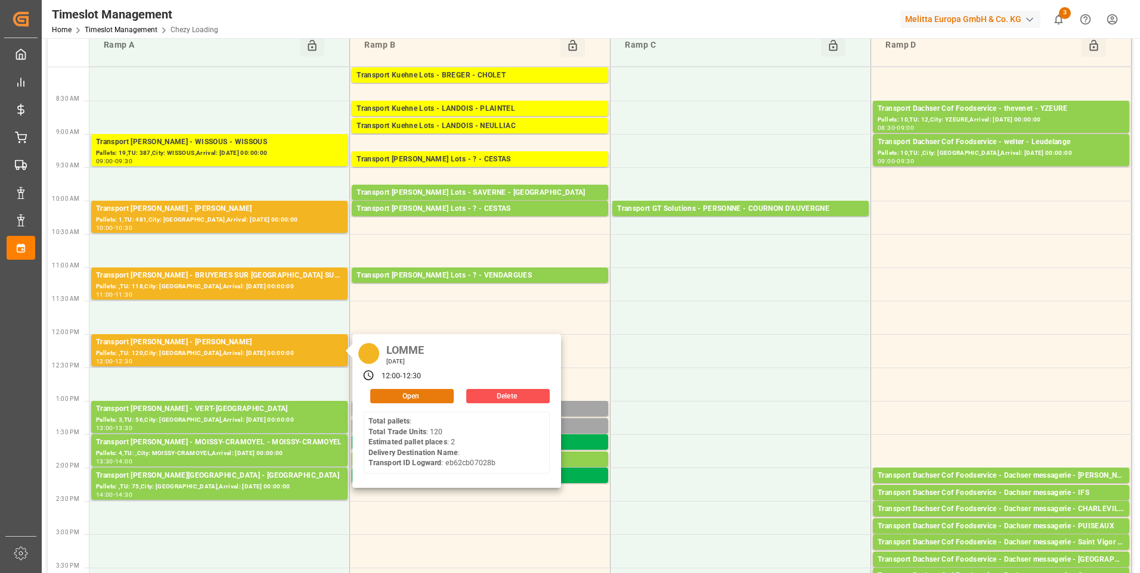
click at [402, 393] on button "Open" at bounding box center [411, 396] width 83 height 14
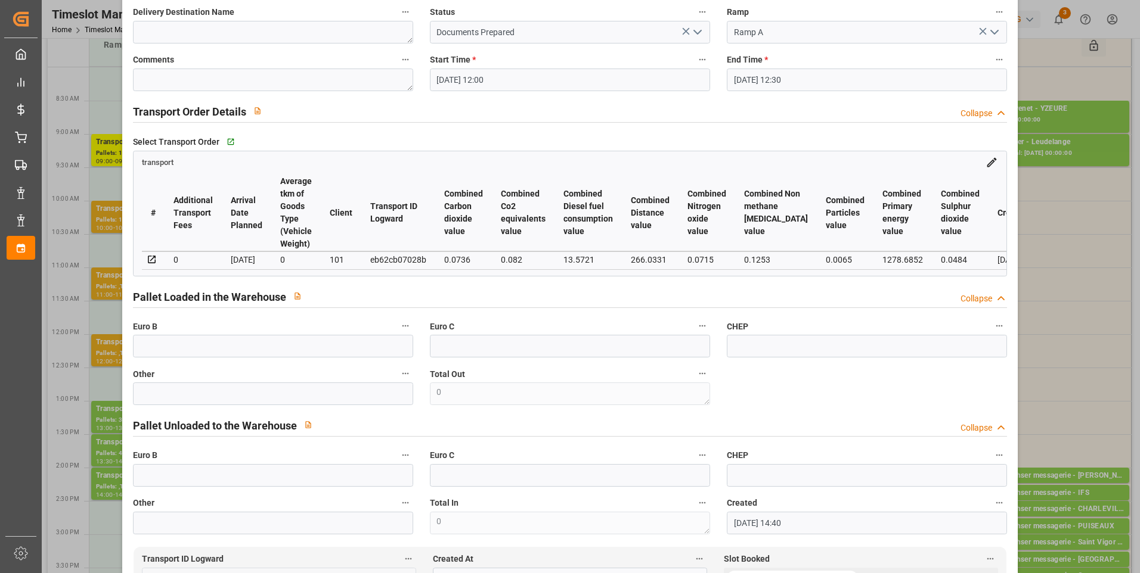
scroll to position [0, 0]
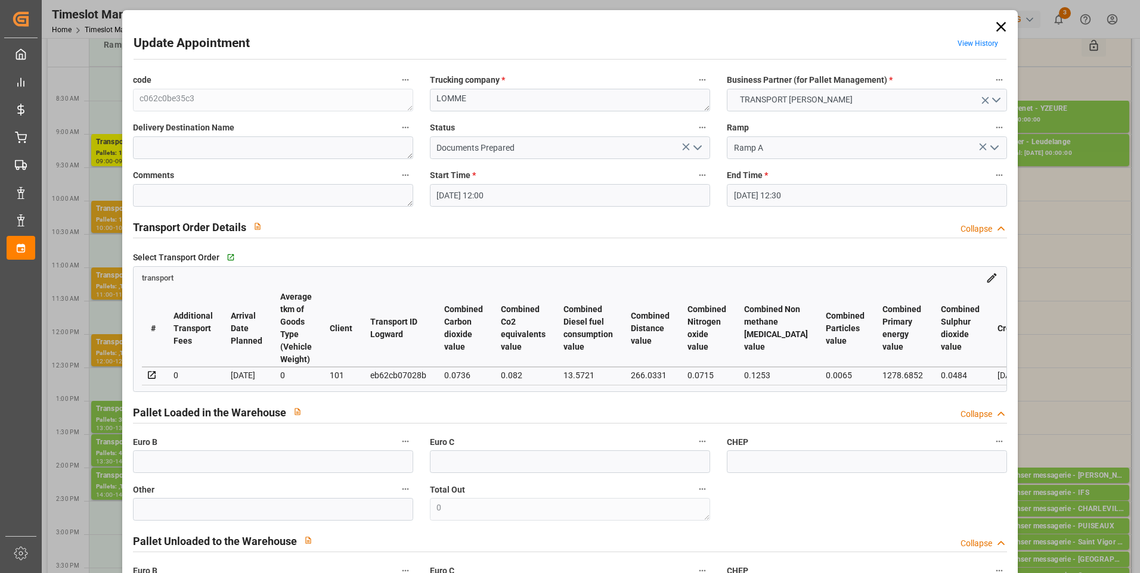
click at [998, 19] on icon at bounding box center [1001, 26] width 17 height 17
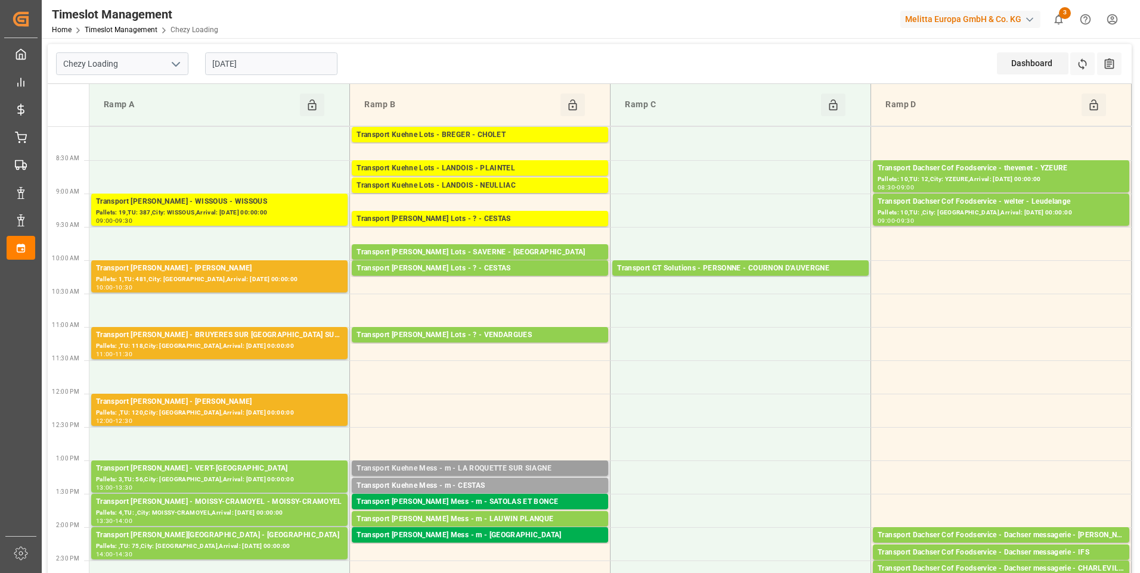
click at [489, 461] on div "Transport [PERSON_NAME] Mess - m - LA ROQUETTE SUR SIAGNE Pallets: ,TU: 22,City…" at bounding box center [480, 468] width 256 height 15
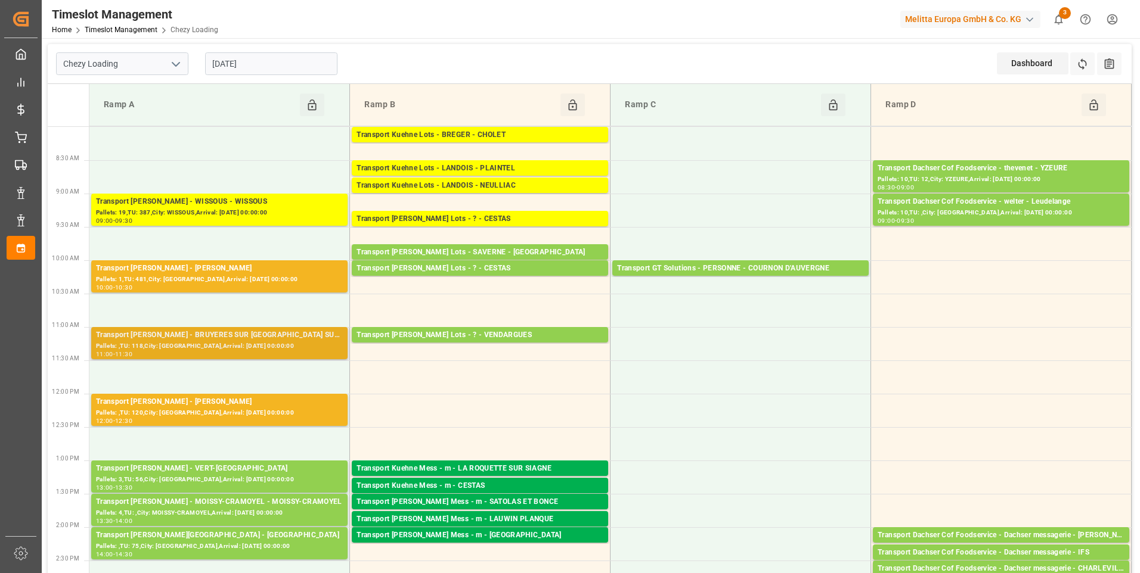
click at [197, 350] on div "Pallets: ,TU: 118,City: [GEOGRAPHIC_DATA],Arrival: [DATE] 00:00:00" at bounding box center [219, 347] width 247 height 10
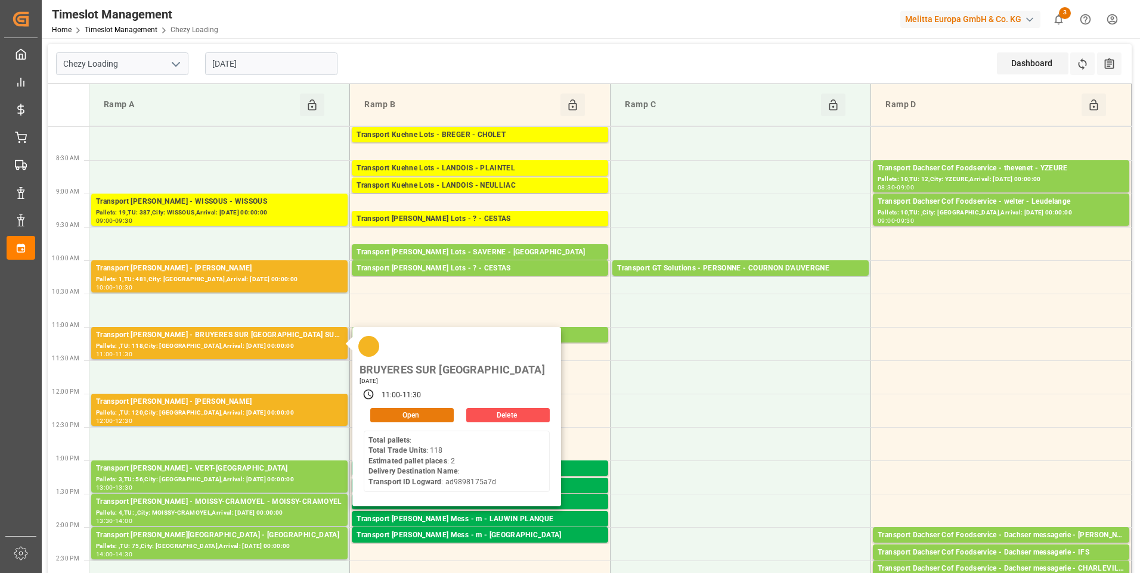
click at [405, 408] on button "Open" at bounding box center [411, 415] width 83 height 14
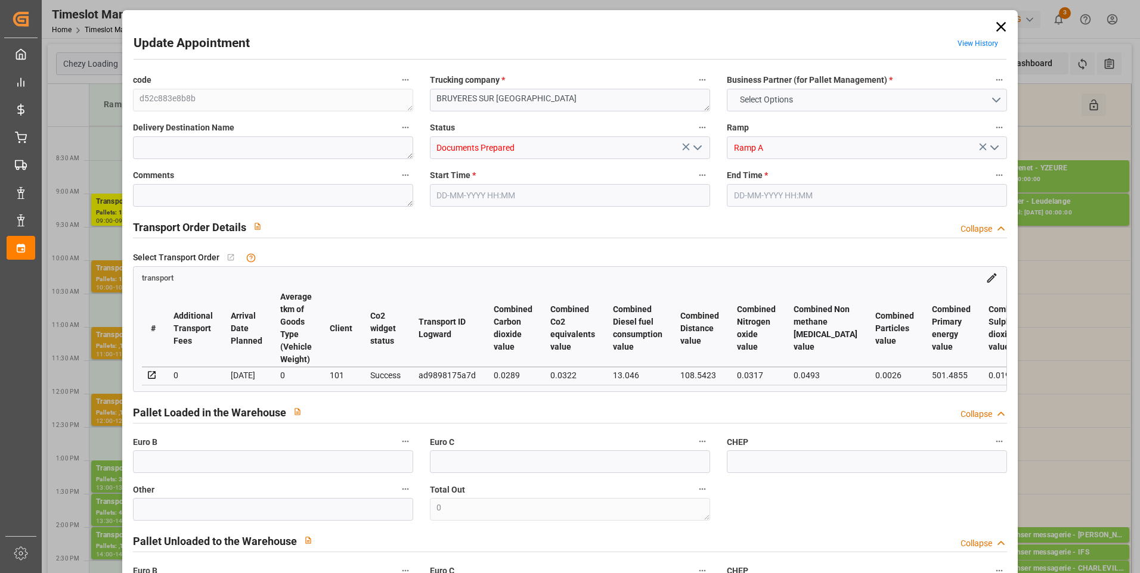
type input "2"
type input "132.48"
type input "0"
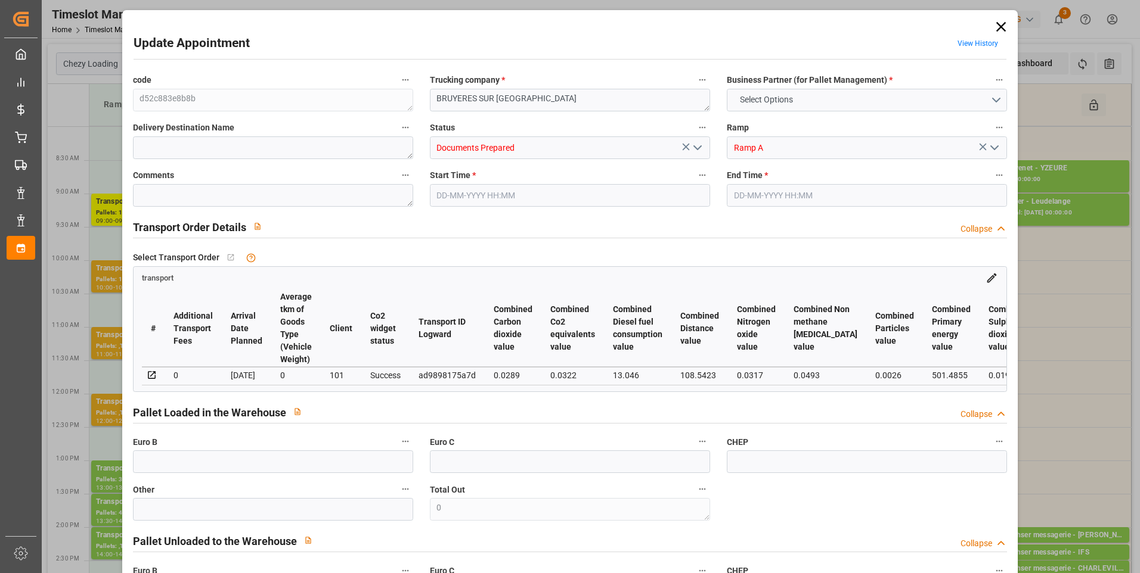
type input "127.1146"
type input "-5.3654"
type input "0"
type input "448.144"
type input "706.432"
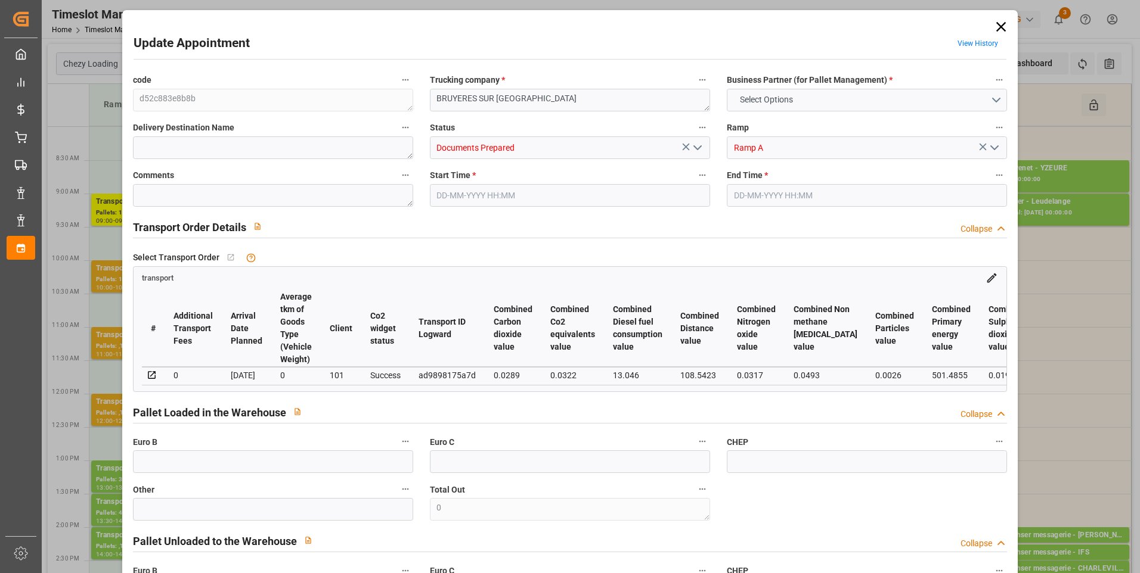
type input "1586.4"
type input "95"
type input "0"
type input "118"
type input "6"
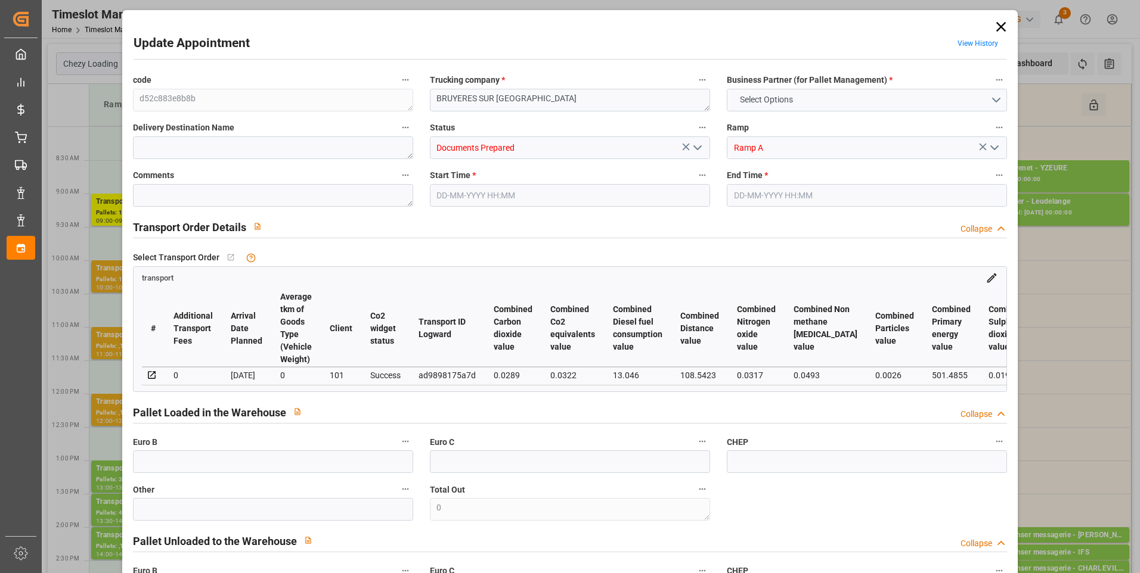
type input "101"
type input "568.432"
type input "0"
type input "4710.8598"
type input "0"
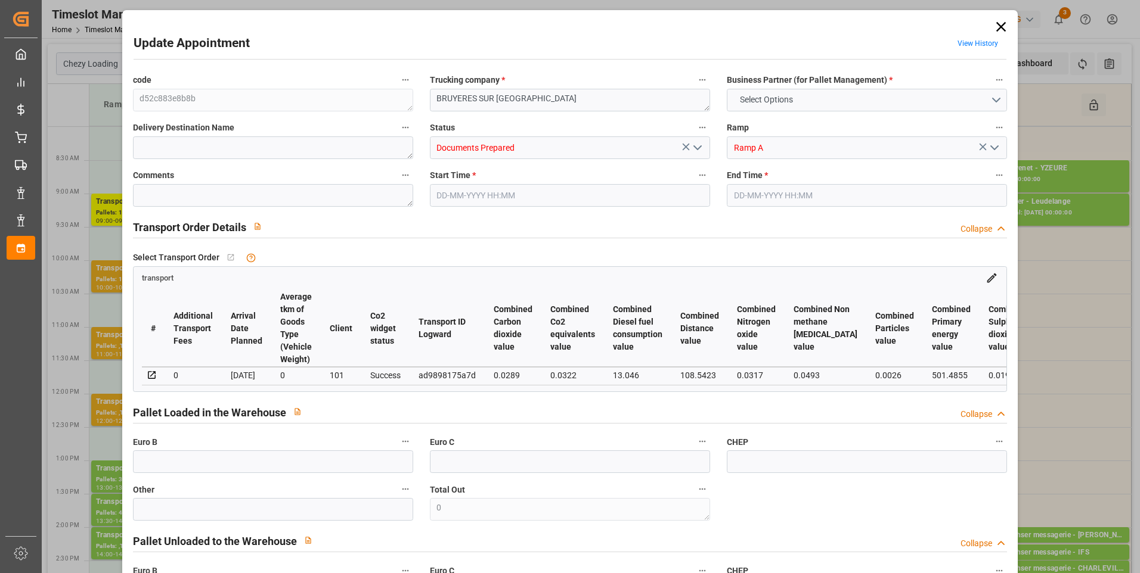
type input "0"
type input "21"
type input "35"
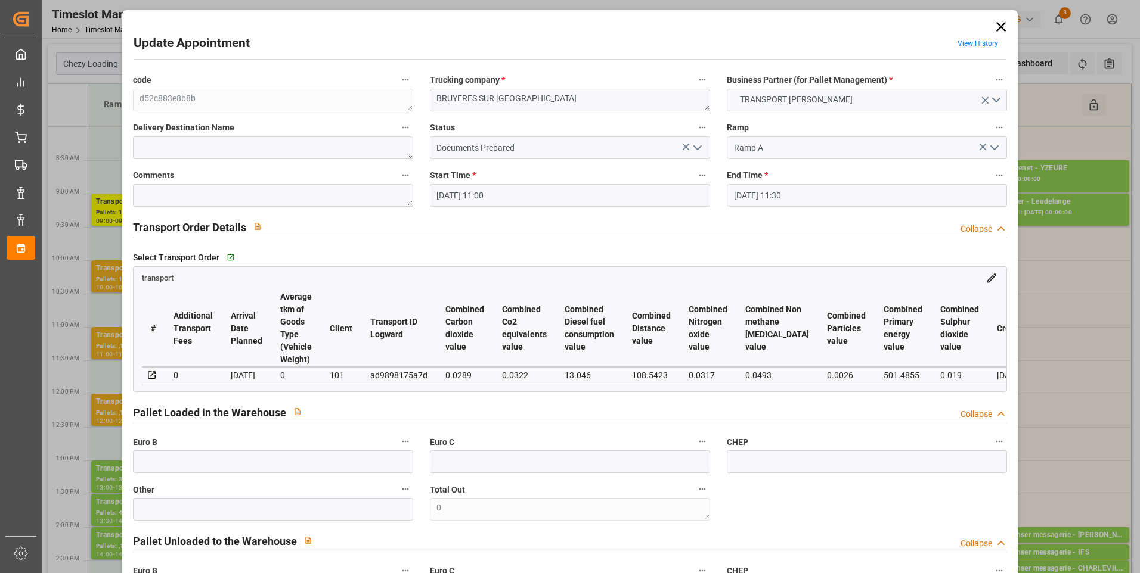
type input "19-08-2025 11:00"
type input "19-08-2025 11:30"
type input "11-08-2025 14:30"
type input "11-08-2025 12:39"
type input "[DATE]"
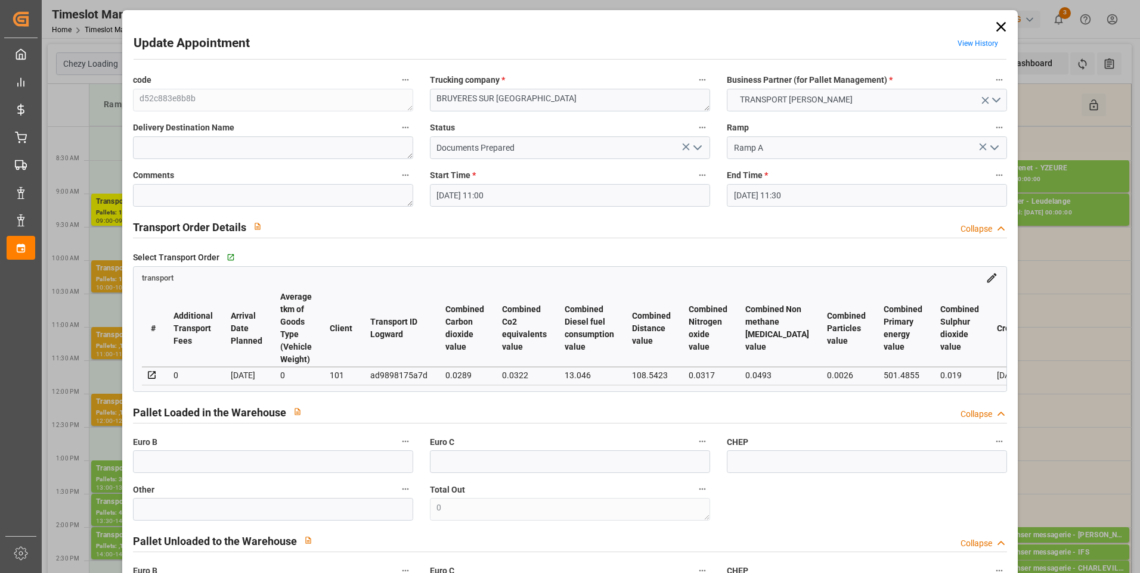
type input "[DATE]"
click at [694, 149] on polyline "open menu" at bounding box center [697, 148] width 7 height 4
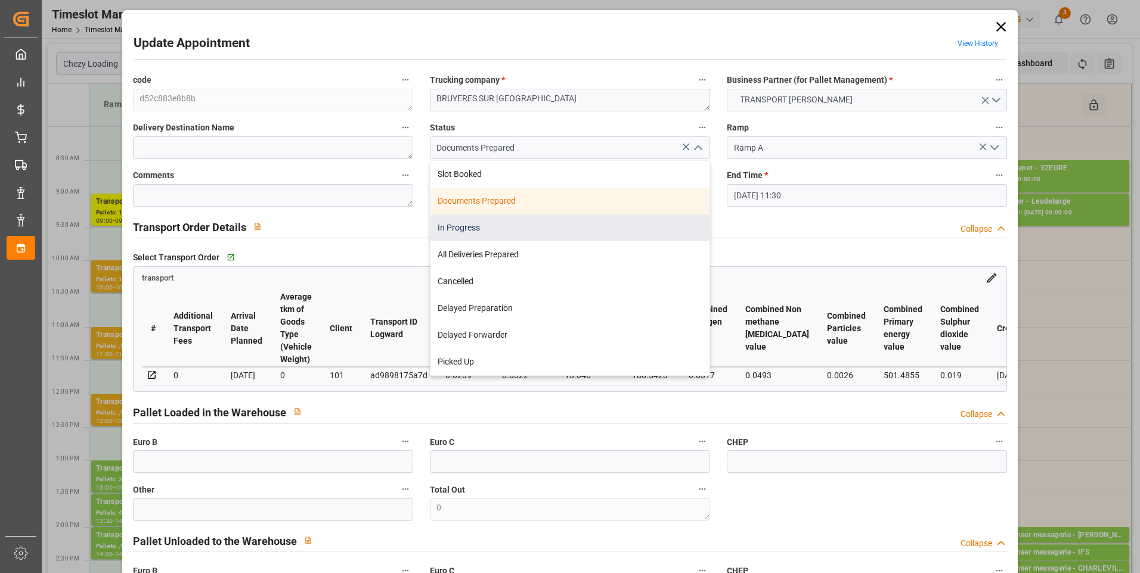
click at [459, 227] on div "In Progress" at bounding box center [569, 228] width 279 height 27
type input "In Progress"
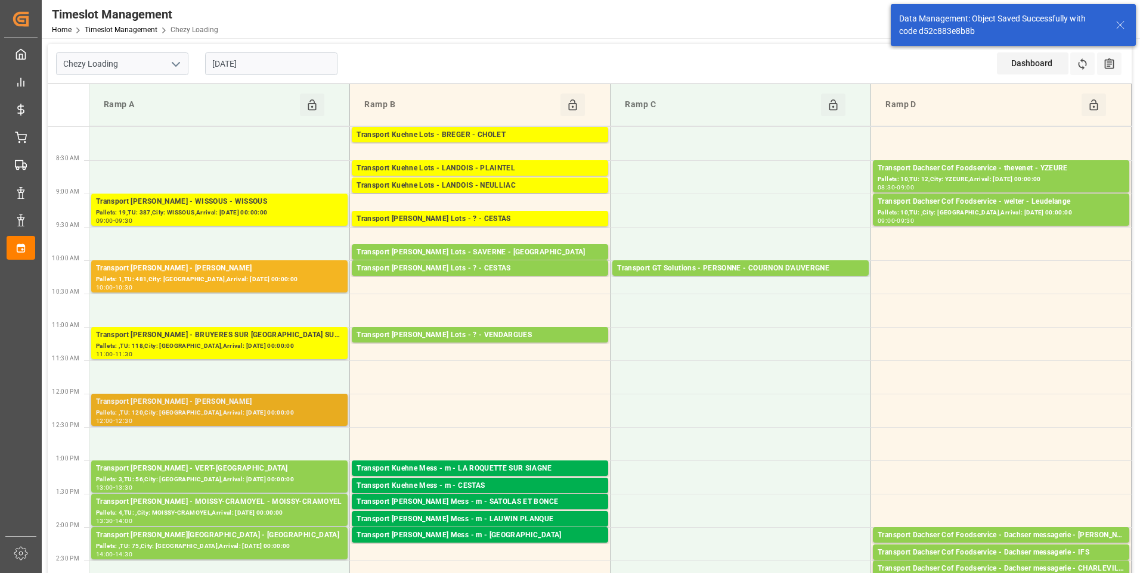
click at [218, 406] on div "Transport [PERSON_NAME] - [PERSON_NAME]" at bounding box center [219, 402] width 247 height 12
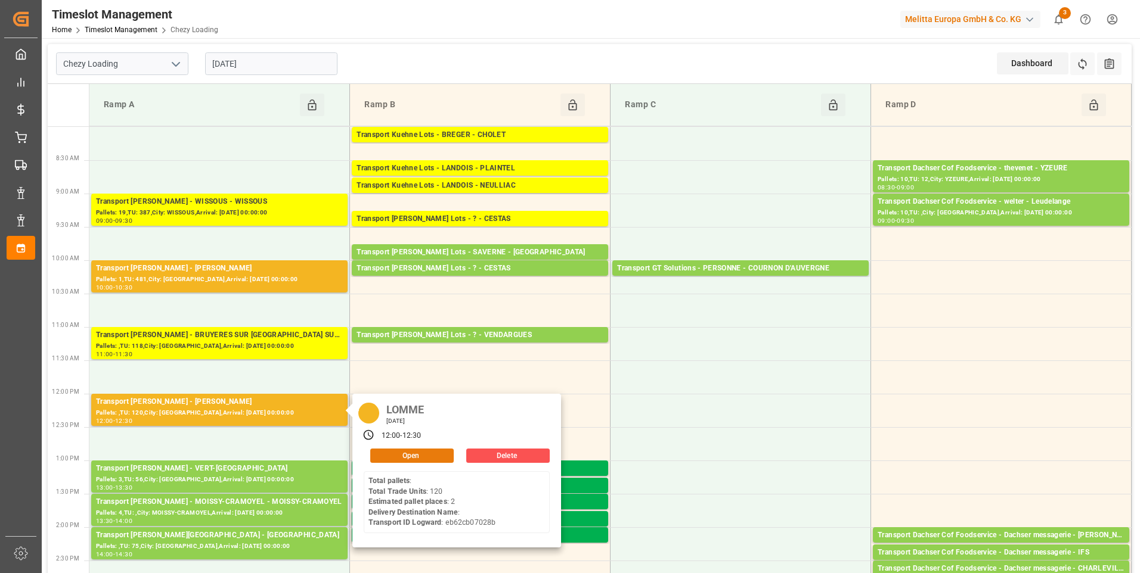
click at [421, 457] on button "Open" at bounding box center [411, 456] width 83 height 14
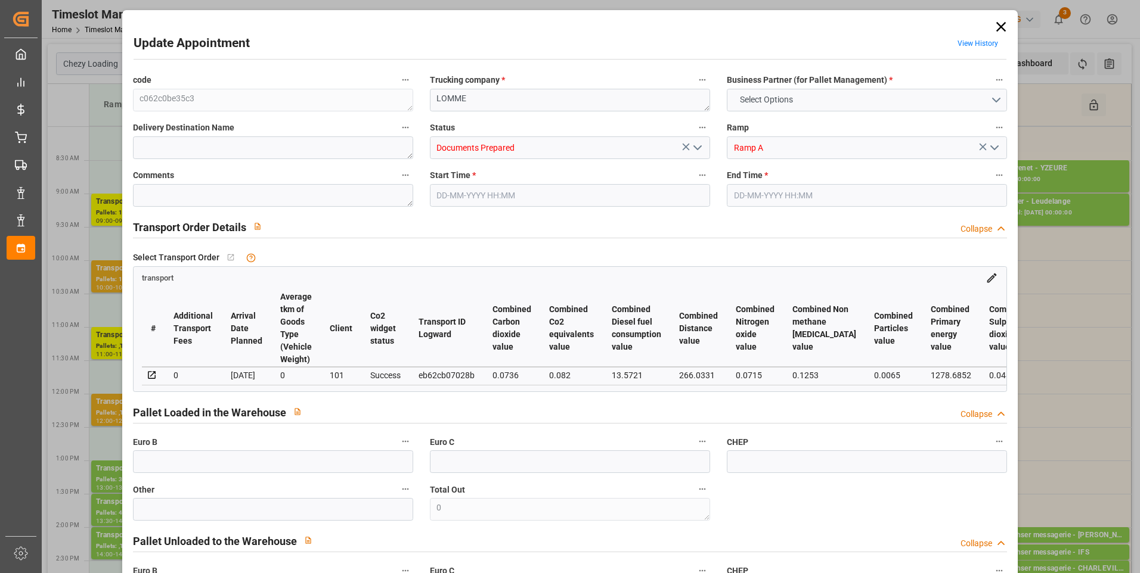
type input "2"
type input "137.08"
type input "0"
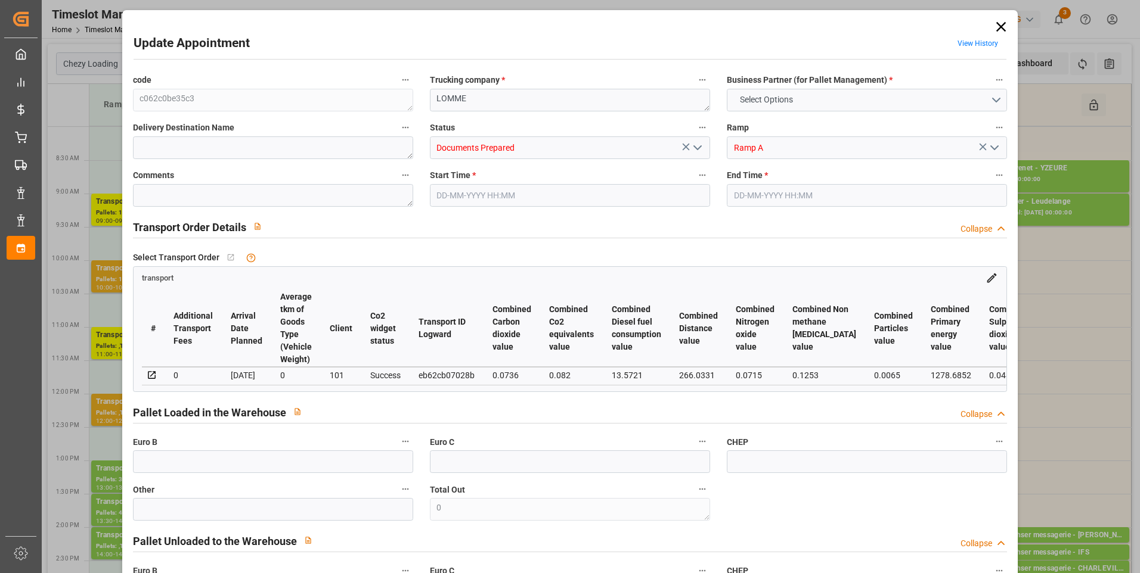
type input "131.5283"
type input "-5.5517"
type input "0"
type input "436.152"
type input "621.224"
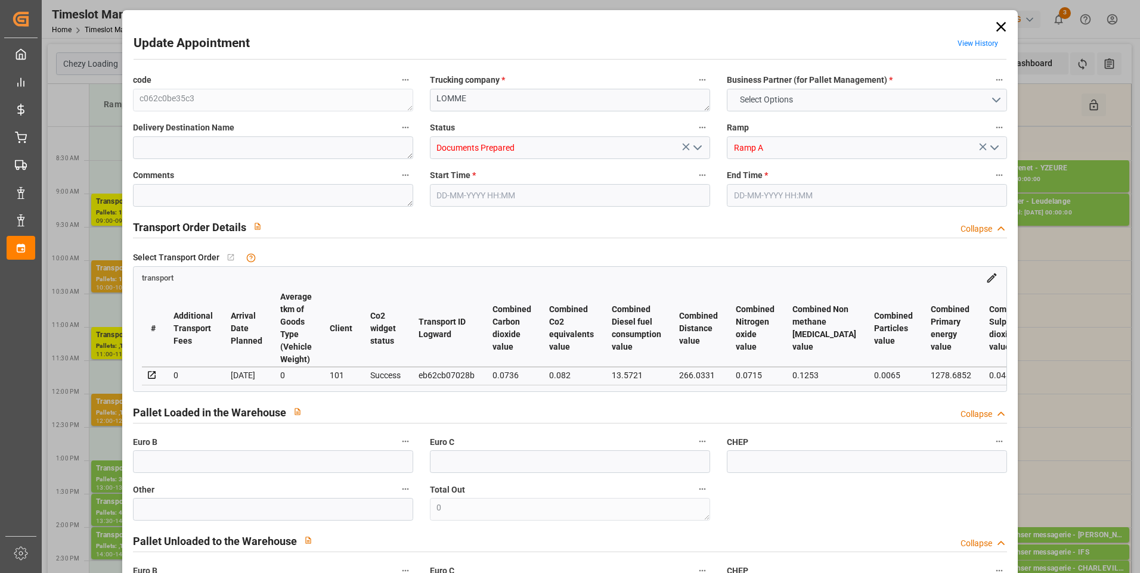
type input "1565.472"
type input "59"
type input "0"
type input "120"
type input "4"
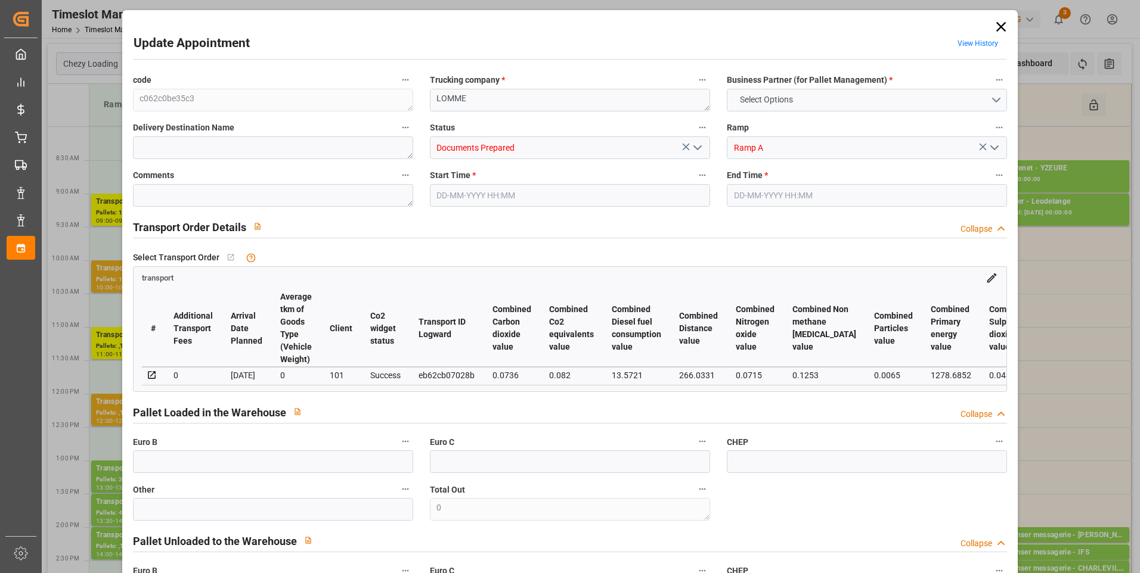
type input "101"
type input "529.224"
type input "0"
type input "4710.8598"
type input "0"
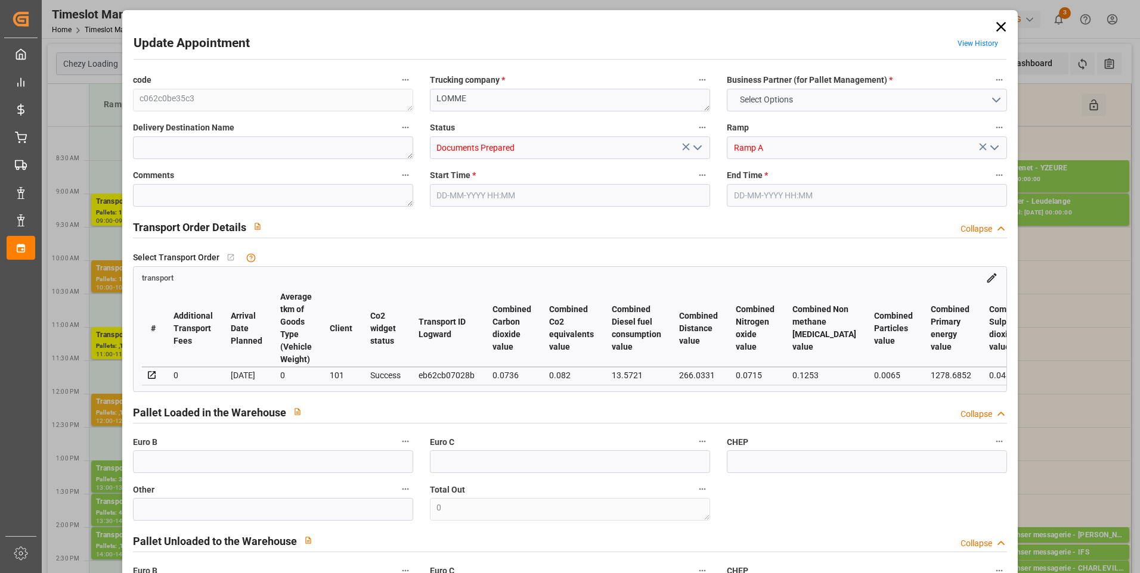
type input "0"
type input "21"
type input "35"
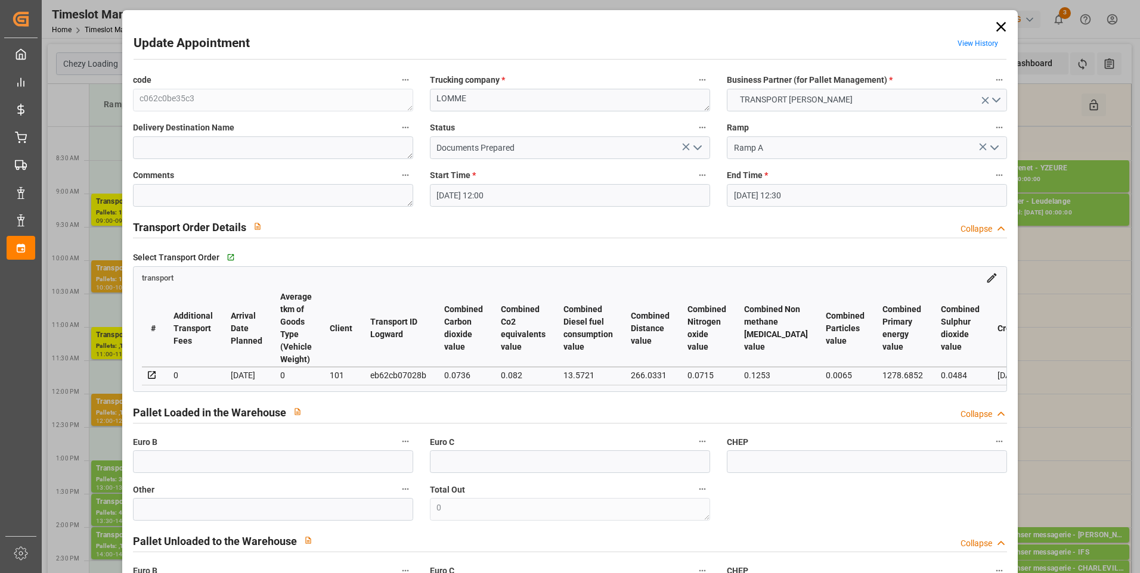
type input "[DATE] 12:00"
type input "[DATE] 12:30"
type input "[DATE] 14:40"
type input "[DATE] 12:12"
type input "[DATE]"
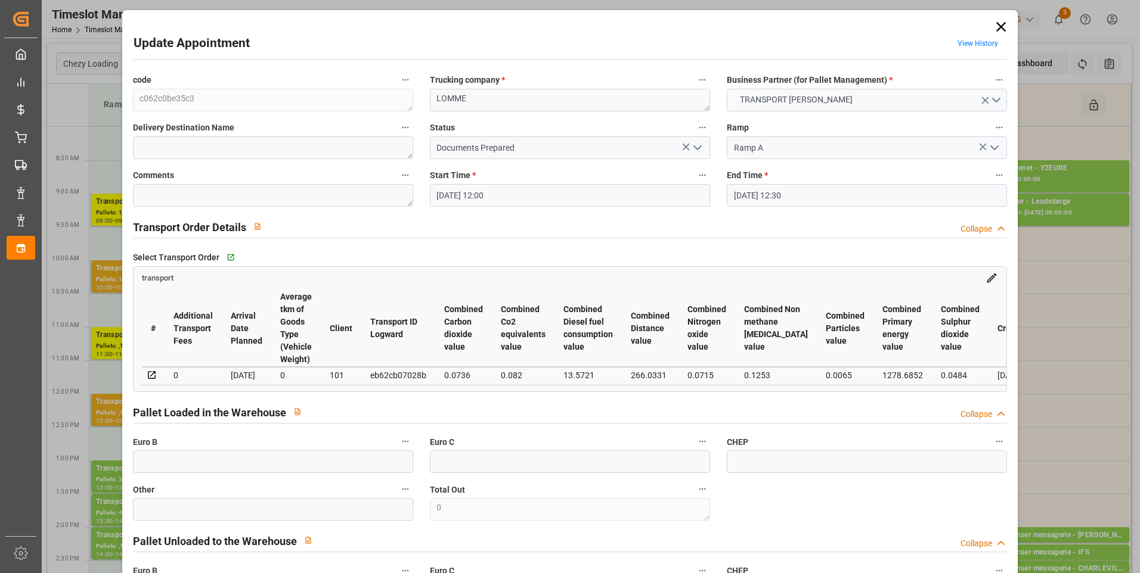
type input "[DATE]"
click at [691, 151] on icon "open menu" at bounding box center [697, 148] width 14 height 14
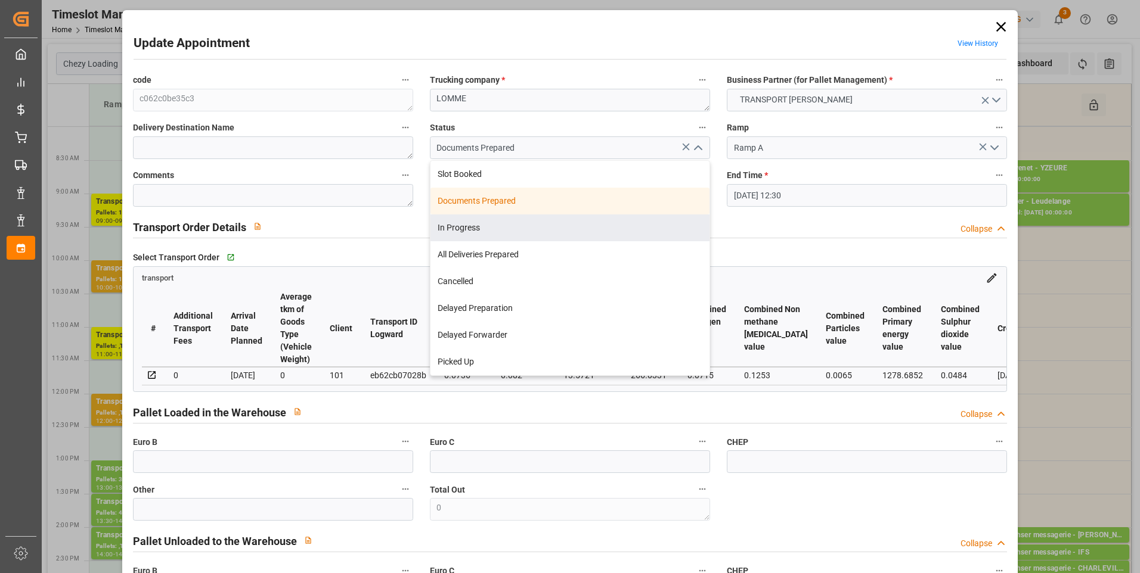
click at [451, 225] on div "In Progress" at bounding box center [569, 228] width 279 height 27
type input "In Progress"
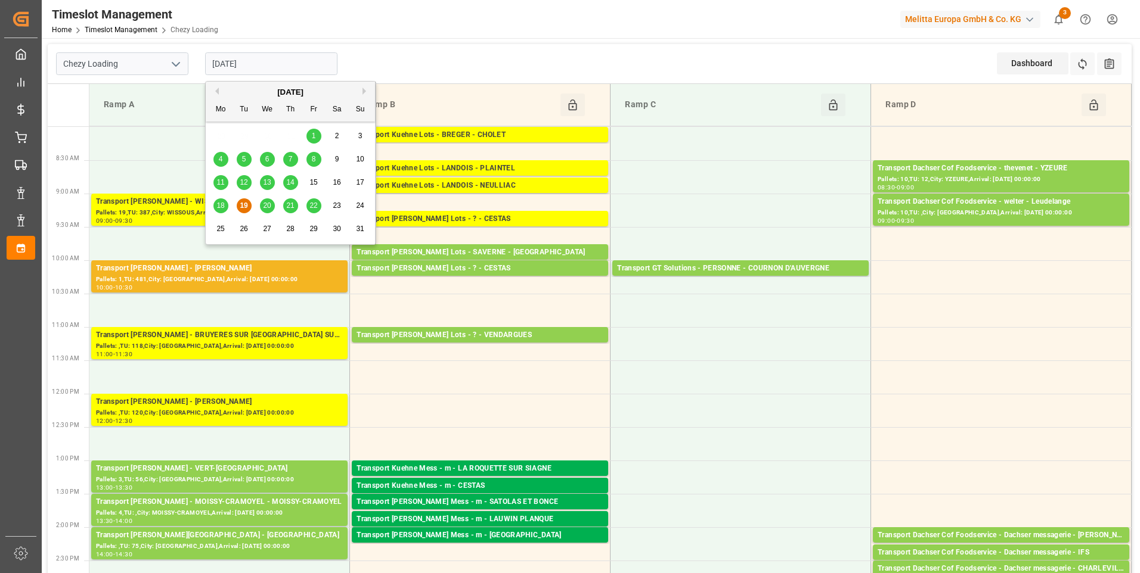
click at [272, 66] on input "[DATE]" at bounding box center [271, 63] width 132 height 23
click at [269, 203] on span "20" at bounding box center [267, 205] width 8 height 8
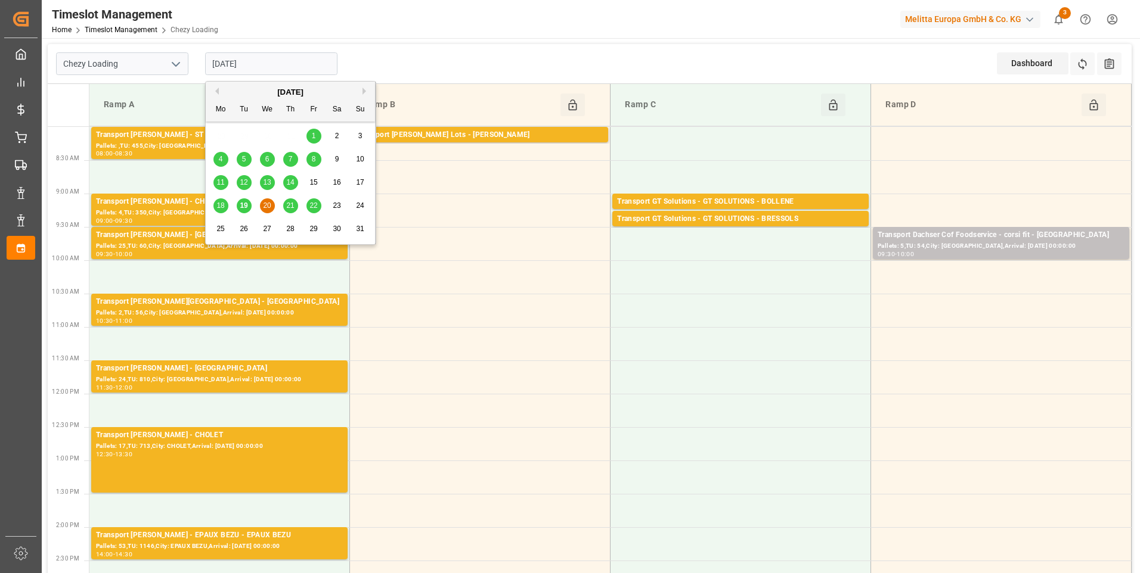
click at [302, 58] on input "[DATE]" at bounding box center [271, 63] width 132 height 23
click at [294, 207] on span "21" at bounding box center [290, 205] width 8 height 8
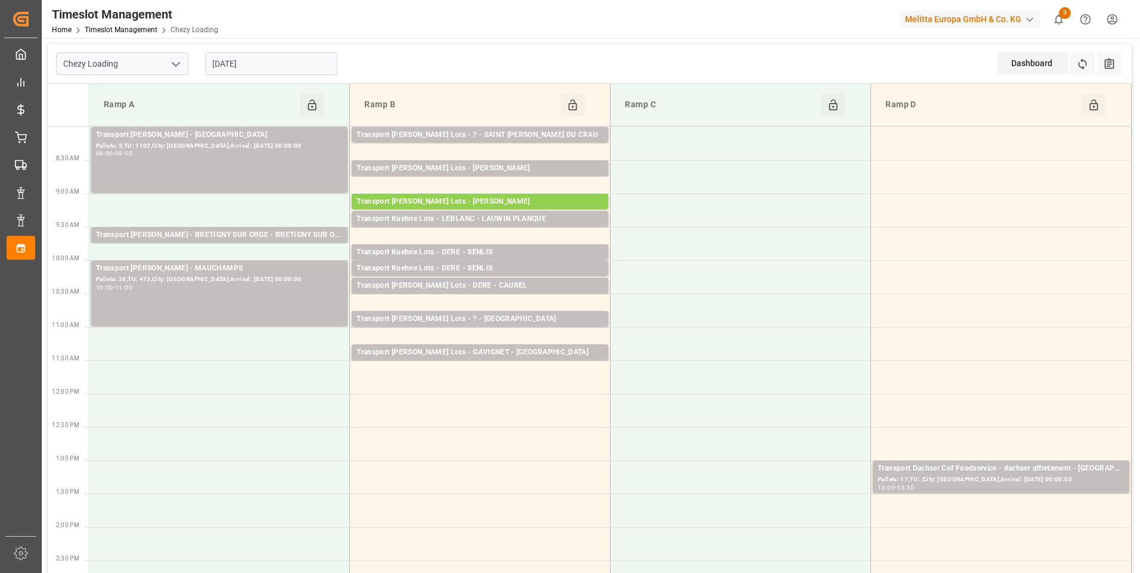
click at [256, 69] on input "[DATE]" at bounding box center [271, 63] width 132 height 23
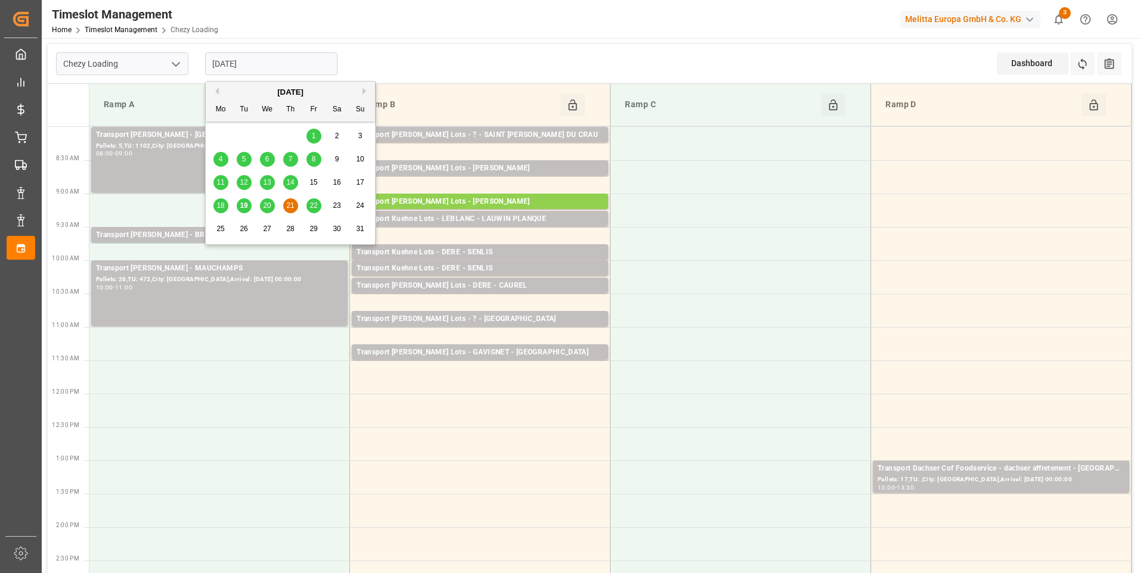
click at [312, 207] on span "22" at bounding box center [313, 205] width 8 height 8
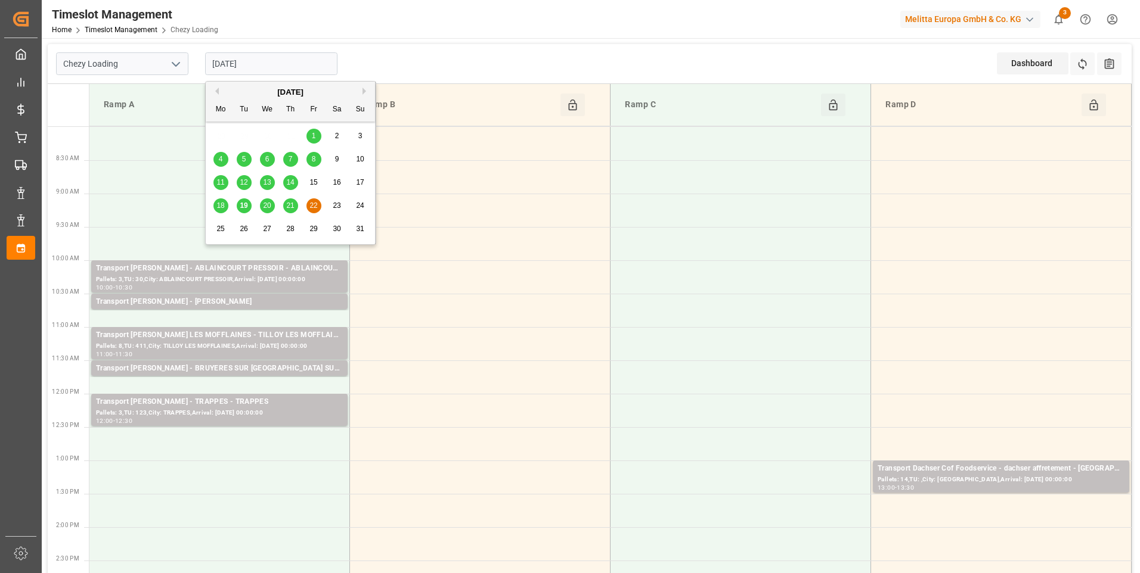
click at [266, 65] on input "[DATE]" at bounding box center [271, 63] width 132 height 23
click at [271, 206] on span "20" at bounding box center [267, 205] width 8 height 8
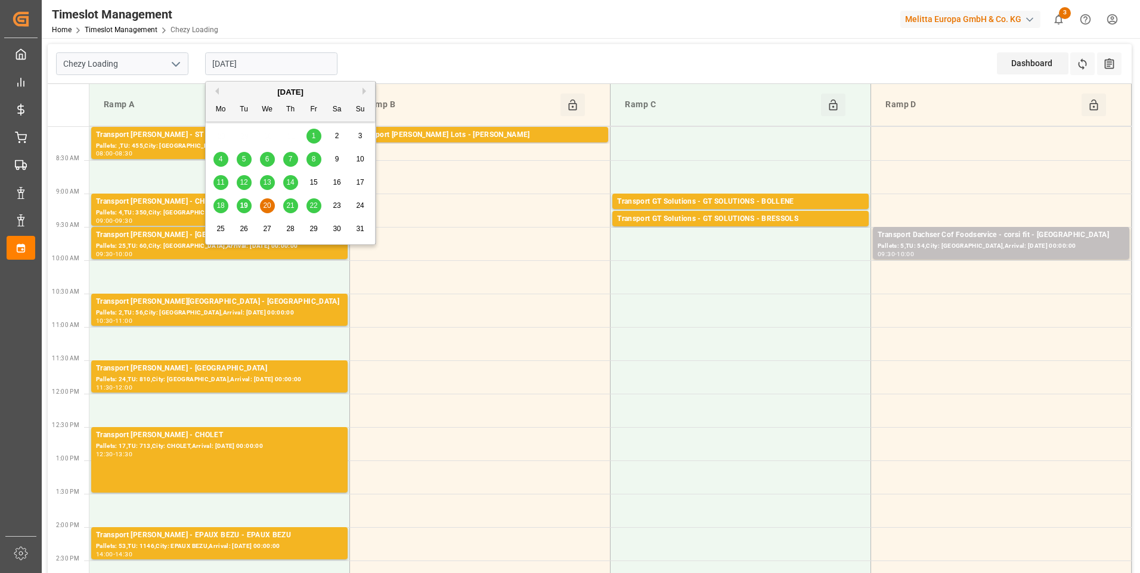
click at [258, 61] on input "[DATE]" at bounding box center [271, 63] width 132 height 23
click at [243, 206] on span "19" at bounding box center [244, 205] width 8 height 8
type input "[DATE]"
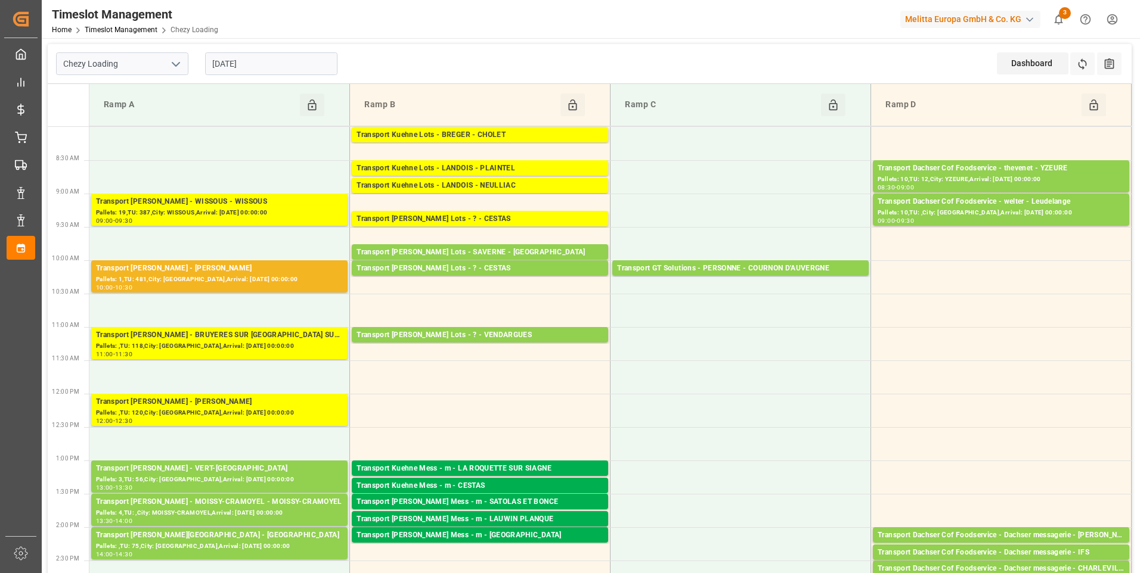
click at [266, 59] on input "[DATE]" at bounding box center [271, 63] width 132 height 23
click at [425, 60] on div "Chezy Loading 19-08-2025 Dashboard View Dashboard Refresh Time Slots All Audits" at bounding box center [590, 64] width 1084 height 40
